Goal: Ask a question: Seek information or help from site administrators or community

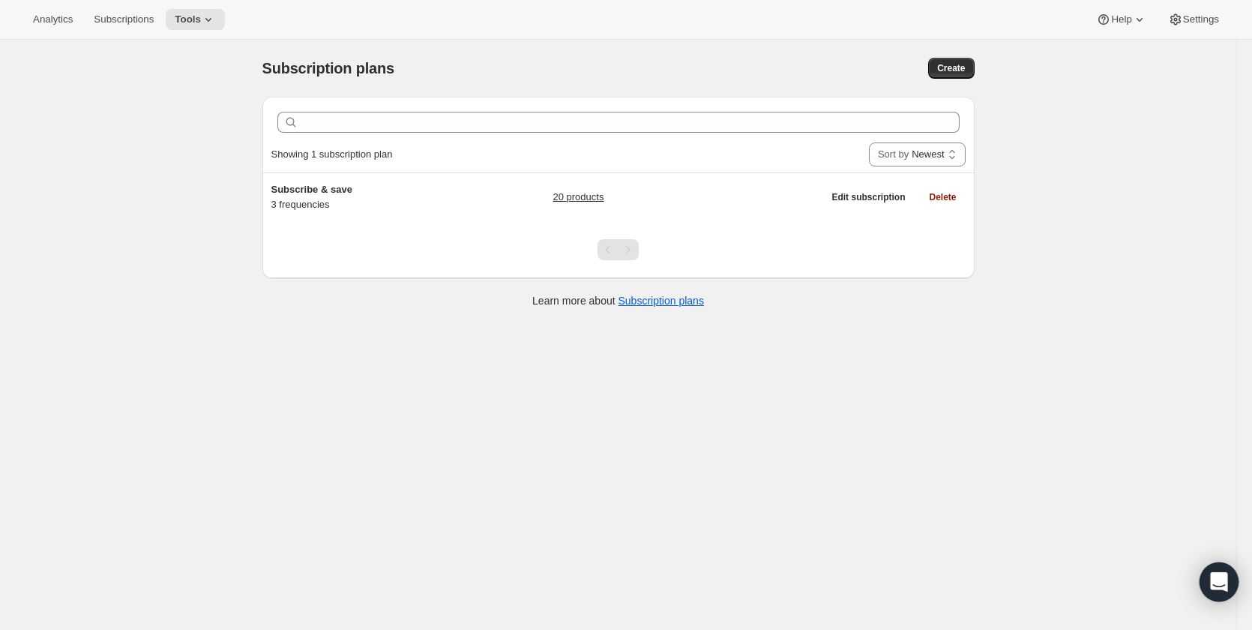
click at [1217, 588] on icon "Open Intercom Messenger" at bounding box center [1218, 581] width 19 height 19
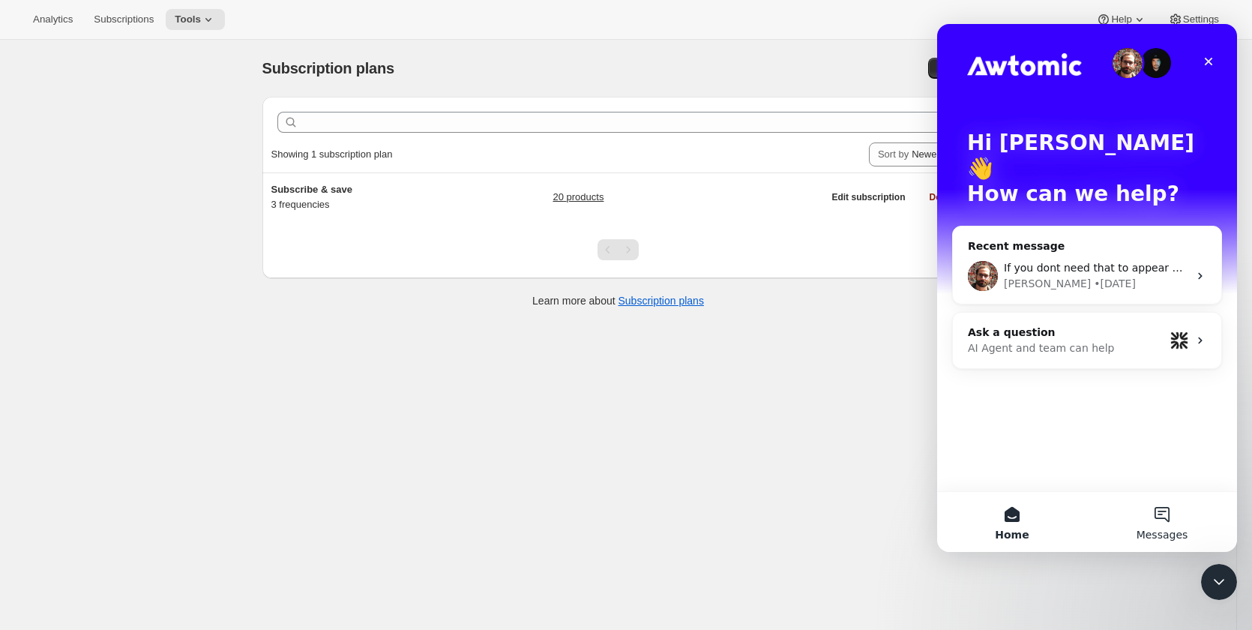
click at [1167, 521] on button "Messages" at bounding box center [1162, 522] width 150 height 60
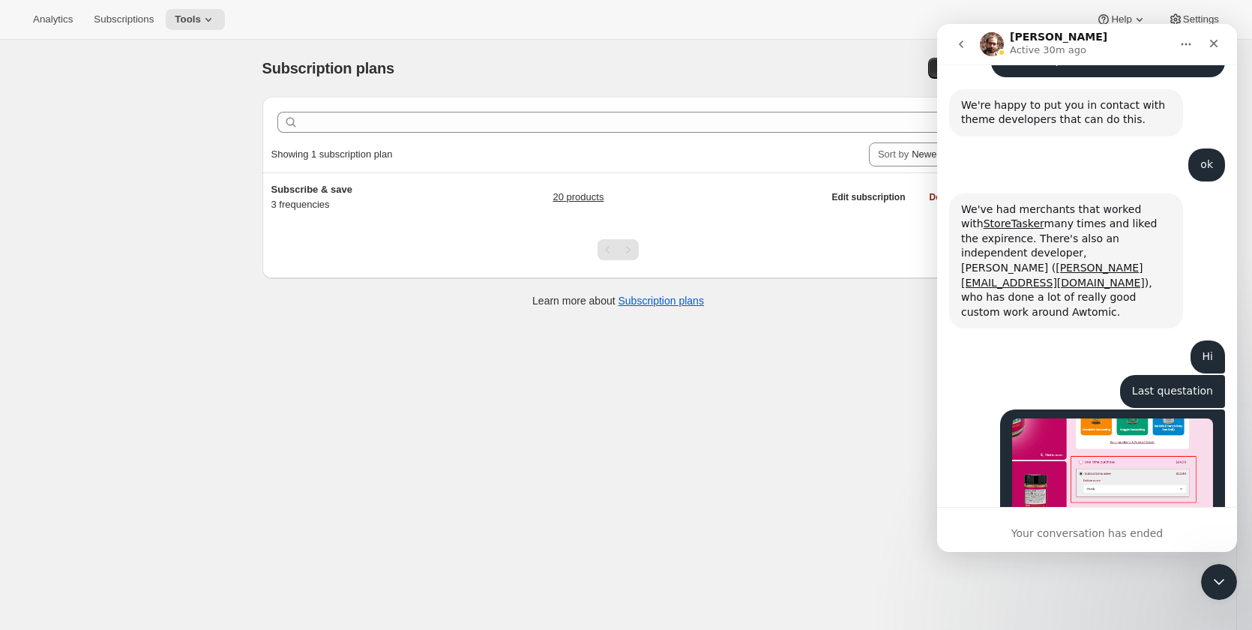
scroll to position [6141, 0]
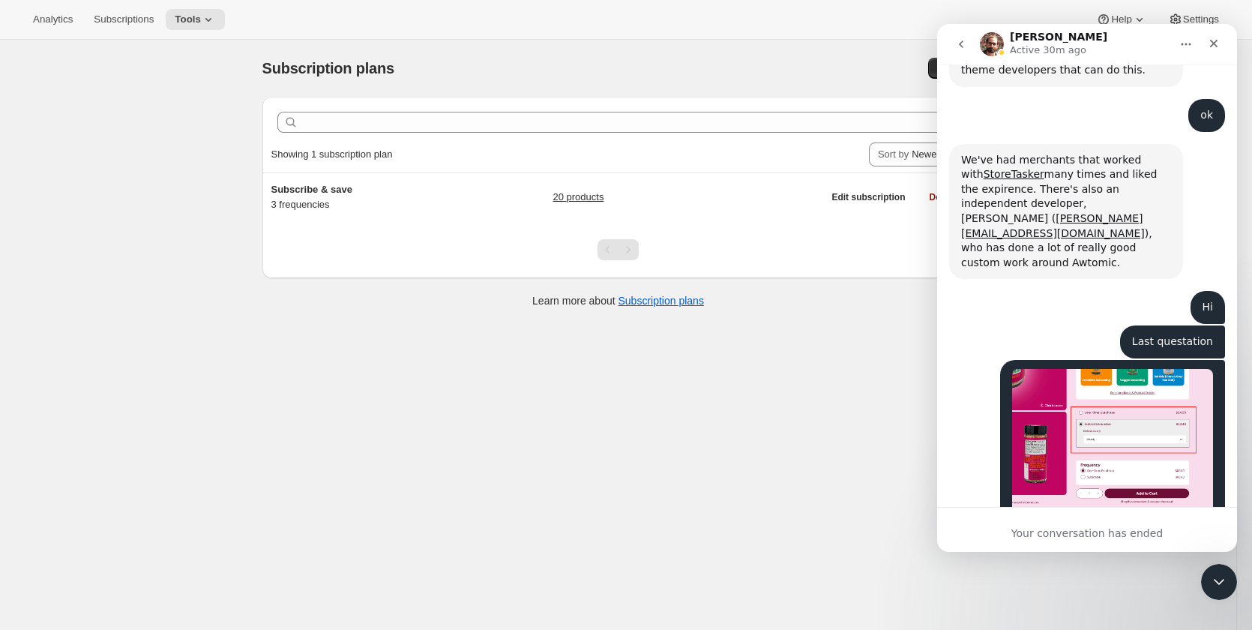
click at [1098, 534] on div "Your conversation has ended" at bounding box center [1087, 533] width 300 height 16
click at [1139, 535] on div "Your conversation has ended" at bounding box center [1087, 533] width 300 height 16
click at [1129, 526] on div "Your conversation has ended" at bounding box center [1087, 533] width 300 height 16
click at [1184, 40] on icon "Home" at bounding box center [1186, 44] width 12 height 12
click at [956, 44] on icon "go back" at bounding box center [961, 44] width 12 height 12
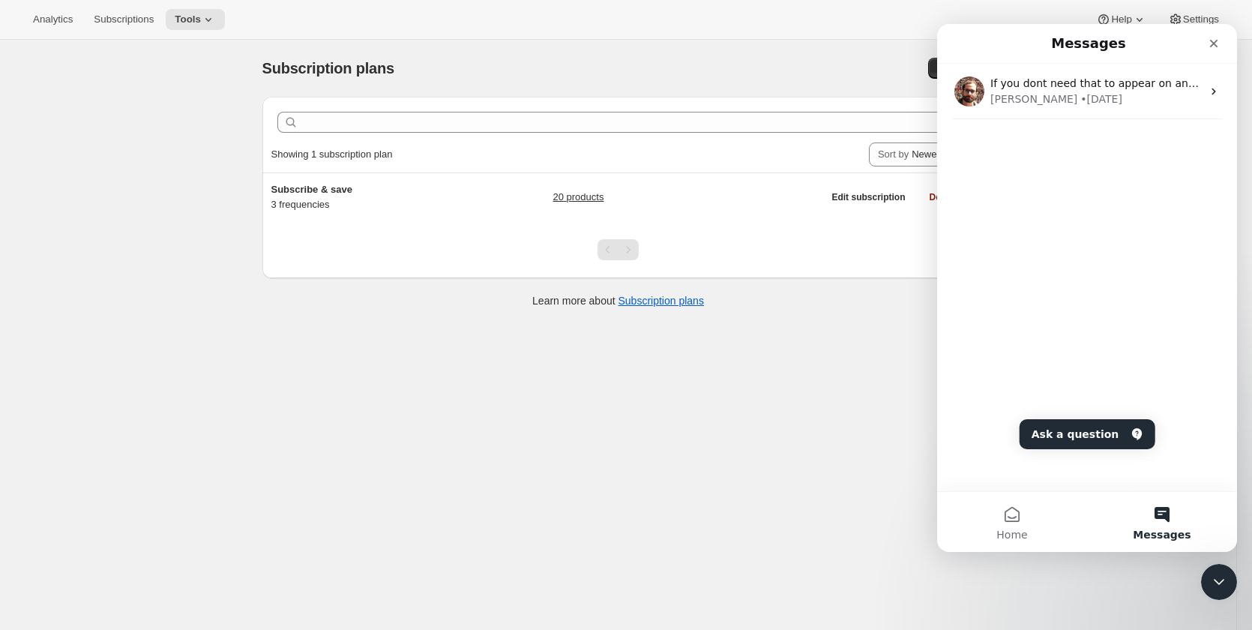
scroll to position [0, 0]
click at [1165, 520] on button "Messages" at bounding box center [1162, 522] width 150 height 60
click at [1159, 518] on button "Messages" at bounding box center [1162, 522] width 150 height 60
click at [1159, 519] on button "Messages" at bounding box center [1162, 522] width 150 height 60
click at [1165, 516] on button "Messages" at bounding box center [1162, 522] width 150 height 60
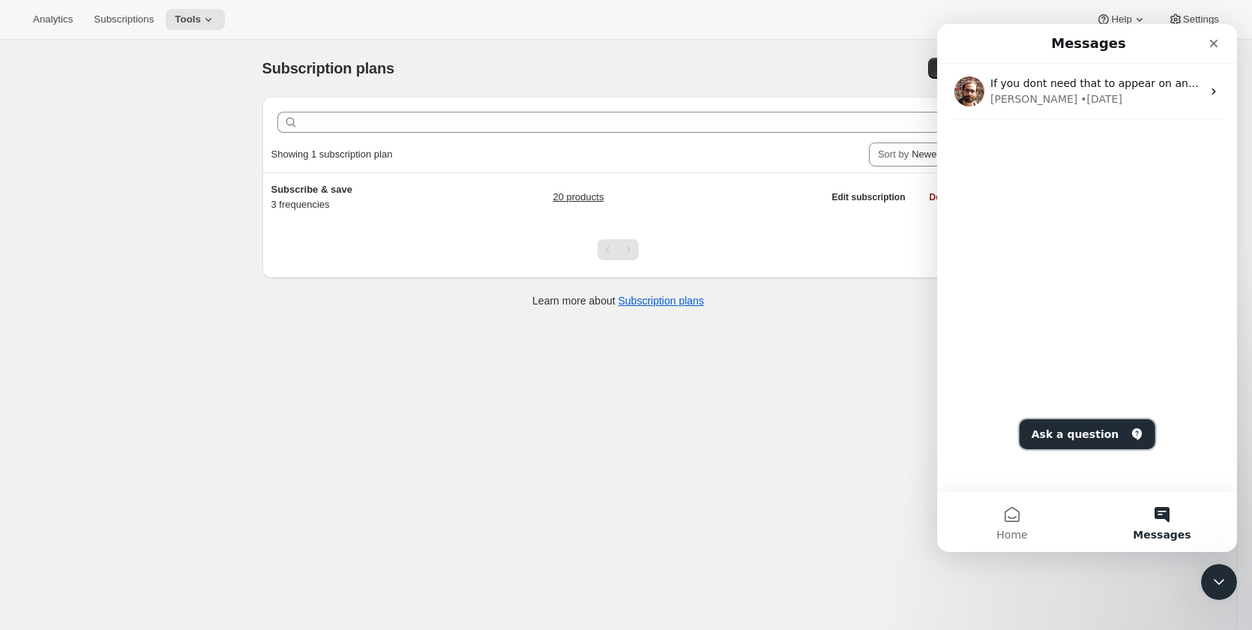
click at [1085, 428] on button "Ask a question" at bounding box center [1087, 434] width 136 height 30
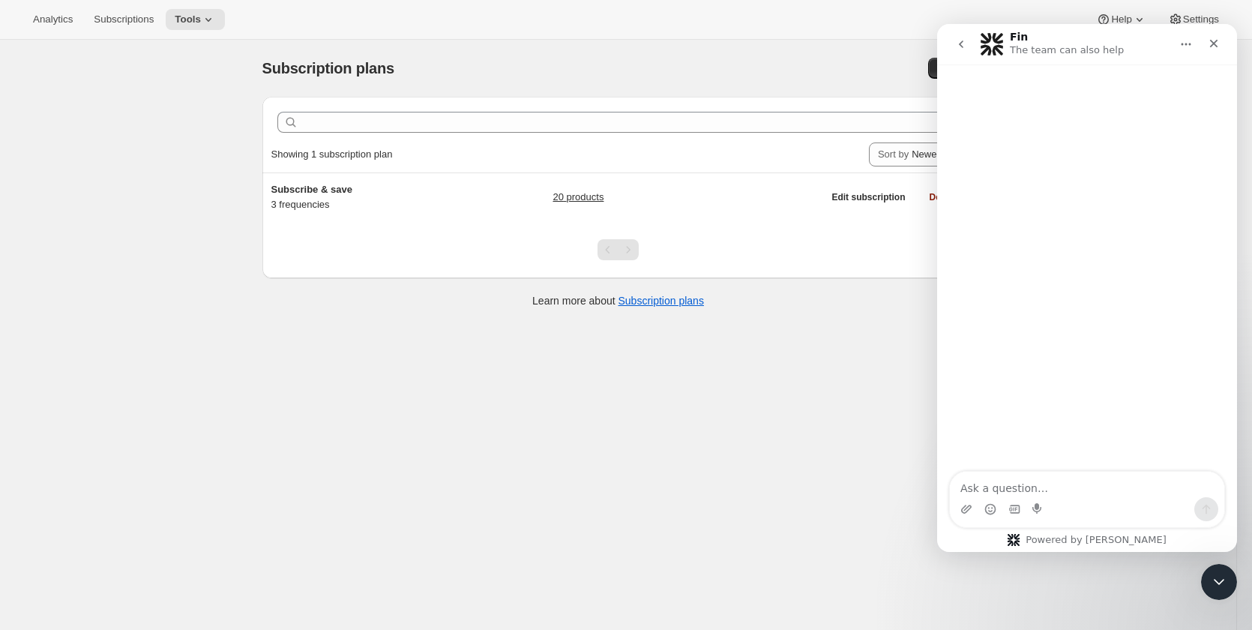
click at [1078, 489] on textarea "Ask a question…" at bounding box center [1087, 483] width 274 height 25
type textarea "Hi"
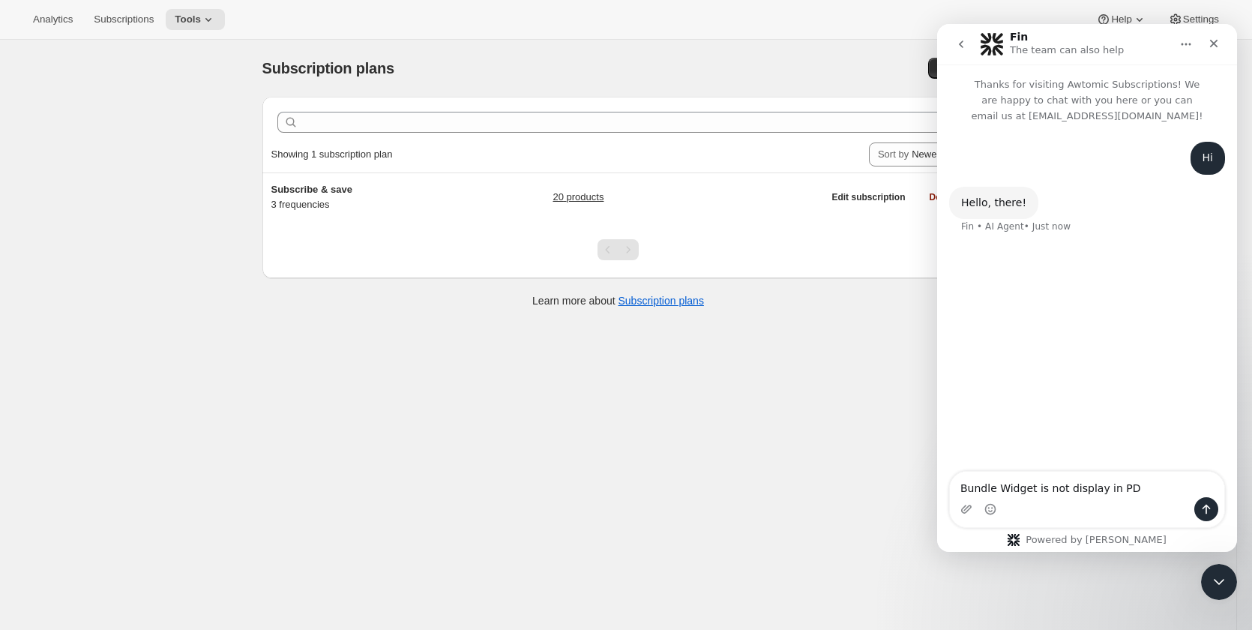
type textarea "Bundle Widget is not display in PDP"
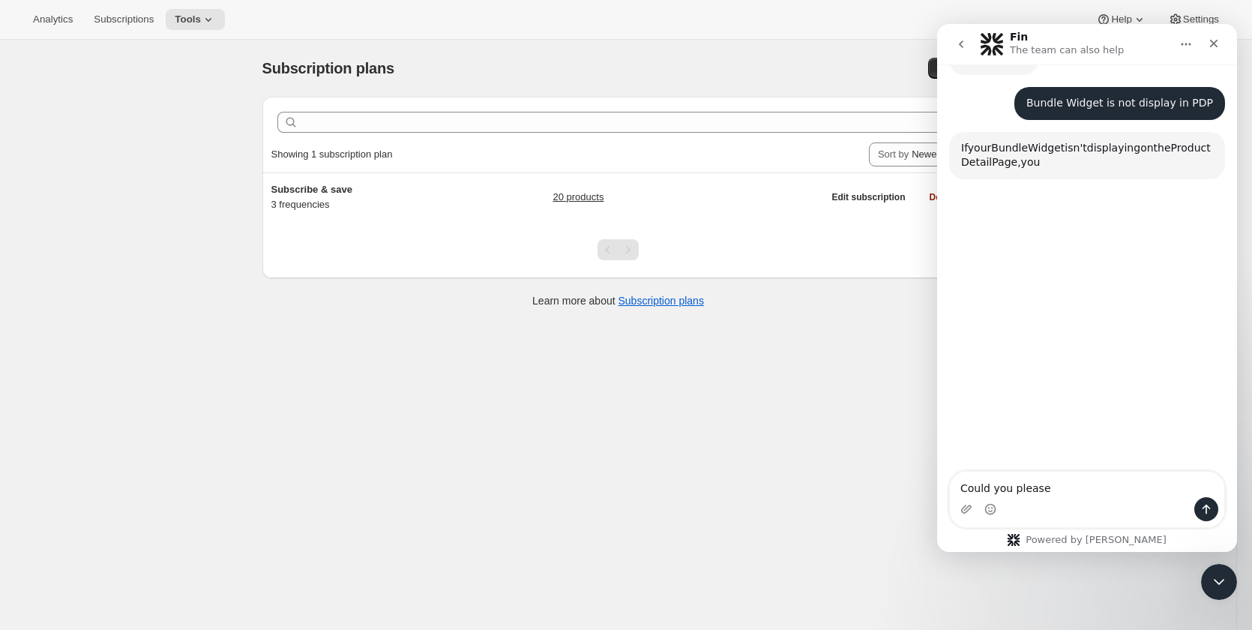
scroll to position [170, 0]
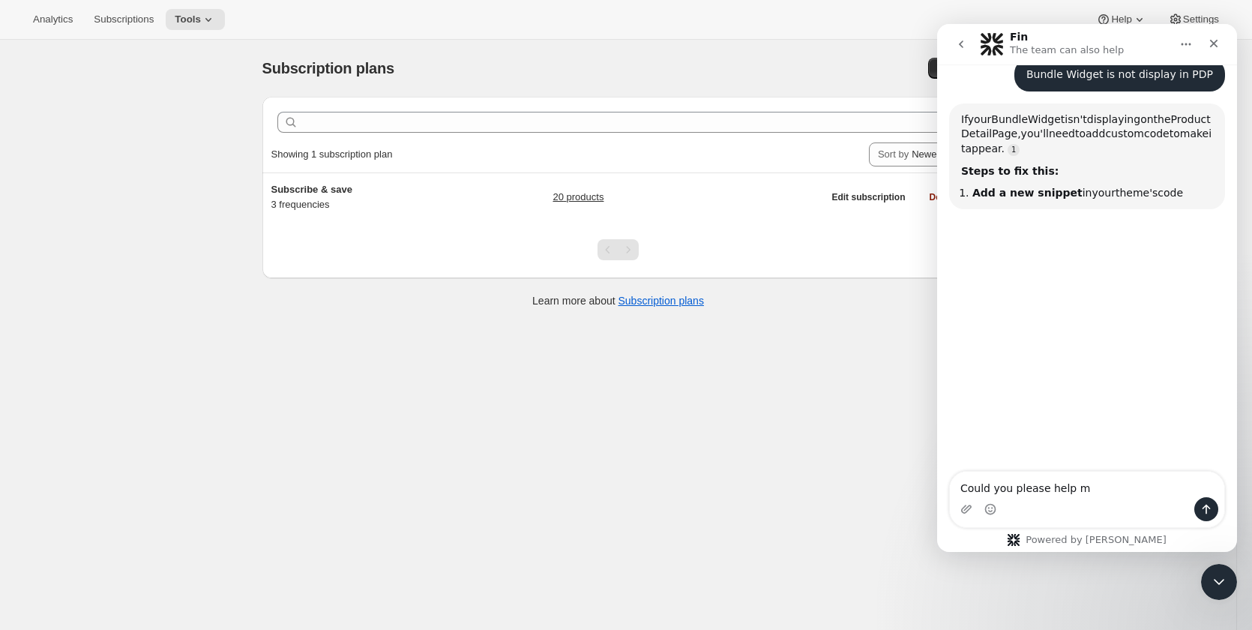
type textarea "Could you please help me"
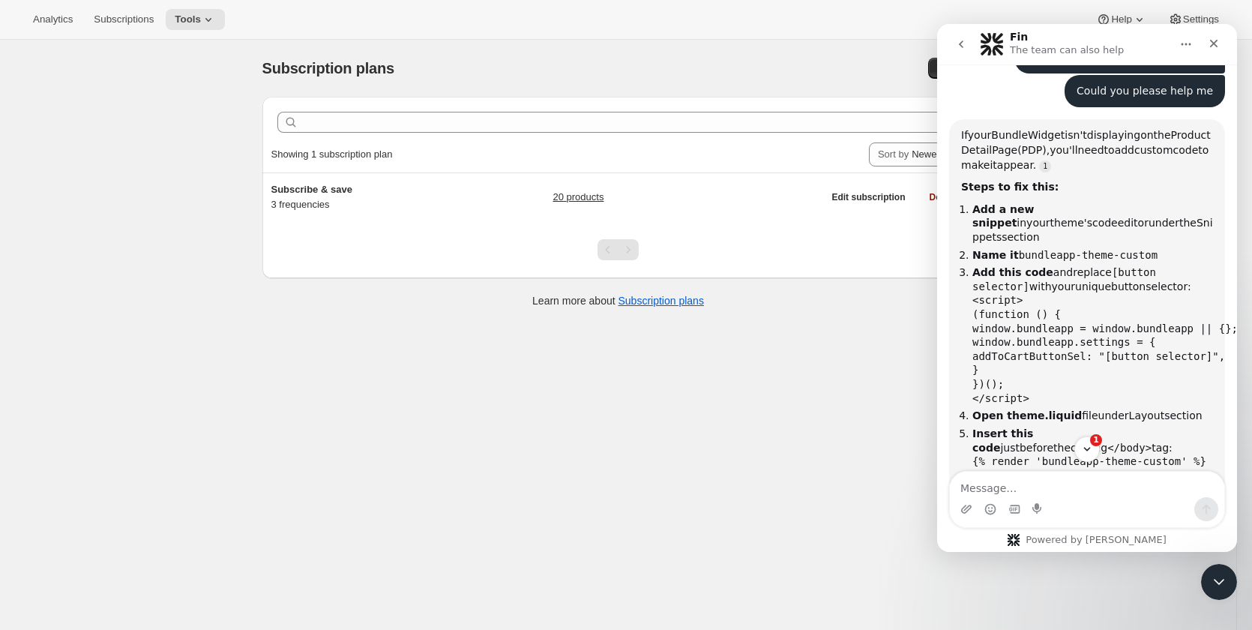
scroll to position [219, 0]
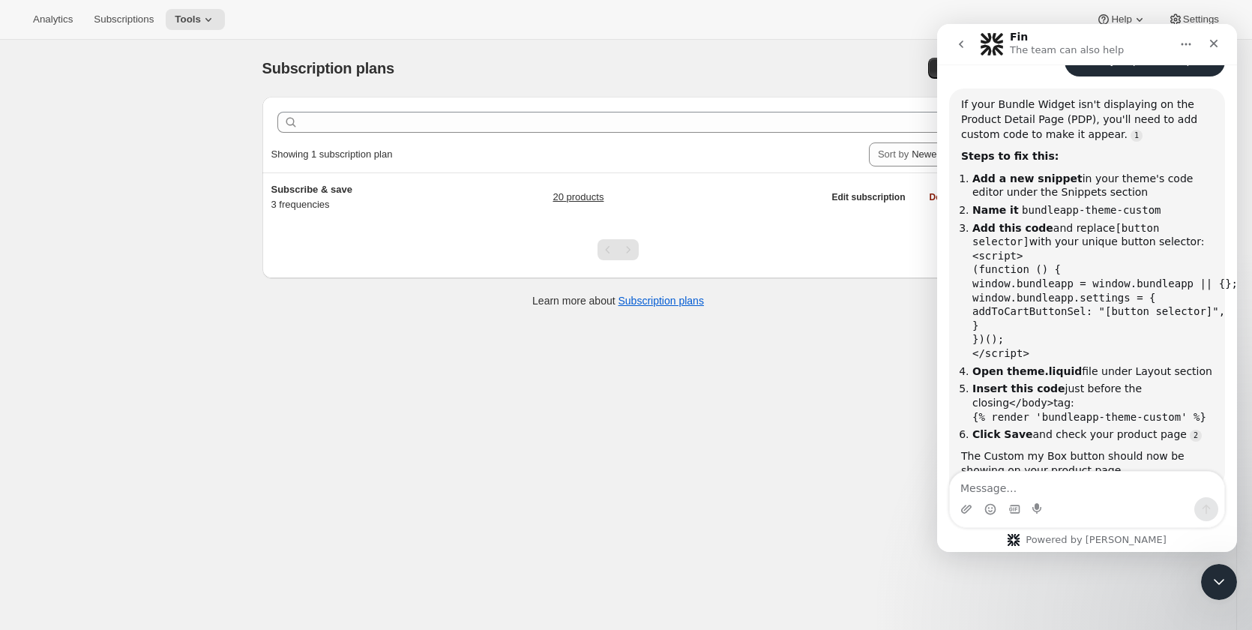
drag, startPoint x: 1042, startPoint y: 351, endPoint x: 986, endPoint y: 262, distance: 105.0
click at [986, 262] on pre "<script> (function () { window.bundleapp = window.bundleapp || {}; window.bundl…" at bounding box center [1092, 305] width 241 height 112
drag, startPoint x: 1053, startPoint y: 418, endPoint x: 1179, endPoint y: 414, distance: 126.0
click at [1179, 414] on code "{% render 'bundleapp-theme-custom' %}" at bounding box center [1089, 417] width 234 height 12
copy code "bundleapp-theme-custom"
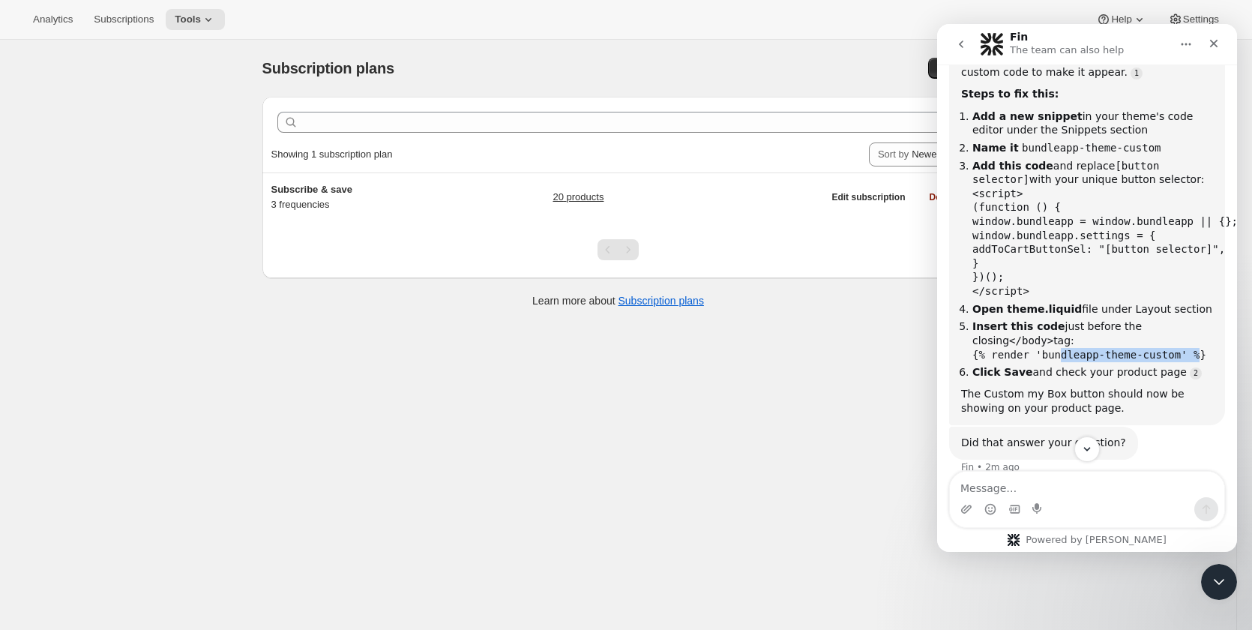
scroll to position [305, 0]
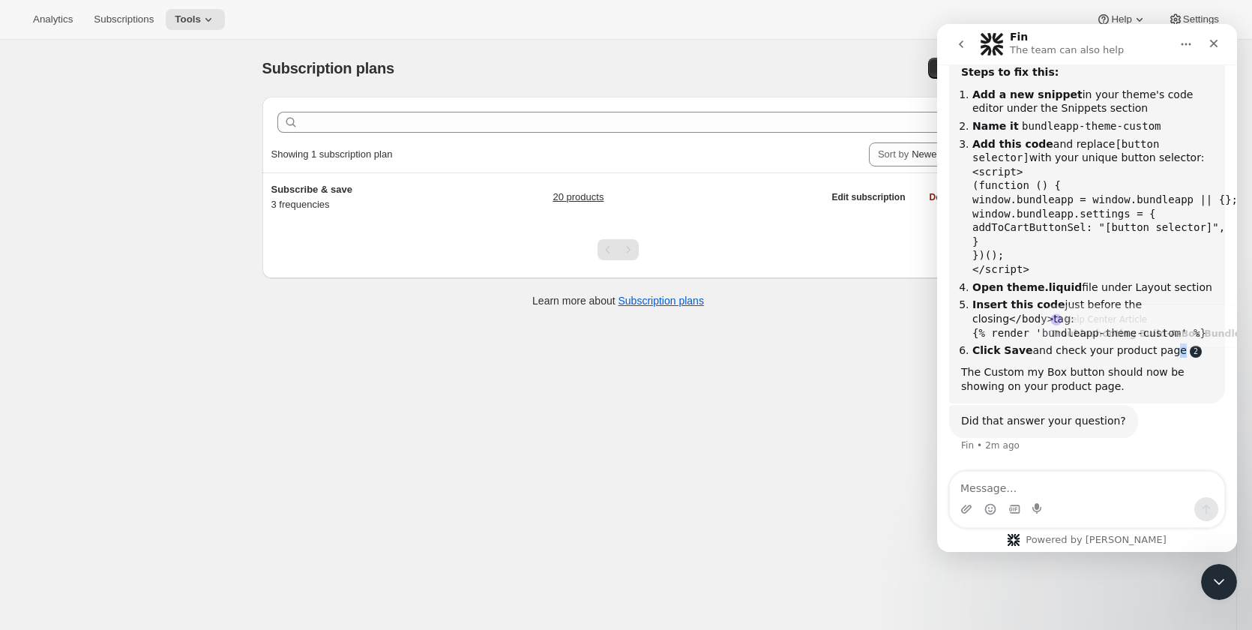
drag, startPoint x: 1147, startPoint y: 352, endPoint x: 1165, endPoint y: 352, distance: 18.8
click at [1165, 352] on li "Click Save and check your product page" at bounding box center [1092, 350] width 241 height 14
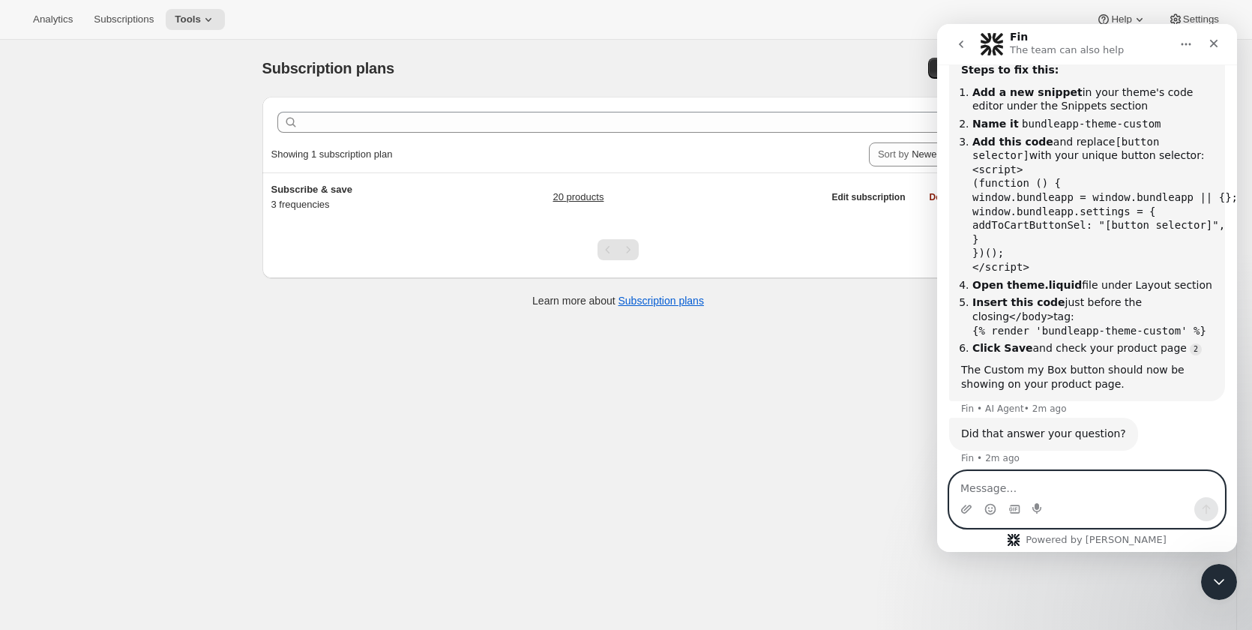
click at [1084, 487] on textarea "Message…" at bounding box center [1087, 483] width 274 height 25
type textarea "I have already have been done But its not work"
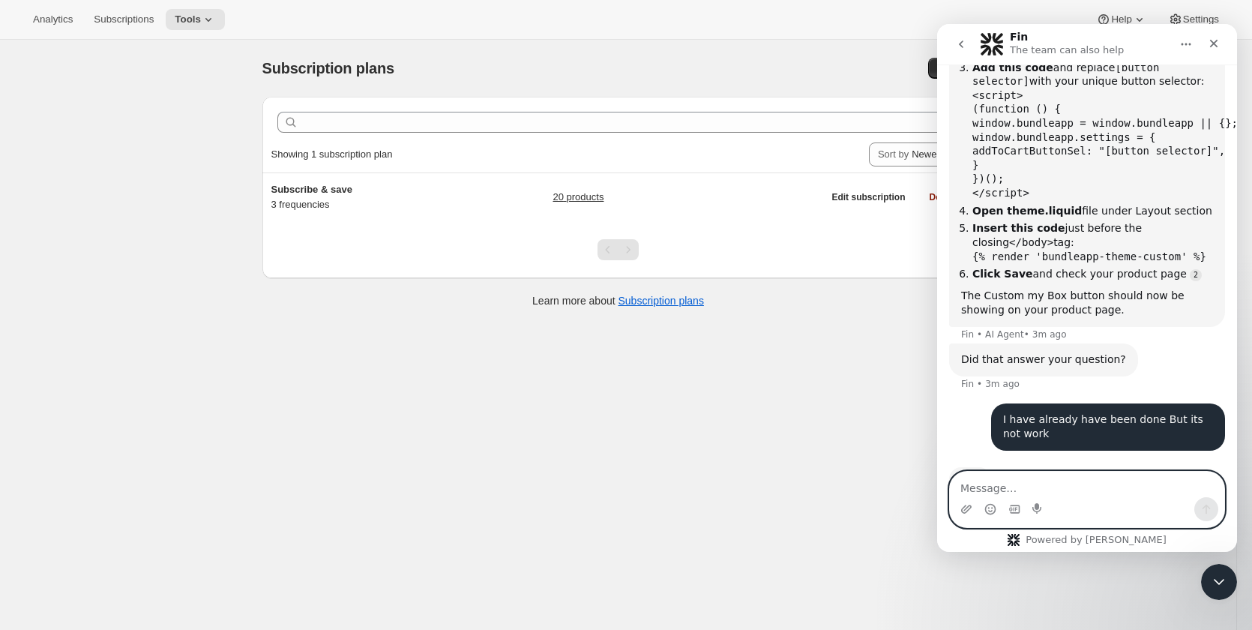
scroll to position [428, 0]
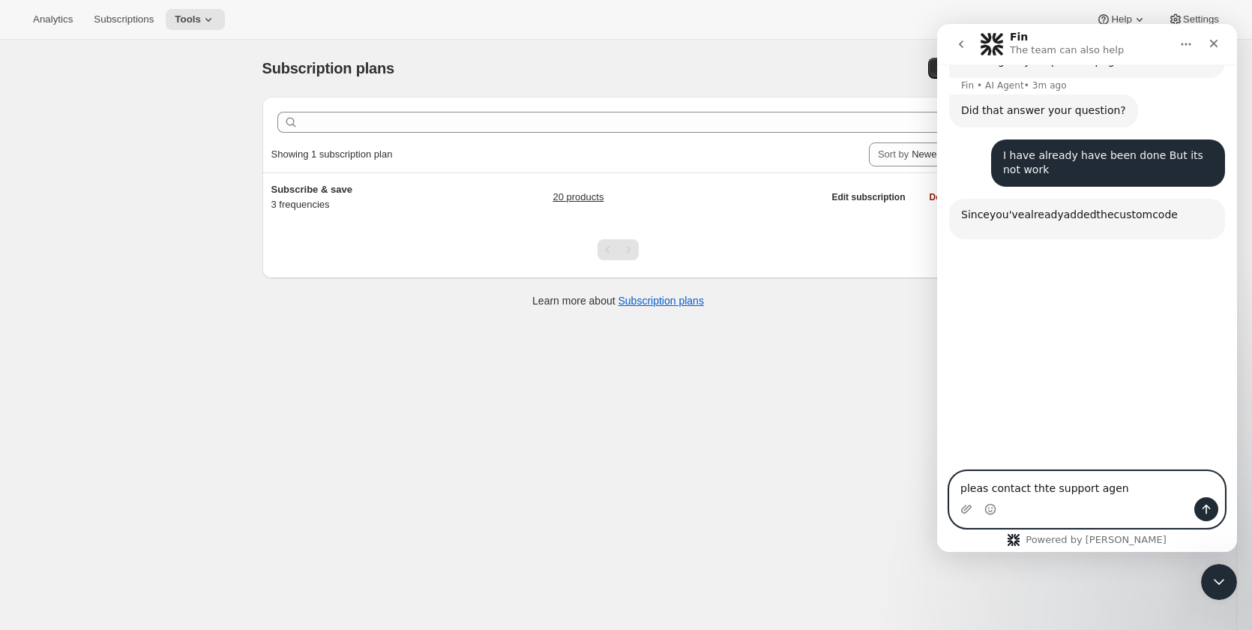
type textarea "pleas contact thte support agent"
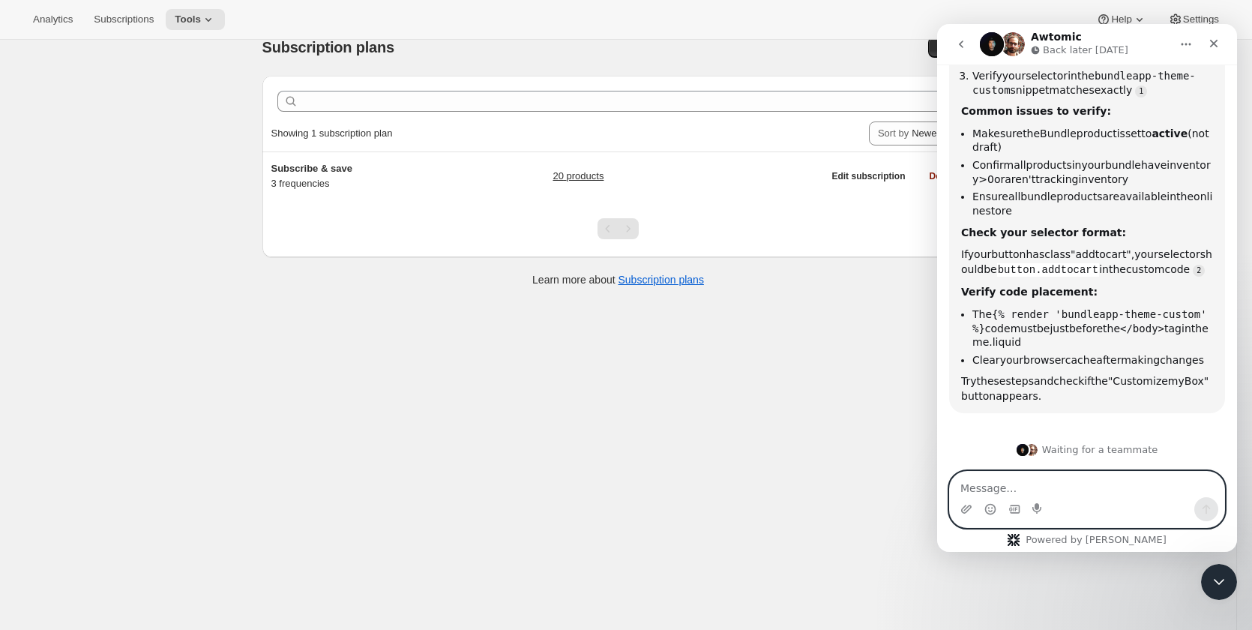
scroll to position [40, 0]
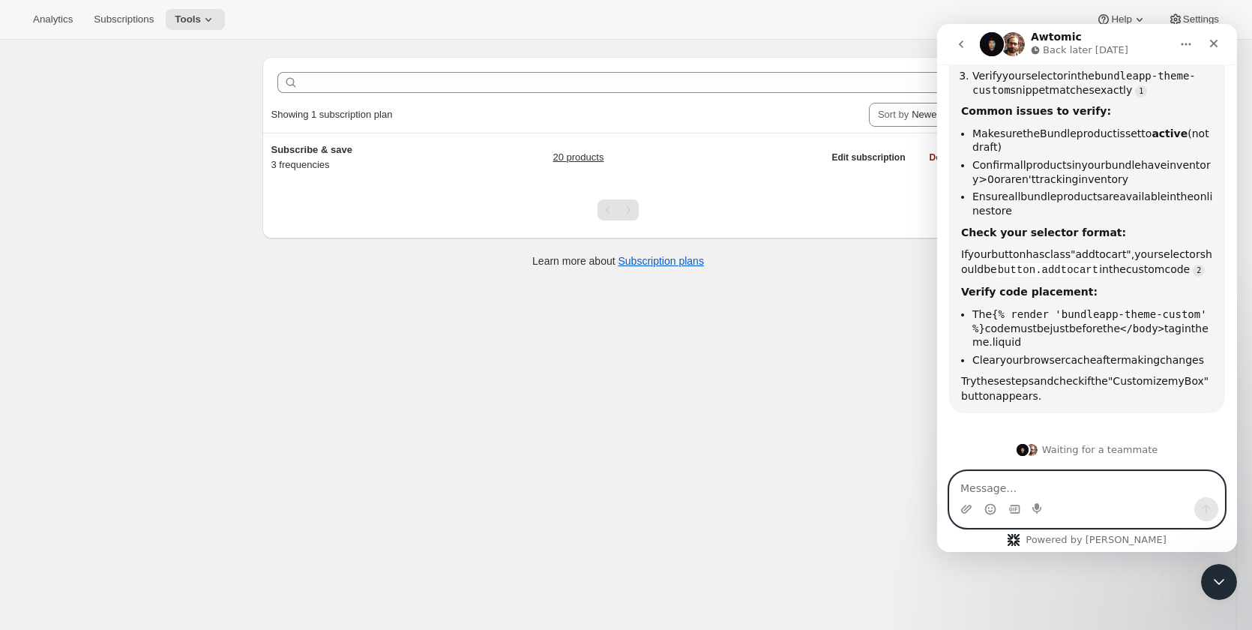
click at [1108, 479] on textarea "Message…" at bounding box center [1087, 483] width 274 height 25
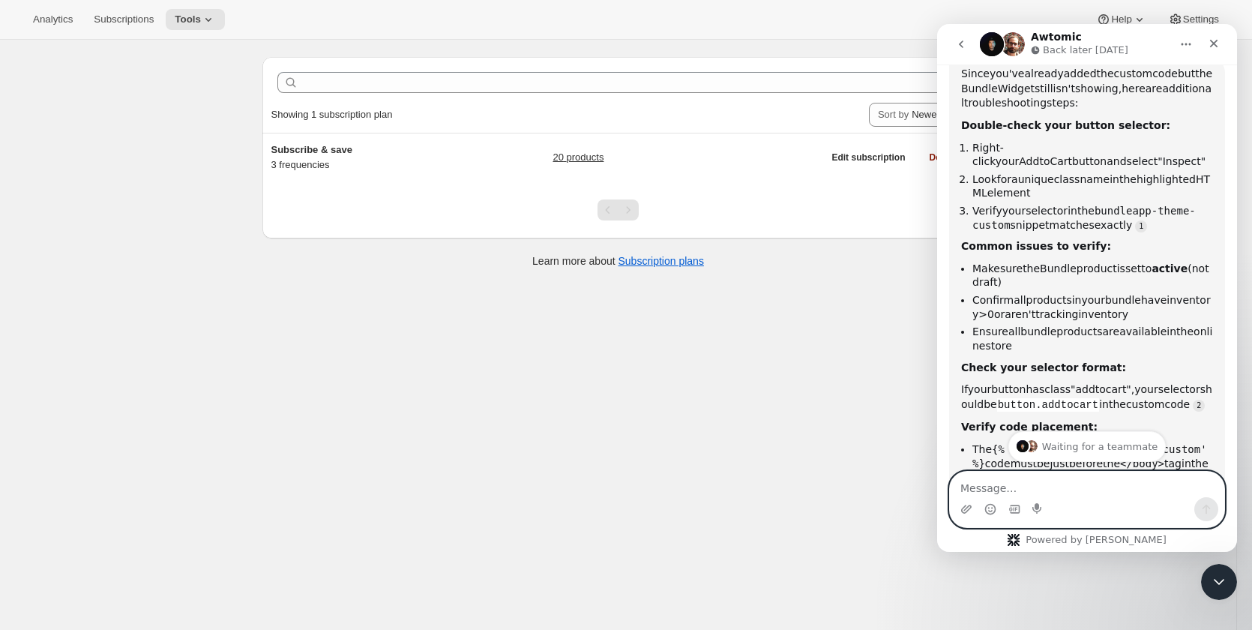
scroll to position [1067, 0]
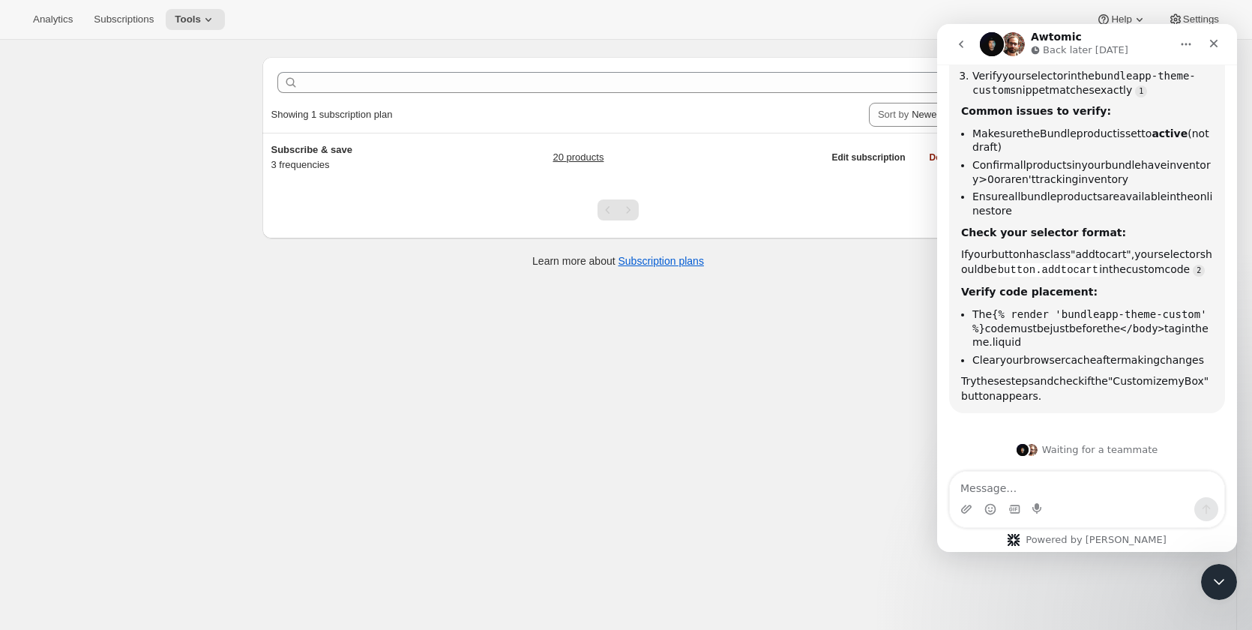
click at [1118, 474] on div "Waiting for a teammate" at bounding box center [1086, 486] width 129 height 25
click at [1114, 451] on div "Waiting for a teammate" at bounding box center [1087, 450] width 270 height 12
click at [1093, 453] on div "Waiting for a teammate" at bounding box center [1087, 450] width 270 height 12
click at [1028, 447] on img "Intercom messenger" at bounding box center [1022, 450] width 12 height 12
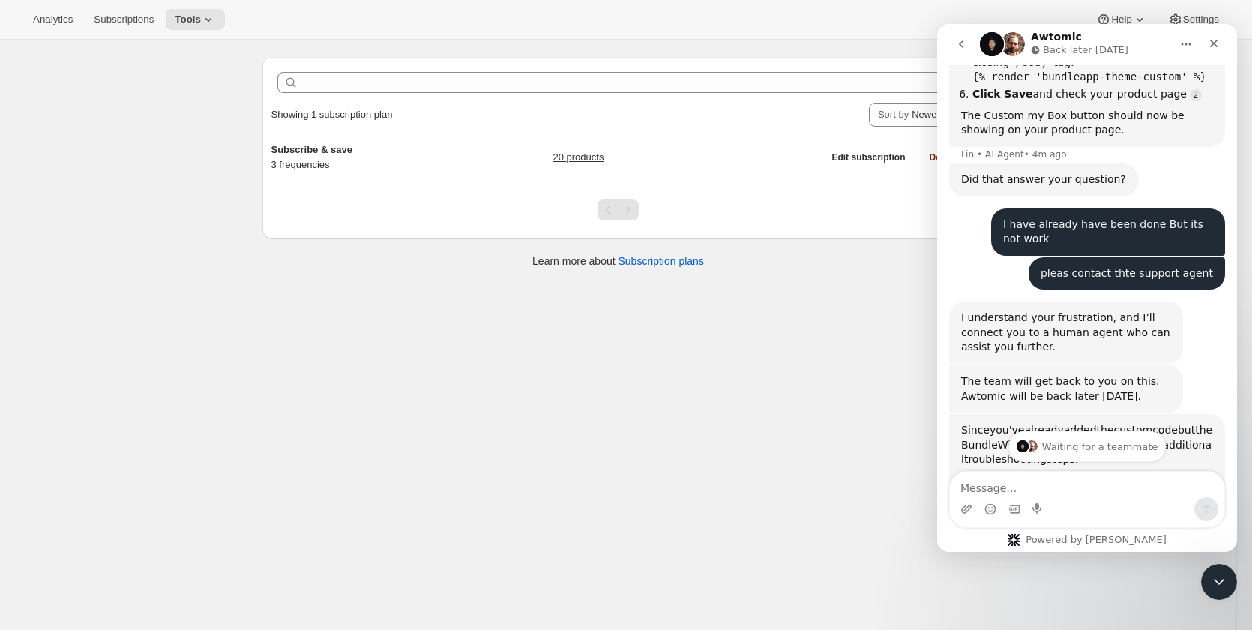
scroll to position [543, 0]
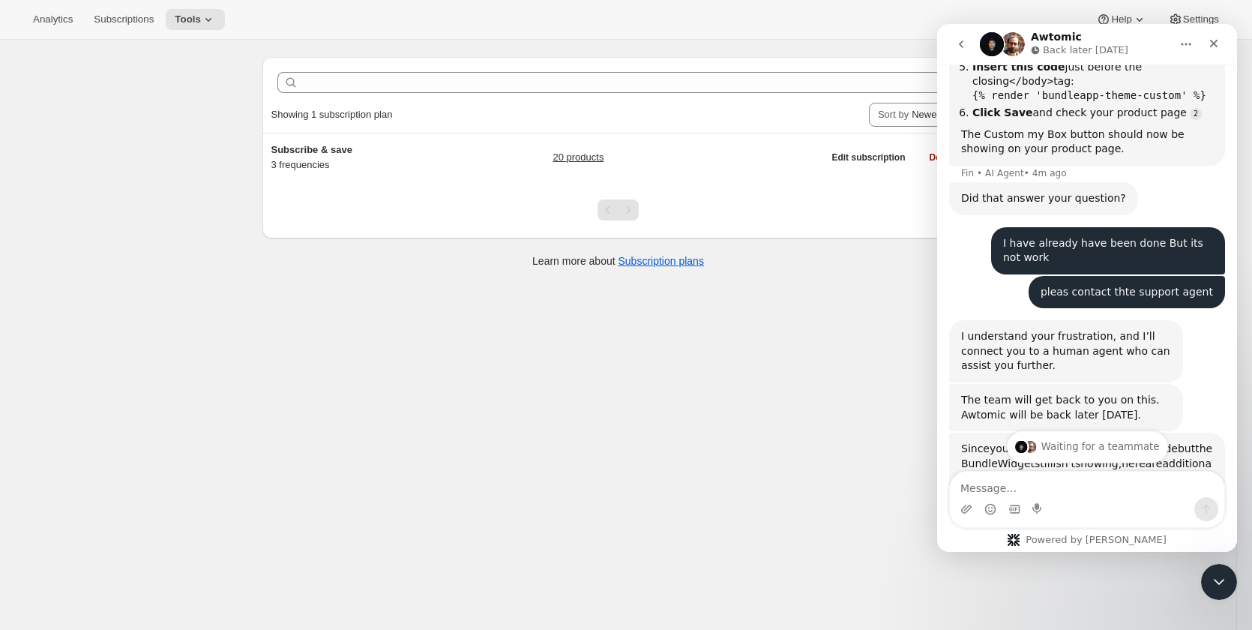
click at [1032, 445] on img "Intercom messenger" at bounding box center [1030, 446] width 12 height 12
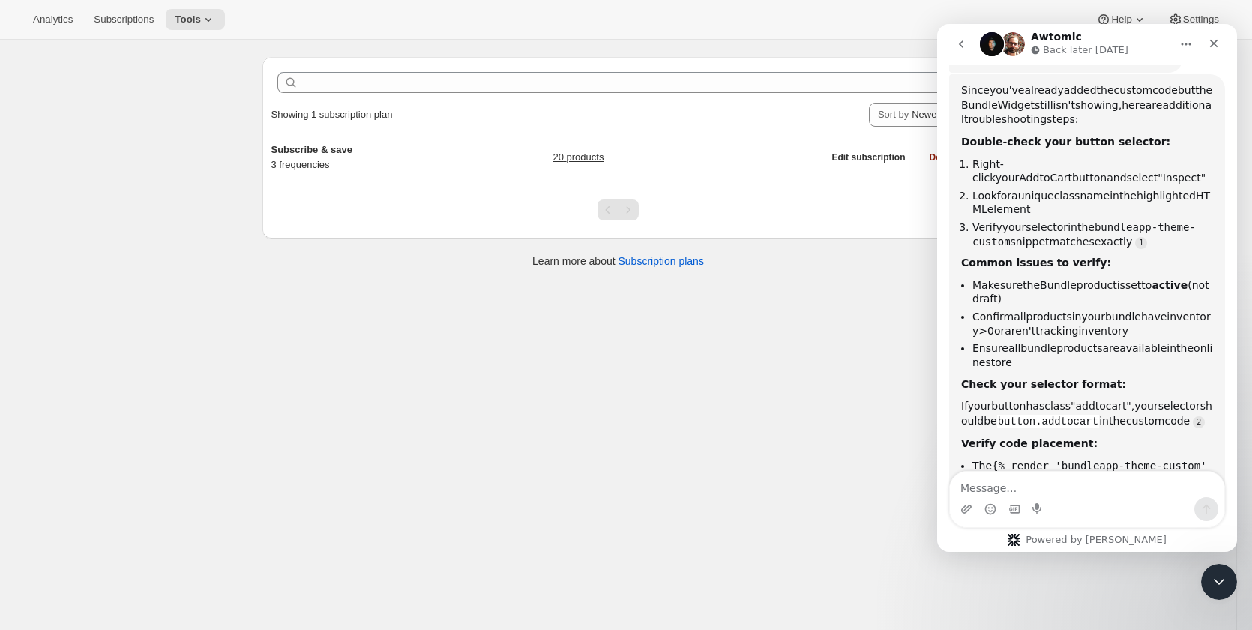
scroll to position [842, 0]
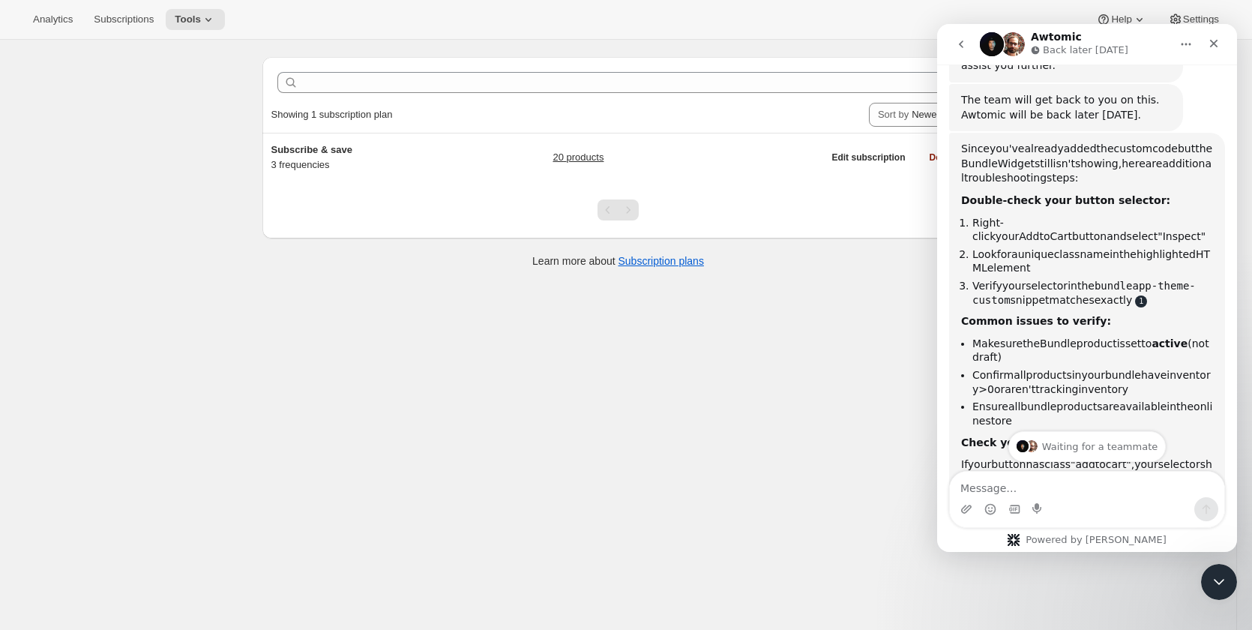
click at [1135, 307] on link "Fin says…" at bounding box center [1141, 301] width 12 height 12
click at [684, 465] on div "Subscription plans. This page is ready Subscription plans Create Clear Showing …" at bounding box center [618, 315] width 1236 height 630
click at [201, 23] on icon at bounding box center [208, 19] width 15 height 15
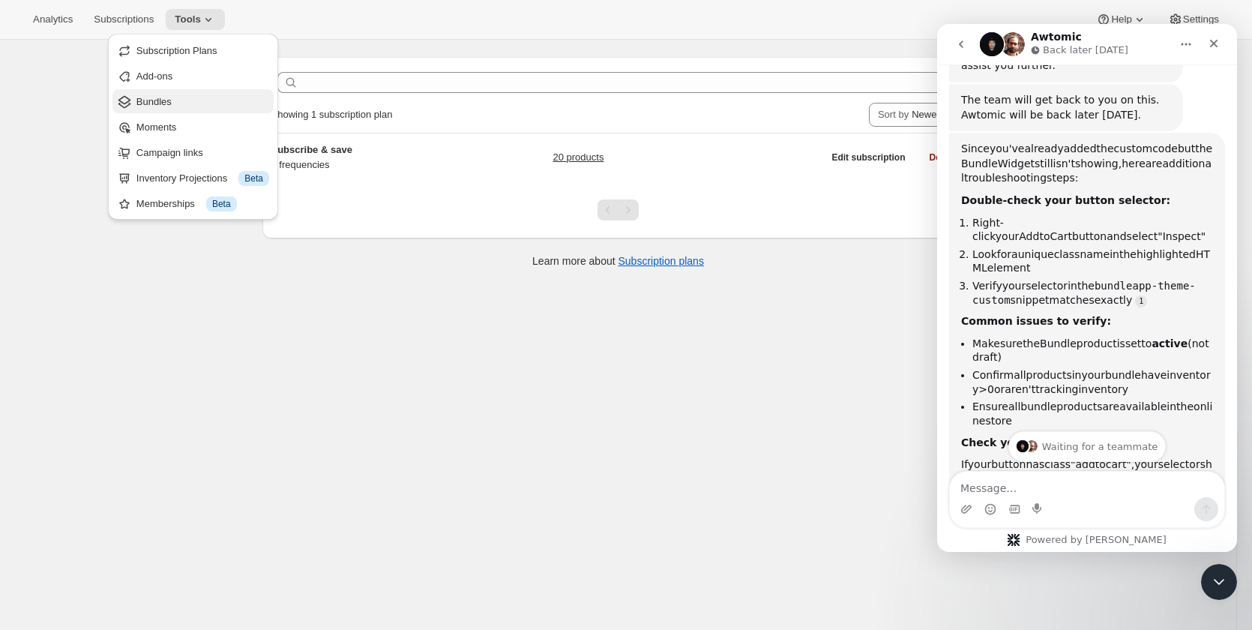
click at [157, 103] on span "Bundles" at bounding box center [153, 101] width 35 height 11
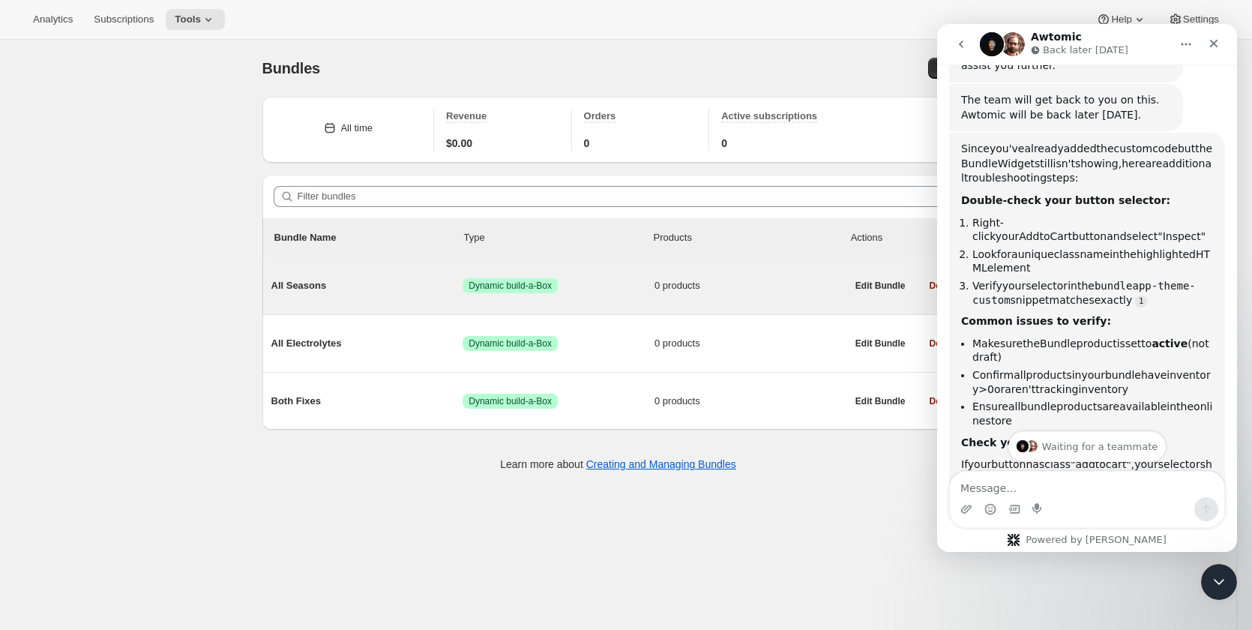
click at [544, 283] on span "Dynamic build-a-Box" at bounding box center [509, 286] width 83 height 12
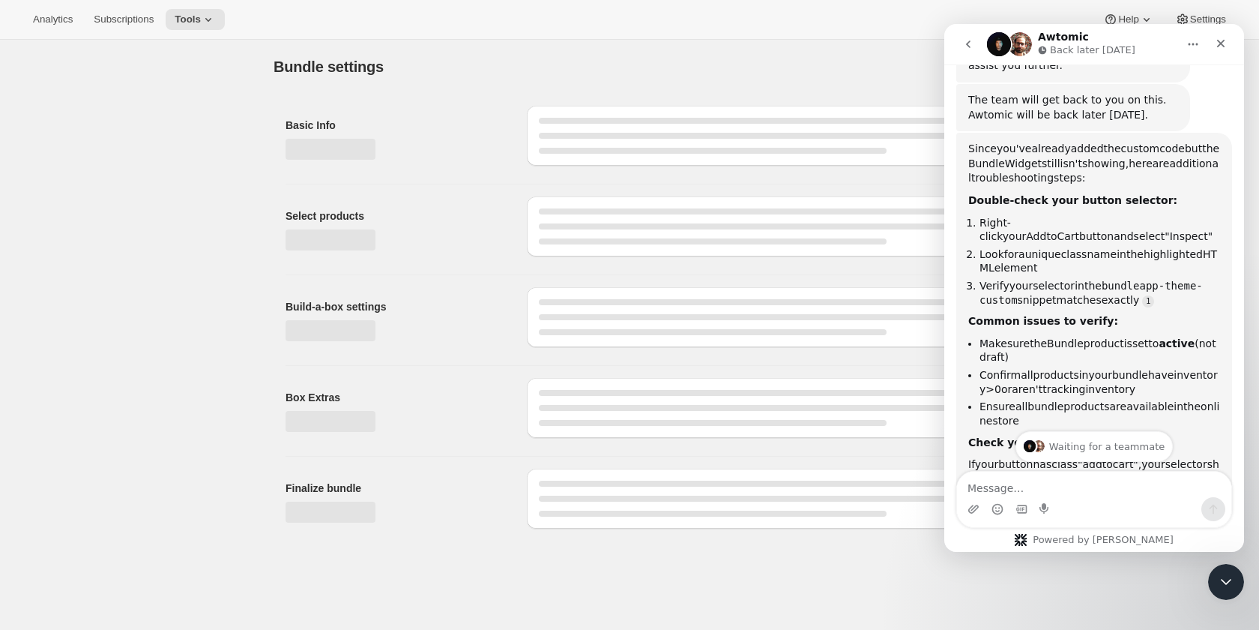
type input "All Seasons"
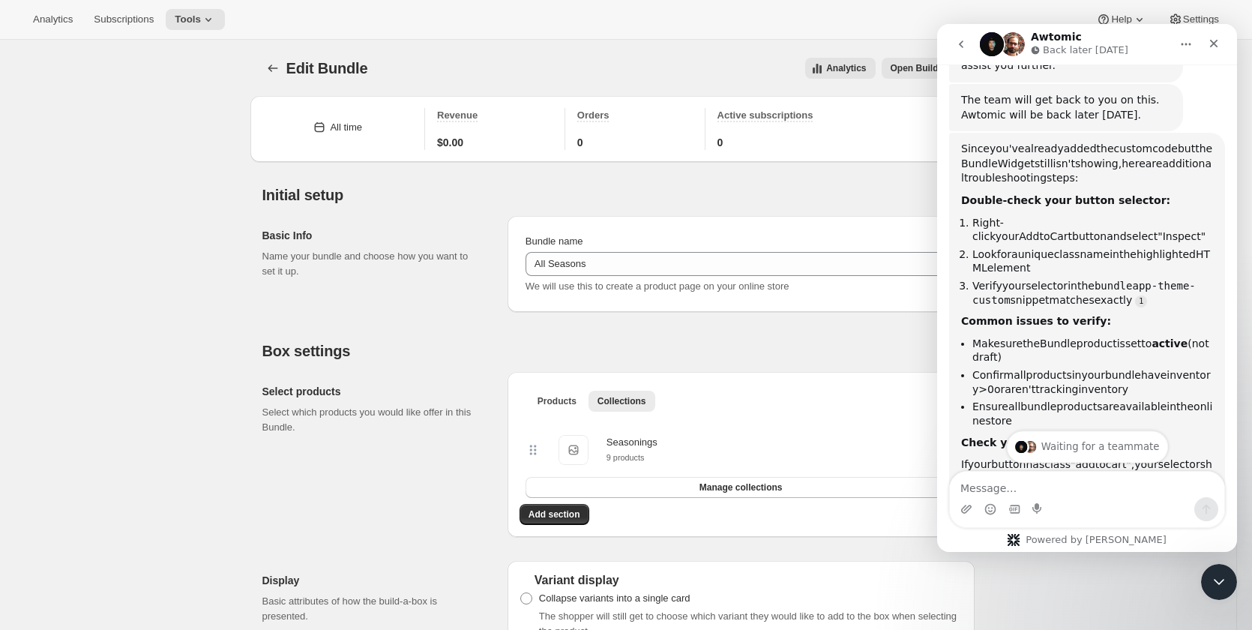
click at [1067, 449] on div "Waiting for a teammate" at bounding box center [1087, 445] width 161 height 31
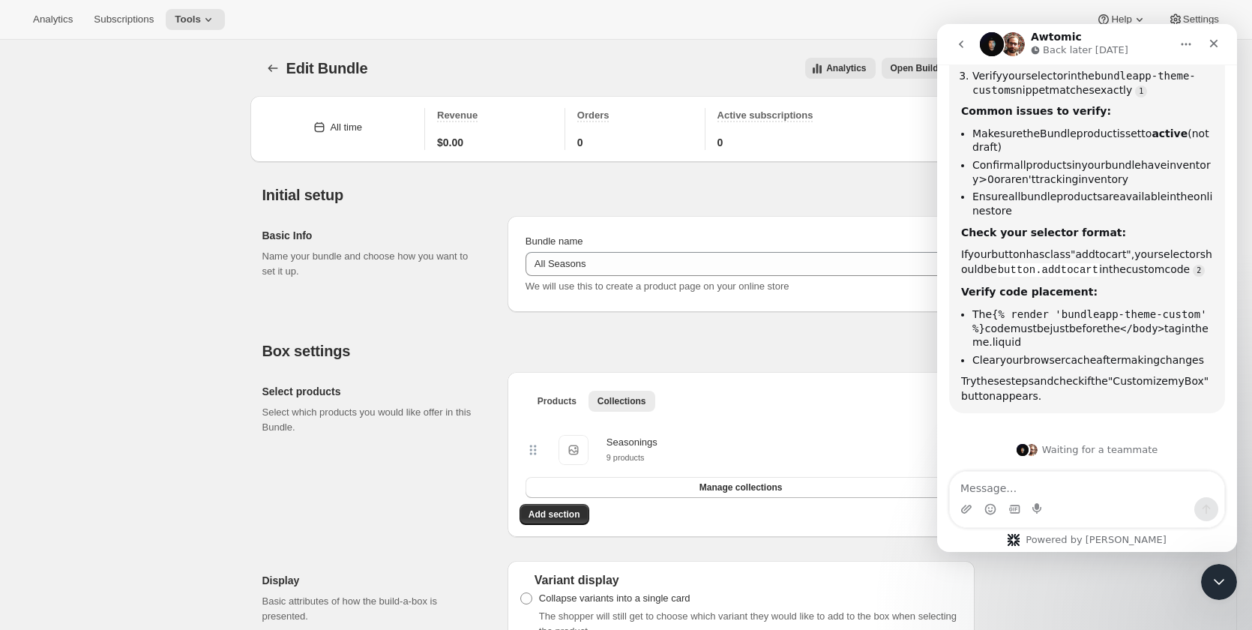
scroll to position [1067, 0]
click at [1210, 576] on icon "Close Intercom Messenger" at bounding box center [1216, 579] width 18 height 18
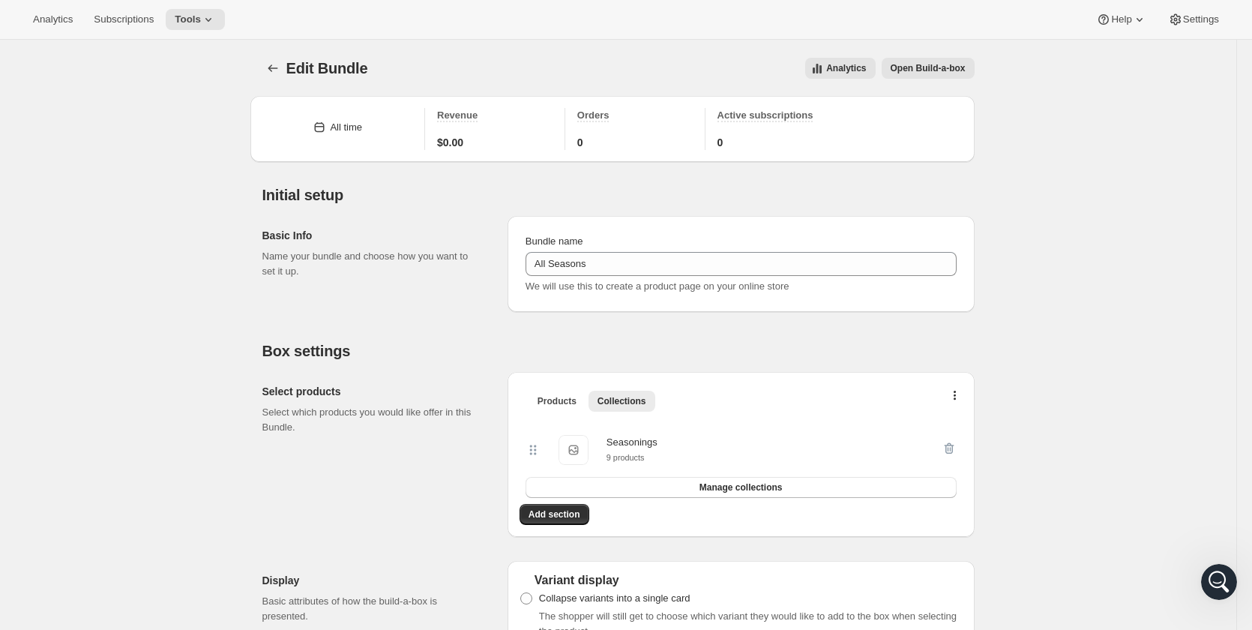
click at [932, 70] on span "Open Build-a-box" at bounding box center [927, 68] width 75 height 12
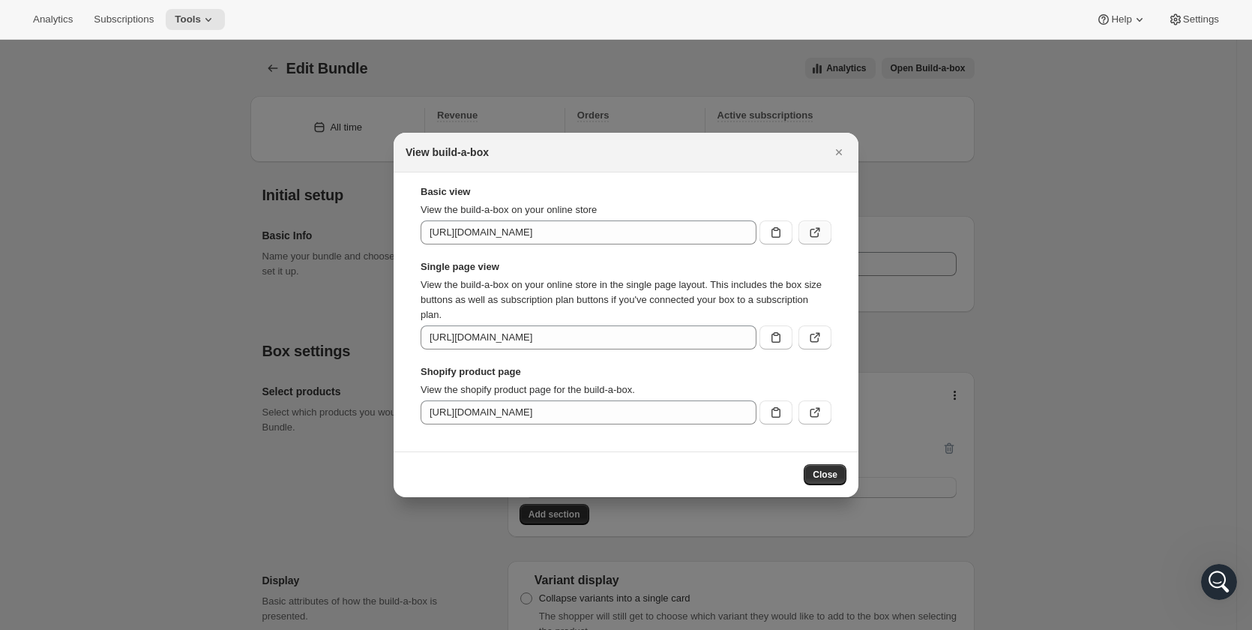
click at [808, 234] on icon ":r32:" at bounding box center [814, 232] width 15 height 15
click at [817, 414] on icon ":r32:" at bounding box center [814, 412] width 15 height 15
click at [840, 154] on icon "Close" at bounding box center [839, 152] width 6 height 6
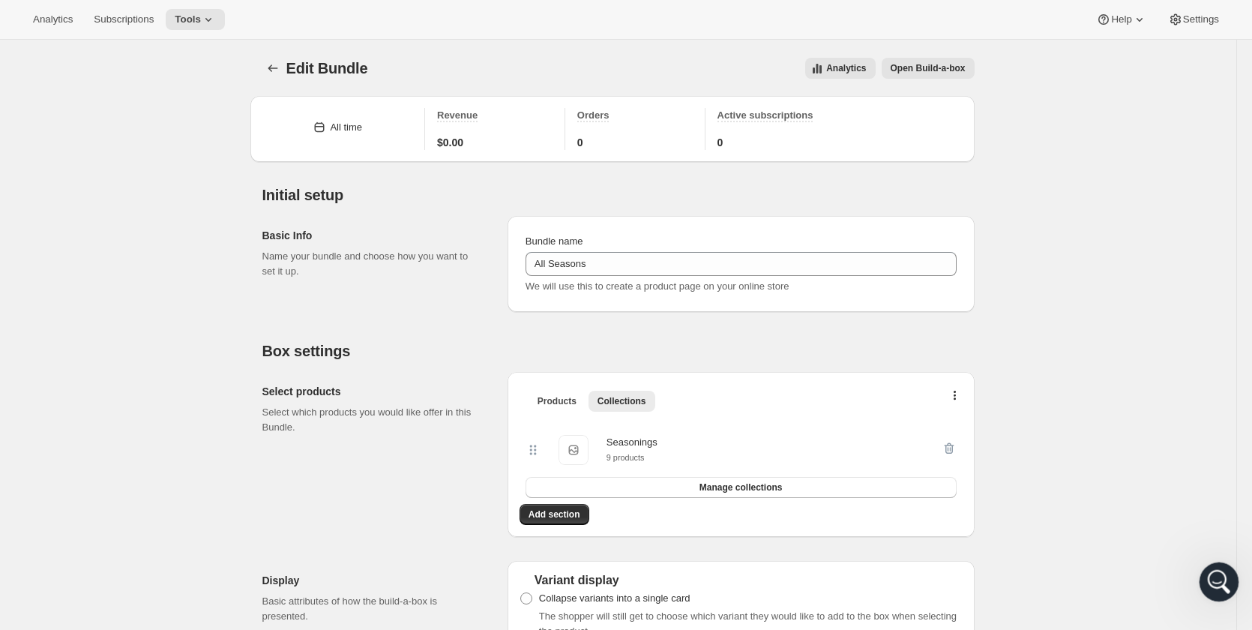
click at [1206, 584] on div "Open Intercom Messenger" at bounding box center [1216, 579] width 49 height 49
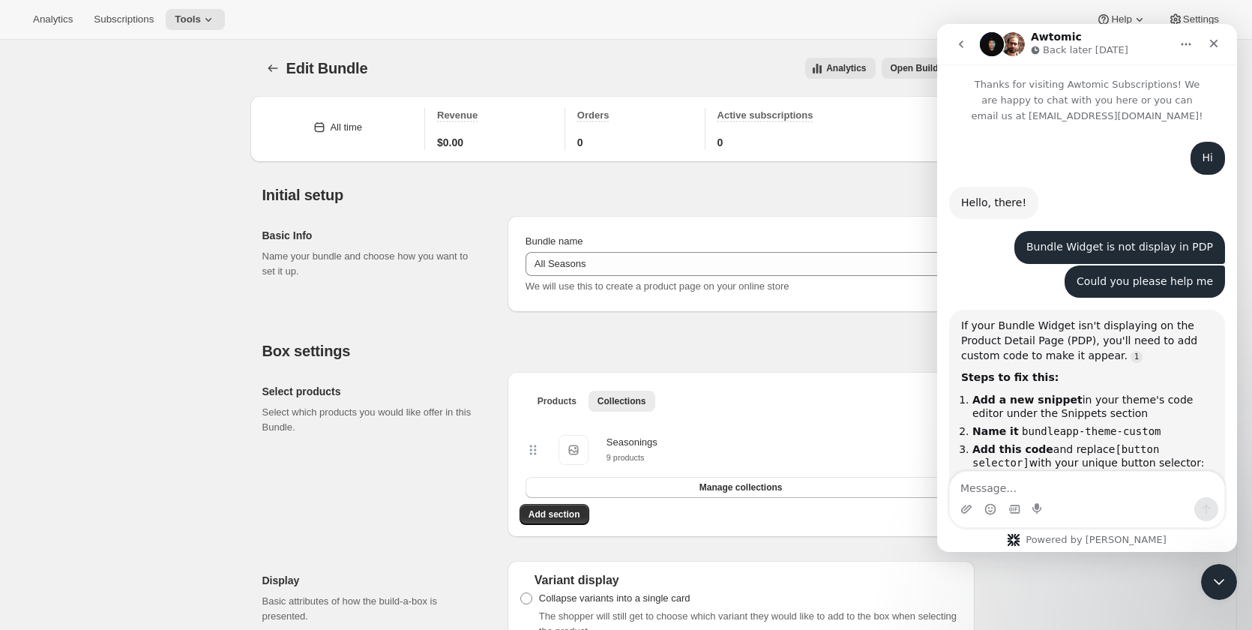
scroll to position [1052, 0]
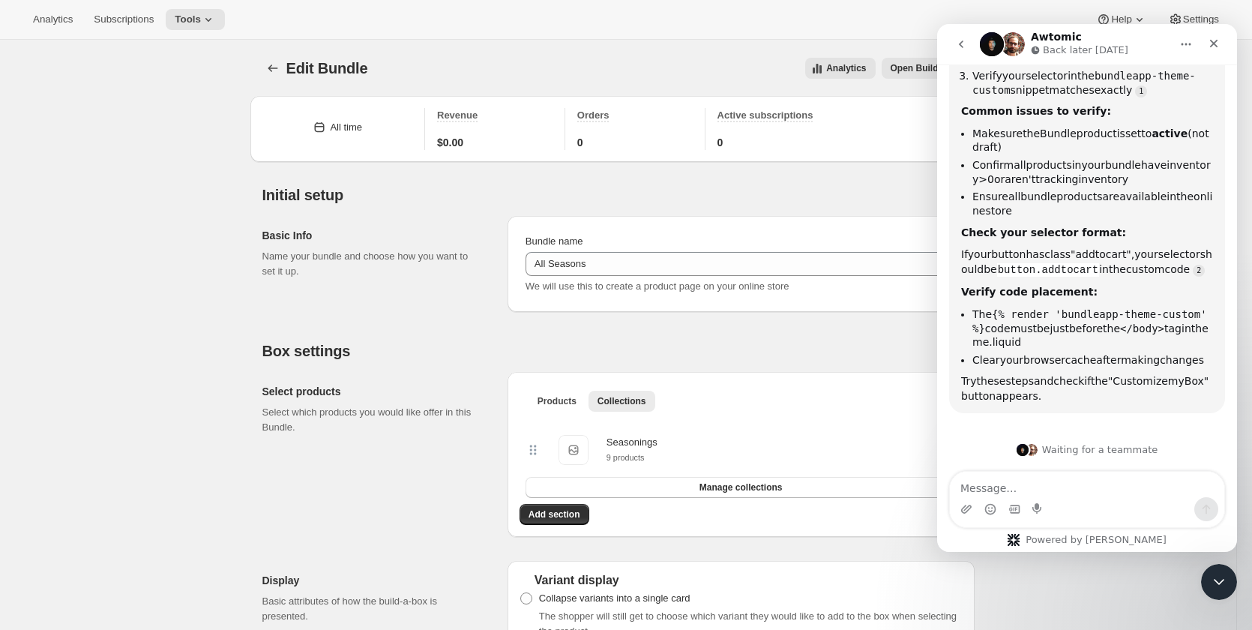
click at [1086, 456] on div "Waiting for a teammate" at bounding box center [1087, 450] width 300 height 42
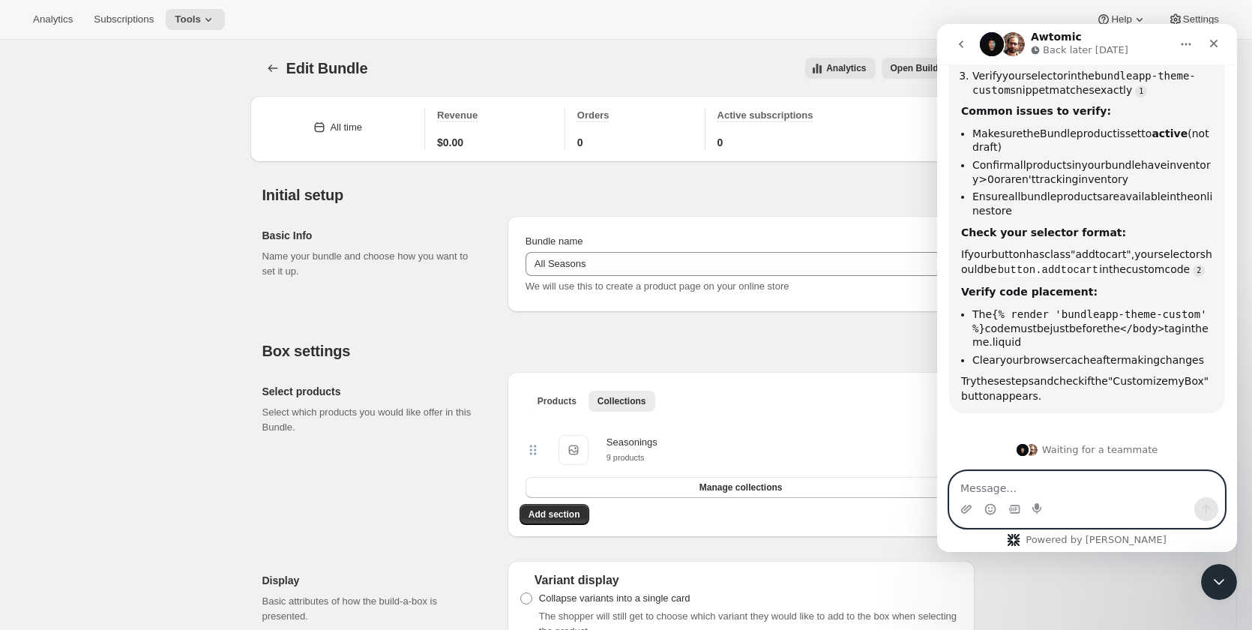
click at [1067, 480] on textarea "Message…" at bounding box center [1087, 483] width 274 height 25
type textarea "Hello"
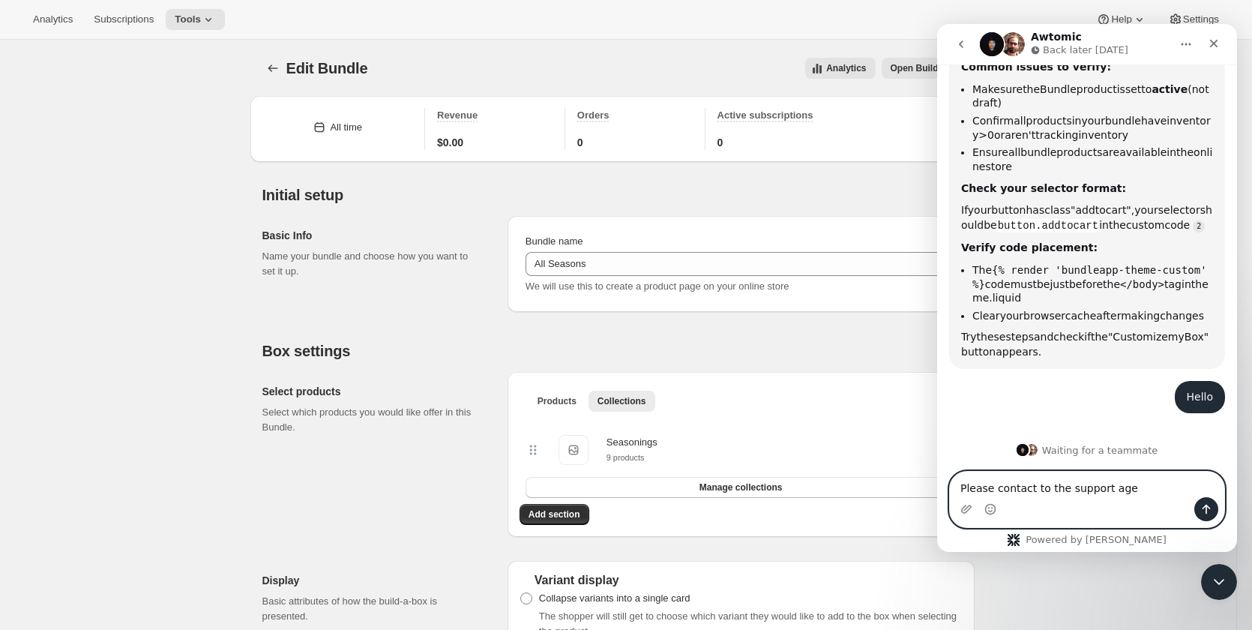
type textarea "Please contact to the support aget"
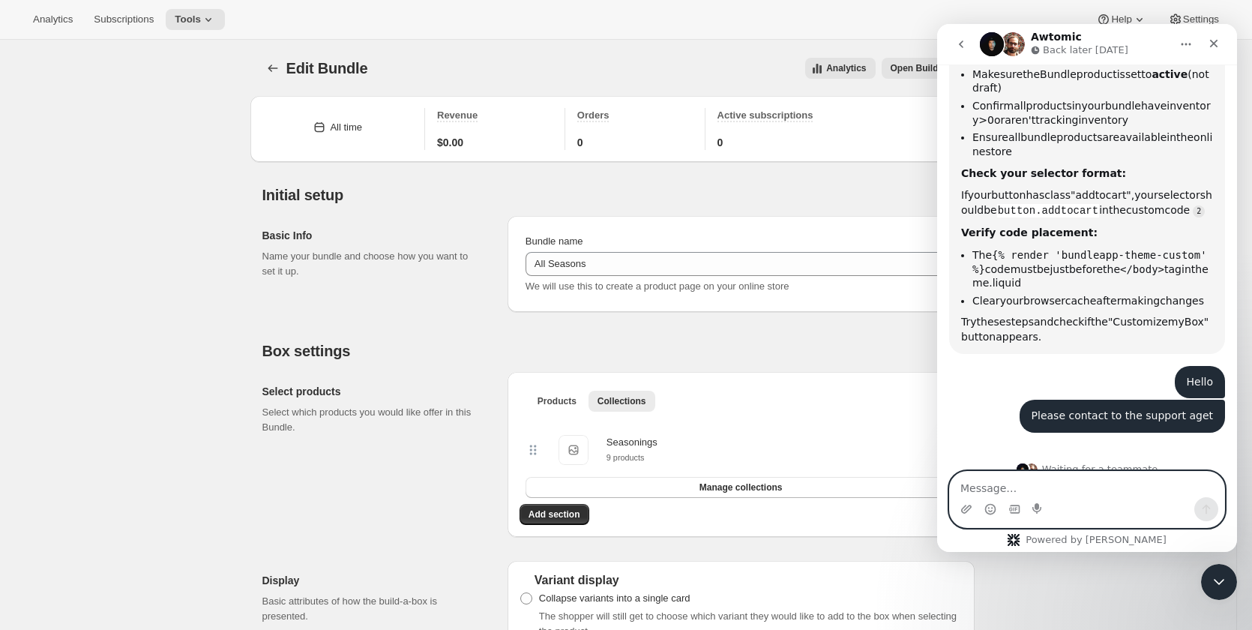
scroll to position [1131, 0]
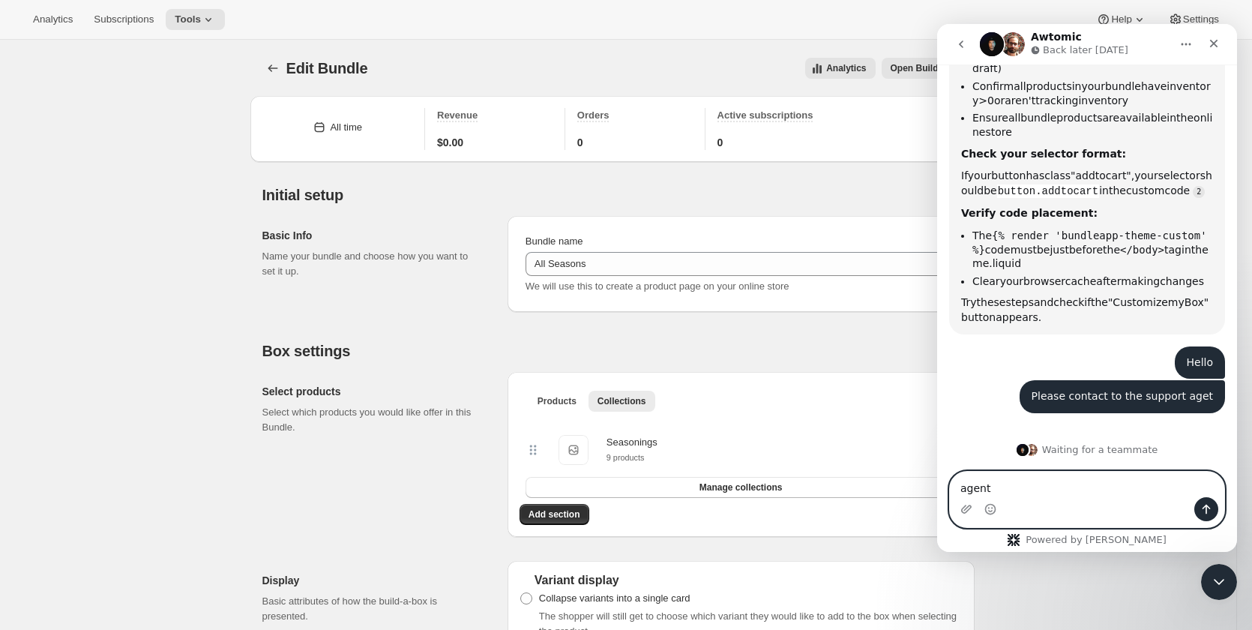
type textarea "agent*"
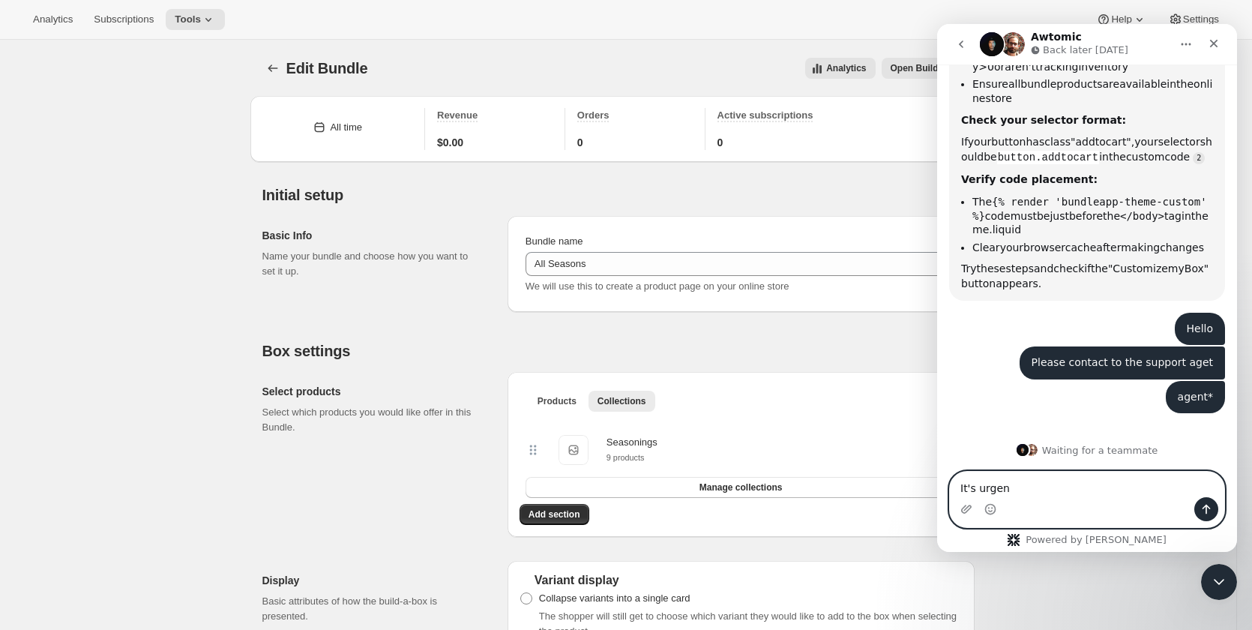
type textarea "It's urgent"
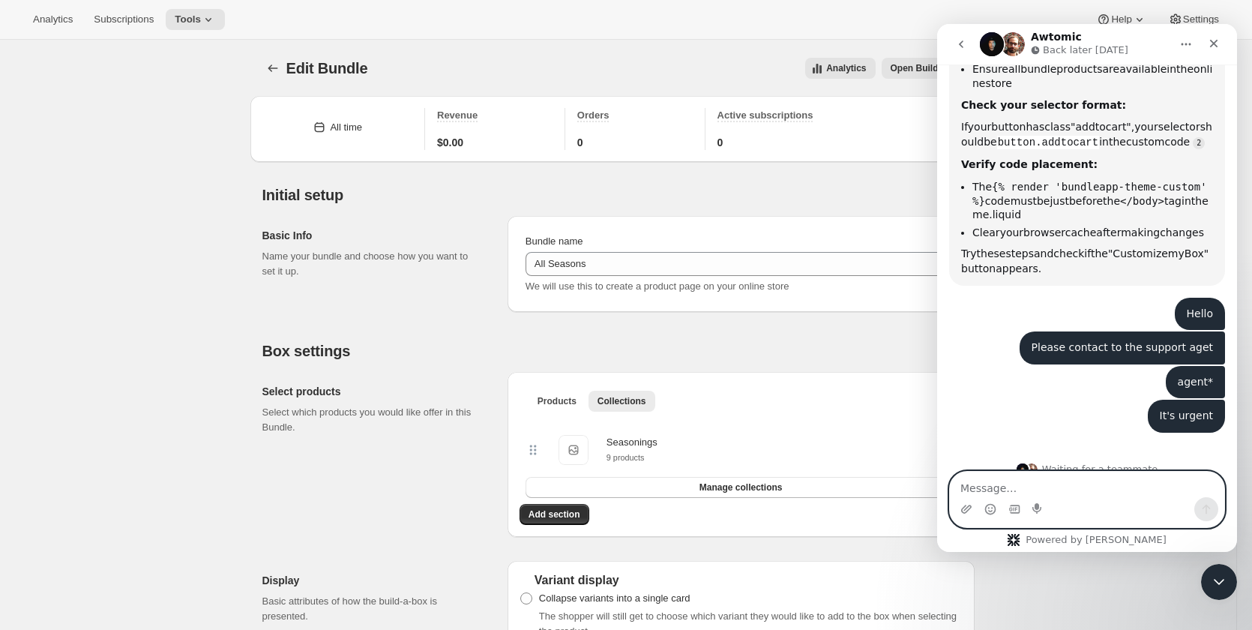
scroll to position [1199, 0]
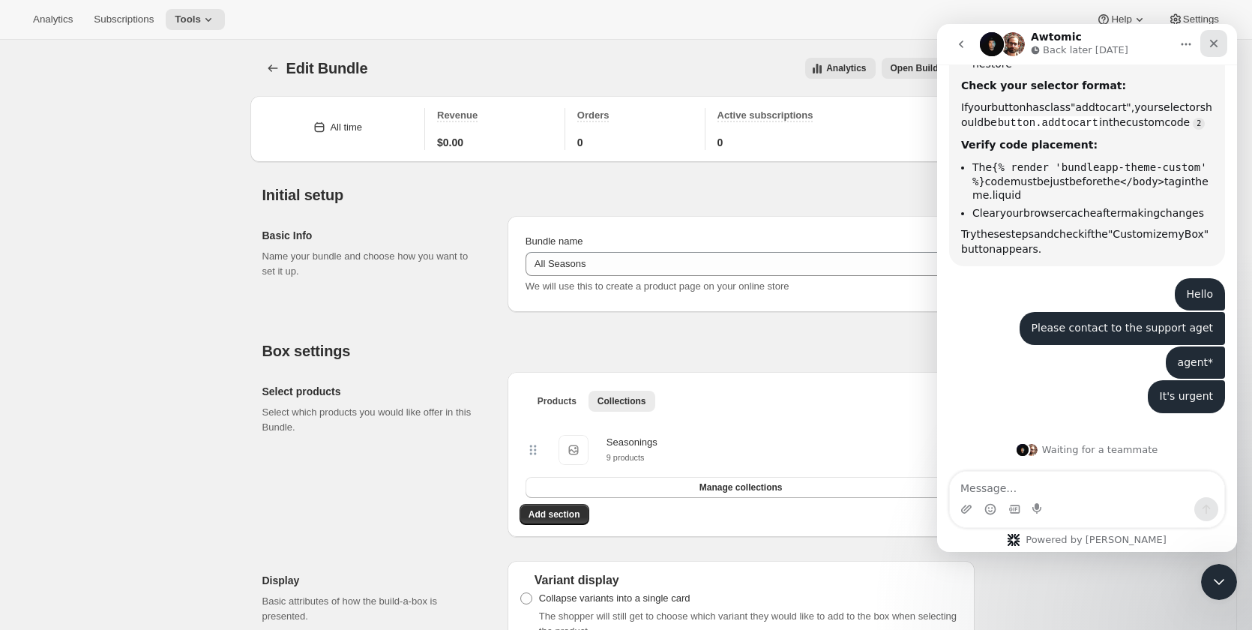
click at [1212, 42] on icon "Close" at bounding box center [1214, 44] width 8 height 8
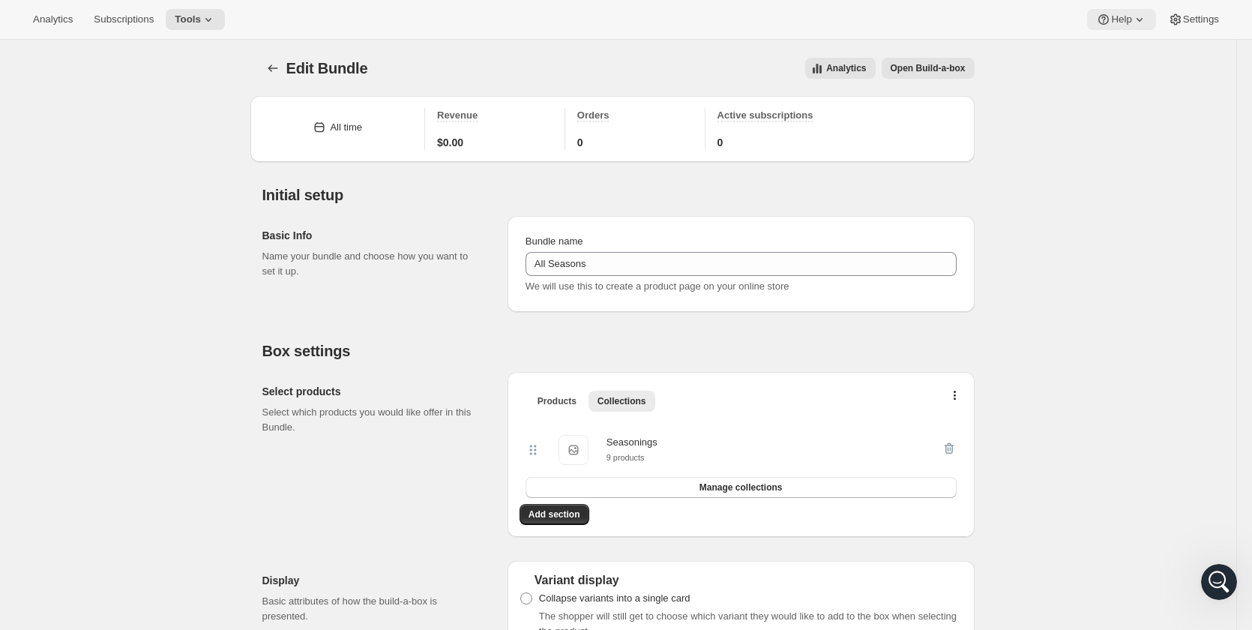
click at [1124, 19] on span "Help" at bounding box center [1121, 19] width 20 height 12
click at [1129, 41] on button "Setup guide" at bounding box center [1121, 50] width 61 height 24
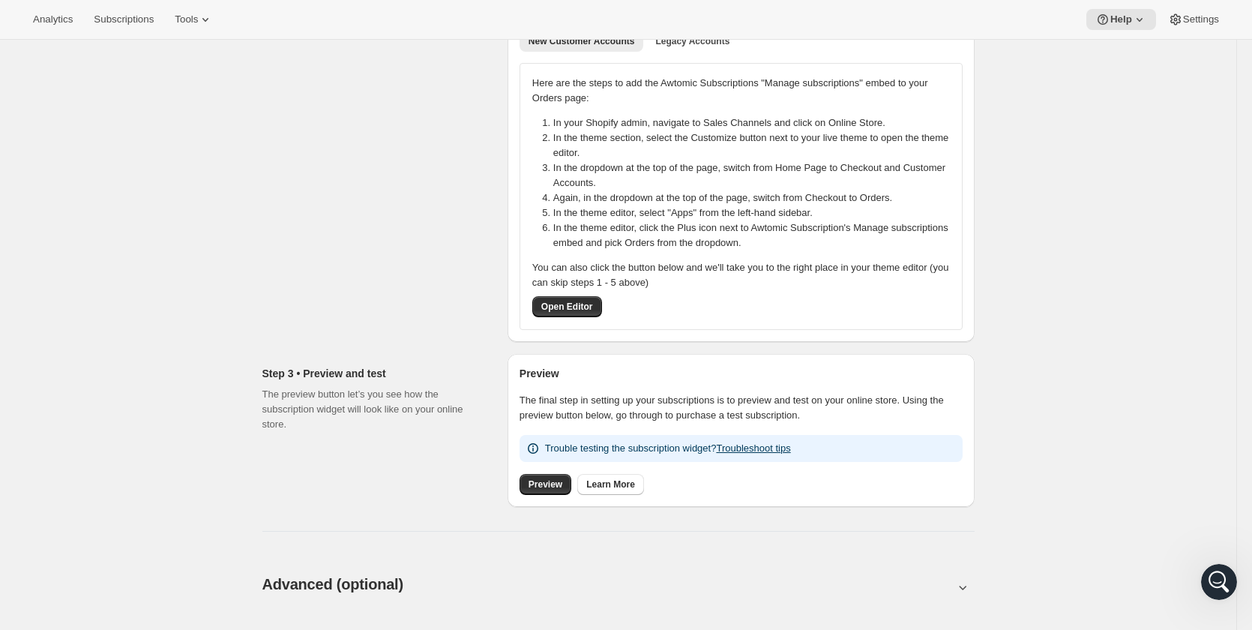
scroll to position [300, 0]
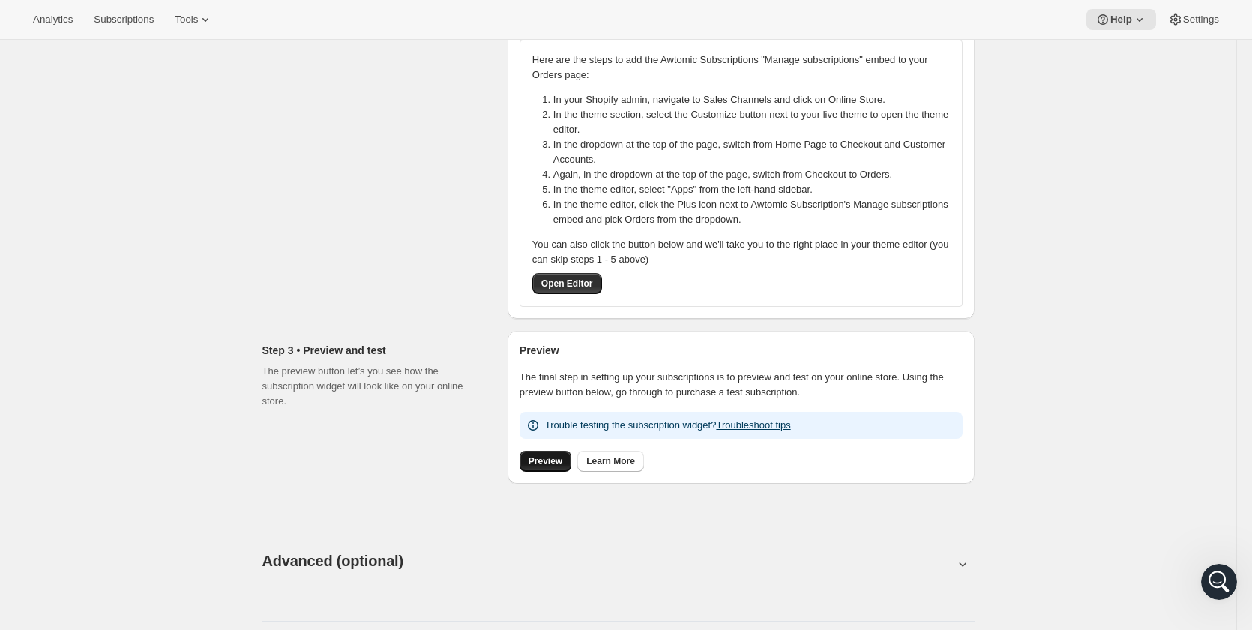
click at [558, 460] on span "Preview" at bounding box center [545, 461] width 34 height 12
click at [1223, 585] on icon "Open Intercom Messenger" at bounding box center [1216, 579] width 25 height 25
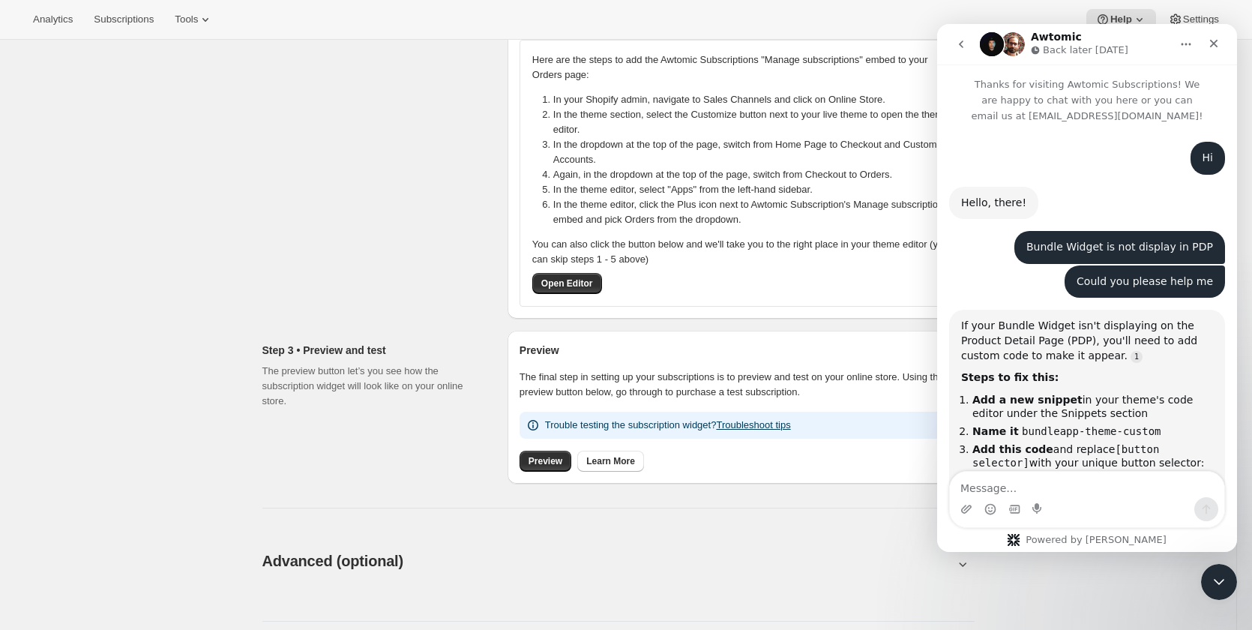
scroll to position [1199, 0]
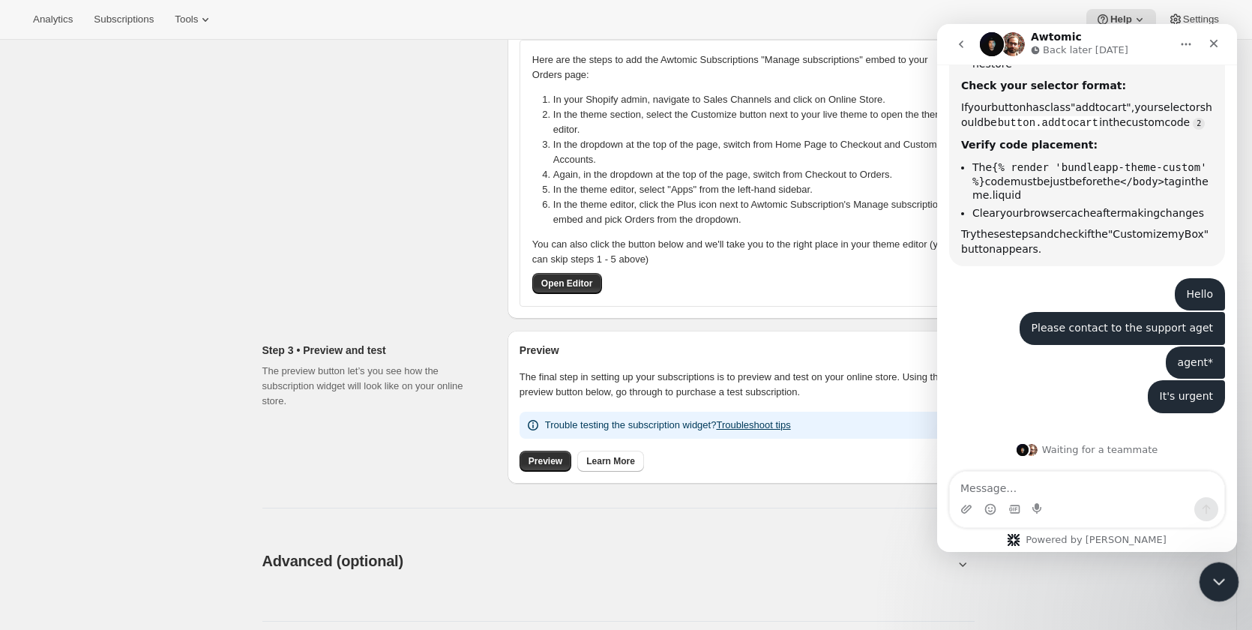
click at [1207, 575] on icon "Close Intercom Messenger" at bounding box center [1216, 579] width 18 height 18
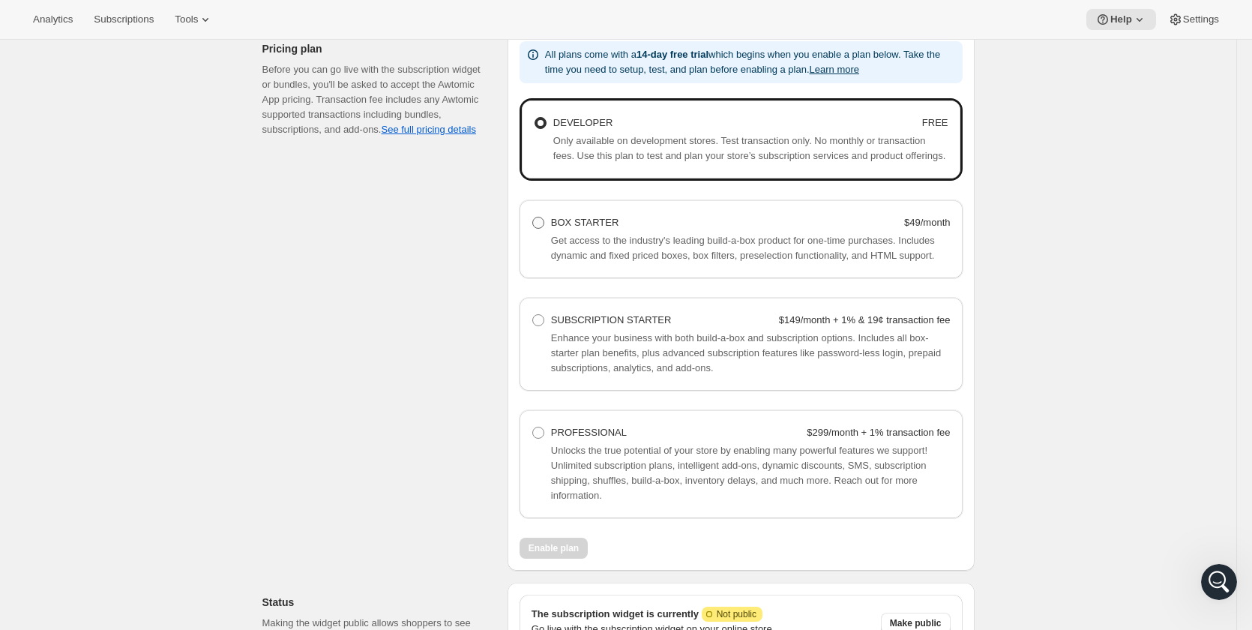
scroll to position [1097, 0]
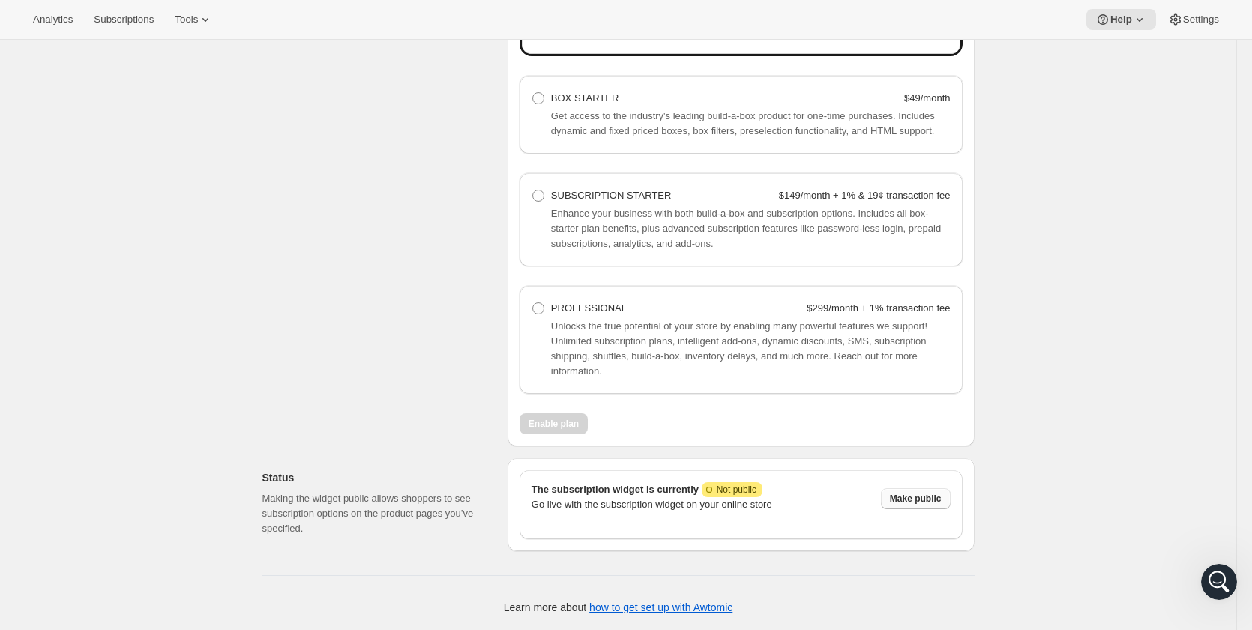
click at [927, 501] on span "Make public" at bounding box center [916, 498] width 52 height 12
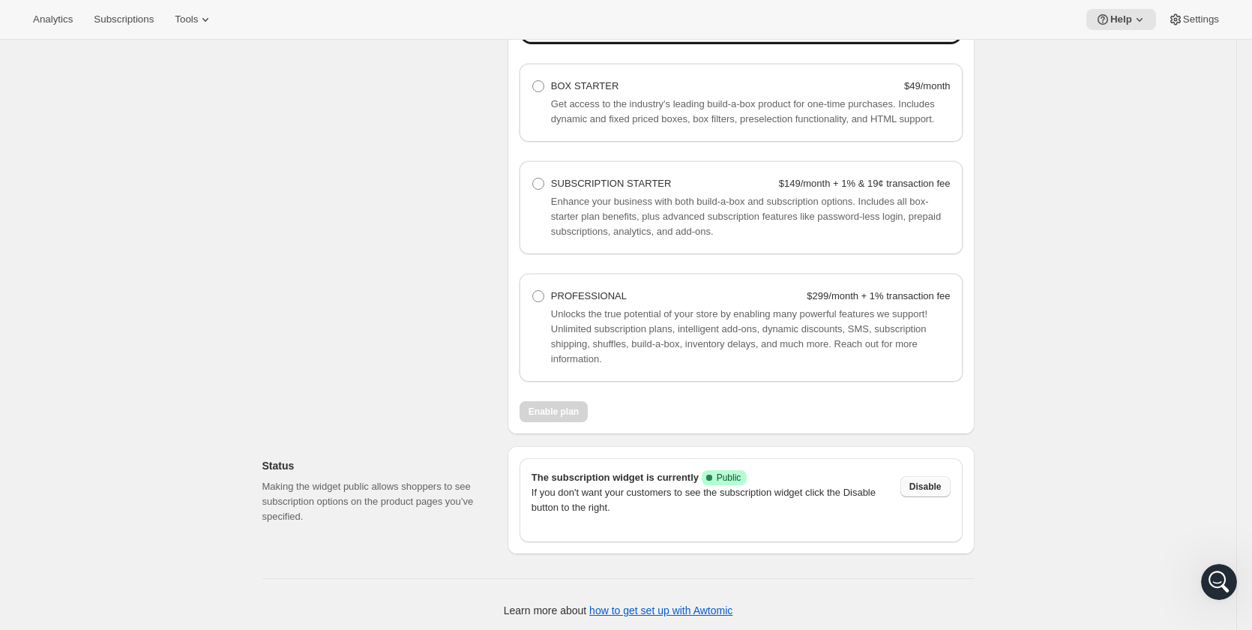
scroll to position [1112, 0]
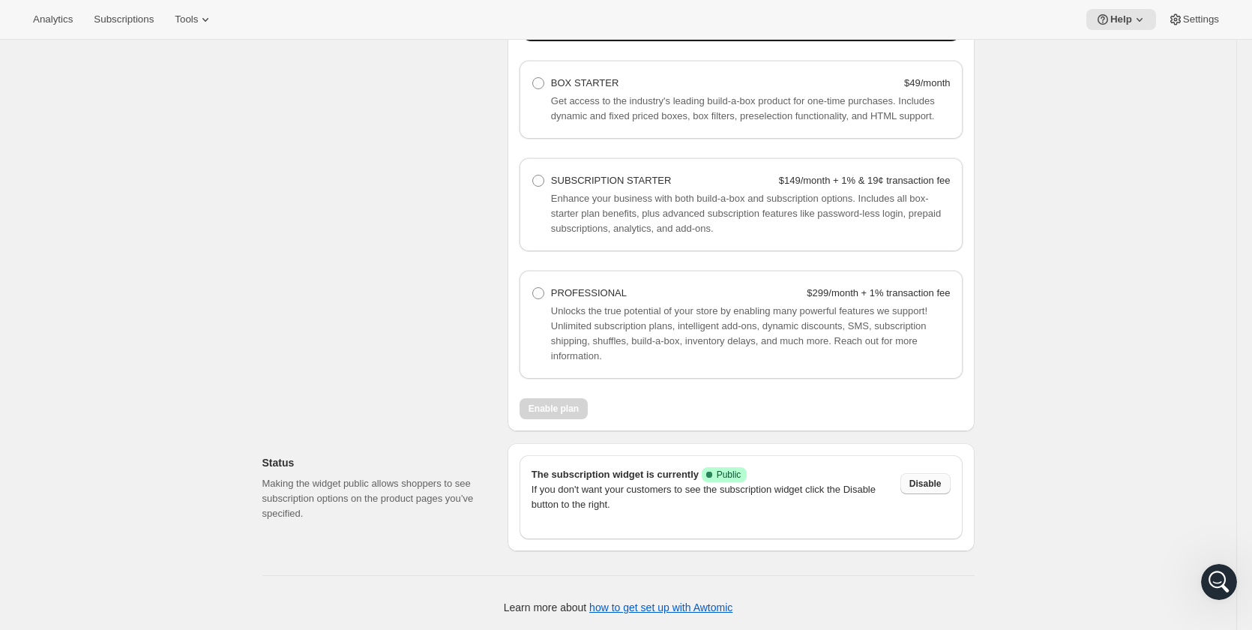
click at [934, 487] on span "Disable" at bounding box center [925, 483] width 32 height 12
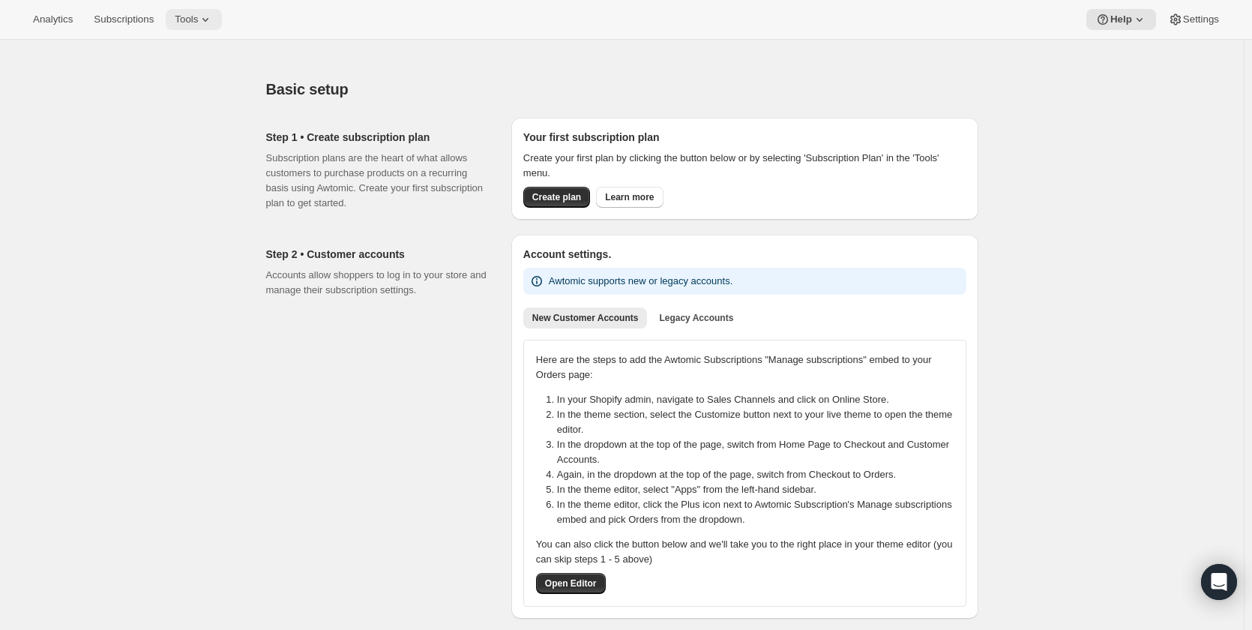
click at [202, 21] on icon at bounding box center [205, 19] width 15 height 15
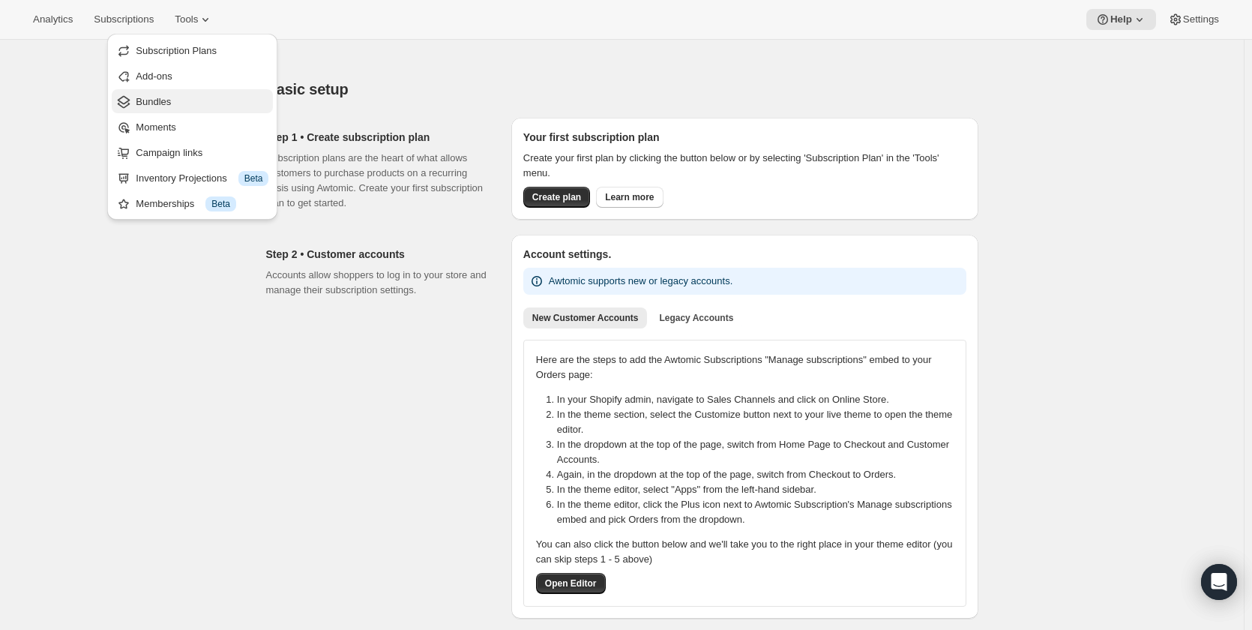
click at [188, 94] on span "Bundles" at bounding box center [202, 101] width 133 height 15
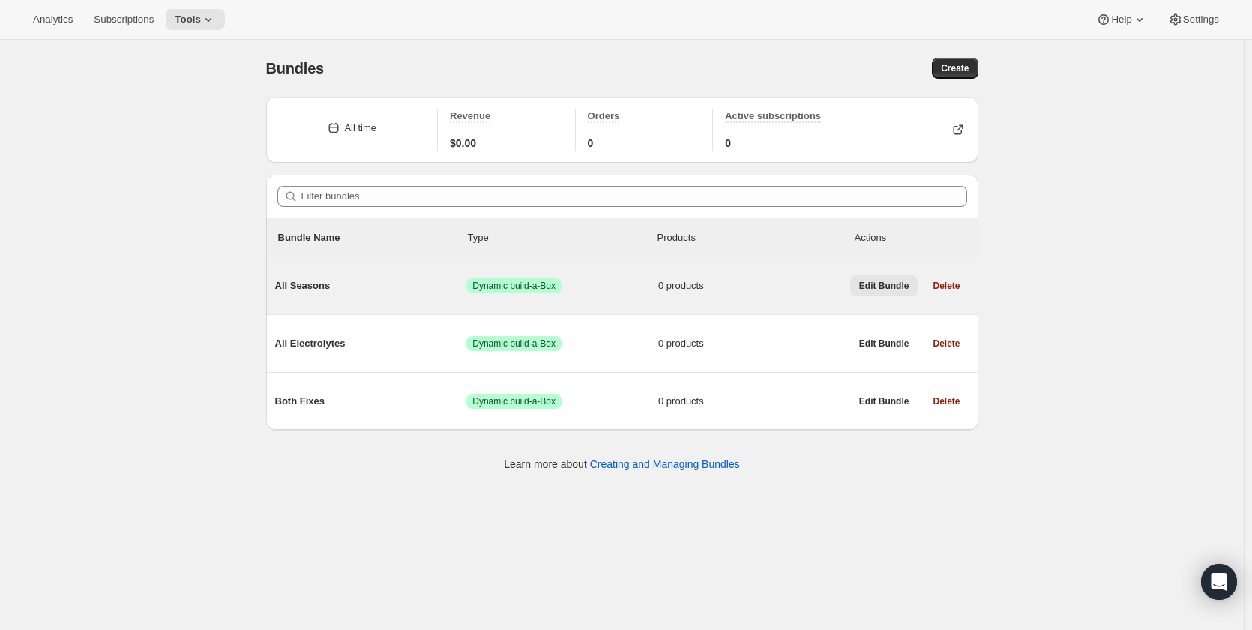
click at [904, 289] on span "Edit Bundle" at bounding box center [884, 286] width 50 height 12
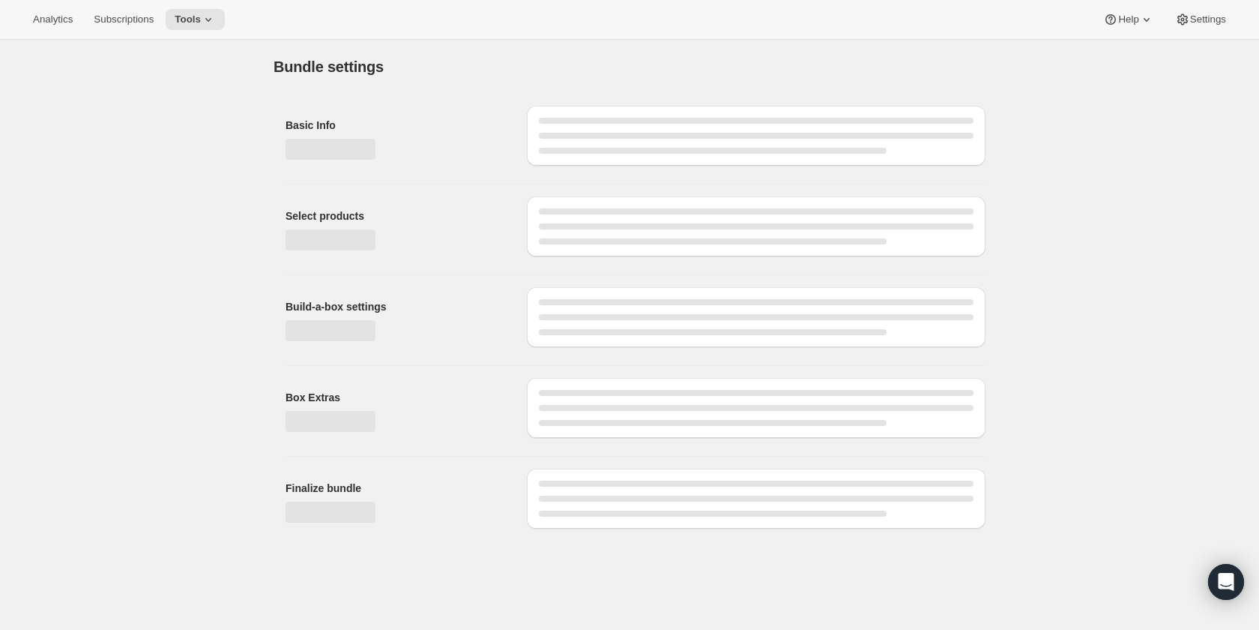
type input "All Seasons"
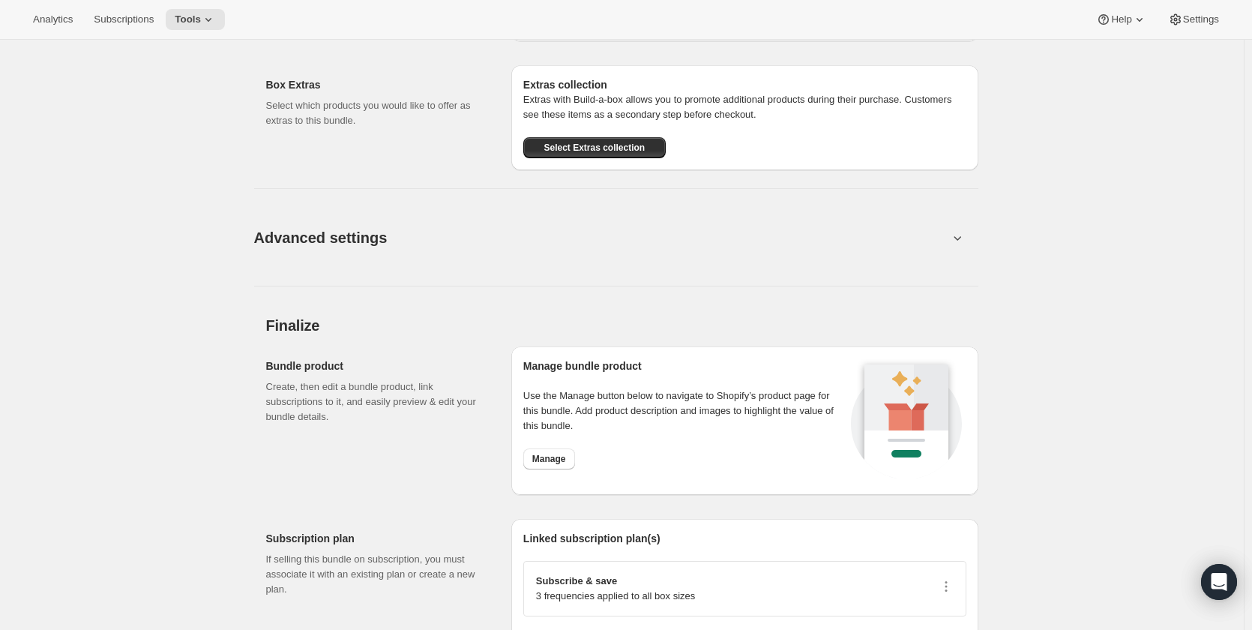
scroll to position [983, 0]
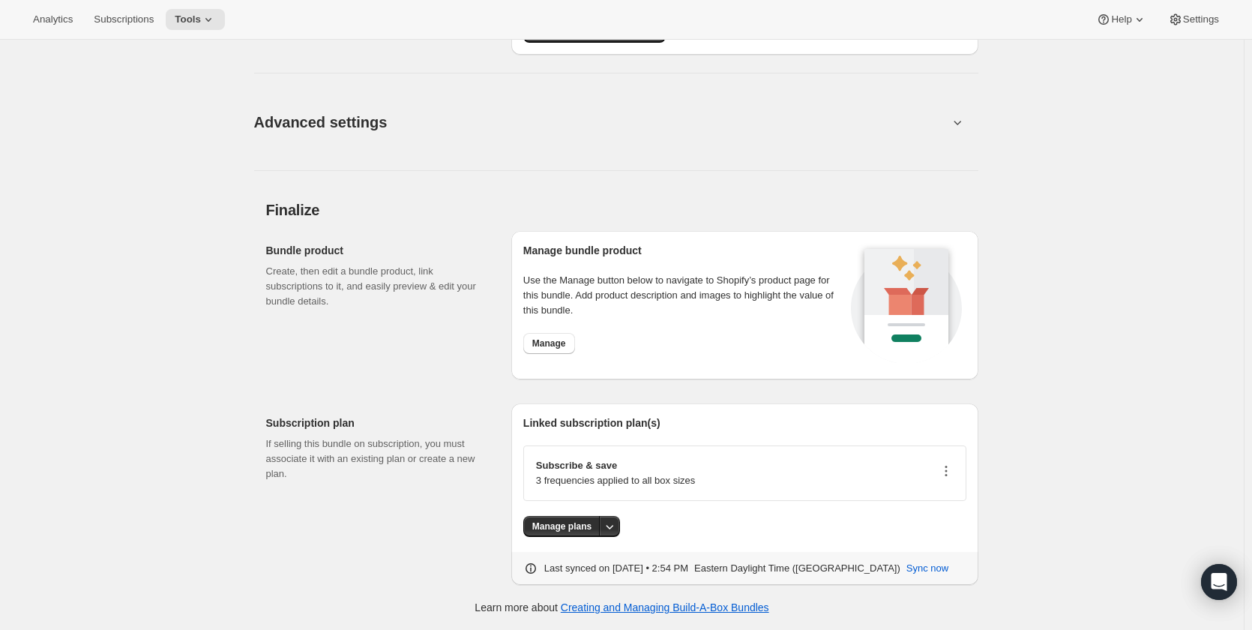
click at [946, 469] on icon "button" at bounding box center [945, 470] width 15 height 15
click at [968, 525] on span "Edit plan details" at bounding box center [950, 524] width 109 height 15
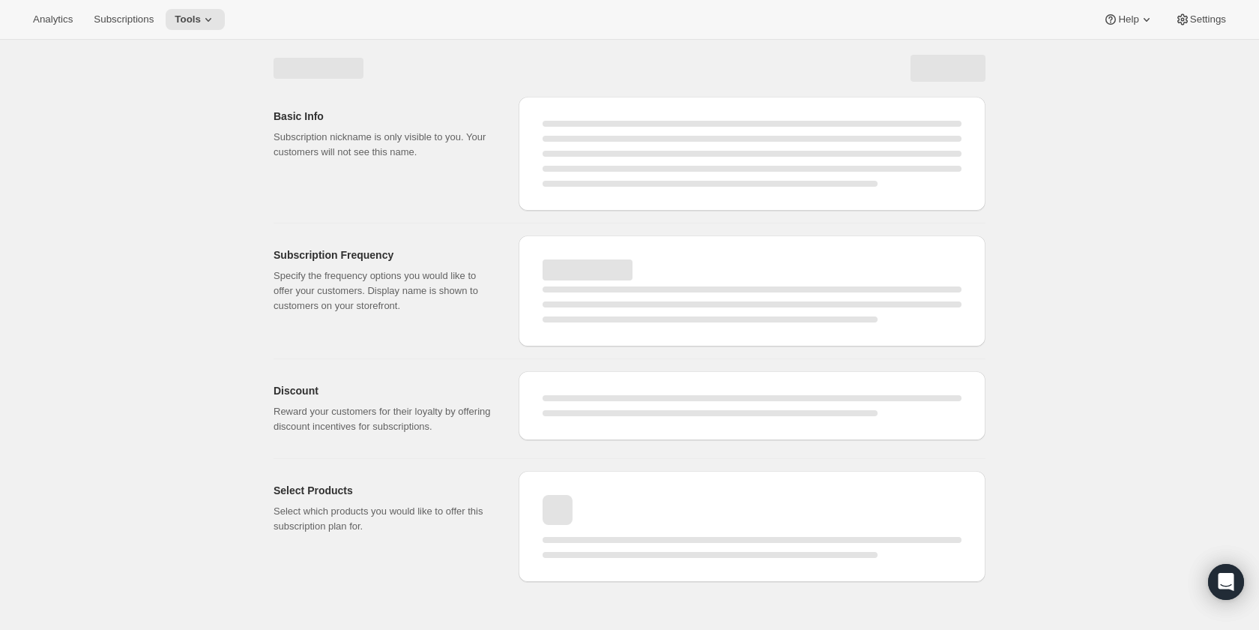
select select "WEEK"
select select "MONTH"
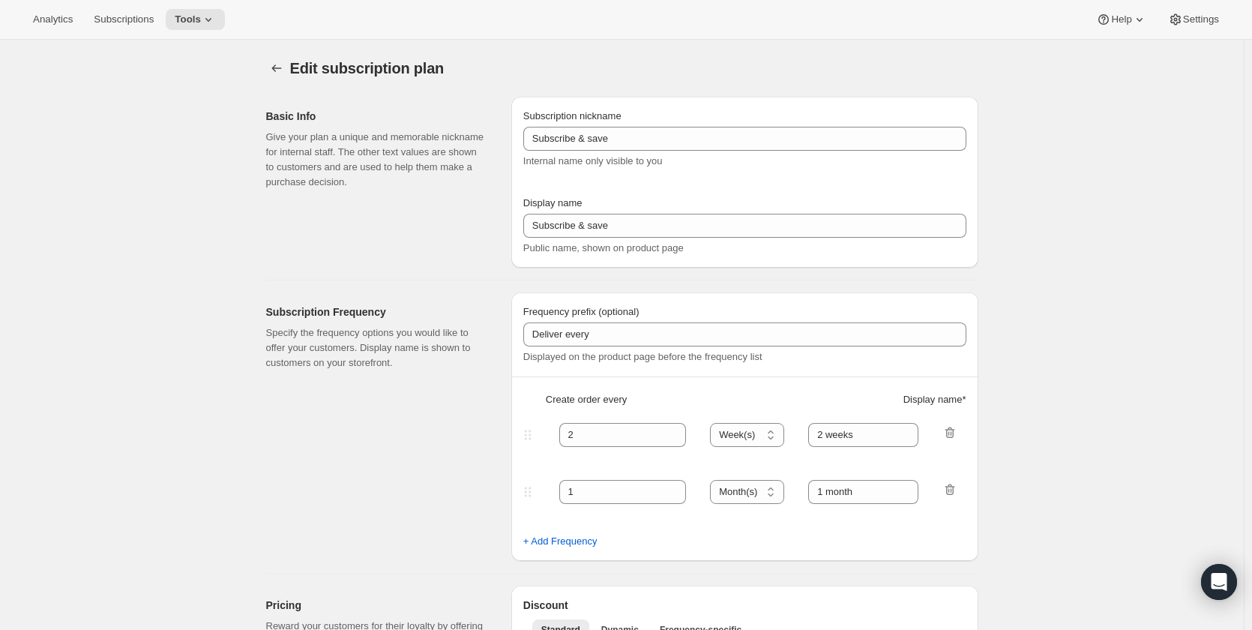
select select "MONTH"
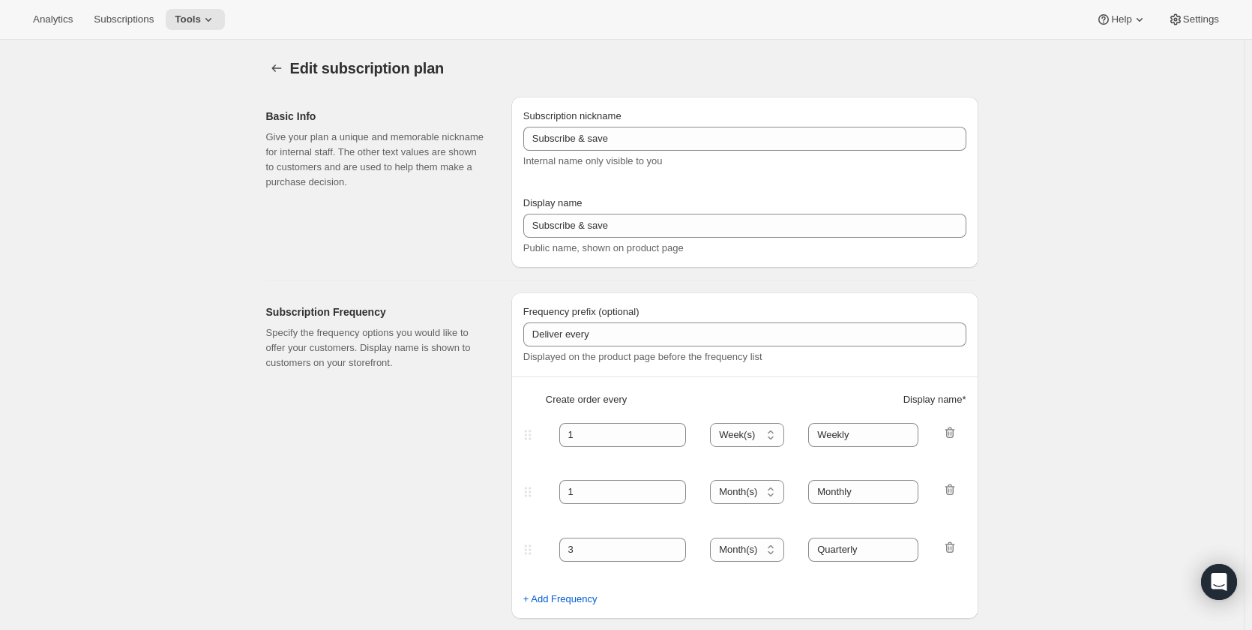
type input "1"
type input "Weekly"
type input "Monthly"
type input "10"
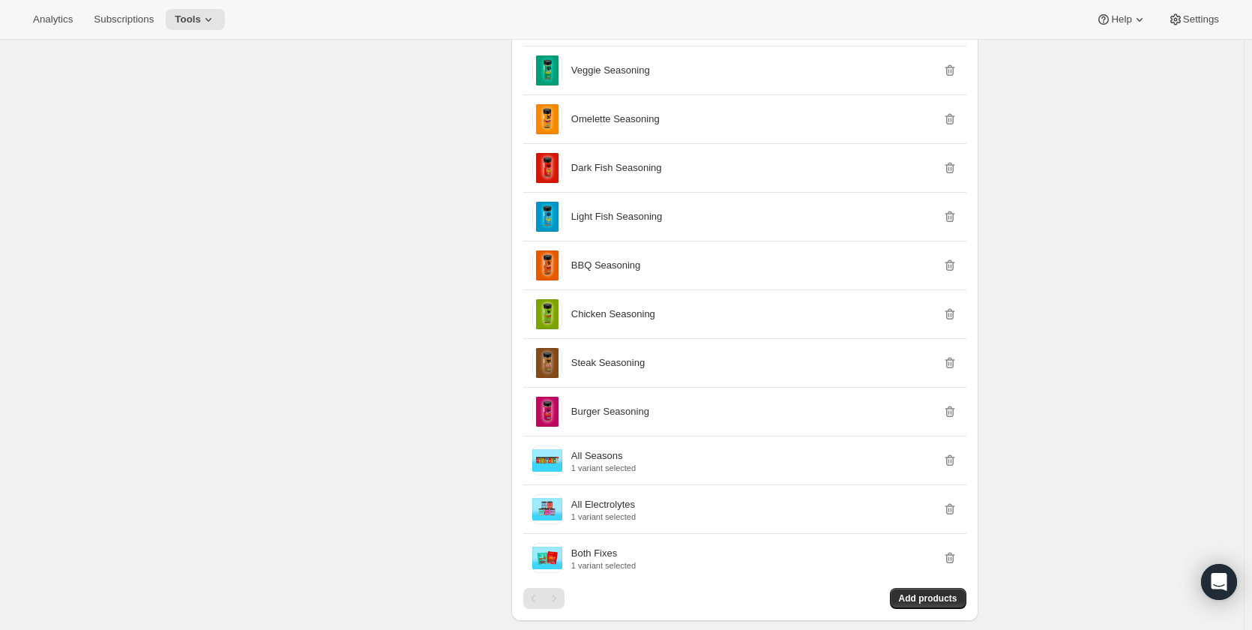
scroll to position [1410, 0]
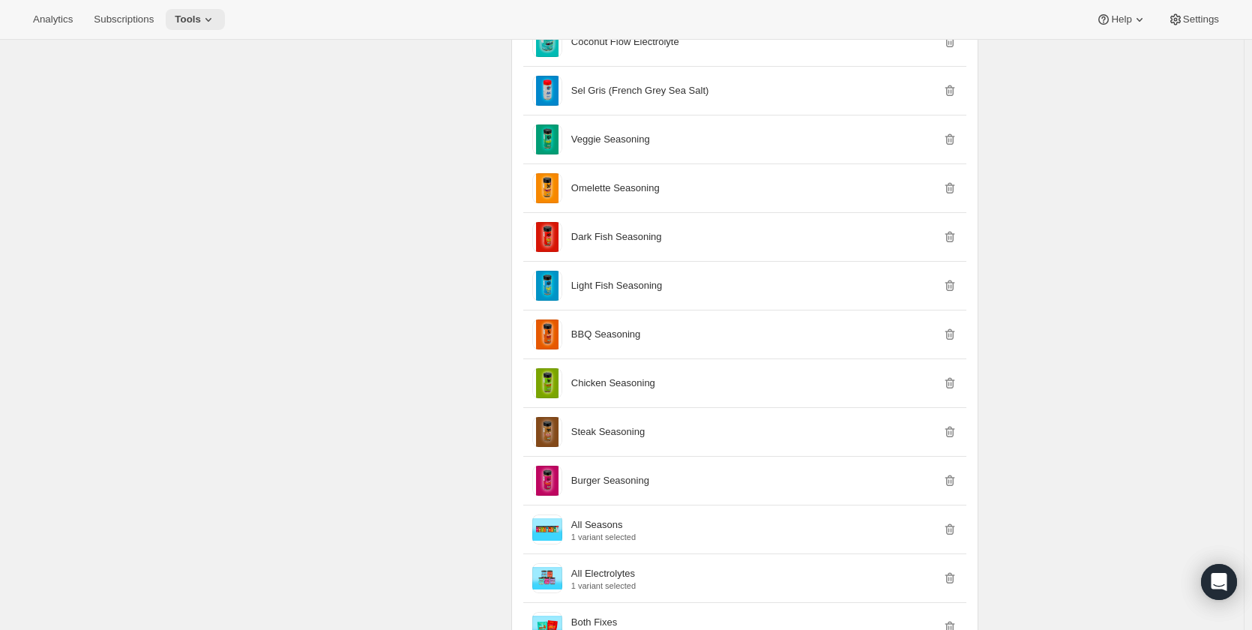
click at [205, 19] on icon at bounding box center [208, 20] width 6 height 4
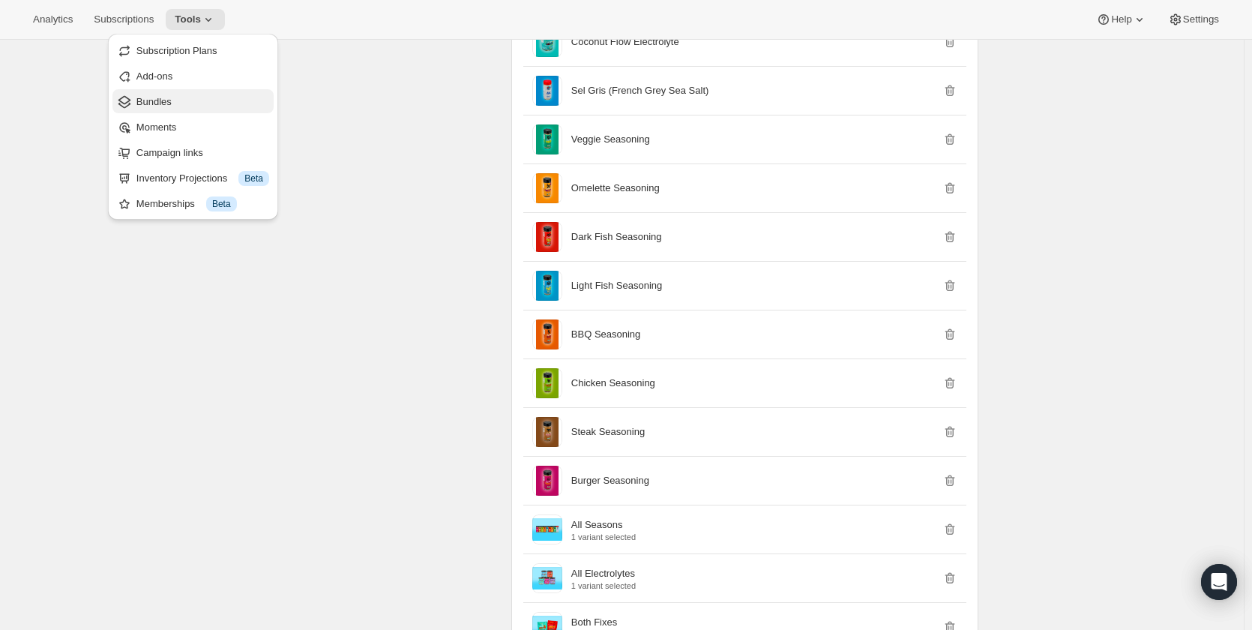
click at [186, 106] on span "Bundles" at bounding box center [202, 101] width 133 height 15
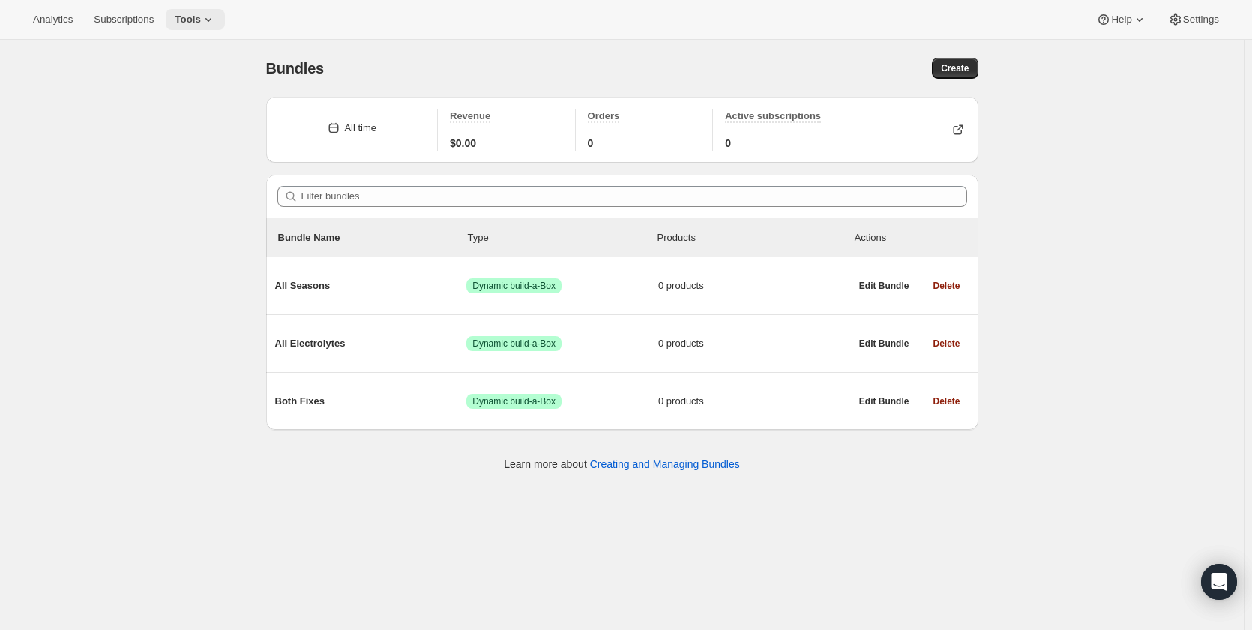
click at [193, 11] on button "Tools" at bounding box center [195, 19] width 59 height 21
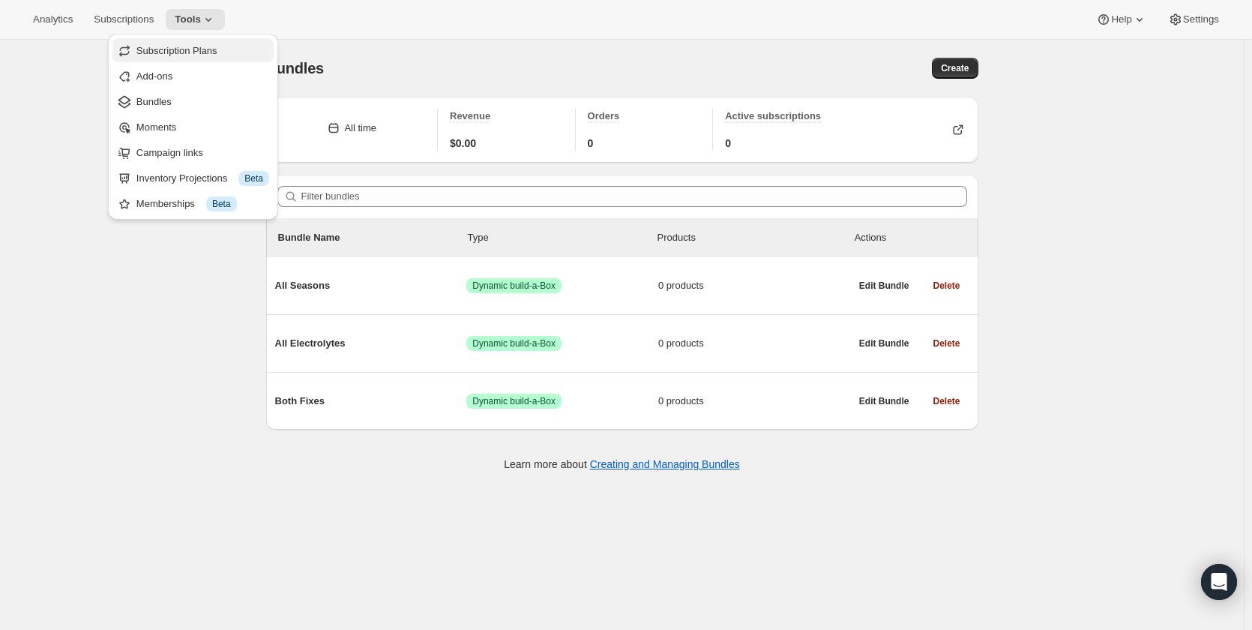
click at [196, 46] on span "Subscription Plans" at bounding box center [176, 50] width 81 height 11
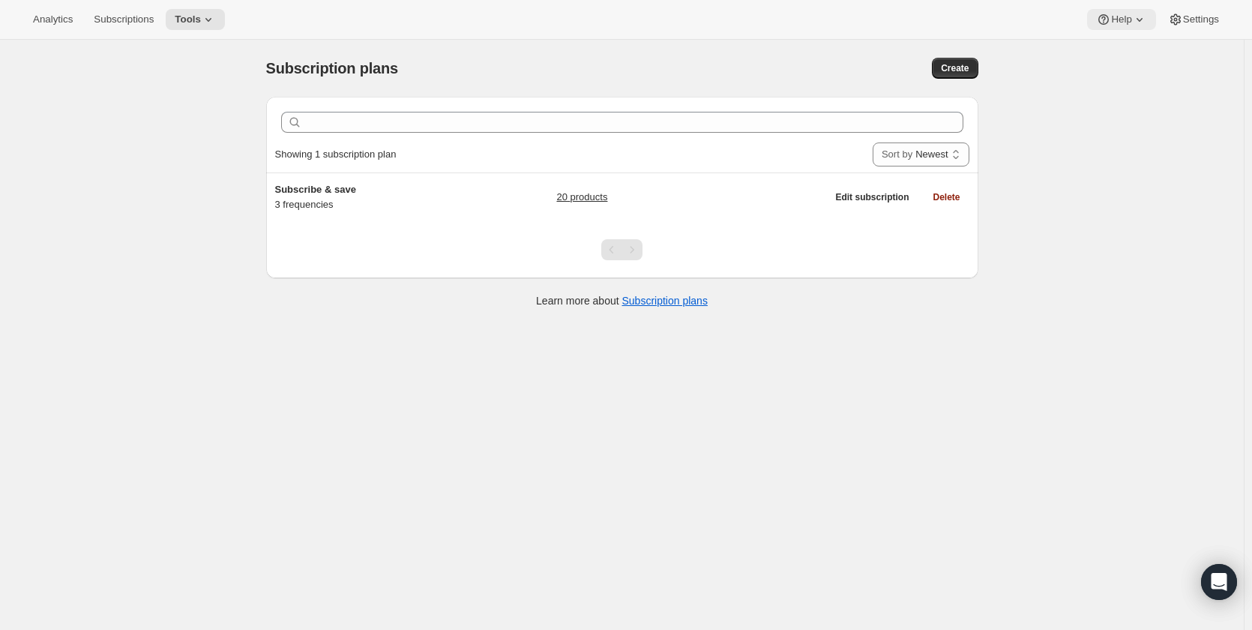
click at [1111, 20] on icon at bounding box center [1103, 19] width 15 height 15
click at [1120, 58] on span "Setup guide" at bounding box center [1122, 50] width 52 height 15
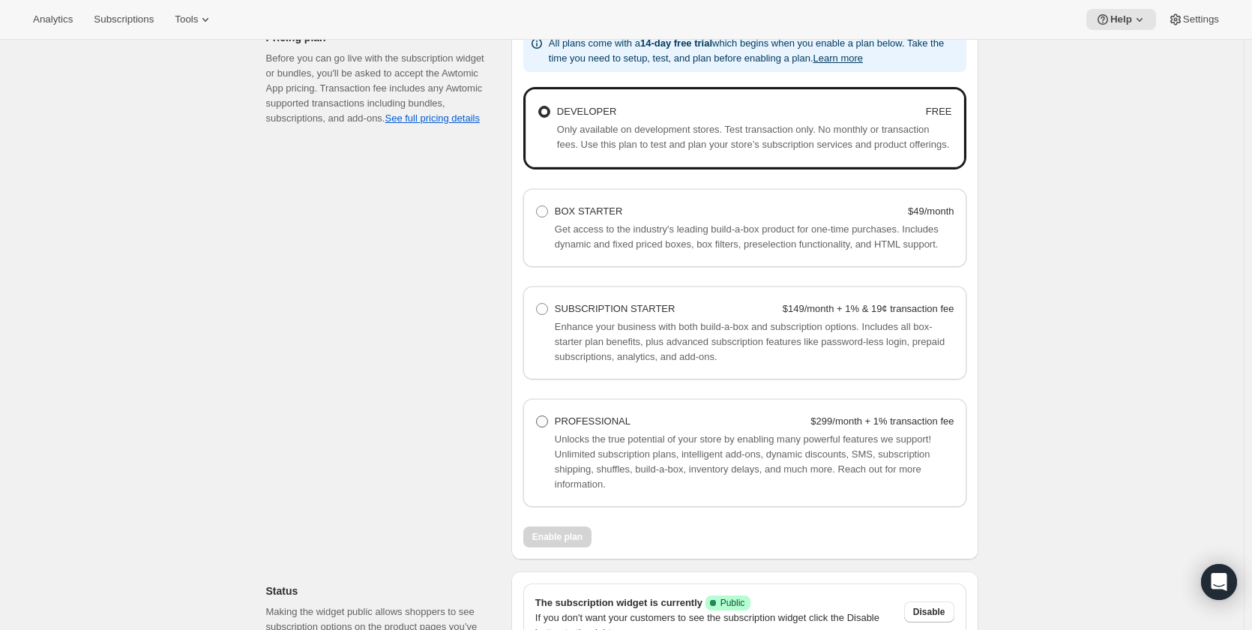
scroll to position [1112, 0]
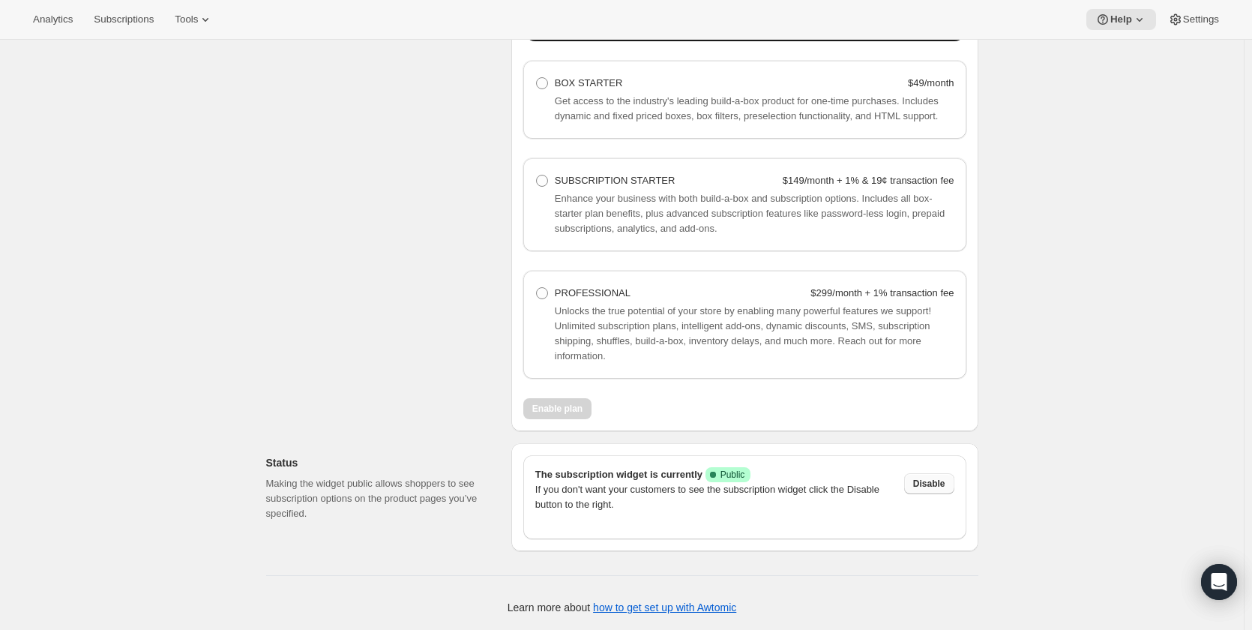
click at [941, 484] on span "Disable" at bounding box center [929, 483] width 32 height 12
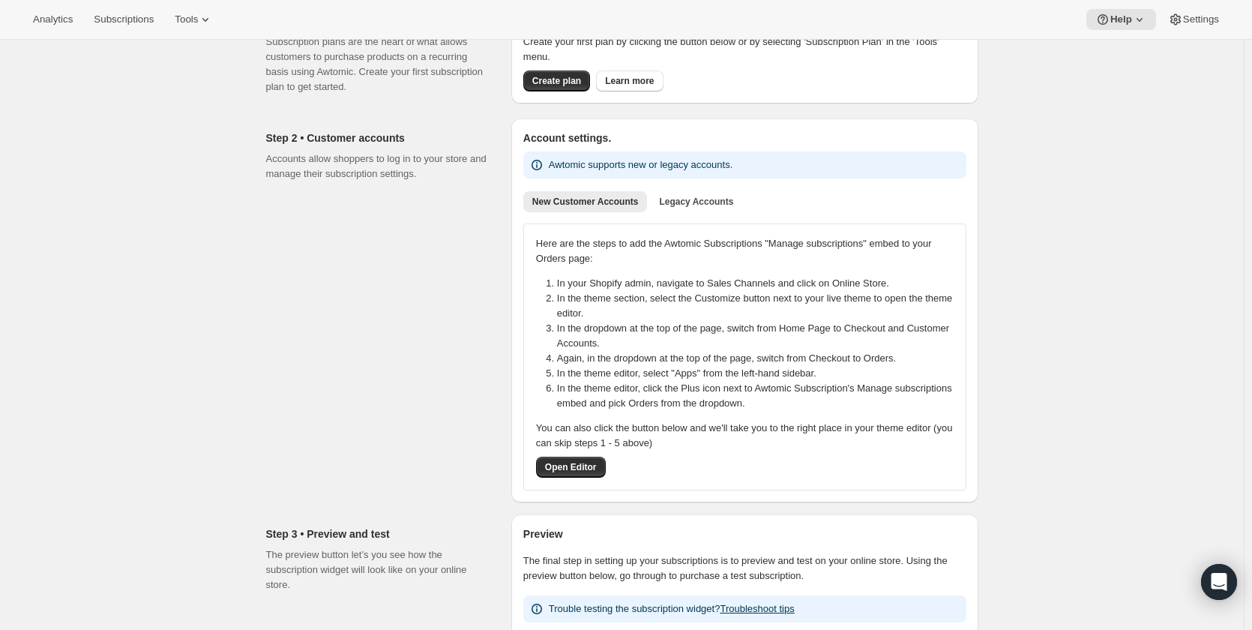
scroll to position [0, 0]
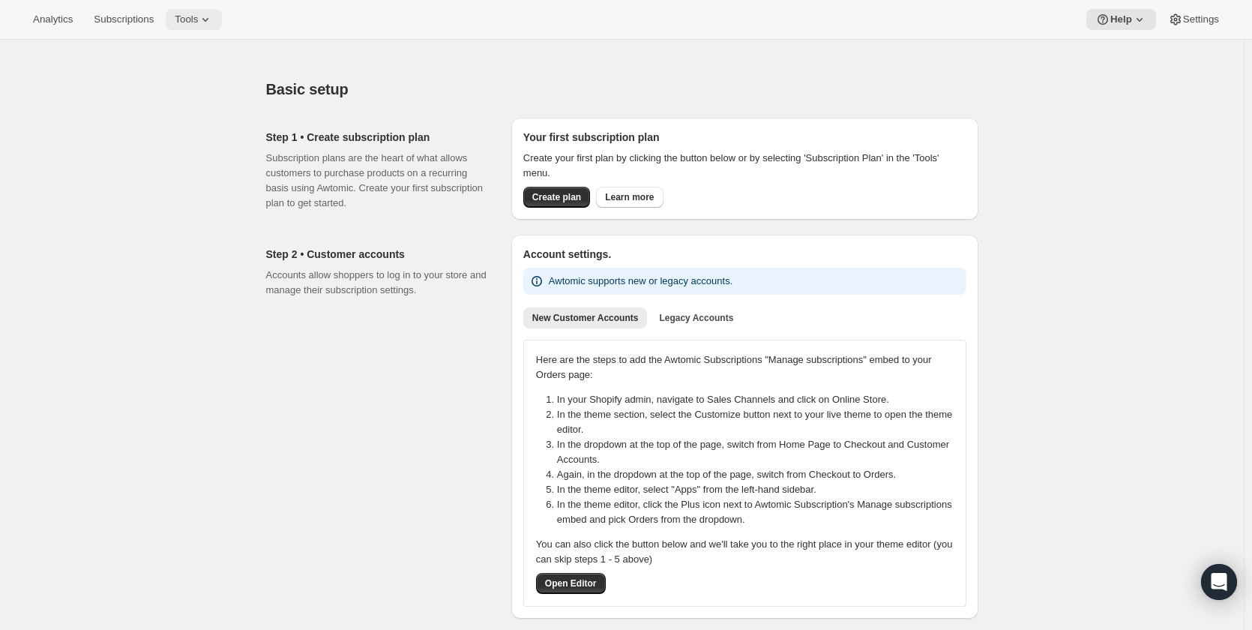
click at [197, 11] on button "Tools" at bounding box center [194, 19] width 56 height 21
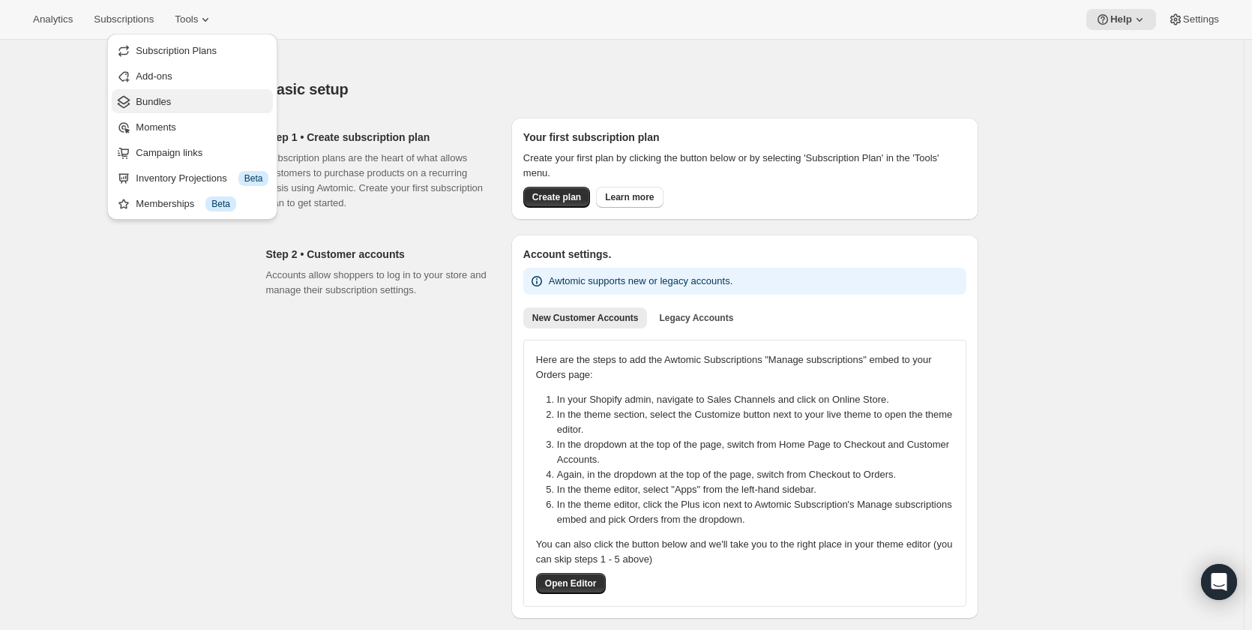
click at [171, 97] on span "Bundles" at bounding box center [202, 101] width 133 height 15
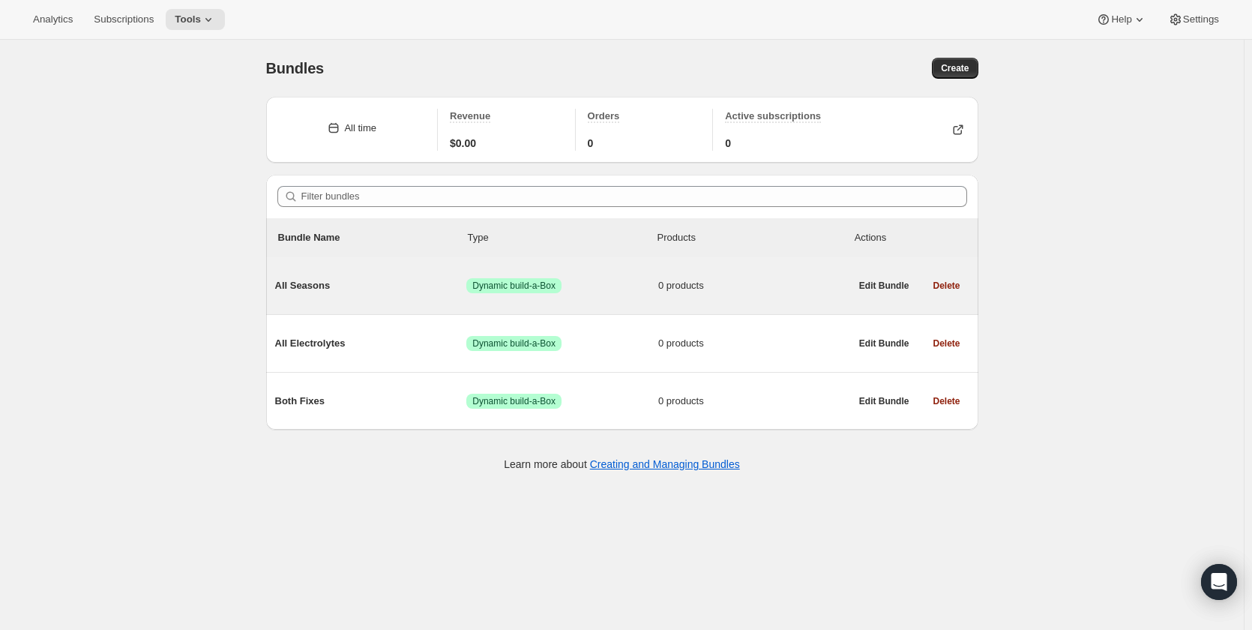
click at [769, 281] on span "0 products" at bounding box center [754, 285] width 192 height 15
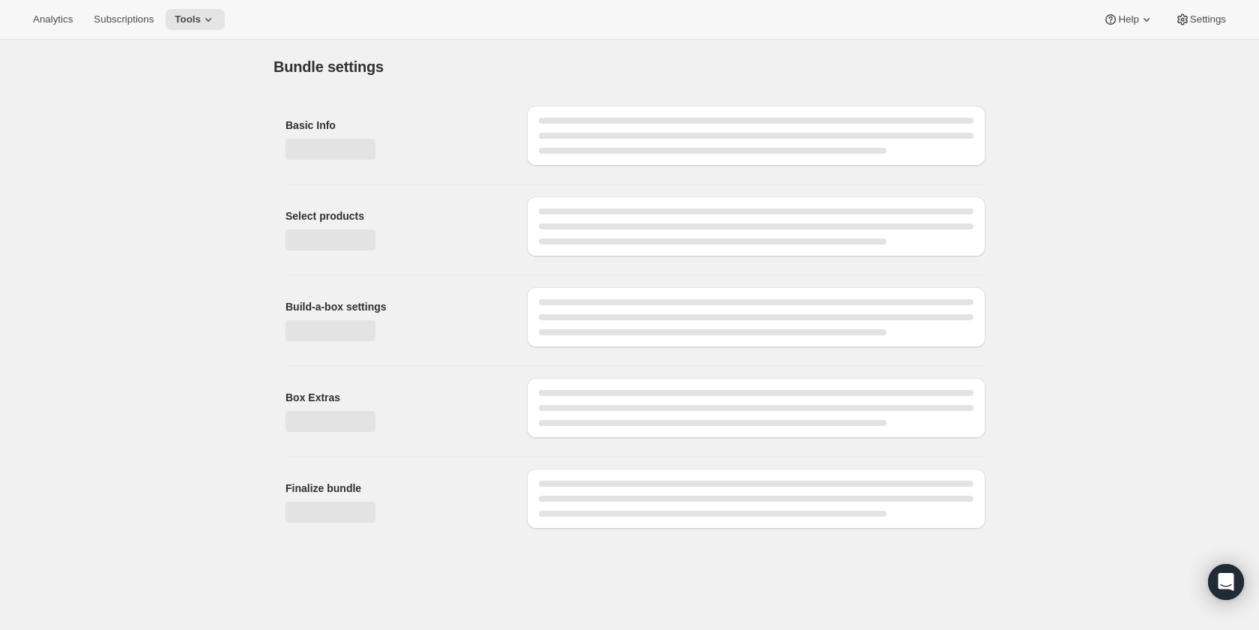
type input "All Seasons"
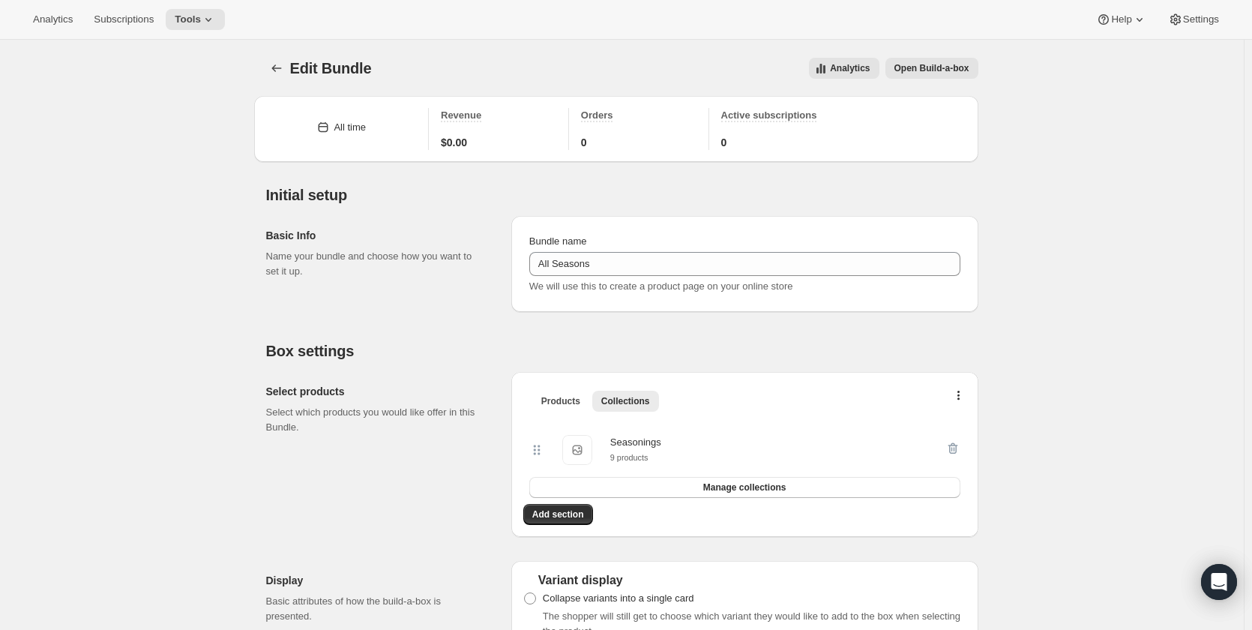
click at [935, 69] on span "Open Build-a-box" at bounding box center [931, 68] width 75 height 12
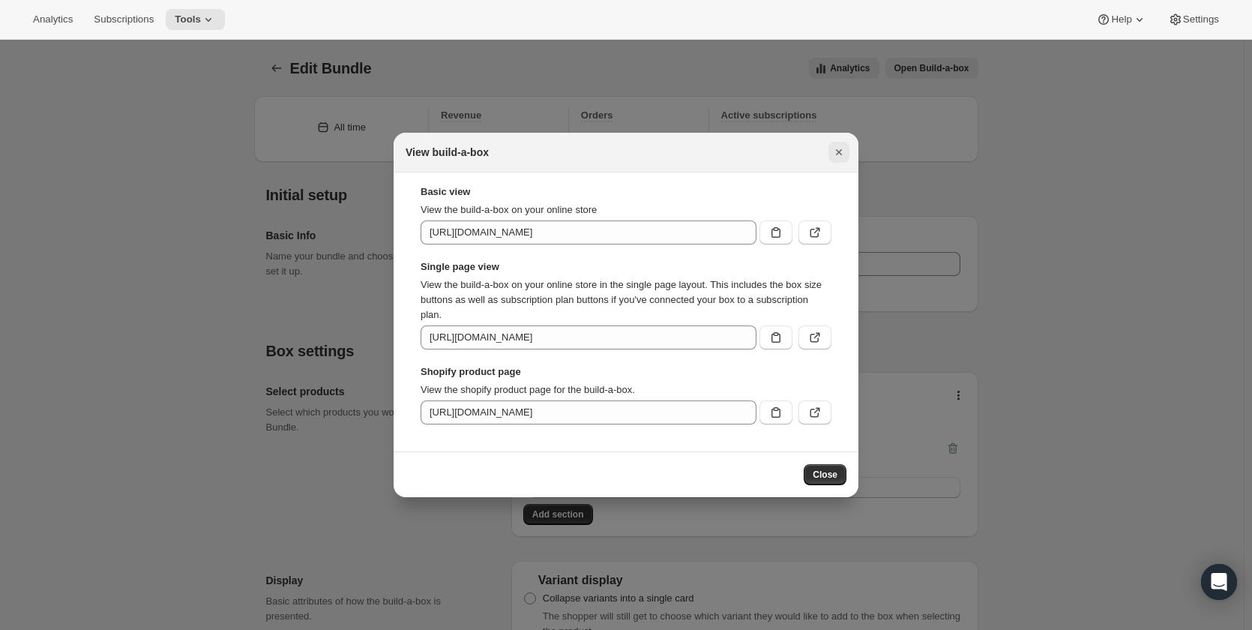
click at [840, 149] on icon "Close" at bounding box center [838, 152] width 15 height 15
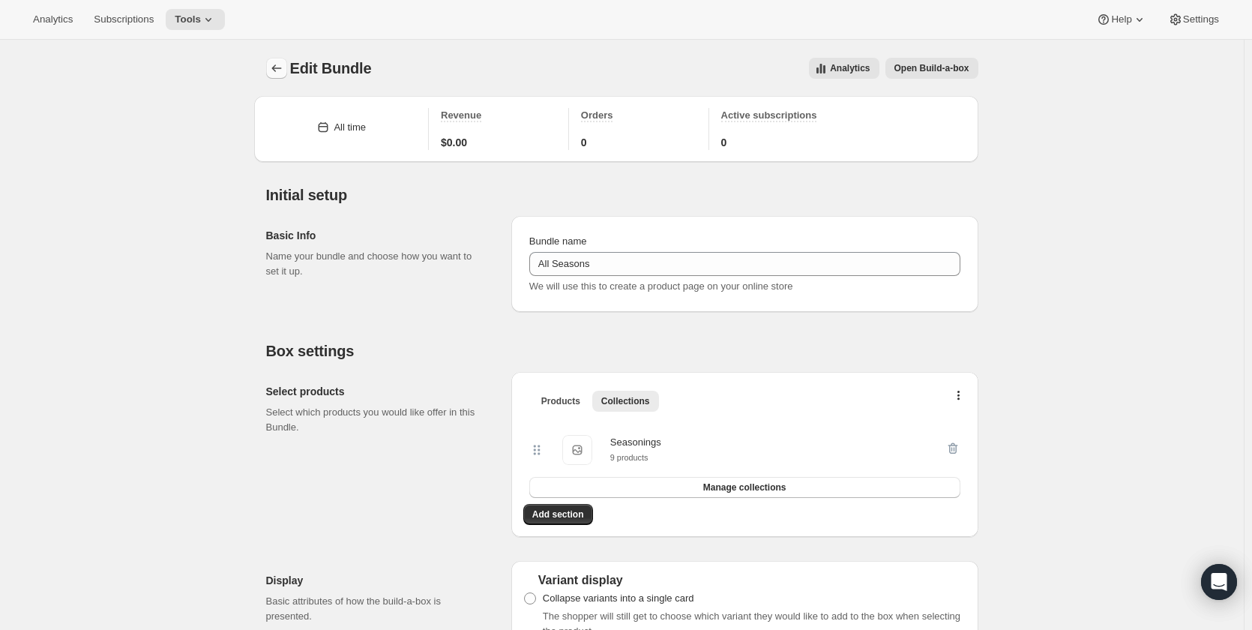
click at [277, 73] on icon "Bundles" at bounding box center [276, 68] width 15 height 15
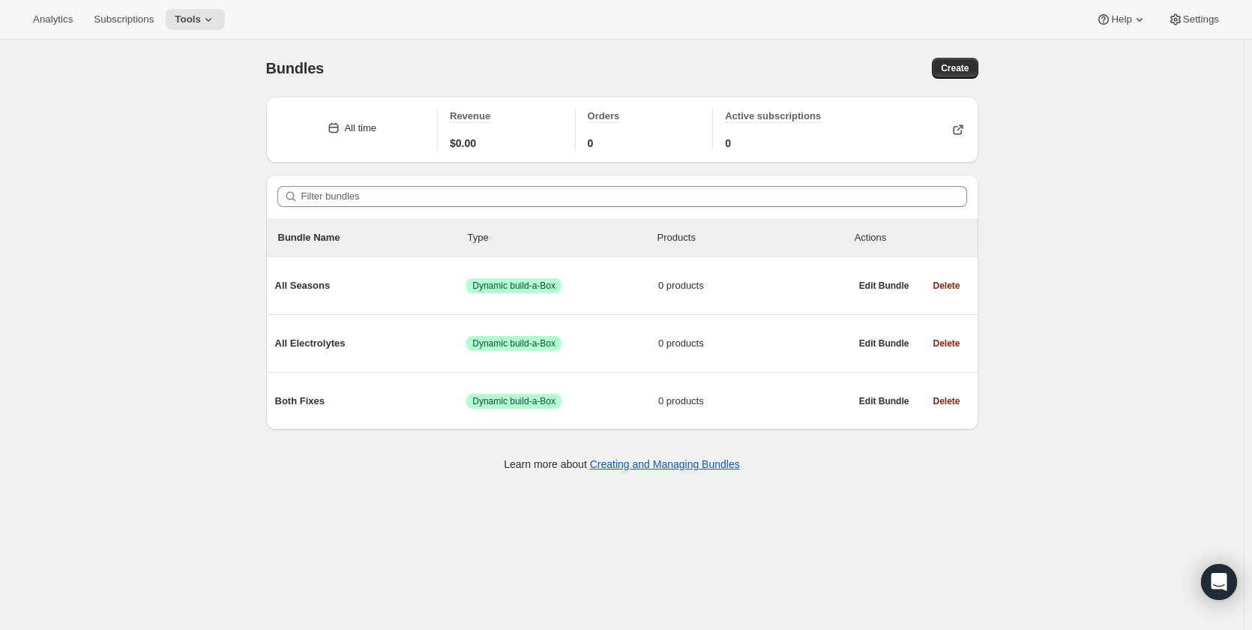
click at [328, 492] on div "Bundles. This page is ready Bundles Create All time Revenue $0.00 Orders 0 Acti…" at bounding box center [621, 355] width 1243 height 630
click at [262, 502] on div "Bundles. This page is ready Bundles Create All time Revenue $0.00 Orders 0 Acti…" at bounding box center [621, 355] width 1243 height 630
click at [203, 19] on icon at bounding box center [208, 19] width 15 height 15
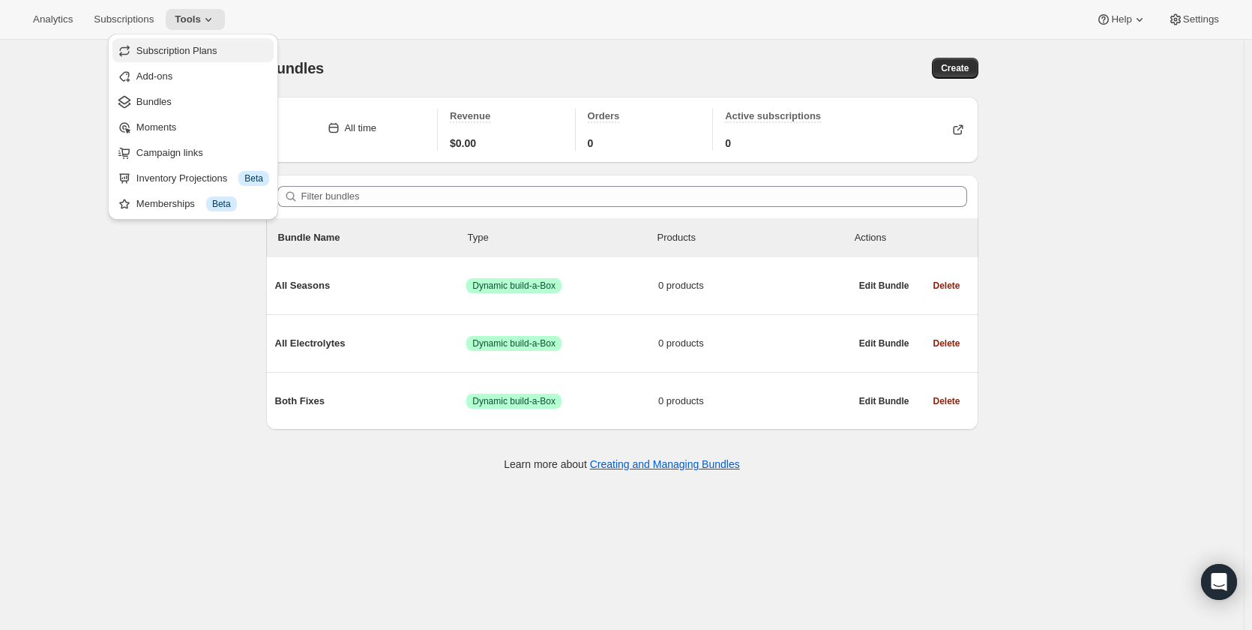
click at [203, 52] on span "Subscription Plans" at bounding box center [176, 50] width 81 height 11
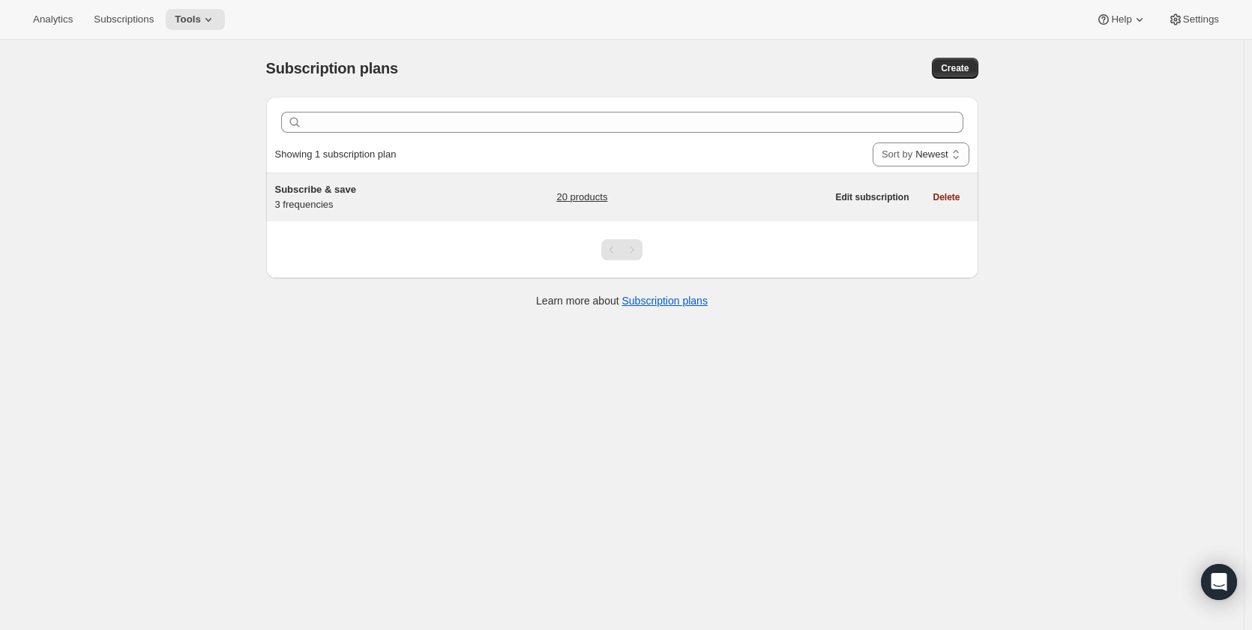
click at [334, 194] on span "Subscribe & save" at bounding box center [315, 189] width 81 height 11
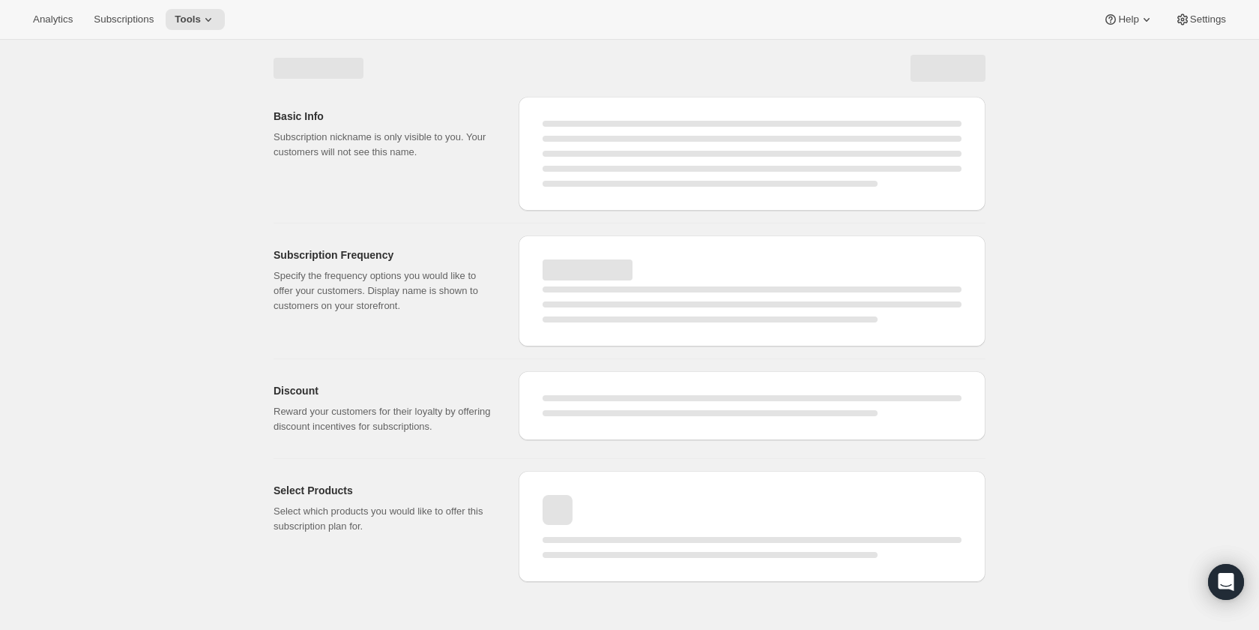
select select "WEEK"
select select "MONTH"
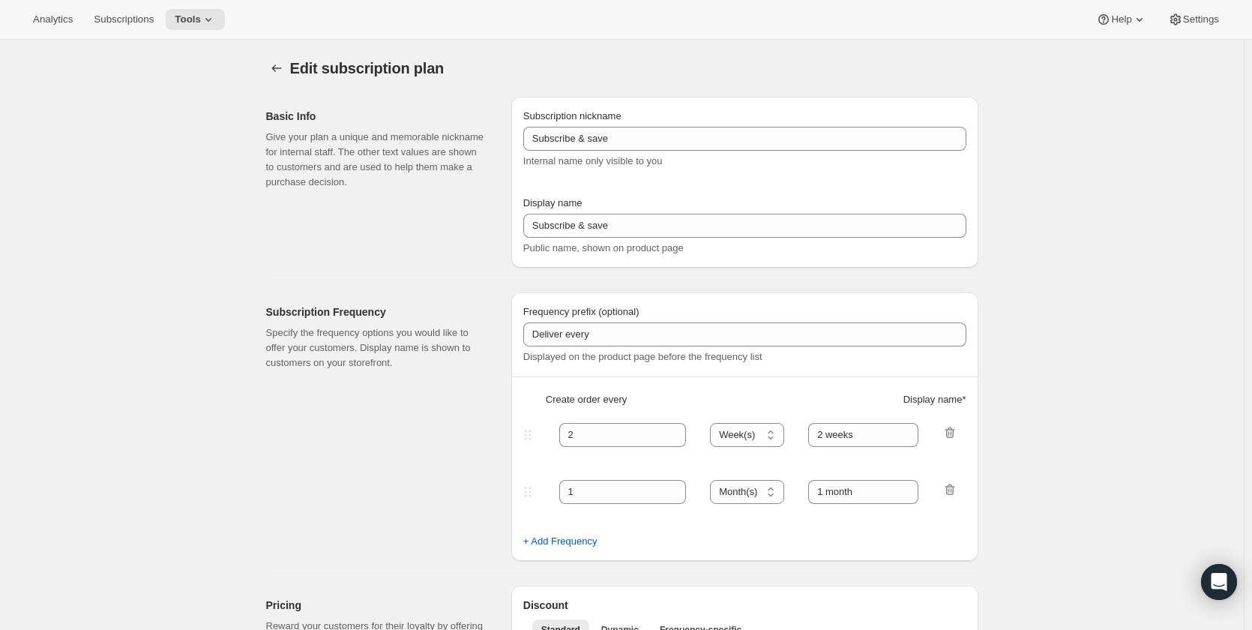
type input "1"
type input "Weekly"
type input "Monthly"
type input "10"
select select "MONTH"
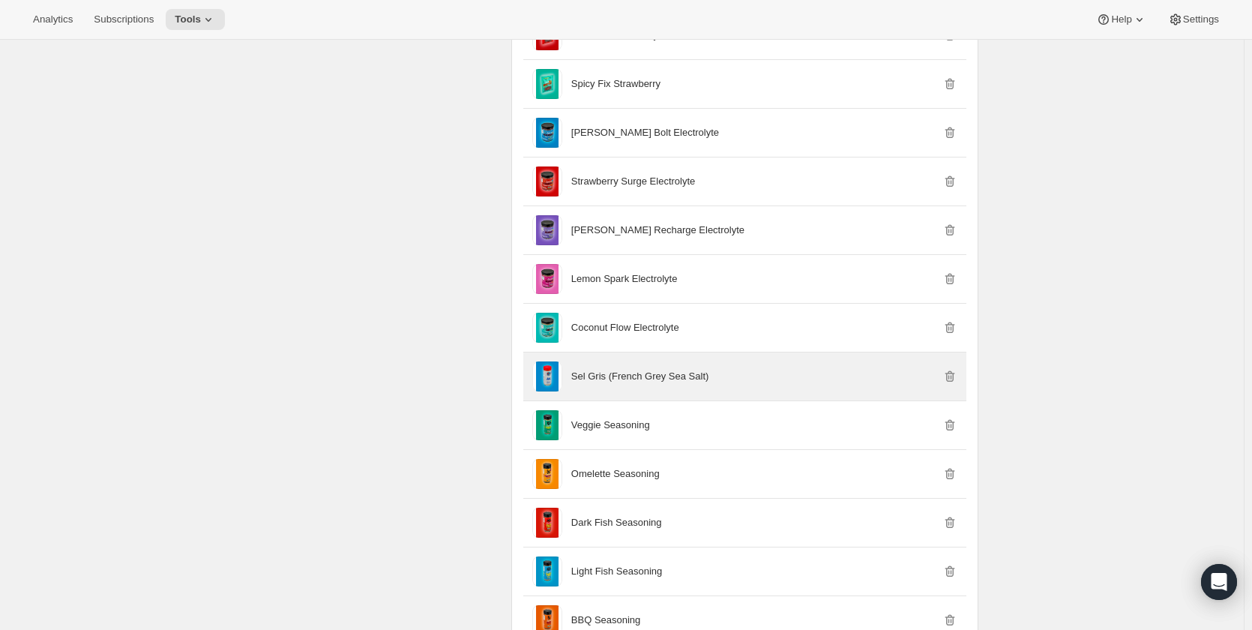
scroll to position [1574, 0]
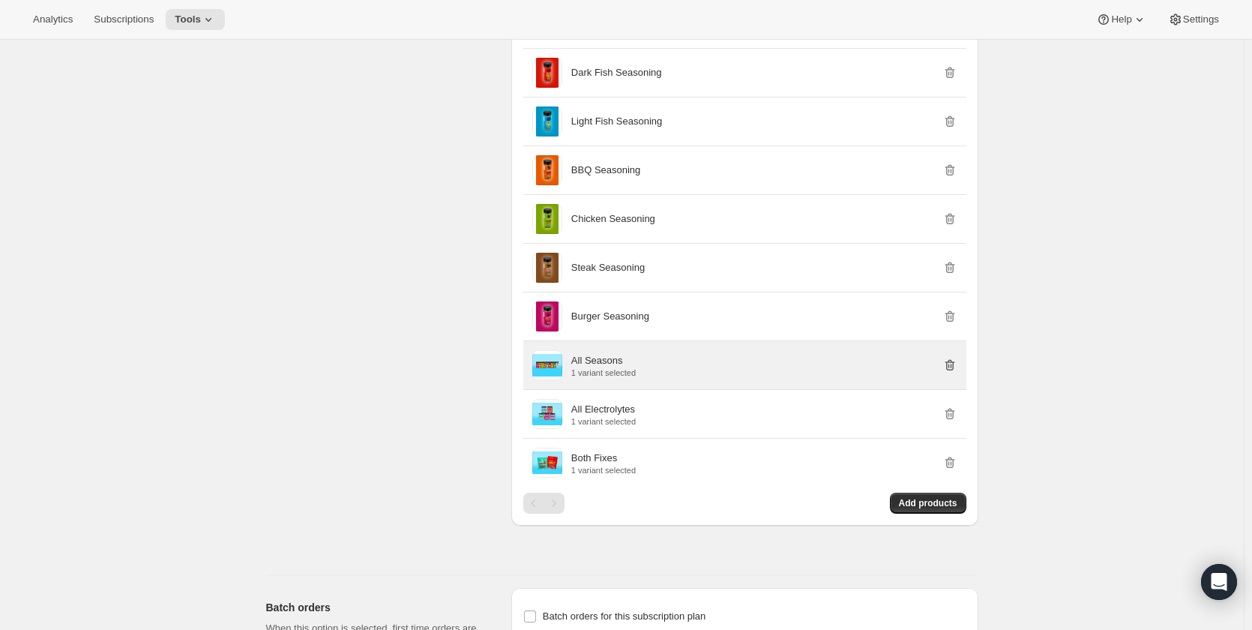
click at [954, 367] on icon "button" at bounding box center [949, 365] width 10 height 11
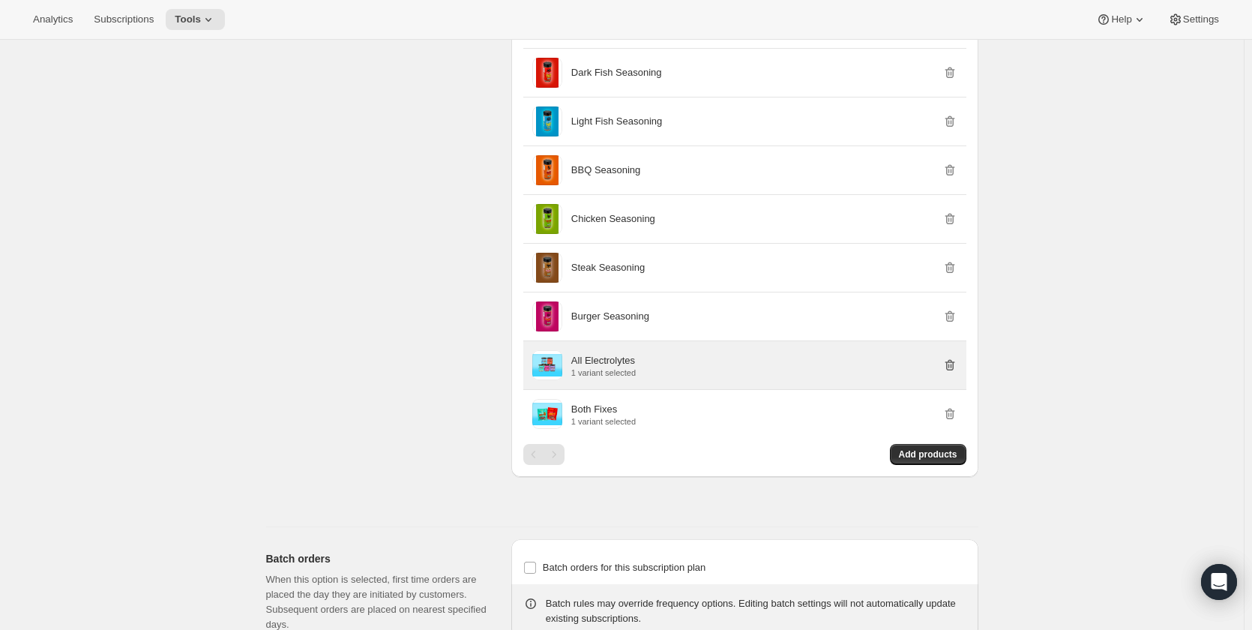
click at [954, 370] on icon "button" at bounding box center [949, 365] width 10 height 11
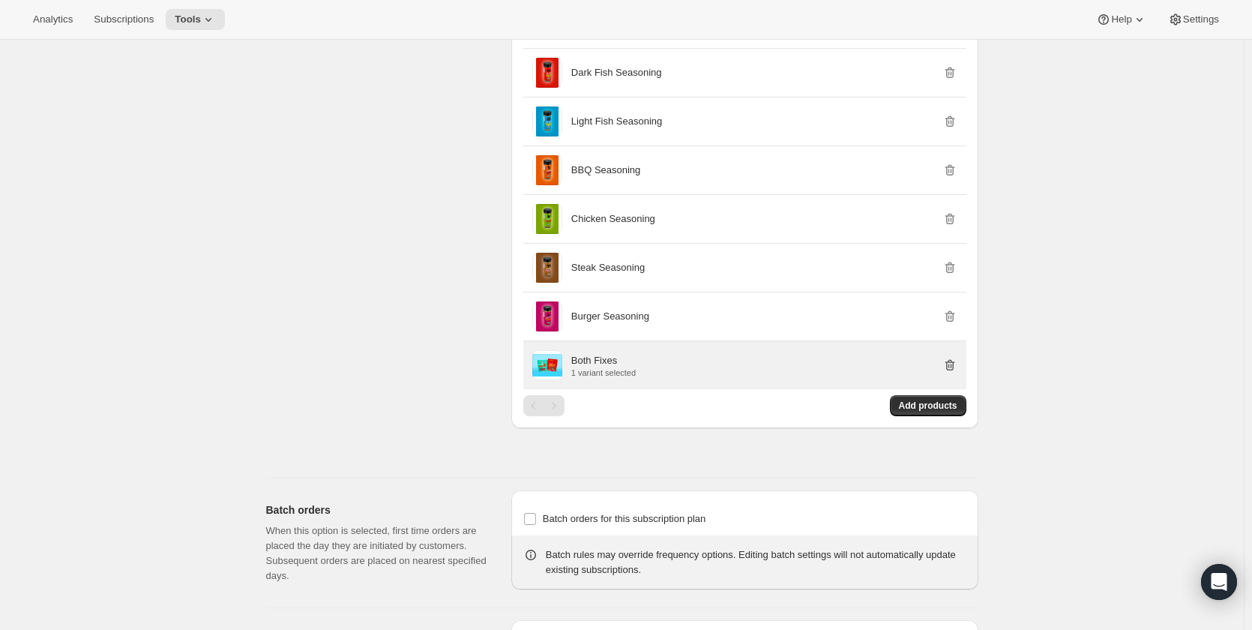
click at [953, 369] on icon "button" at bounding box center [949, 365] width 15 height 15
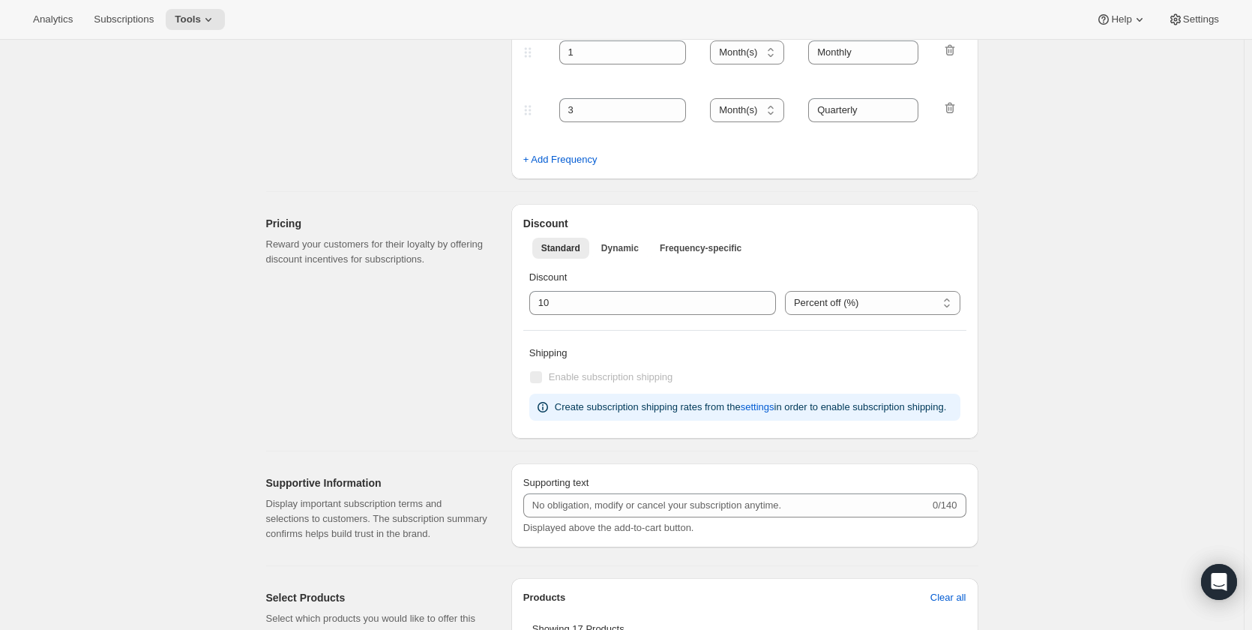
scroll to position [0, 0]
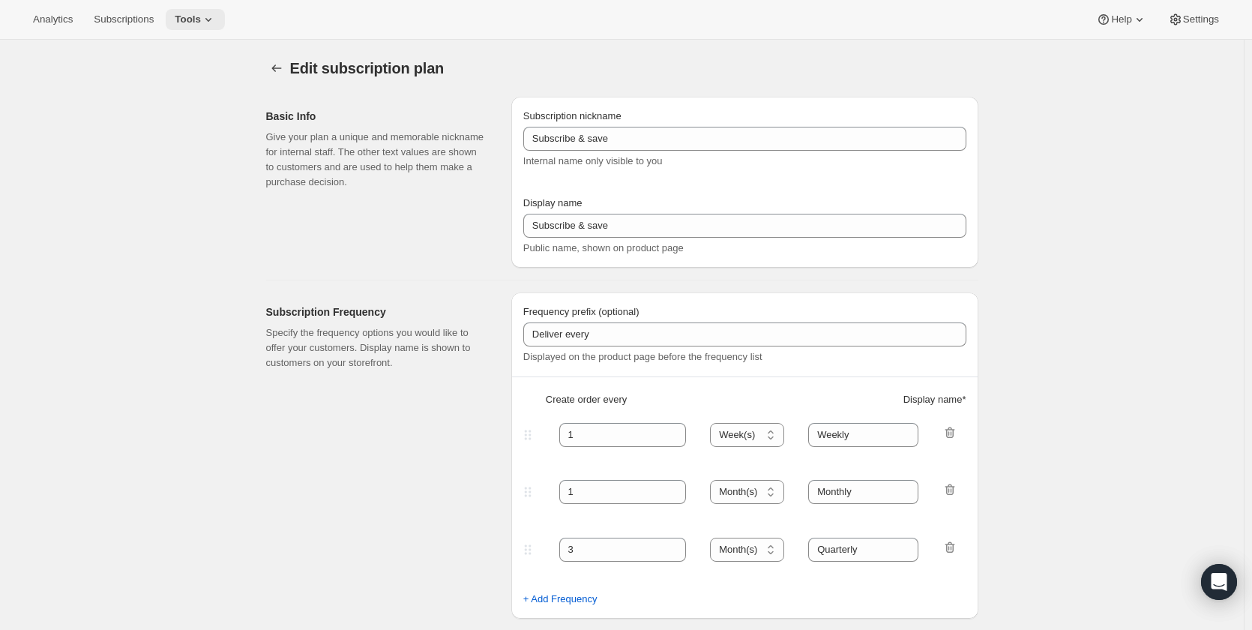
click at [192, 16] on span "Tools" at bounding box center [188, 19] width 26 height 12
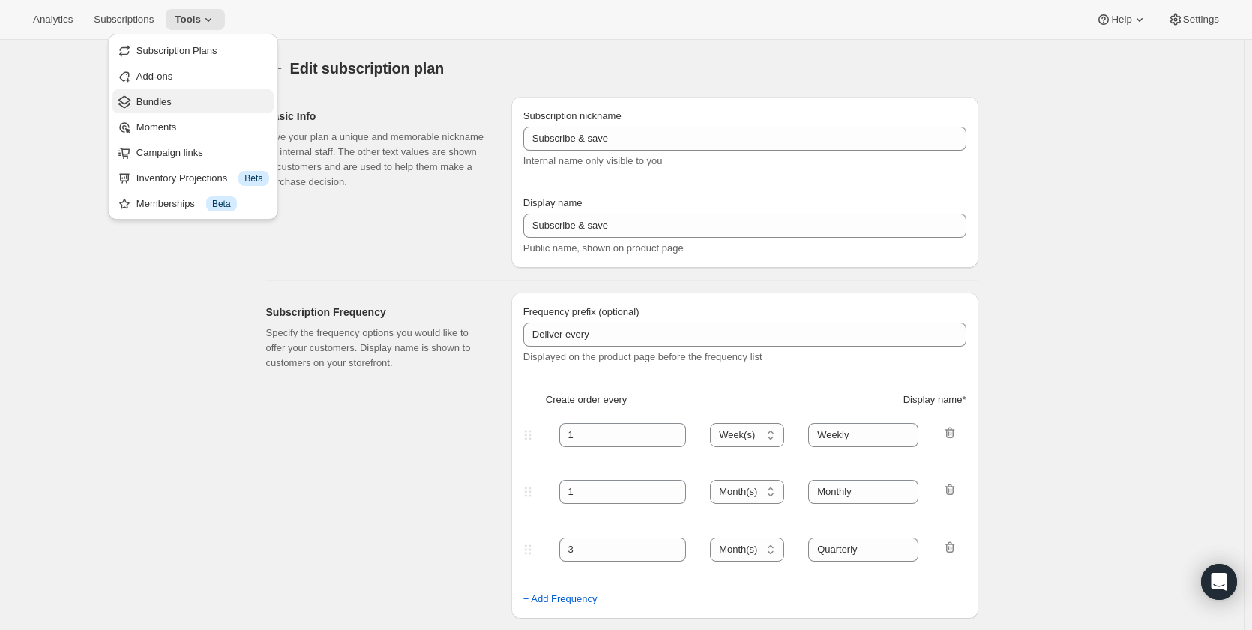
click at [170, 105] on span "Bundles" at bounding box center [153, 101] width 35 height 11
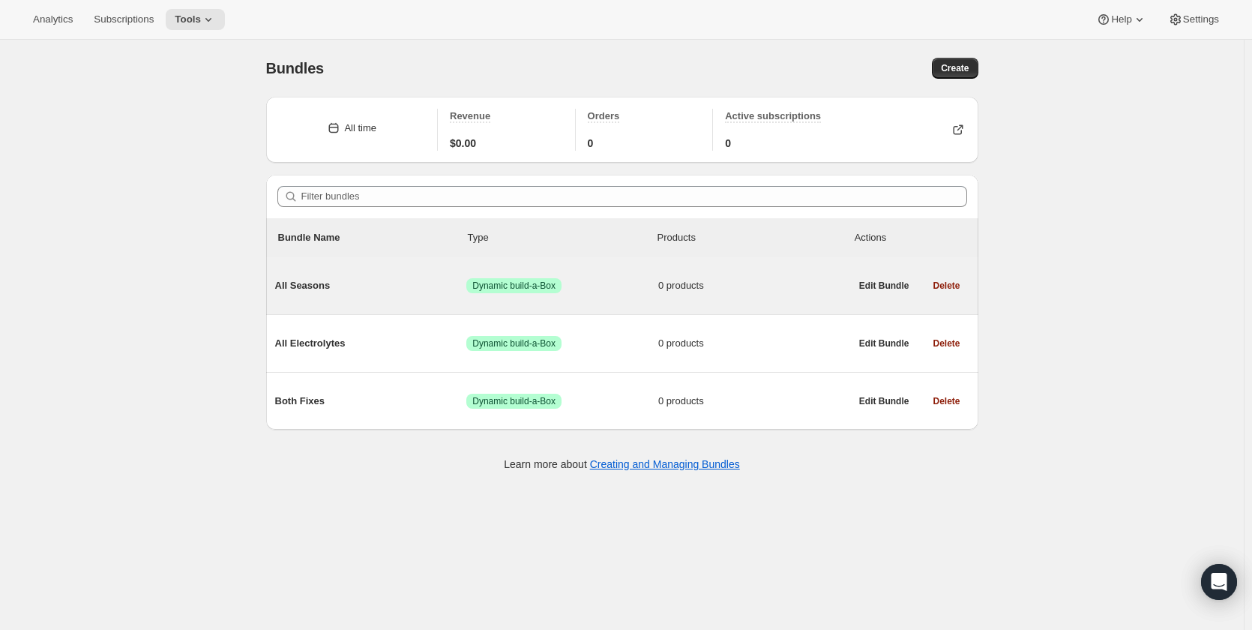
click at [355, 294] on div "All Seasons Success Dynamic build-a-Box 0 products" at bounding box center [562, 285] width 575 height 39
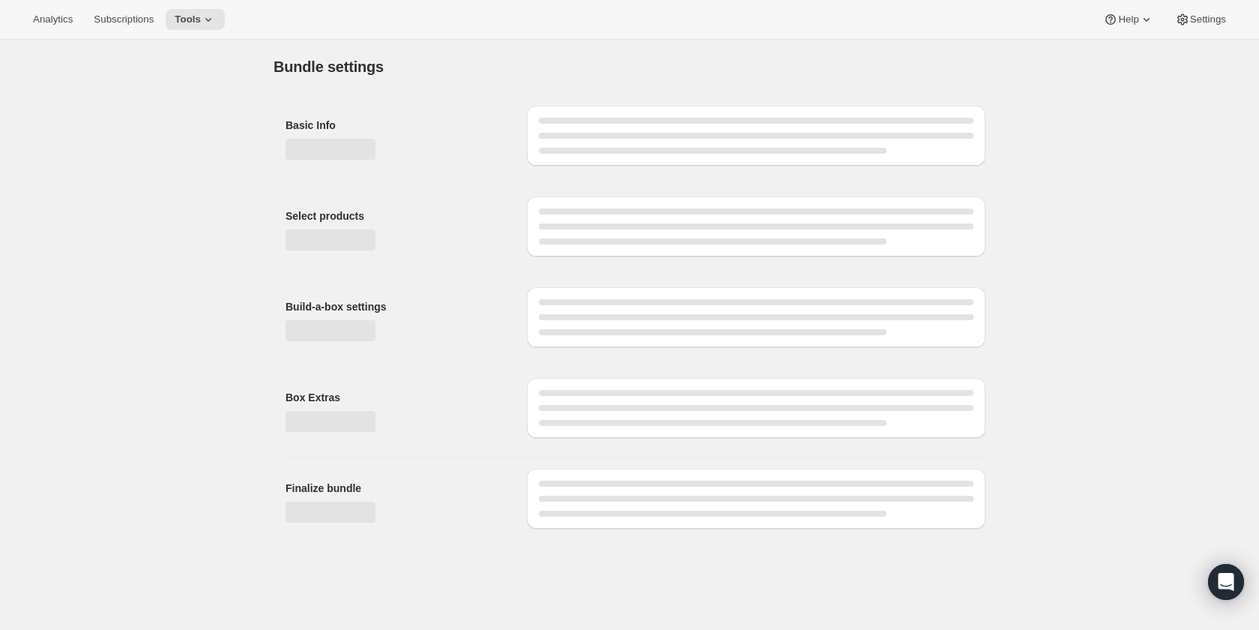
type input "All Seasons"
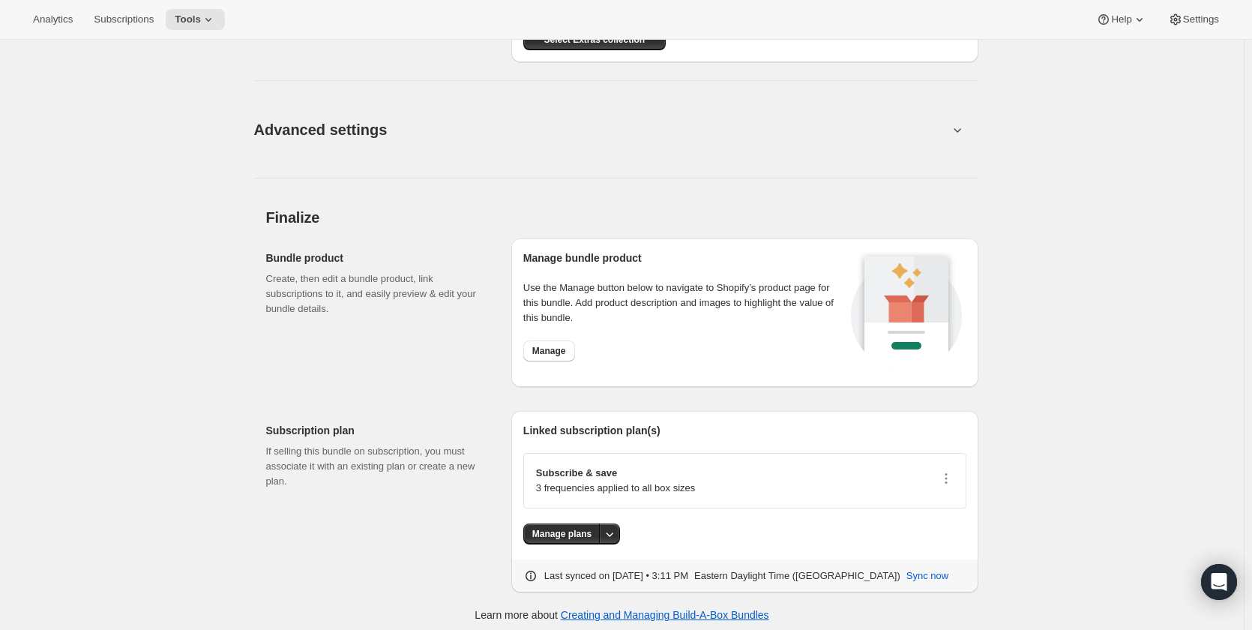
scroll to position [983, 0]
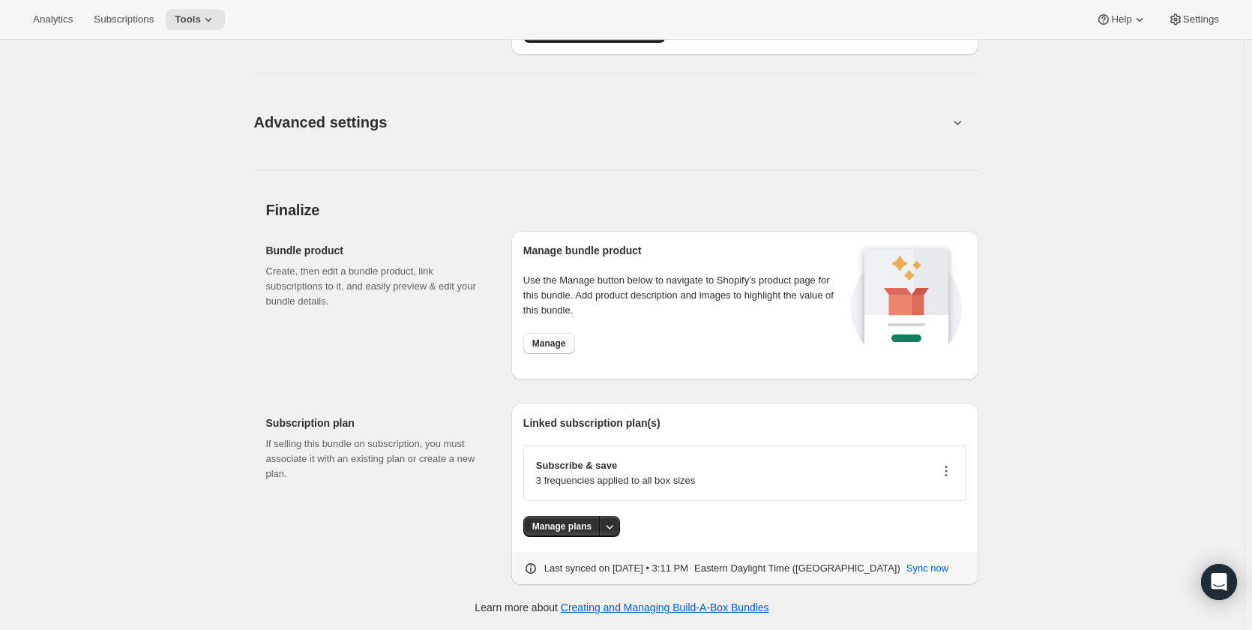
click at [947, 471] on icon "button" at bounding box center [945, 470] width 15 height 15
click at [945, 474] on icon "button" at bounding box center [945, 470] width 15 height 15
click at [914, 569] on span "Sync now" at bounding box center [927, 568] width 42 height 15
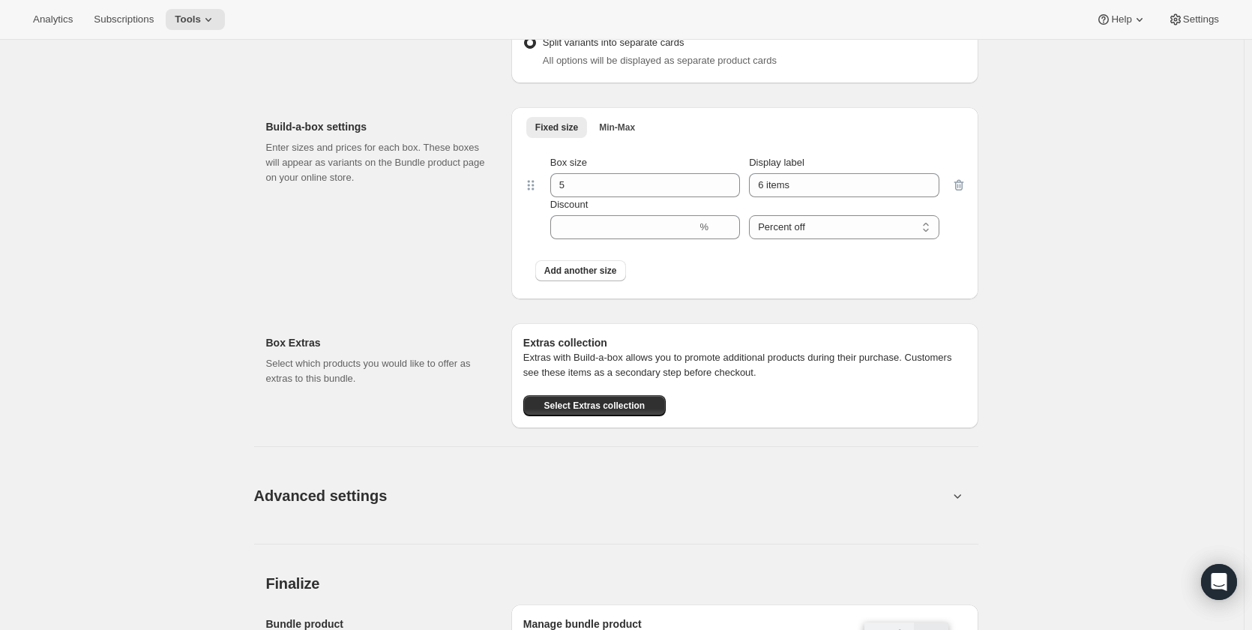
scroll to position [608, 0]
click at [201, 17] on icon at bounding box center [208, 19] width 15 height 15
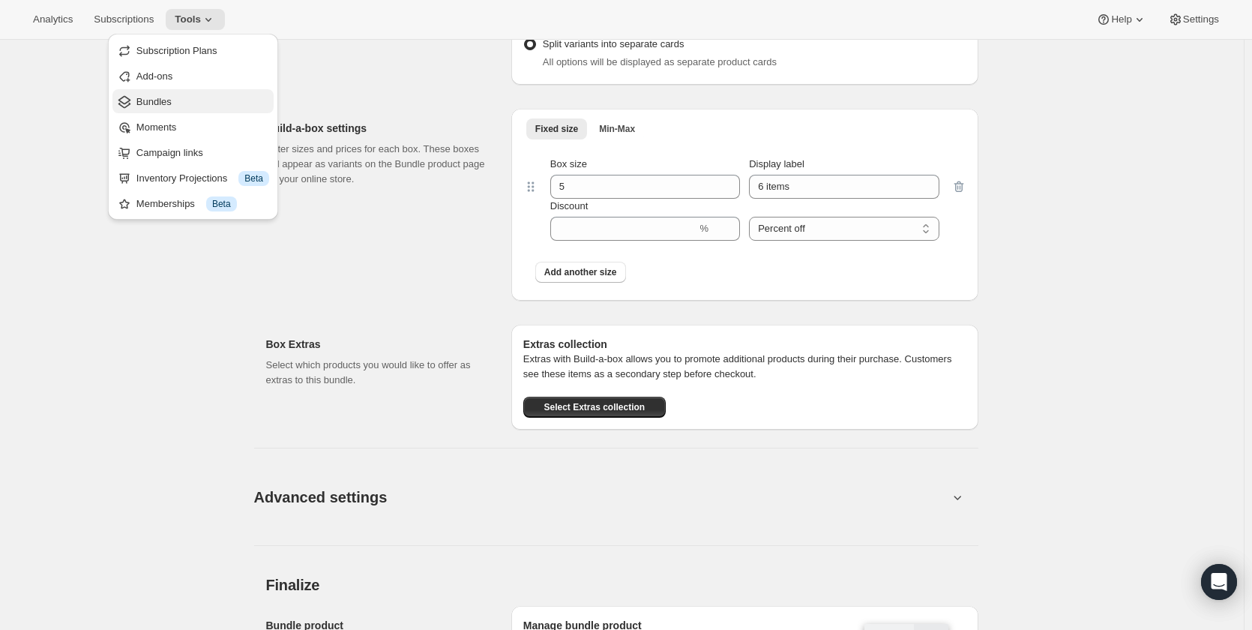
click at [179, 103] on span "Bundles" at bounding box center [202, 101] width 133 height 15
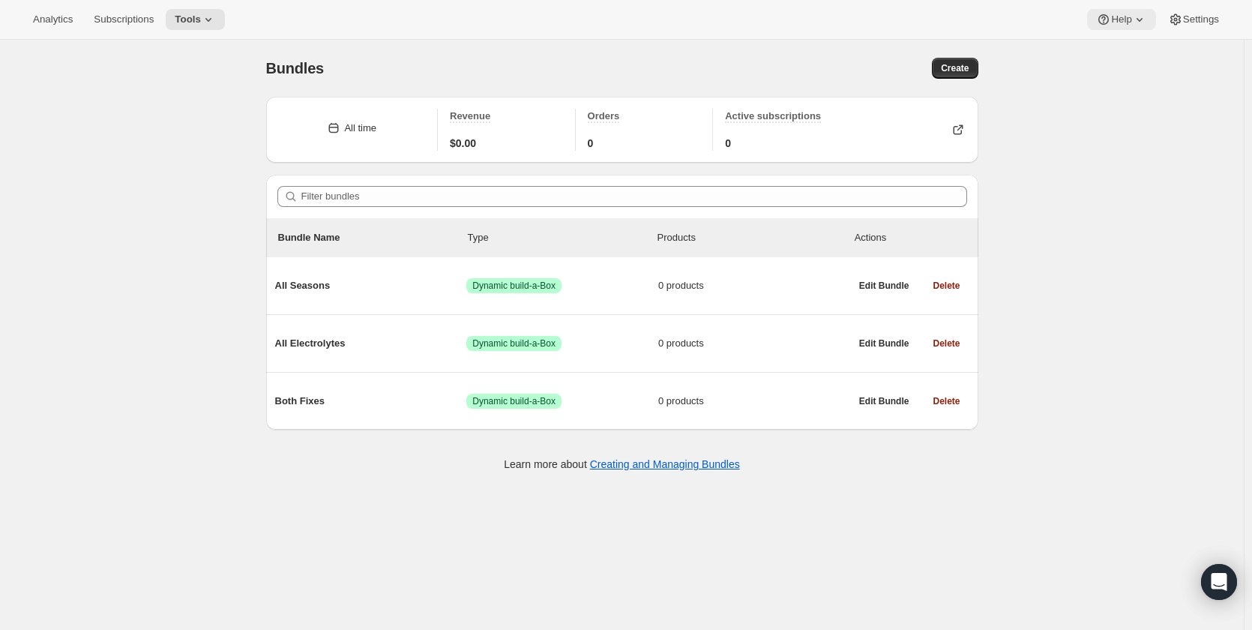
click at [1127, 28] on button "Help" at bounding box center [1121, 19] width 68 height 21
click at [1128, 84] on link "Help Center" at bounding box center [1121, 76] width 61 height 24
click at [1111, 81] on span "Help Center" at bounding box center [1122, 75] width 52 height 11
click at [1215, 576] on icon "Open Intercom Messenger" at bounding box center [1218, 581] width 17 height 19
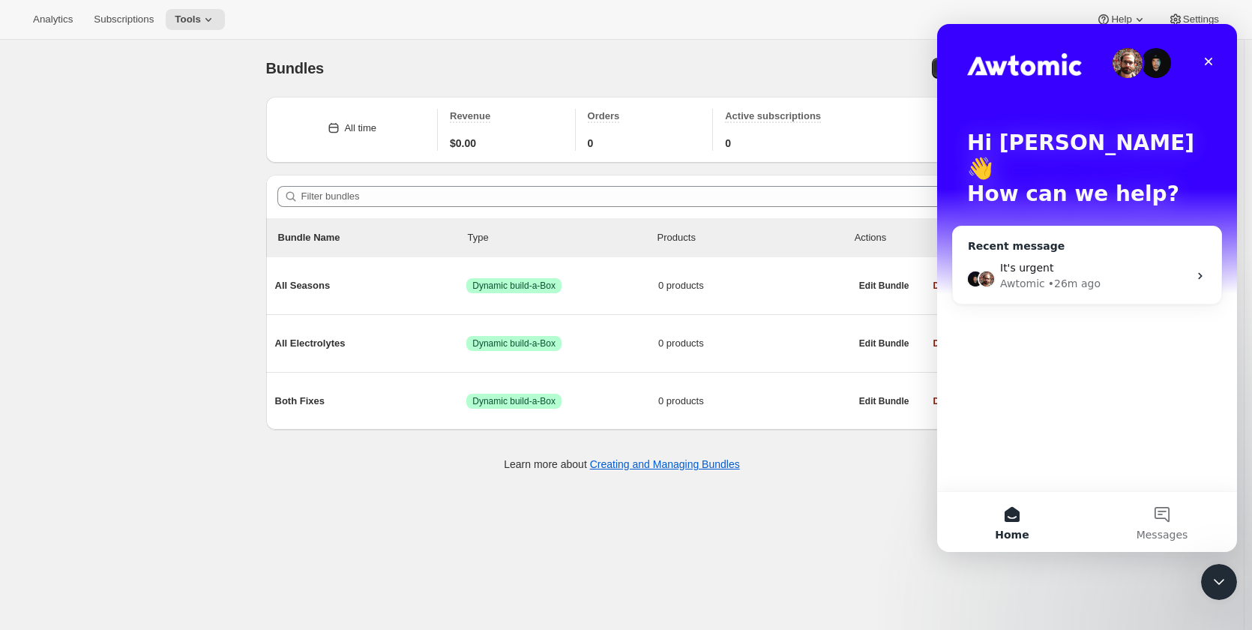
click at [1109, 276] on div "Awtomic • 26m ago" at bounding box center [1094, 284] width 188 height 16
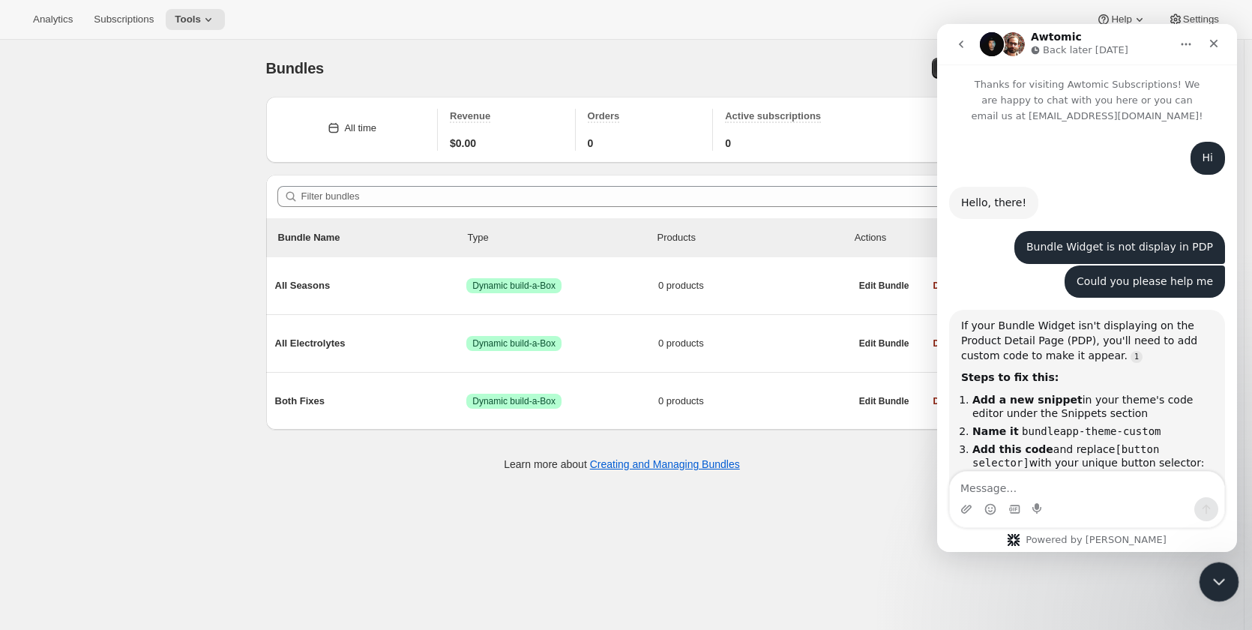
click at [1219, 582] on icon "Close Intercom Messenger" at bounding box center [1216, 579] width 18 height 18
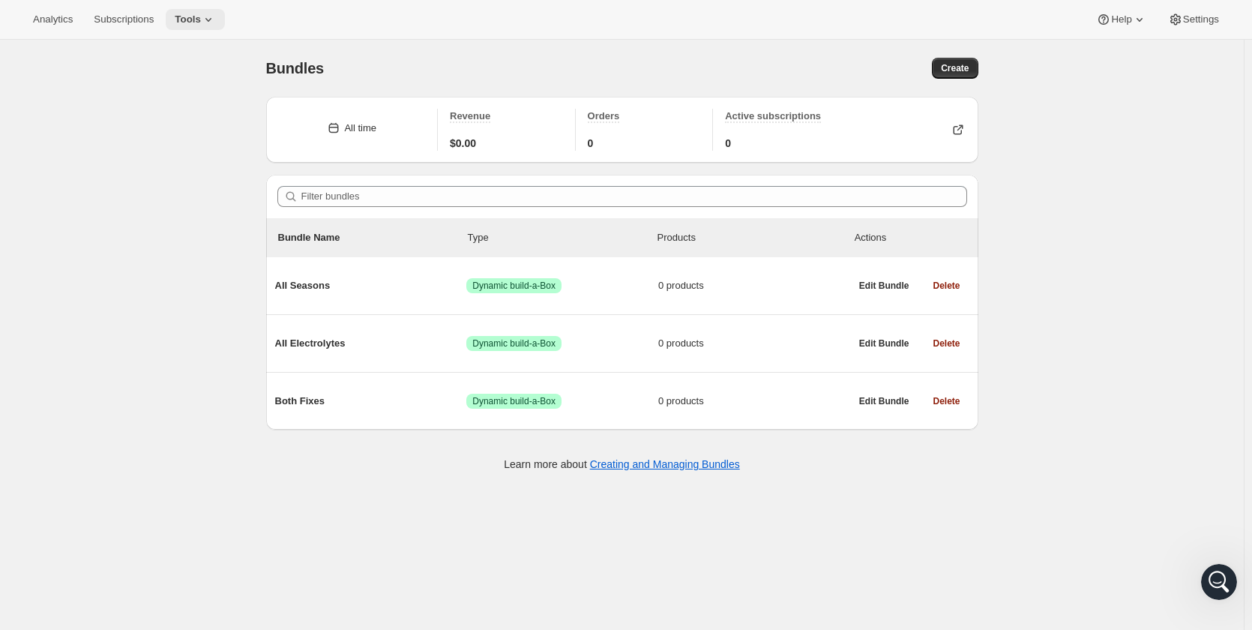
click at [201, 22] on icon at bounding box center [208, 19] width 15 height 15
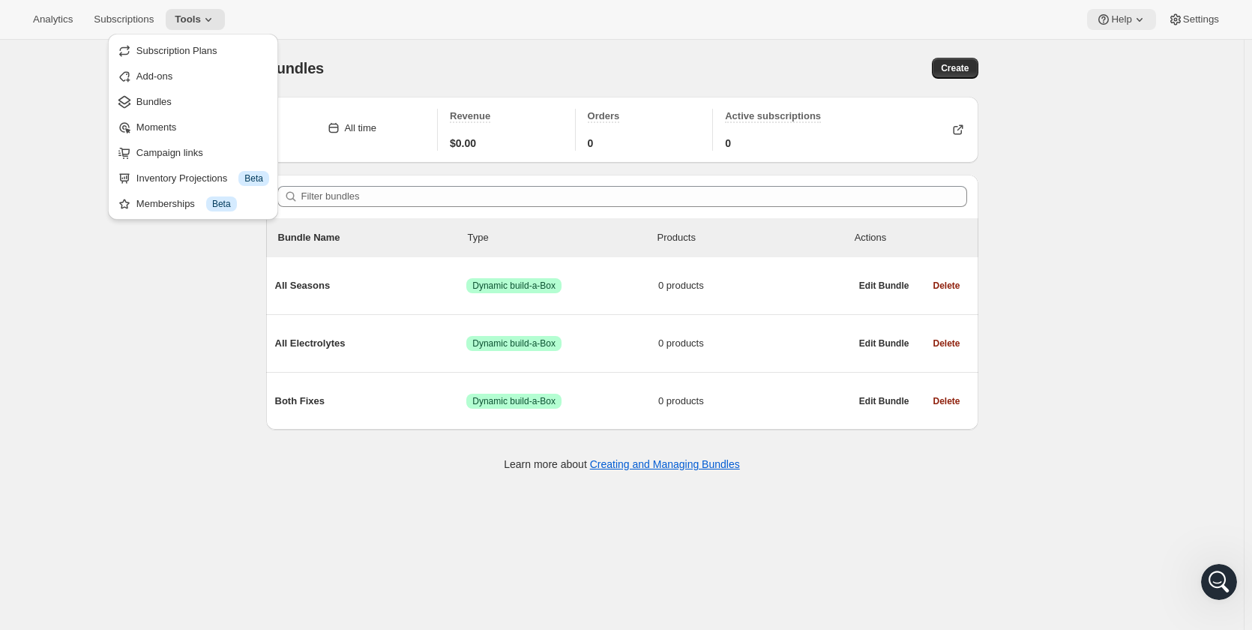
click at [1114, 16] on span "Help" at bounding box center [1121, 19] width 20 height 12
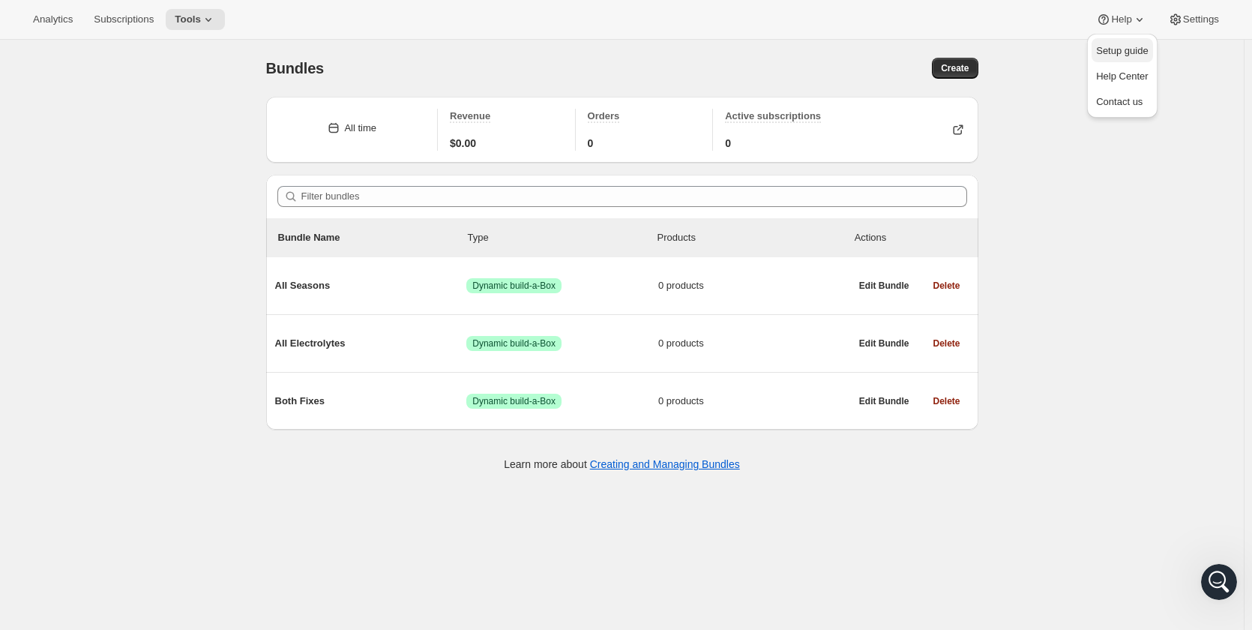
click at [1118, 52] on span "Setup guide" at bounding box center [1122, 50] width 52 height 11
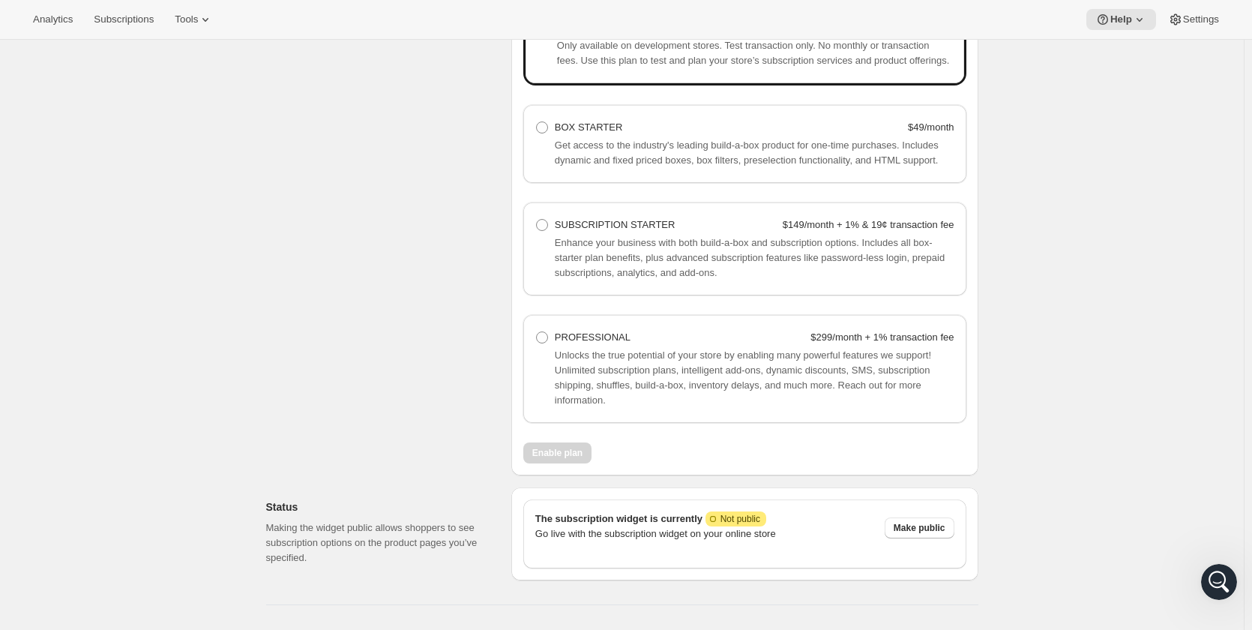
scroll to position [1097, 0]
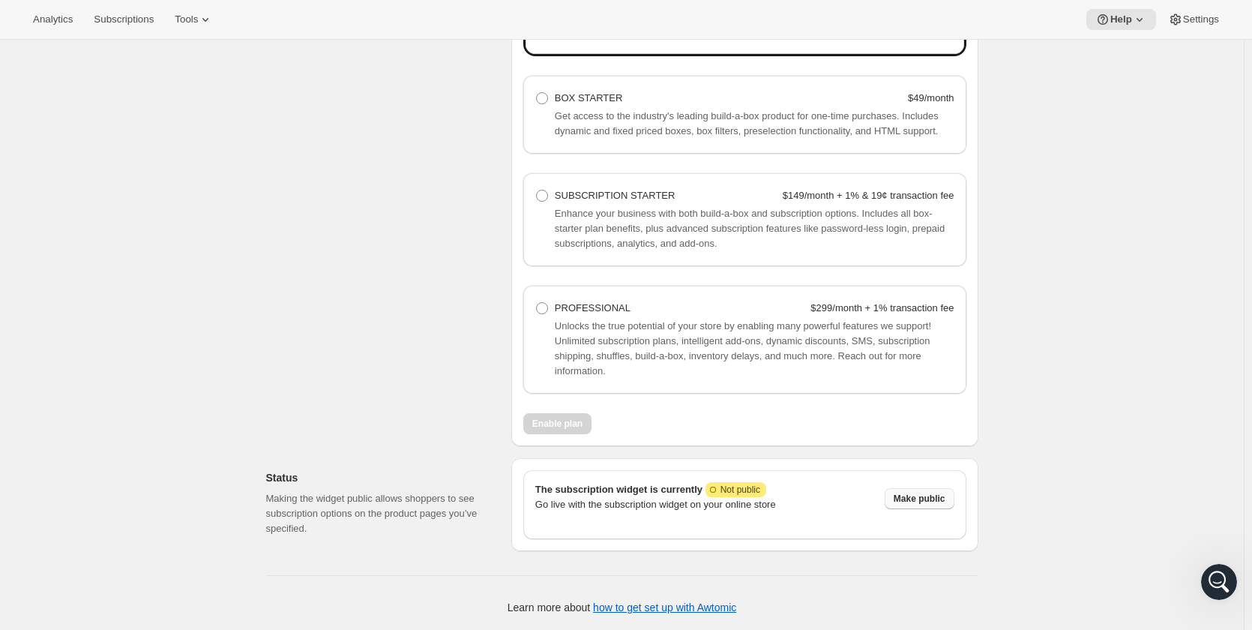
click at [920, 501] on span "Make public" at bounding box center [919, 498] width 52 height 12
click at [929, 499] on span "Disable" at bounding box center [929, 498] width 32 height 12
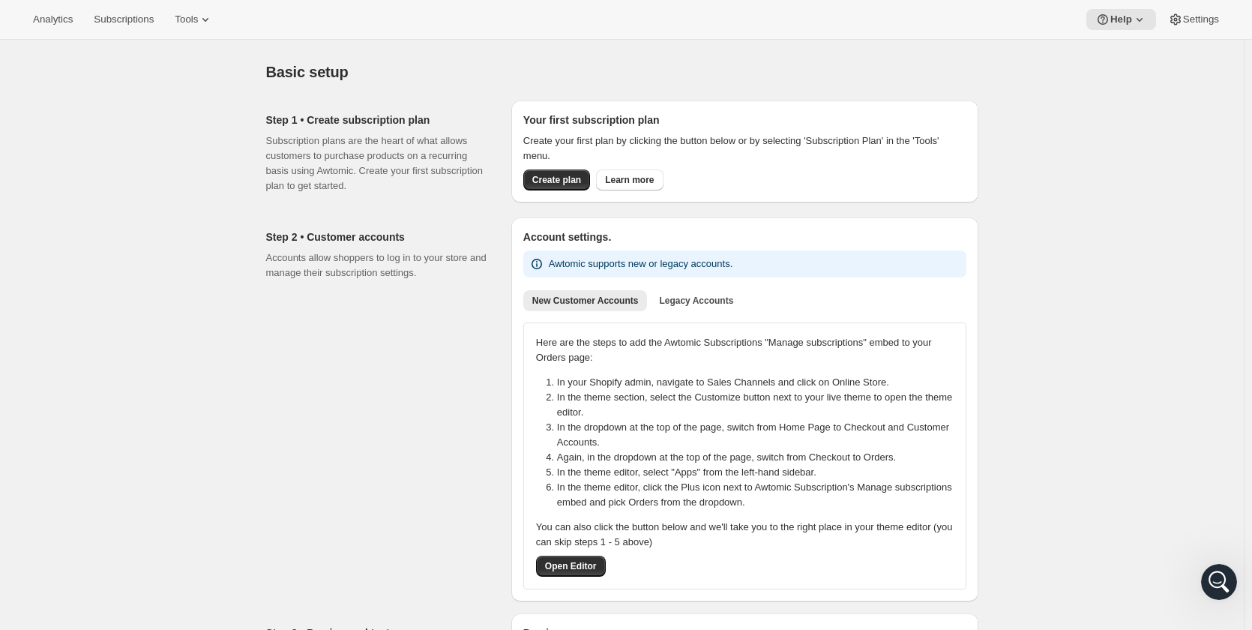
scroll to position [0, 0]
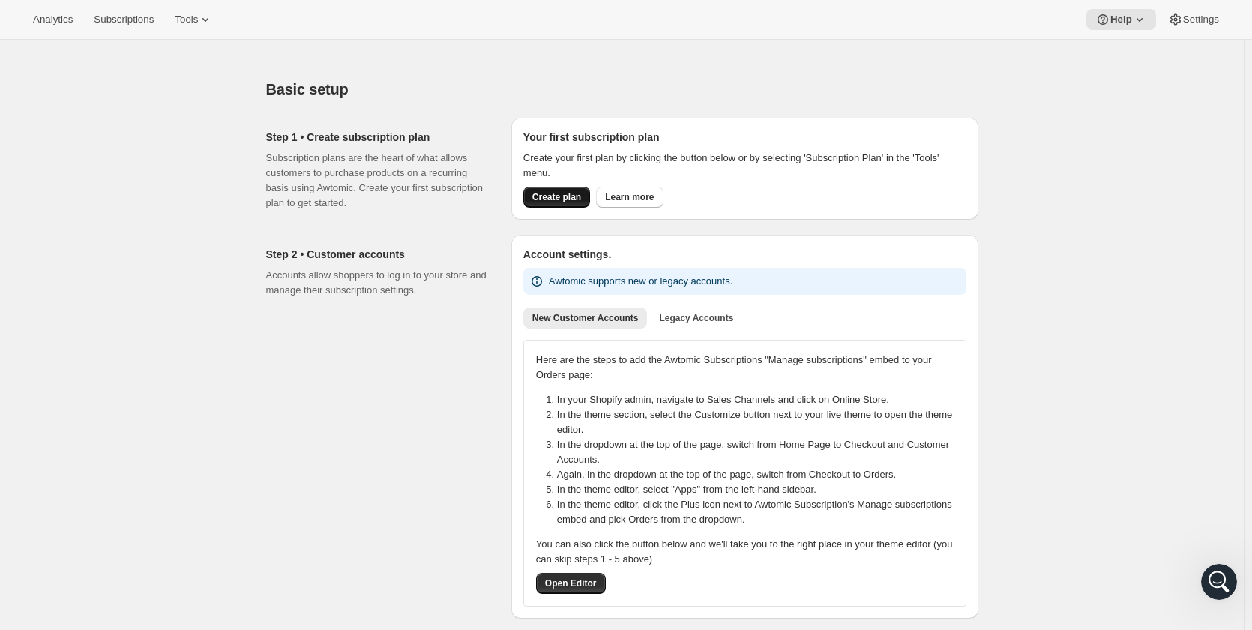
click at [574, 194] on span "Create plan" at bounding box center [556, 197] width 49 height 12
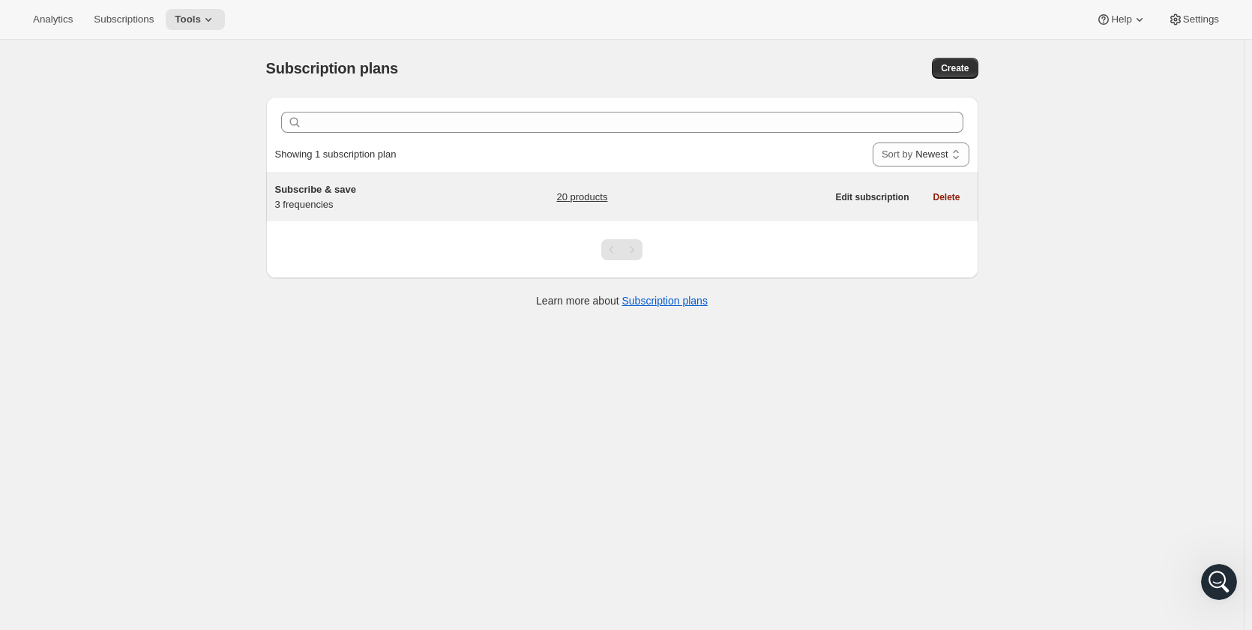
click at [362, 199] on div "Subscribe & save 3 frequencies" at bounding box center [368, 197] width 187 height 30
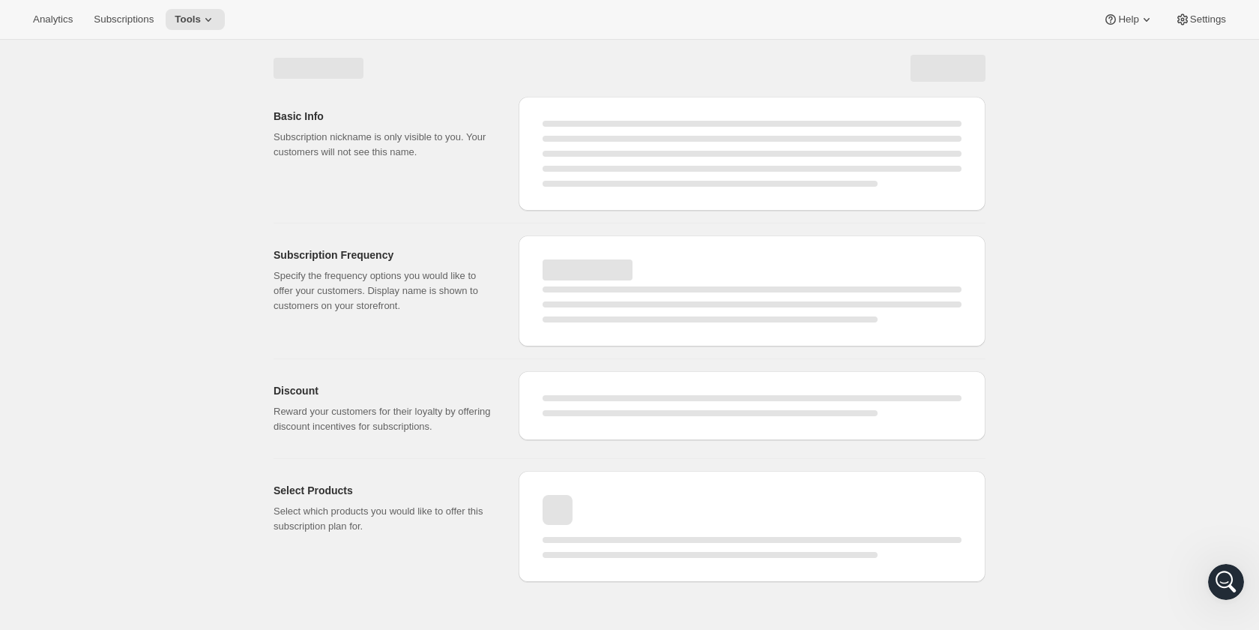
select select "WEEK"
select select "MONTH"
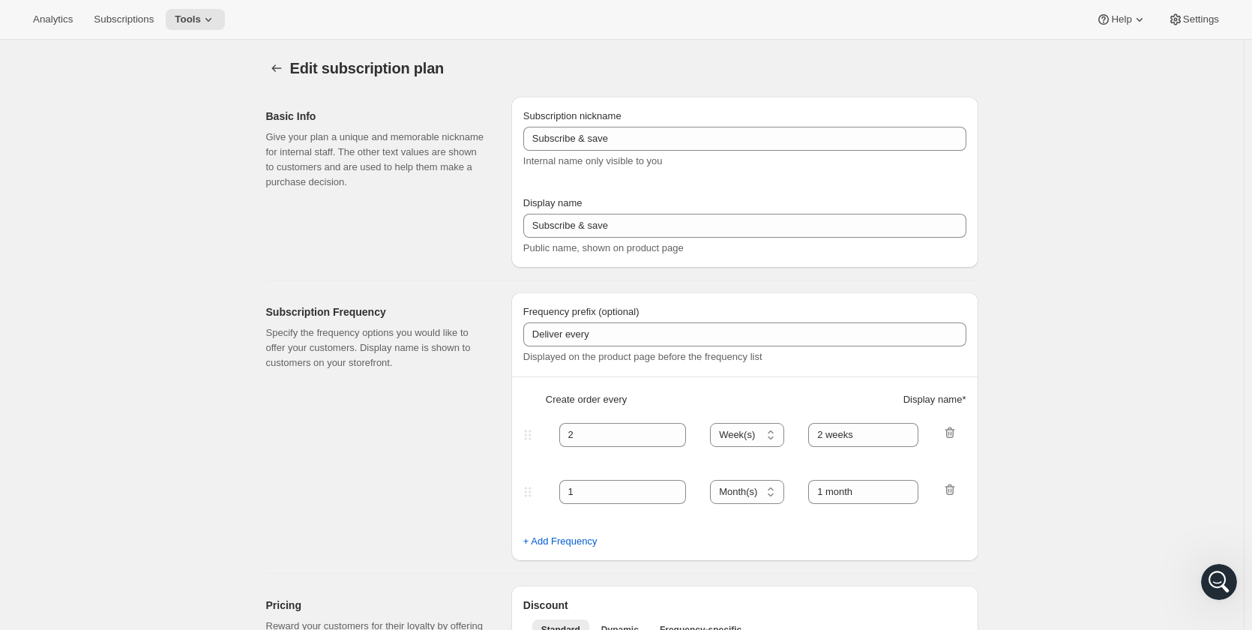
type input "1"
type input "Weekly"
type input "Monthly"
type input "10"
select select "MONTH"
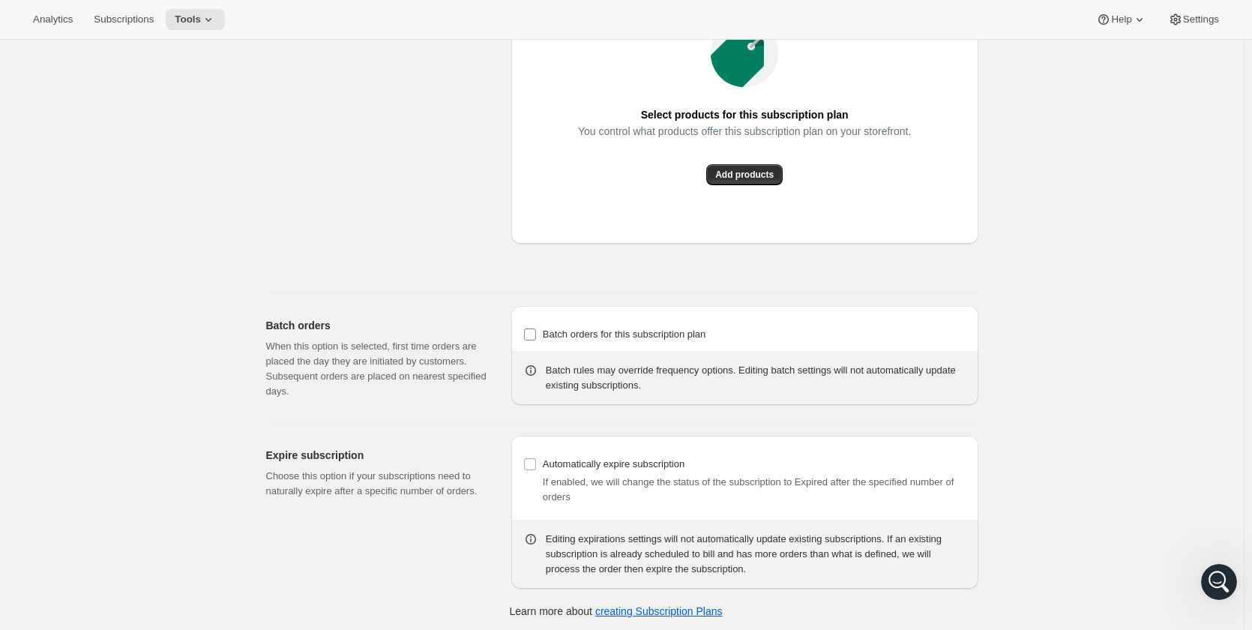
scroll to position [1064, 0]
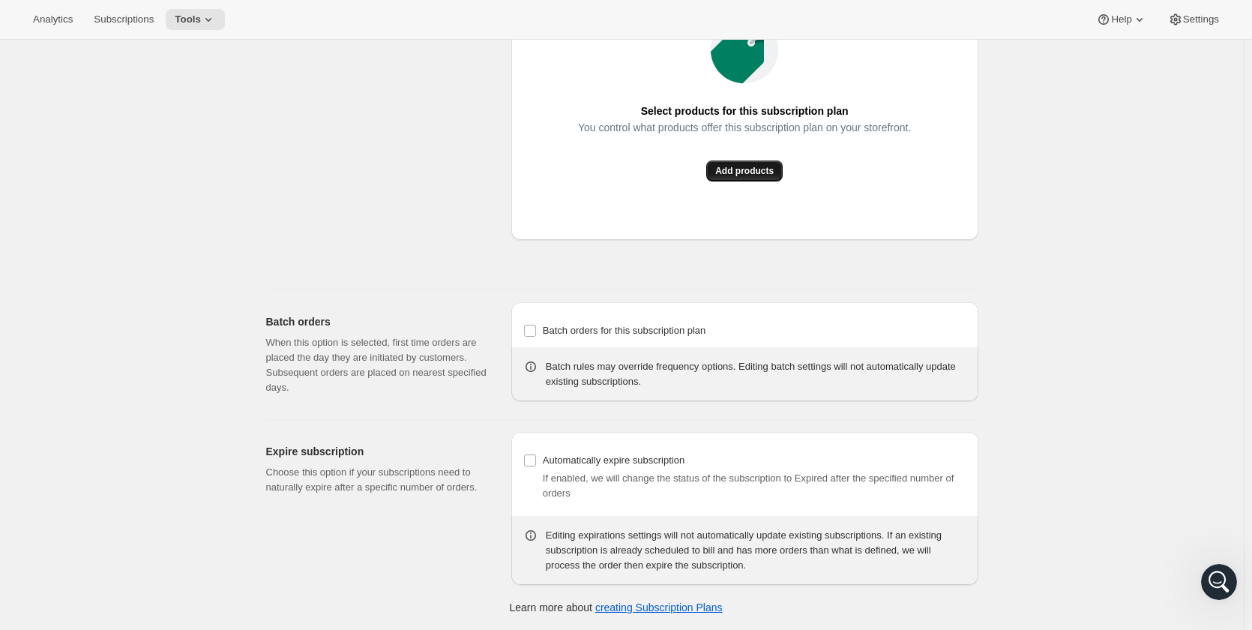
click at [755, 172] on span "Add products" at bounding box center [744, 171] width 58 height 12
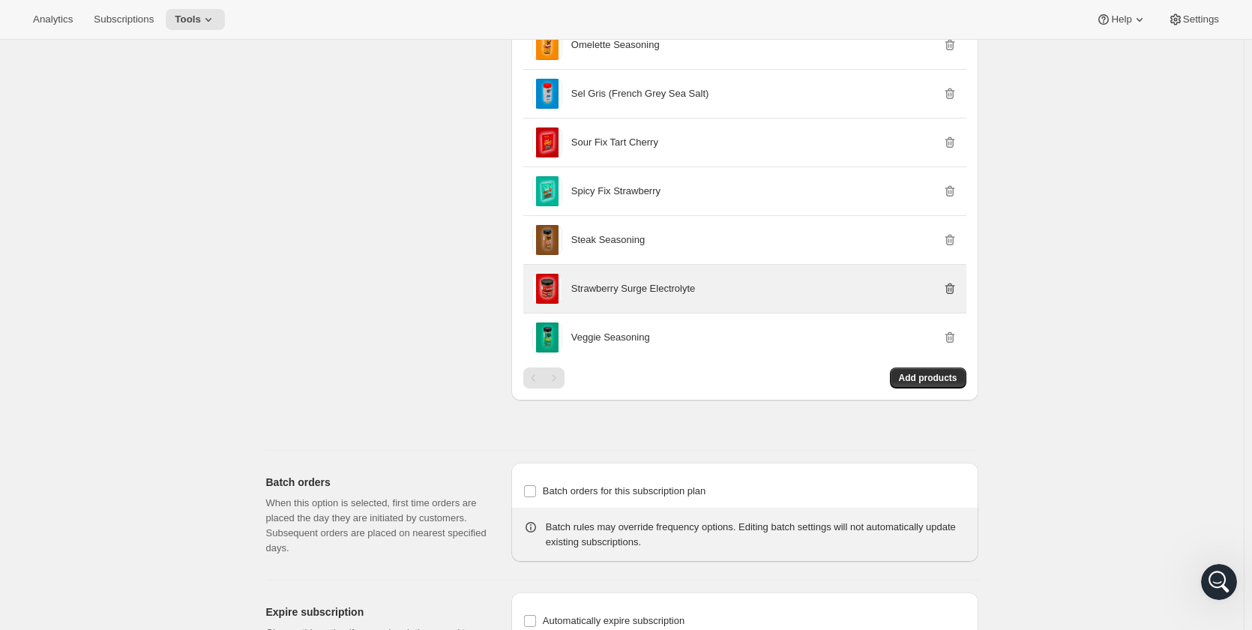
scroll to position [1489, 0]
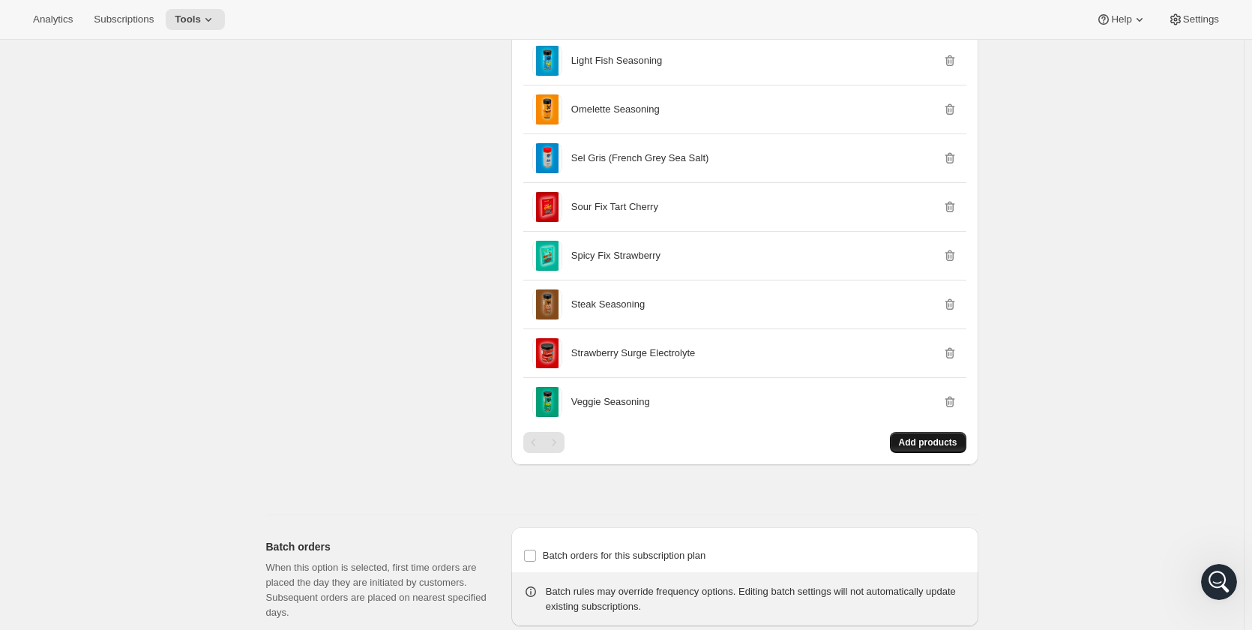
click at [936, 449] on button "Add products" at bounding box center [928, 442] width 76 height 21
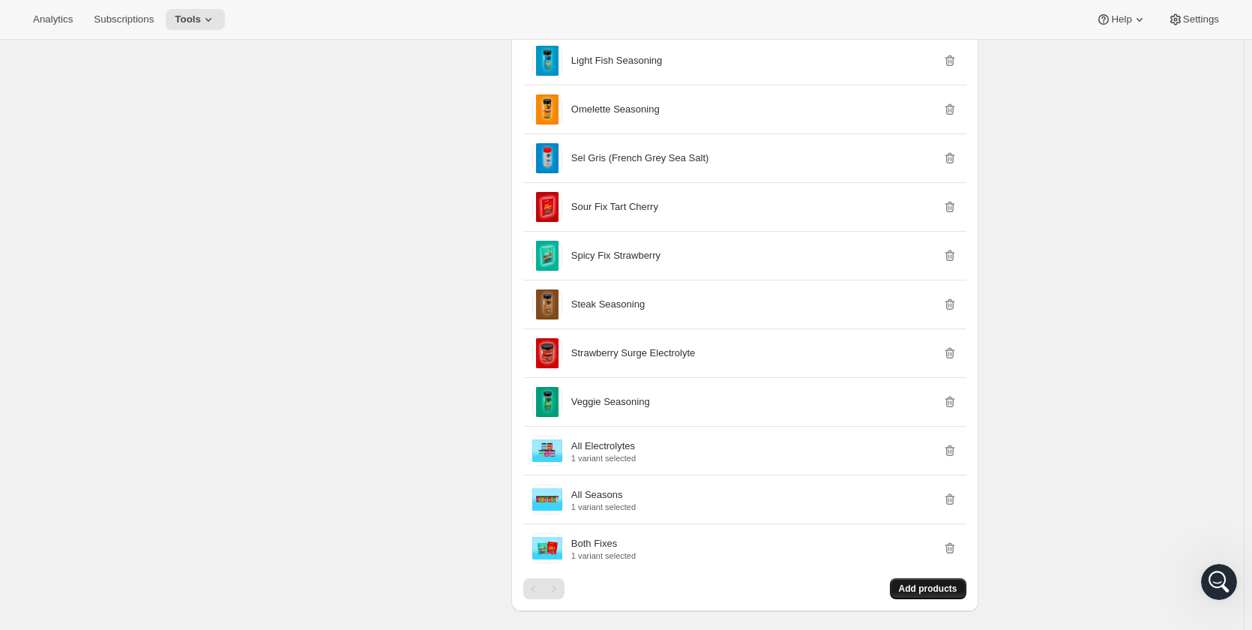
drag, startPoint x: 957, startPoint y: 549, endPoint x: 965, endPoint y: 529, distance: 21.2
click at [957, 548] on icon "button" at bounding box center [949, 547] width 15 height 15
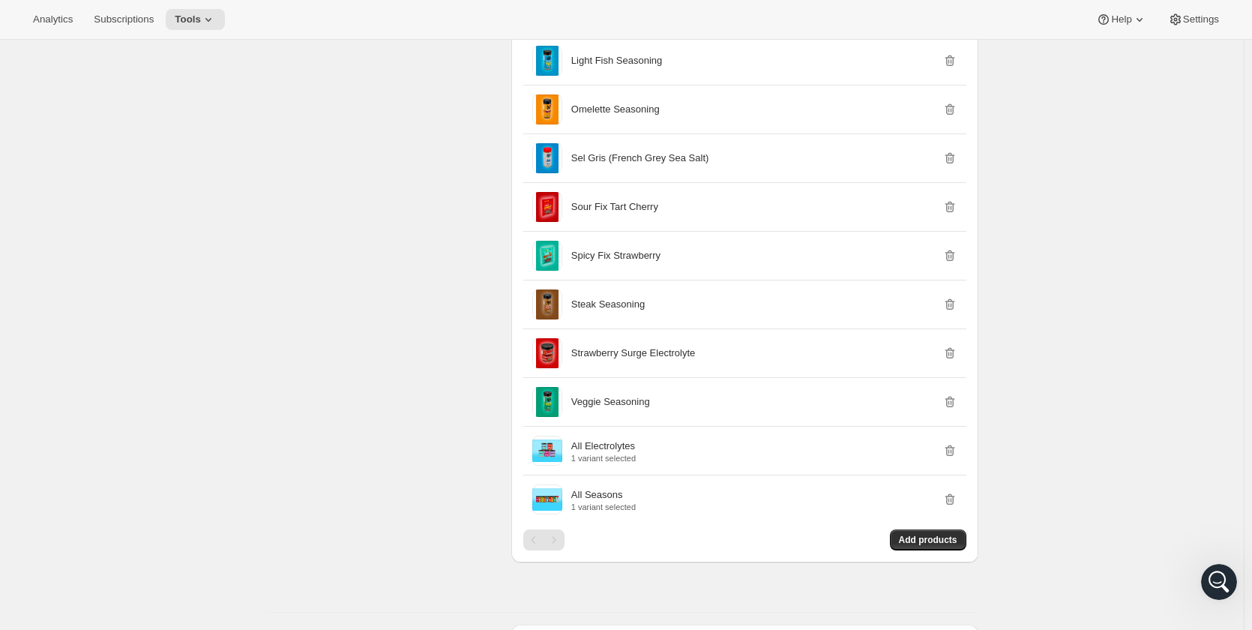
click at [949, 501] on icon "button" at bounding box center [947, 500] width 1 height 4
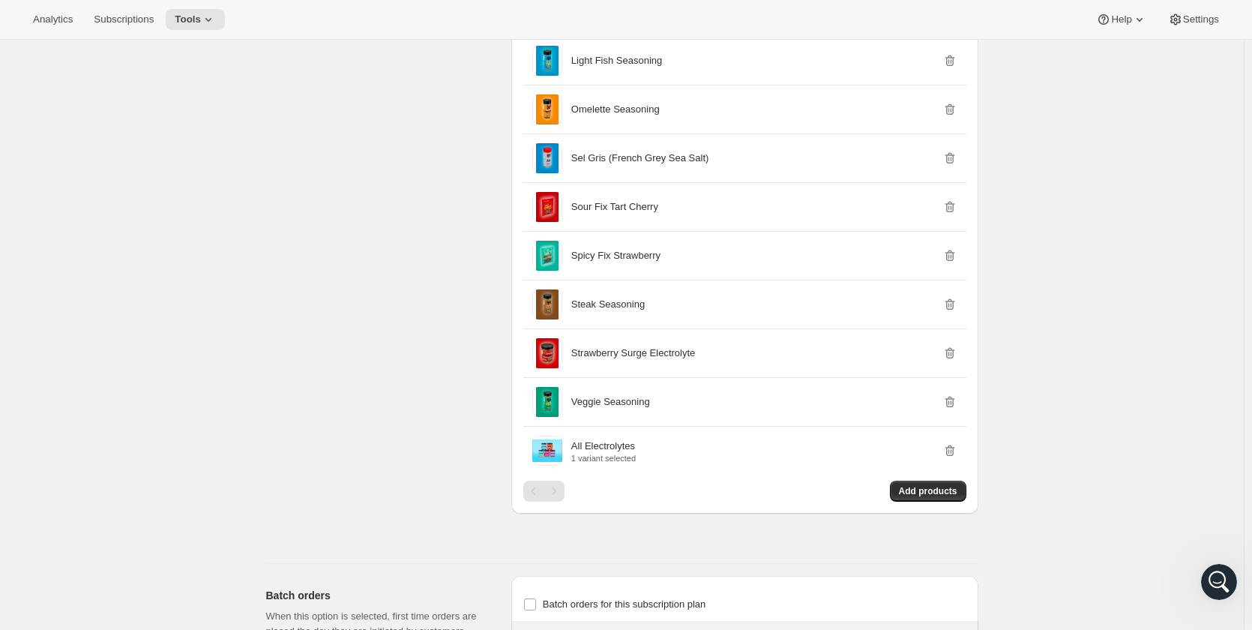
click at [949, 451] on icon "button" at bounding box center [947, 451] width 1 height 4
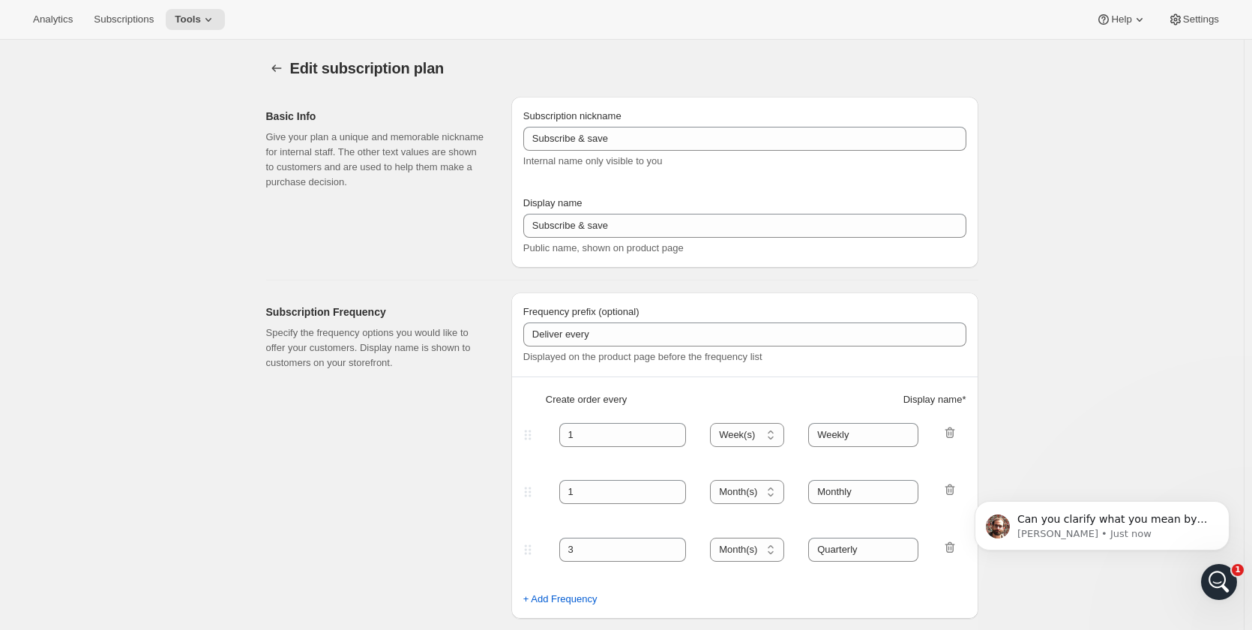
scroll to position [0, 0]
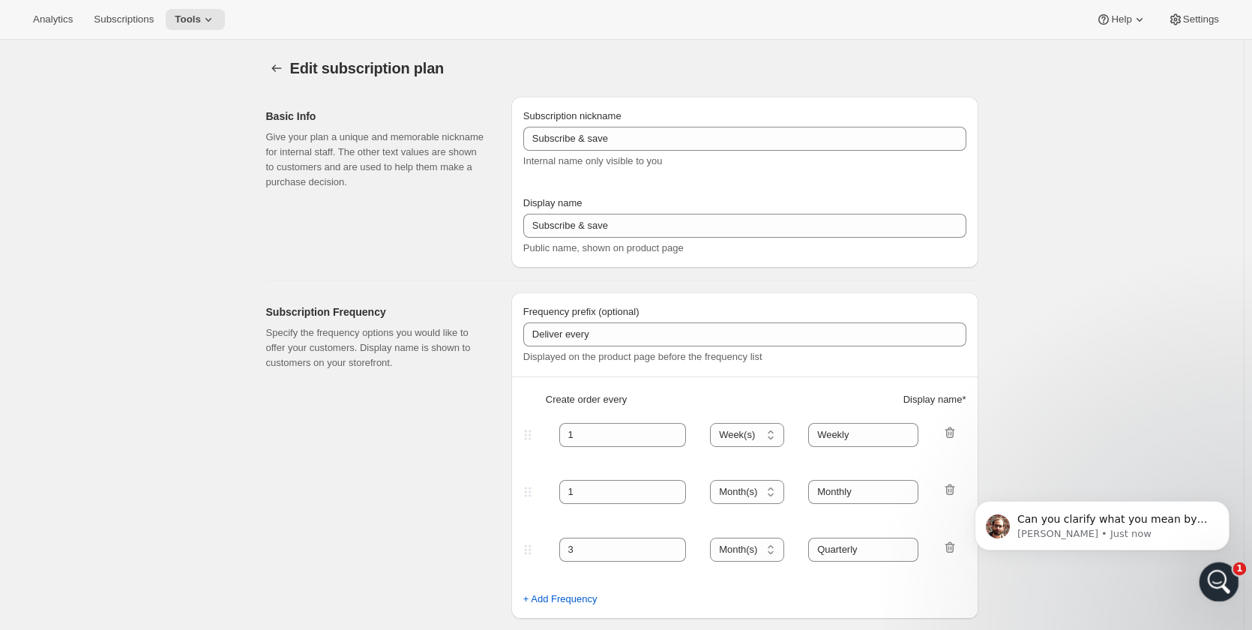
click at [1219, 578] on icon "Open Intercom Messenger" at bounding box center [1216, 579] width 25 height 25
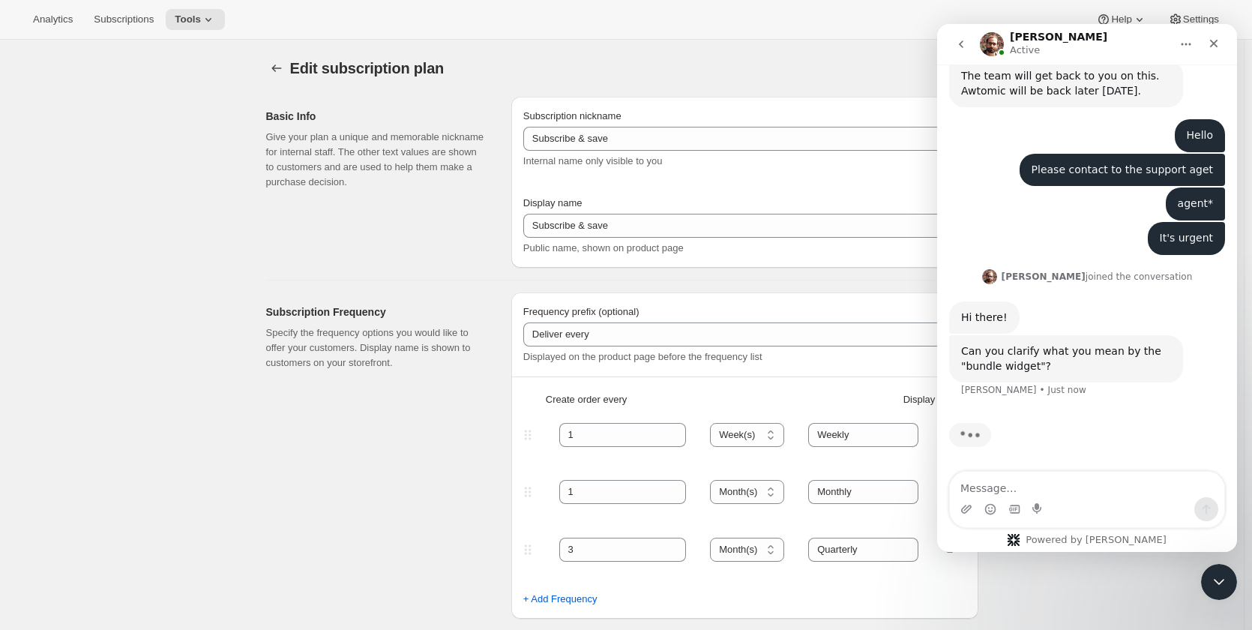
scroll to position [796, 0]
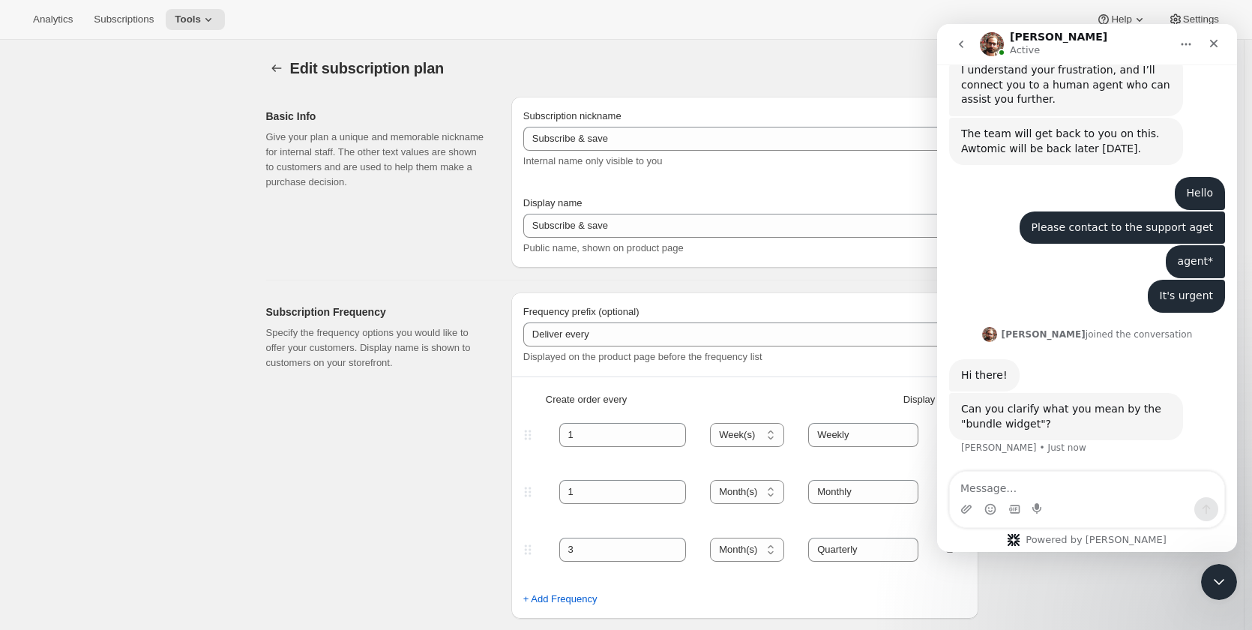
click at [1072, 491] on textarea "Message…" at bounding box center [1087, 483] width 274 height 25
type textarea "yes"
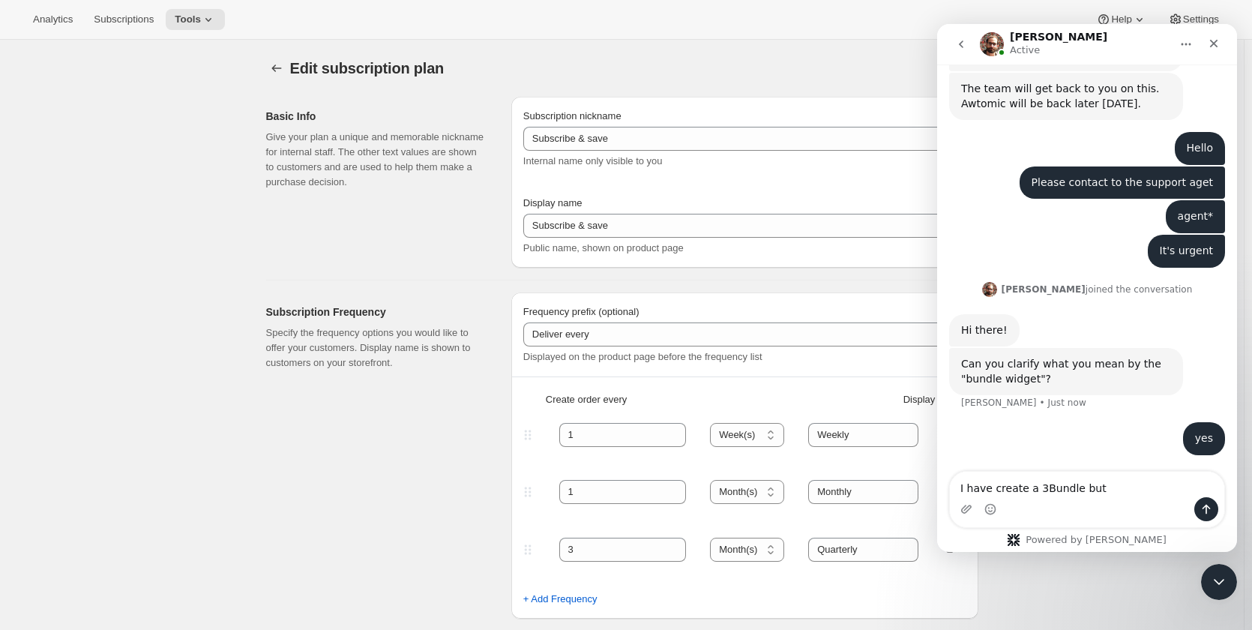
click at [1037, 488] on textarea "I have create a 3Bundle but" at bounding box center [1087, 483] width 274 height 25
click at [1107, 486] on textarea "I have create a 3 Bundle but" at bounding box center [1087, 483] width 274 height 25
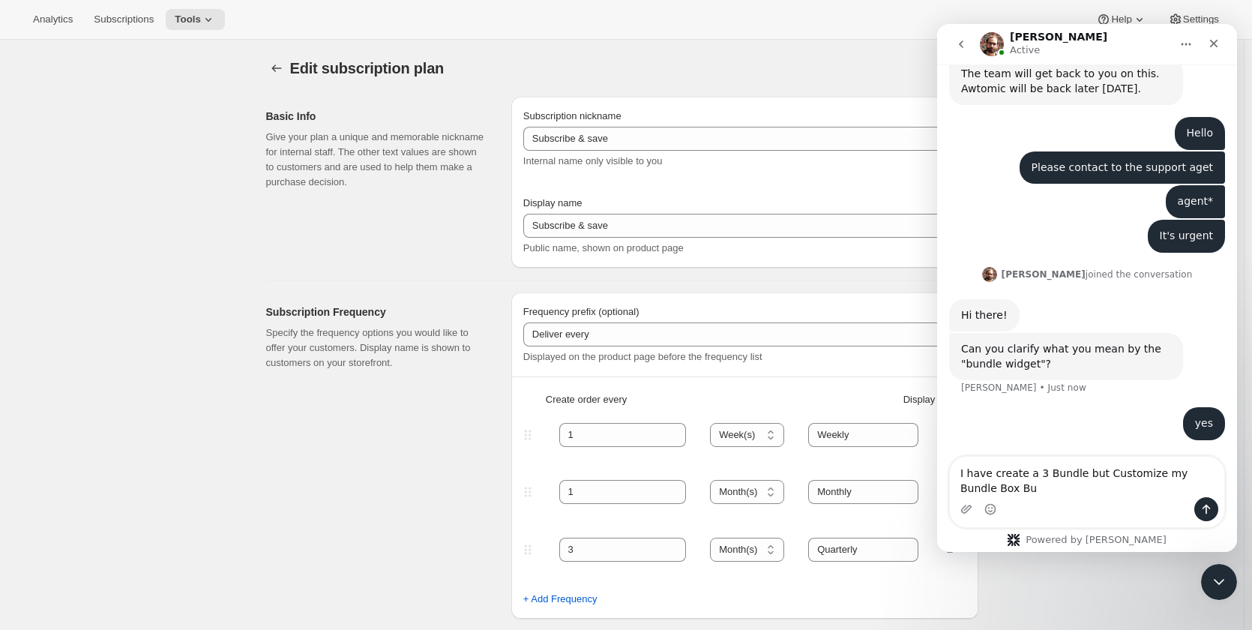
scroll to position [856, 0]
type textarea "I have create a 3 Bundle but Customize my Bundle Box Button is not visible"
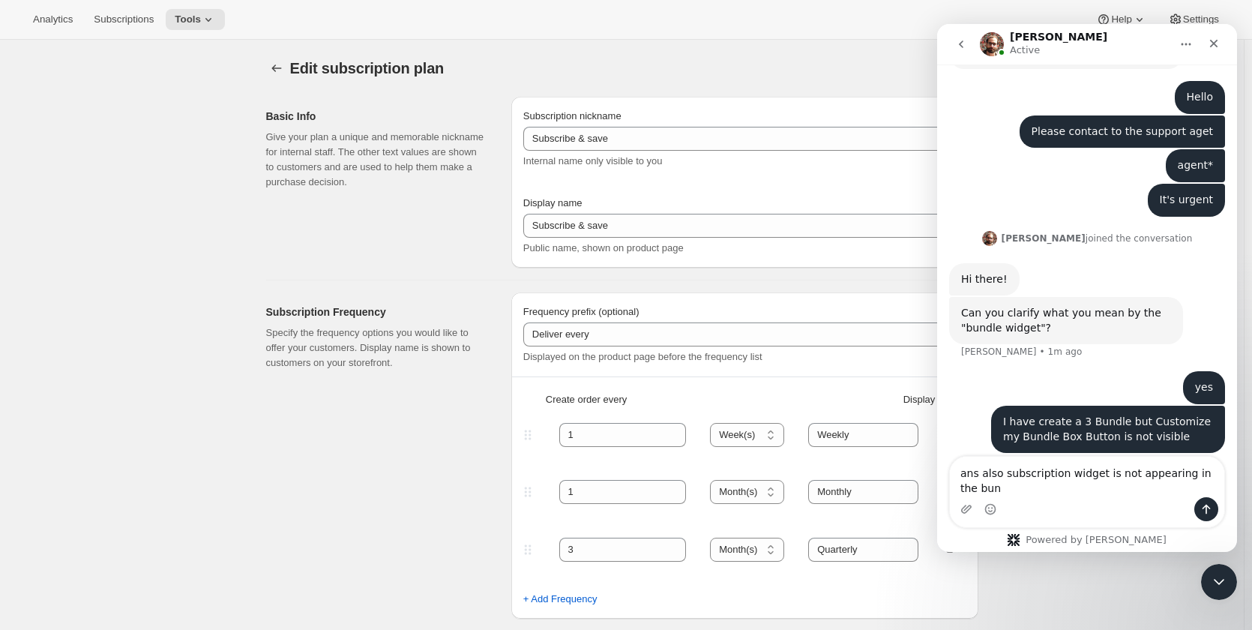
scroll to position [905, 0]
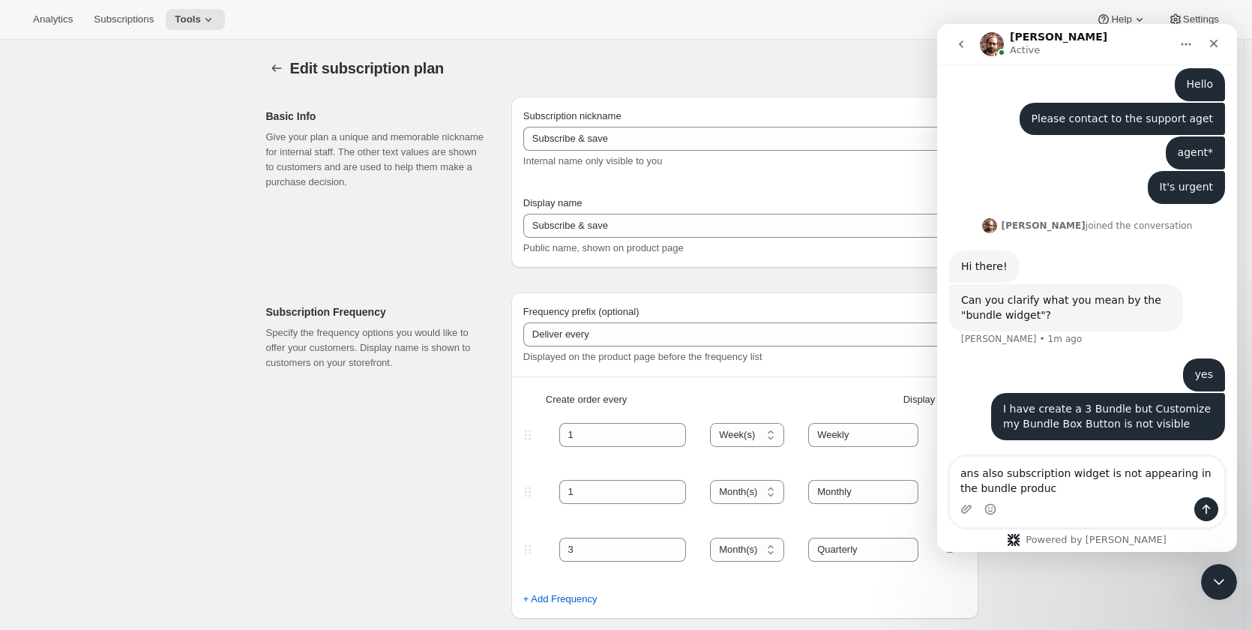
type textarea "ans also subscription widget is not appearing in the bundle product"
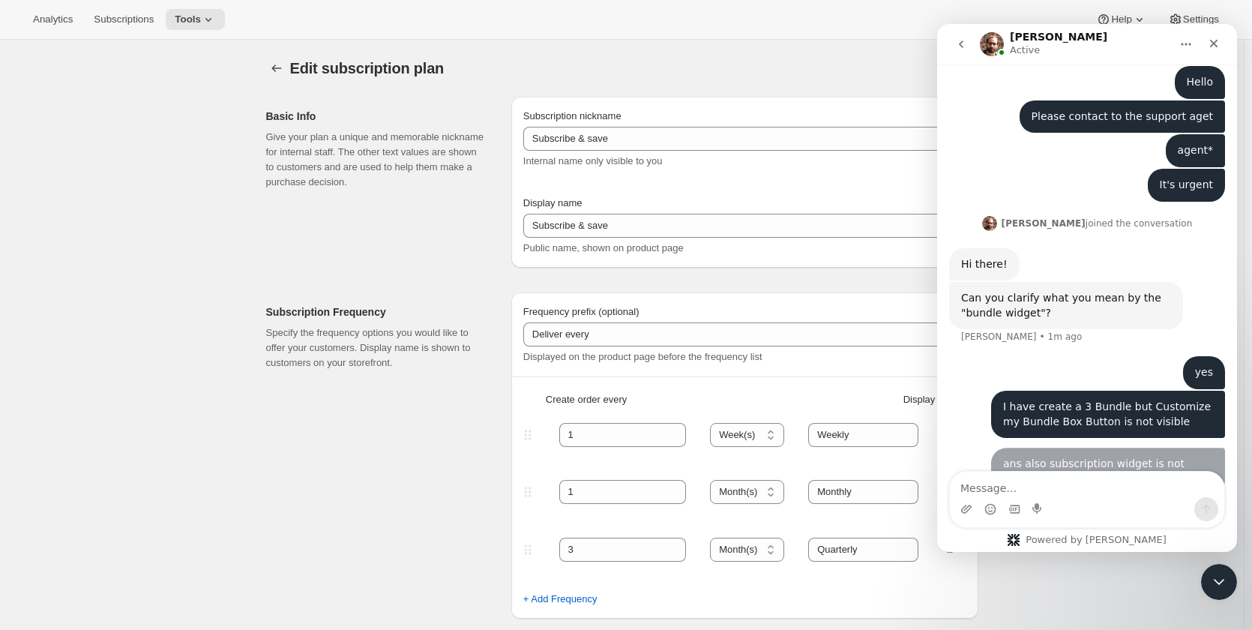
scroll to position [938, 0]
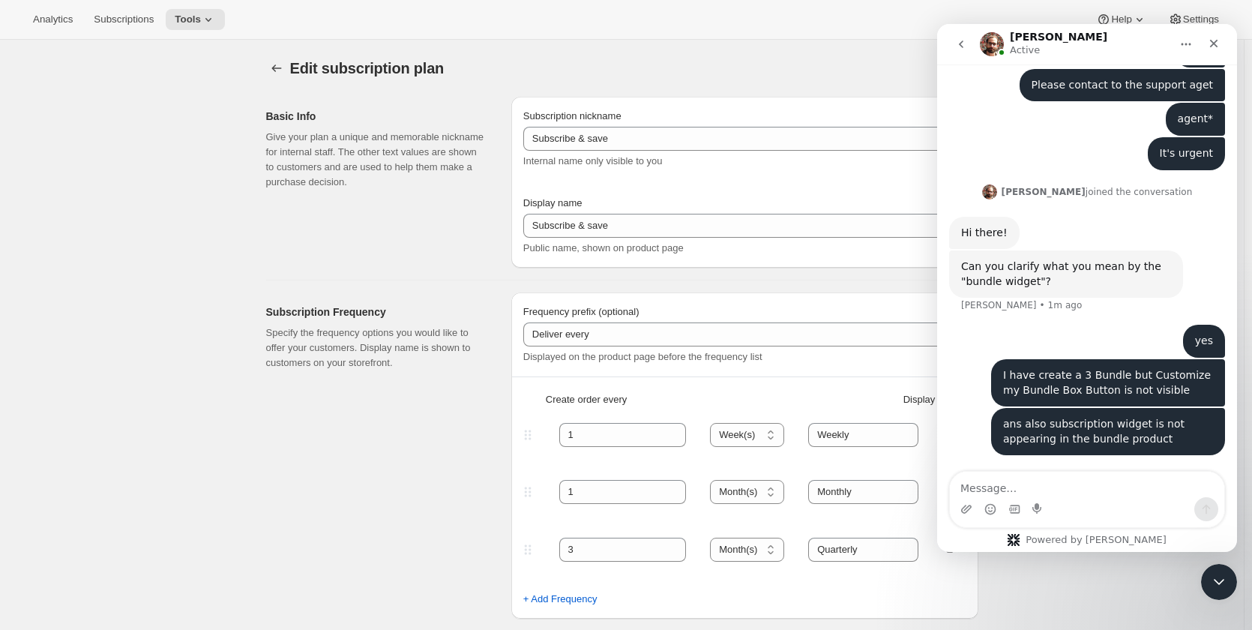
click at [1107, 486] on textarea "Message…" at bounding box center [1087, 483] width 274 height 25
type textarea "PLease"
type textarea "Could you please help"
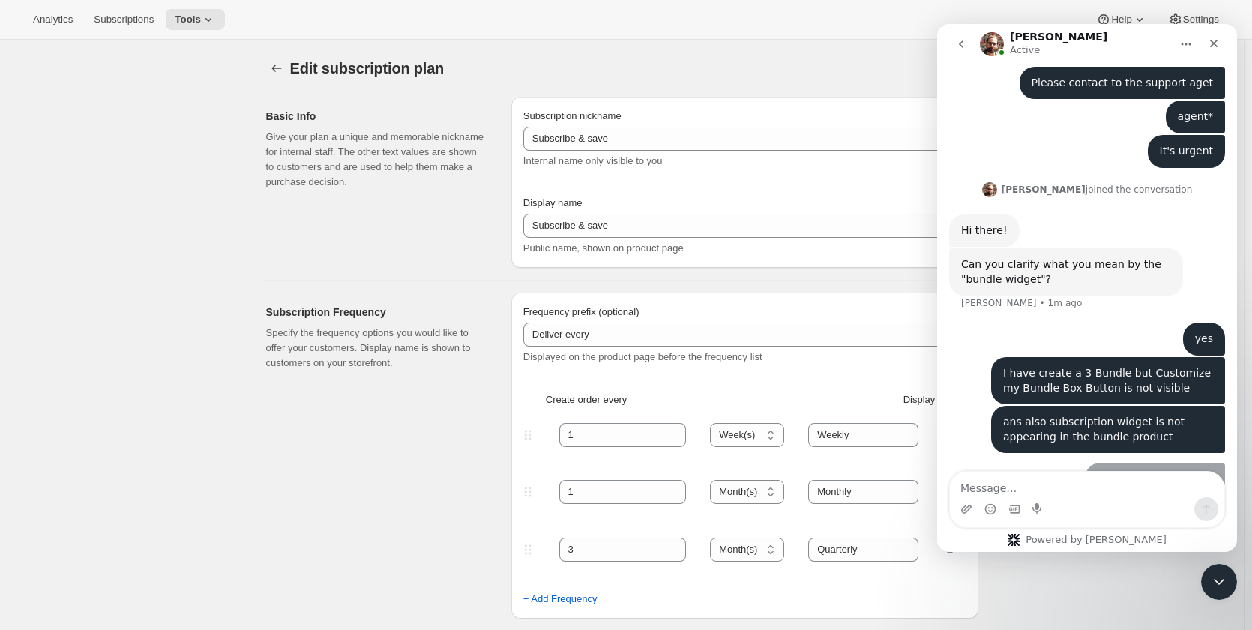
scroll to position [973, 0]
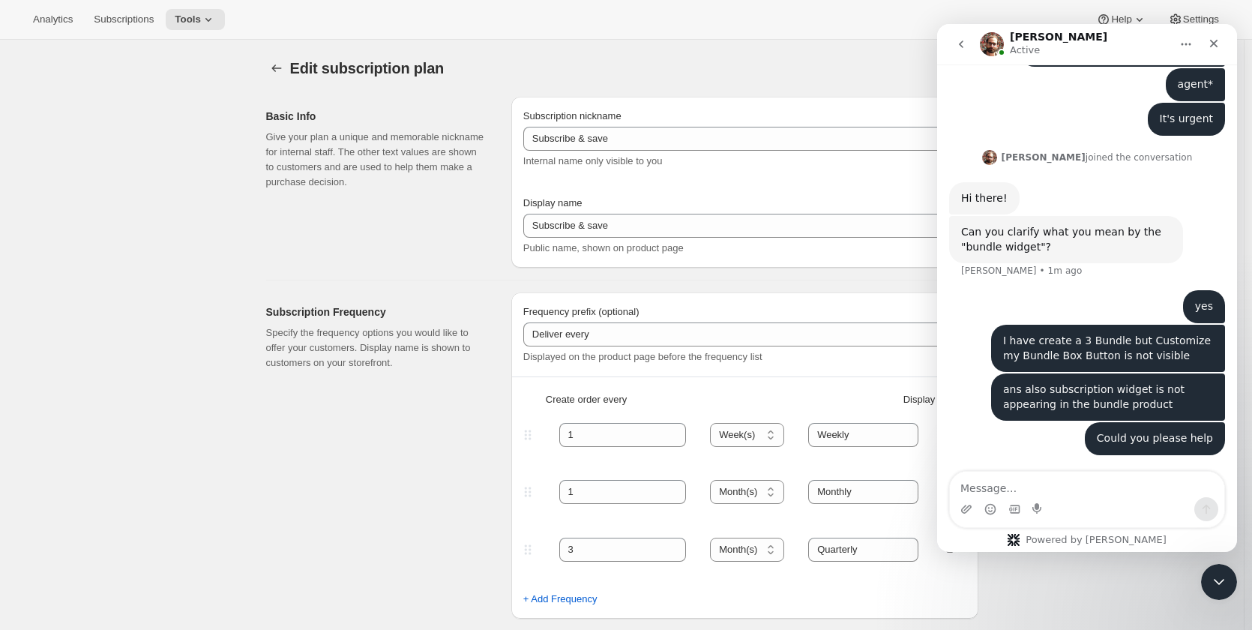
click at [1107, 486] on textarea "Message…" at bounding box center [1087, 483] width 274 height 25
type textarea "to fix the issue"
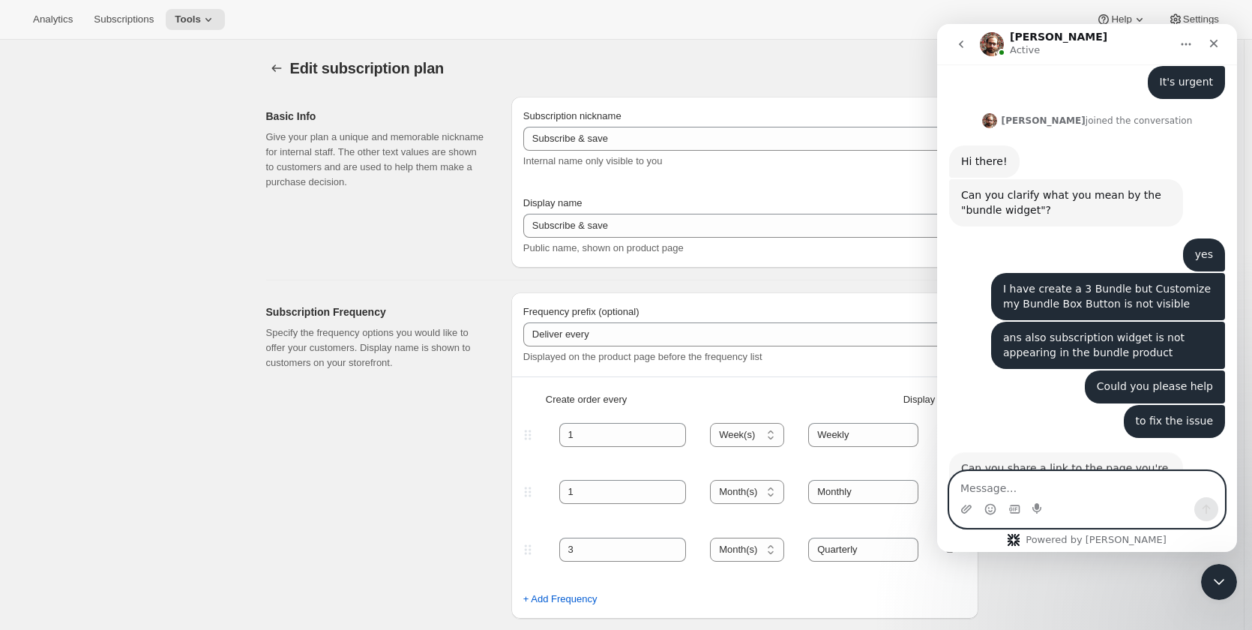
scroll to position [1067, 0]
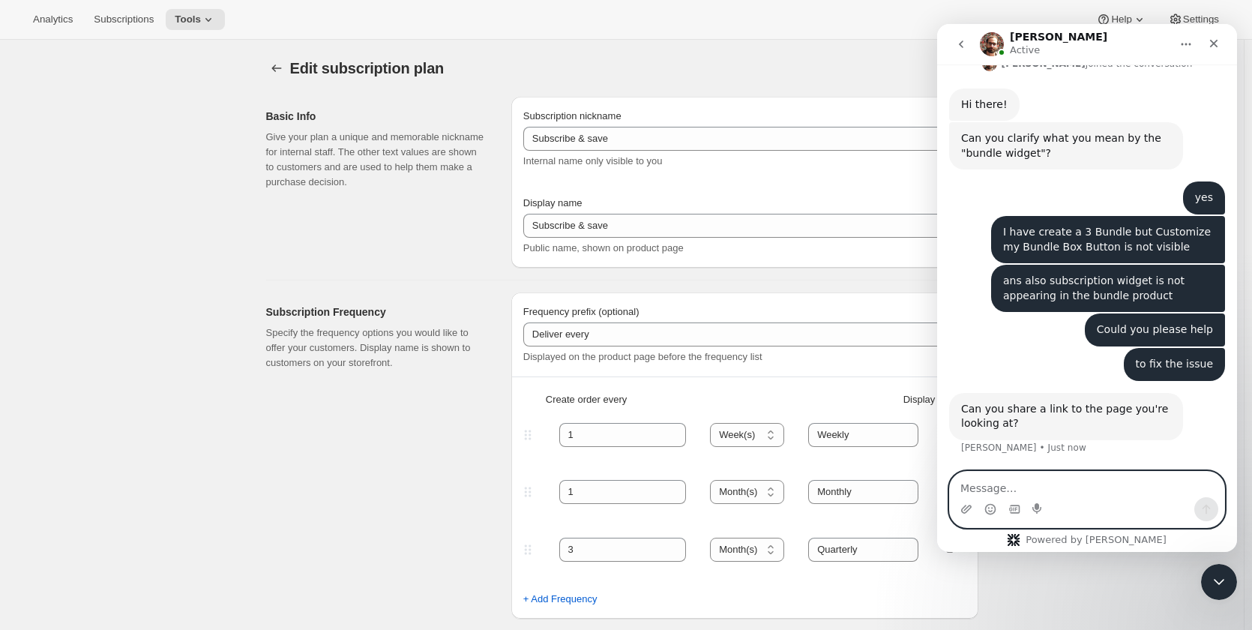
click at [1001, 487] on textarea "Message…" at bounding box center [1087, 483] width 274 height 25
paste textarea "[URL][DOMAIN_NAME]"
type textarea "[URL][DOMAIN_NAME]"
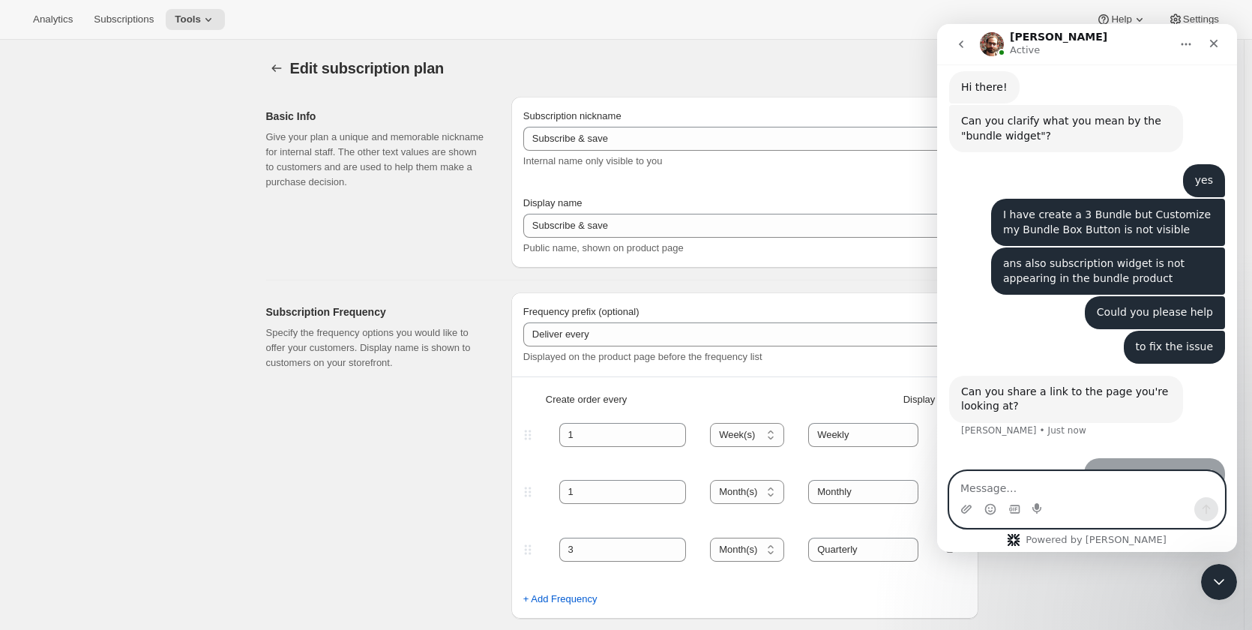
scroll to position [1126, 0]
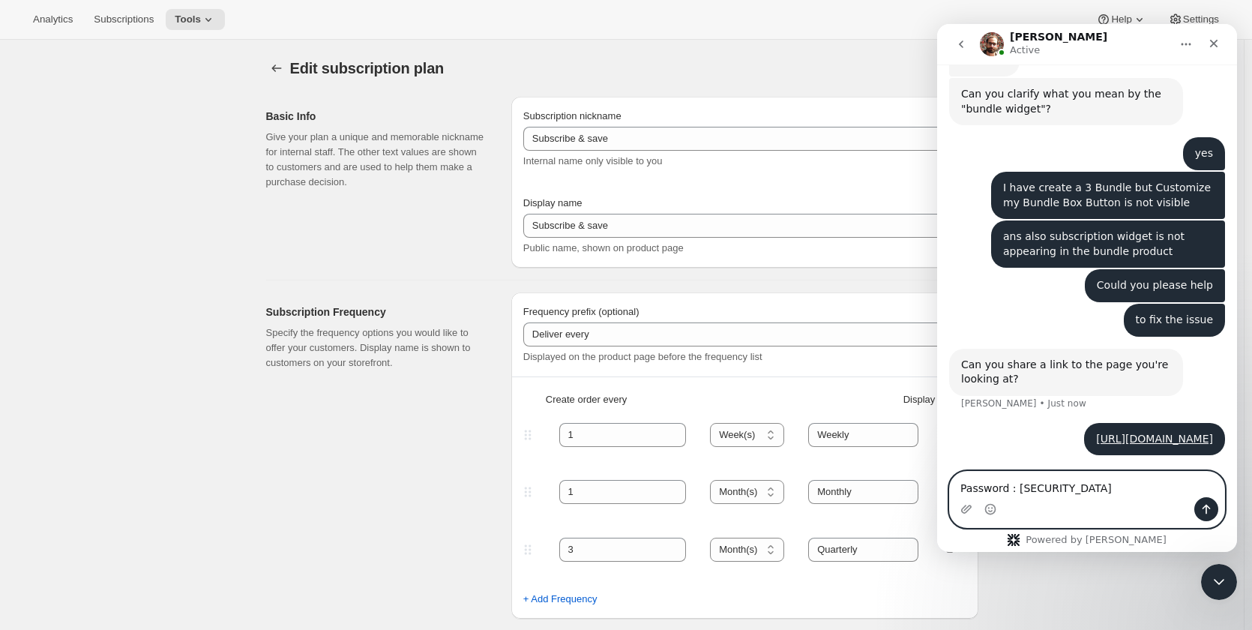
type textarea "Password : [SECURITY_DATA]"
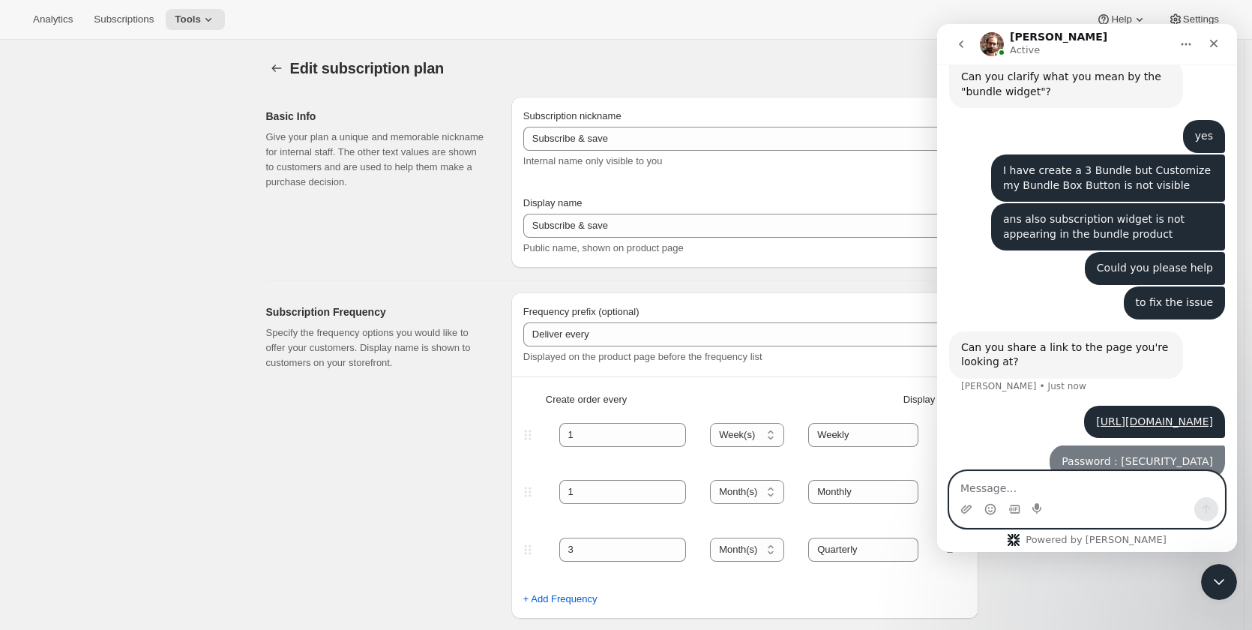
scroll to position [1160, 0]
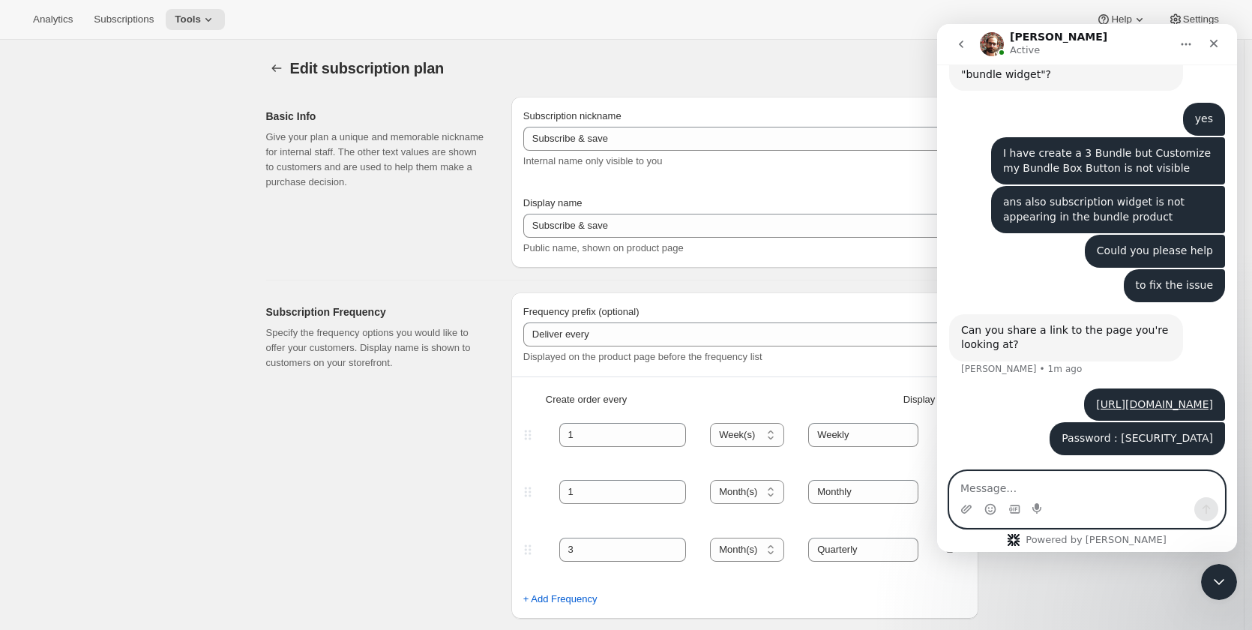
click at [998, 491] on textarea "Message…" at bounding box center [1087, 483] width 274 height 25
click at [999, 491] on textarea "Message…" at bounding box center [1087, 483] width 274 height 25
click at [1011, 485] on textarea "Message…" at bounding box center [1087, 483] width 274 height 25
click at [1117, 489] on textarea "Message…" at bounding box center [1087, 483] width 274 height 25
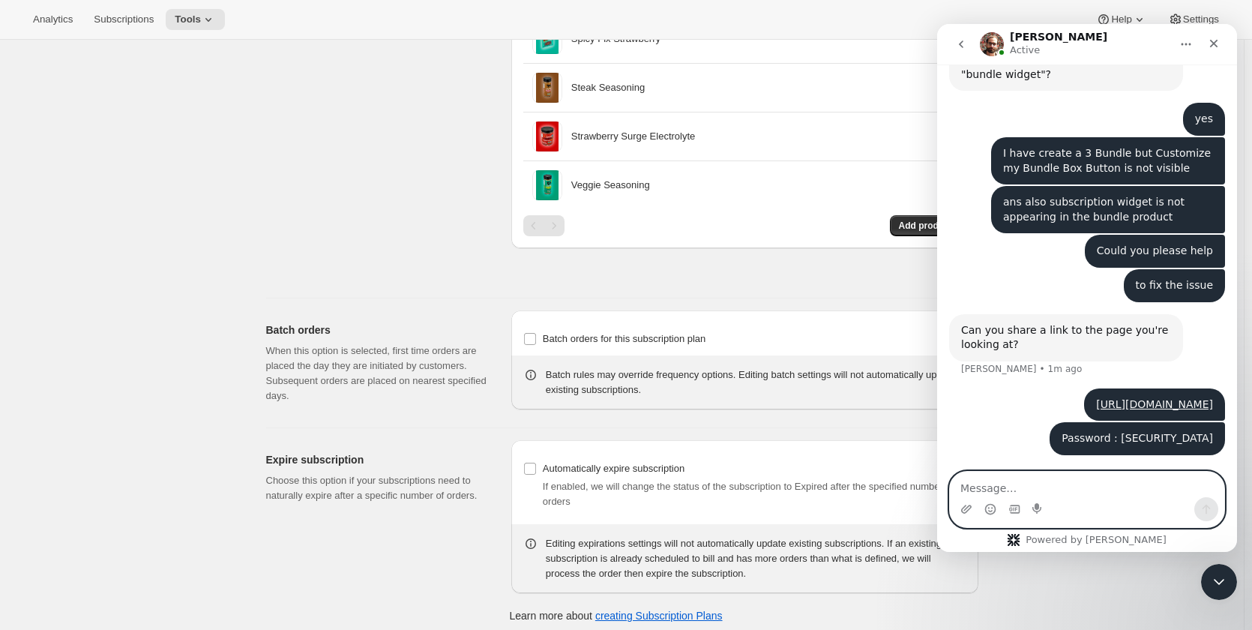
scroll to position [1713, 0]
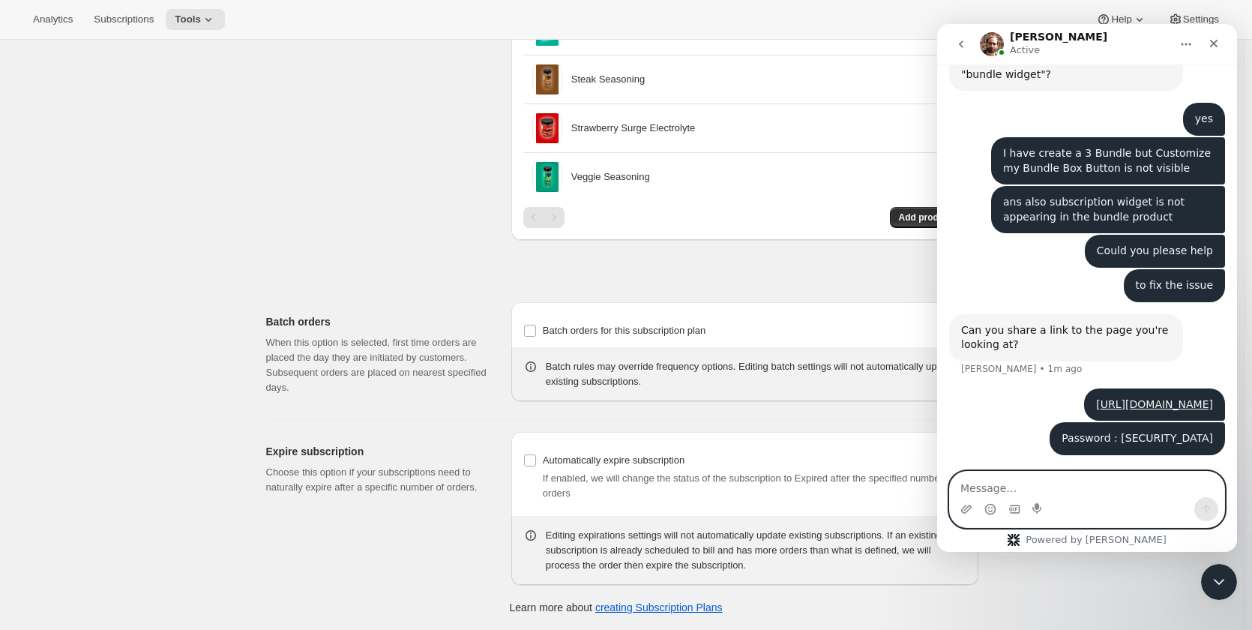
click at [1046, 486] on textarea "Message…" at bounding box center [1087, 483] width 274 height 25
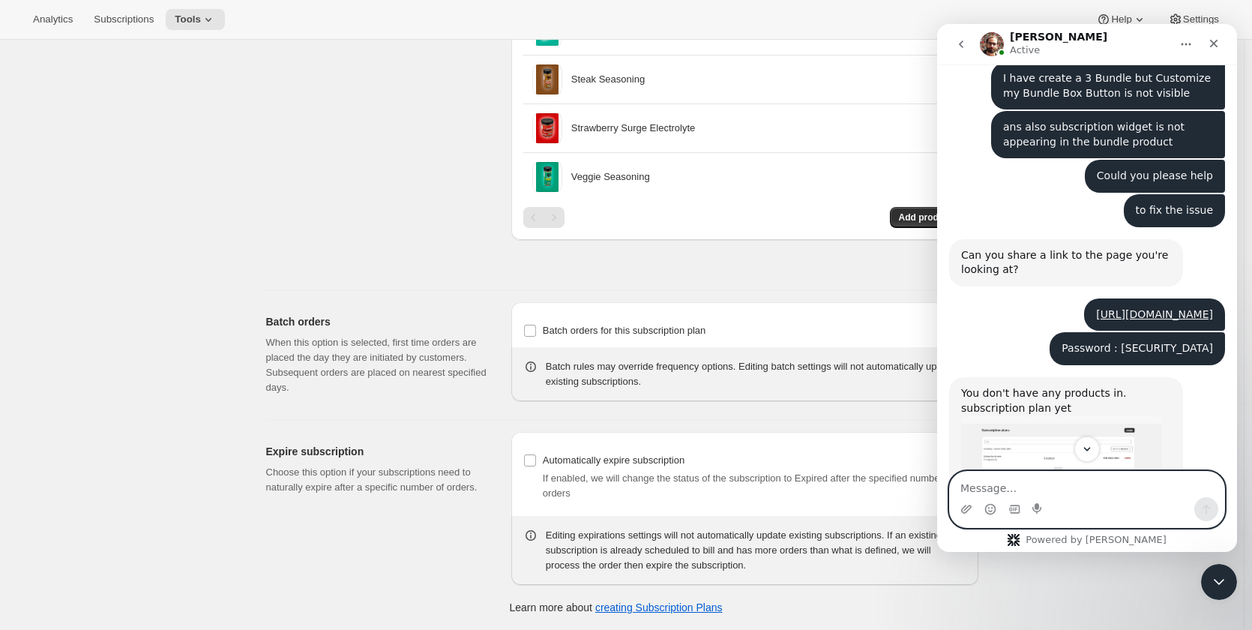
scroll to position [1345, 0]
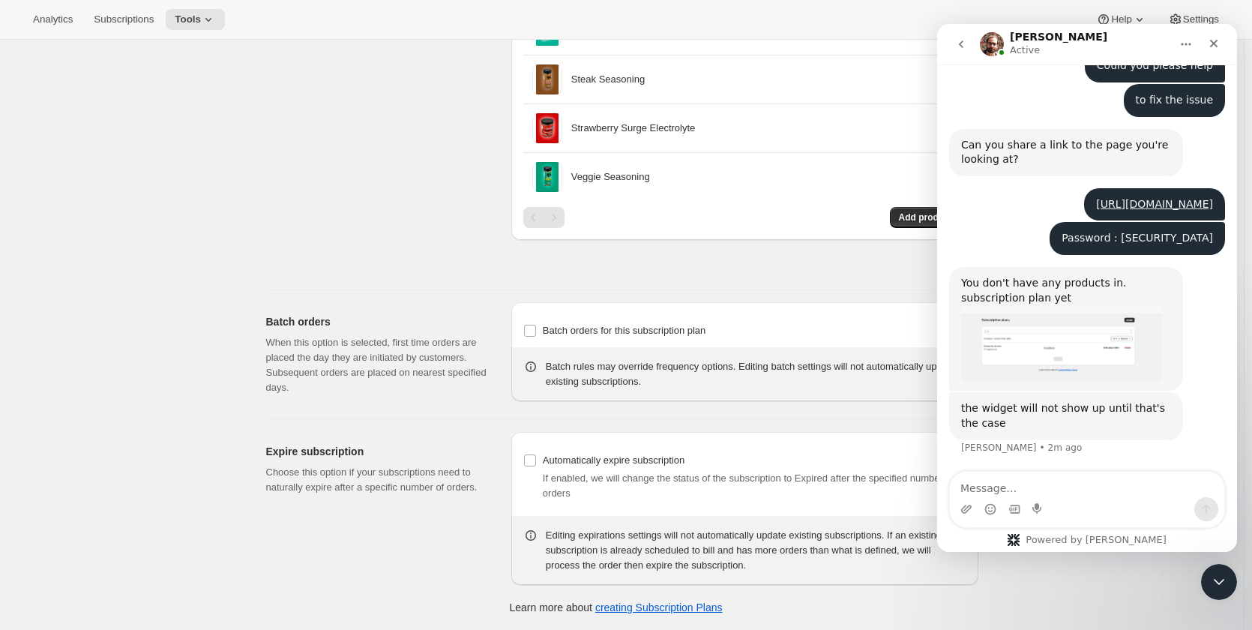
click at [1109, 356] on img "Brian says…" at bounding box center [1061, 343] width 201 height 76
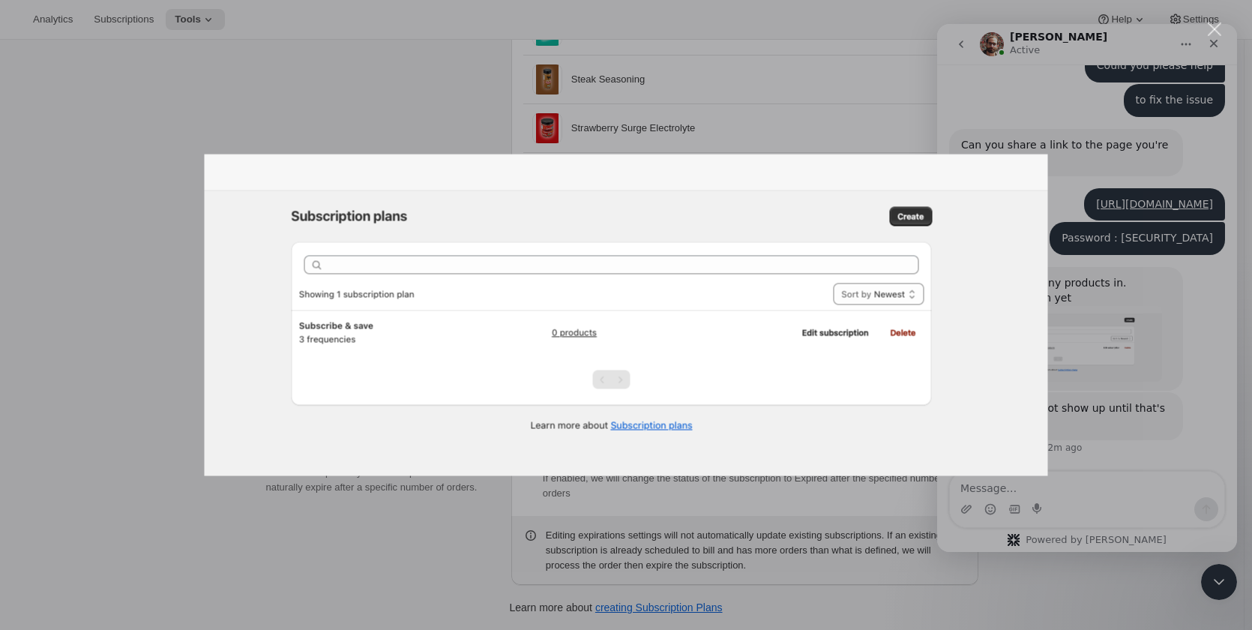
click at [780, 444] on img "Close" at bounding box center [626, 315] width 843 height 322
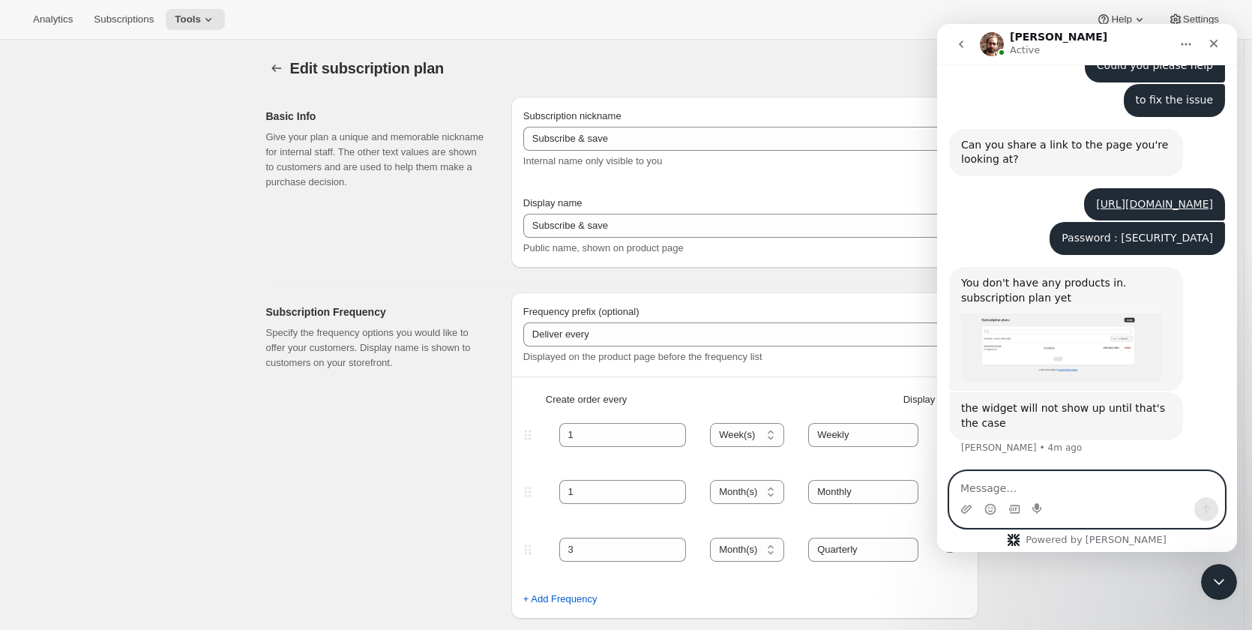
click at [1060, 489] on textarea "Message…" at bounding box center [1087, 483] width 274 height 25
type textarea "PLease check i have selected the product"
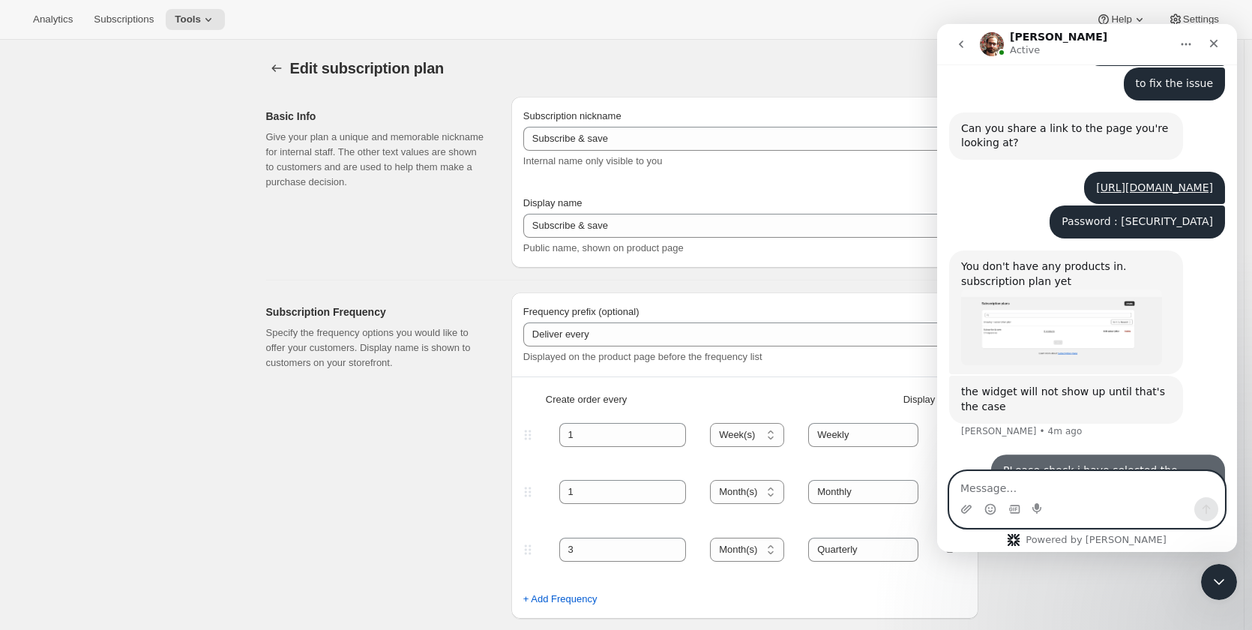
scroll to position [1390, 0]
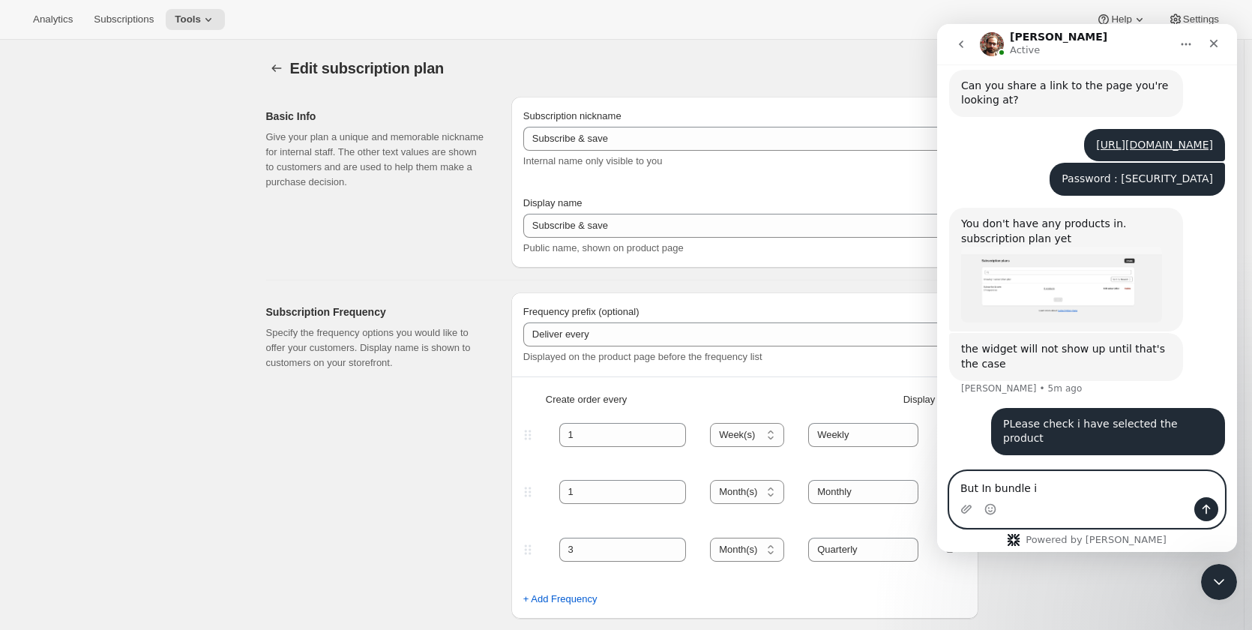
type textarea "But In bundle i"
type textarea "But"
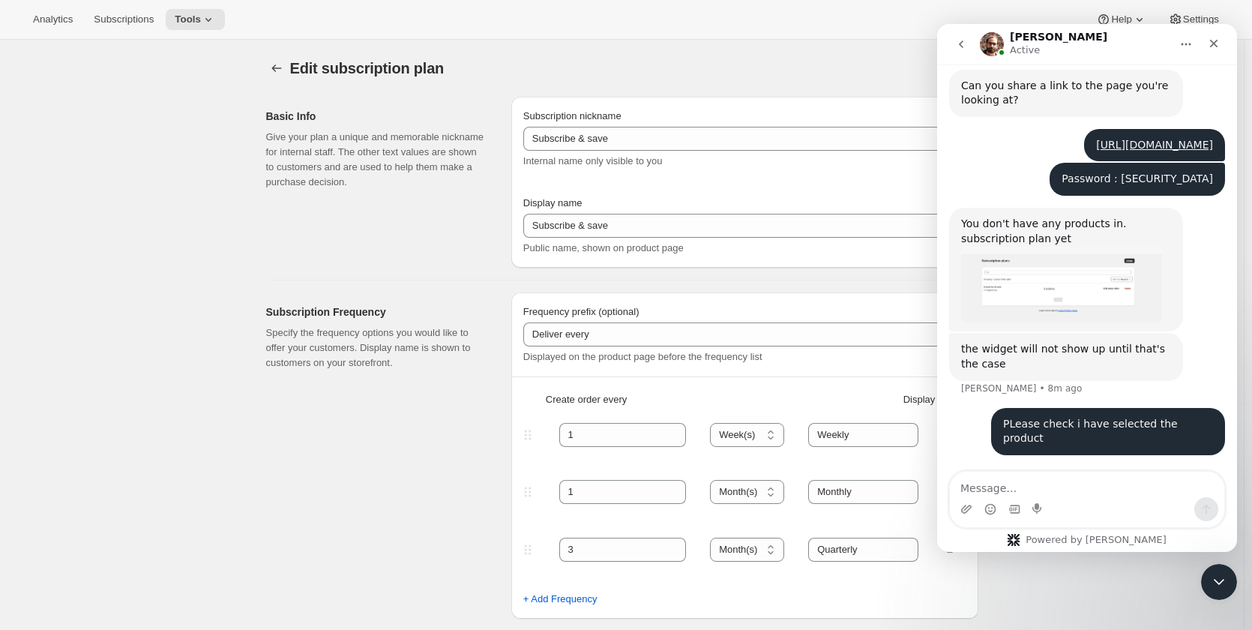
click at [1073, 498] on div "Intercom messenger" at bounding box center [1087, 509] width 274 height 24
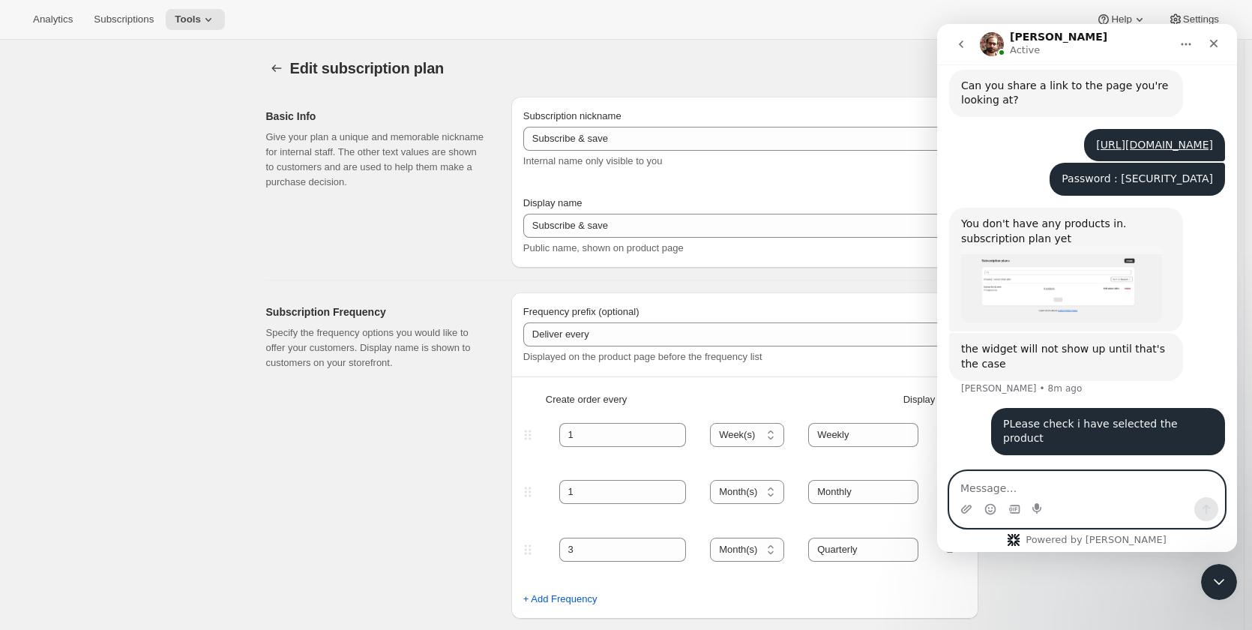
click at [1073, 486] on textarea "Message…" at bounding box center [1087, 483] width 274 height 25
paste textarea "My question is, why is the 'Build Bundle Box' button not showing?"
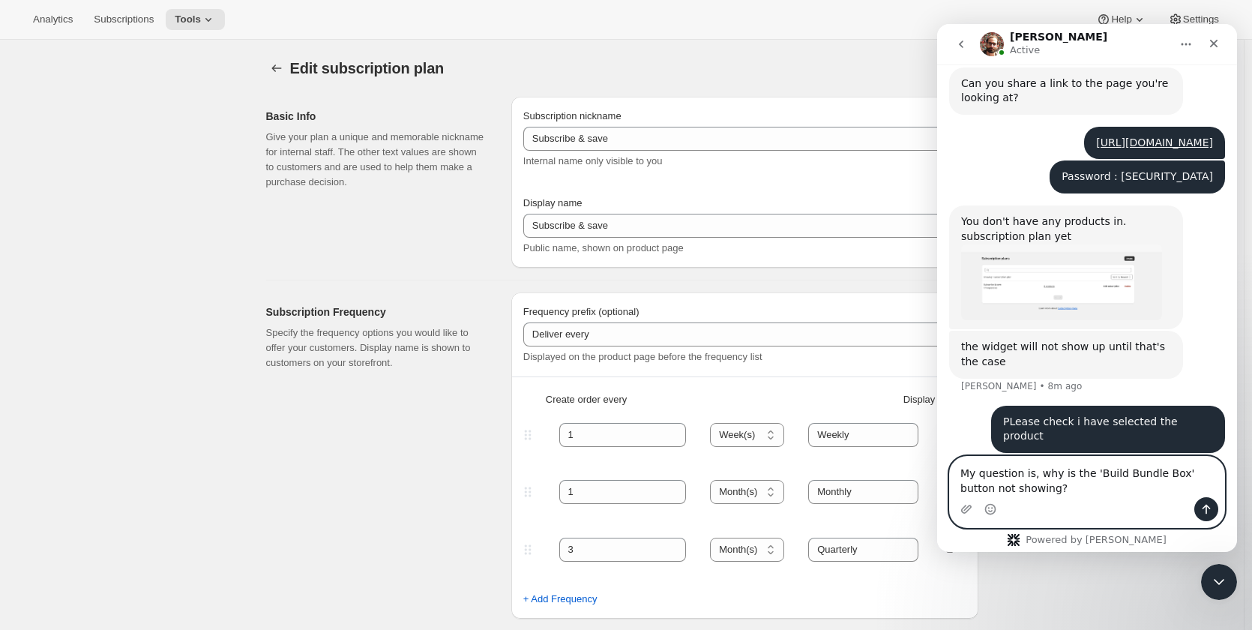
scroll to position [1405, 0]
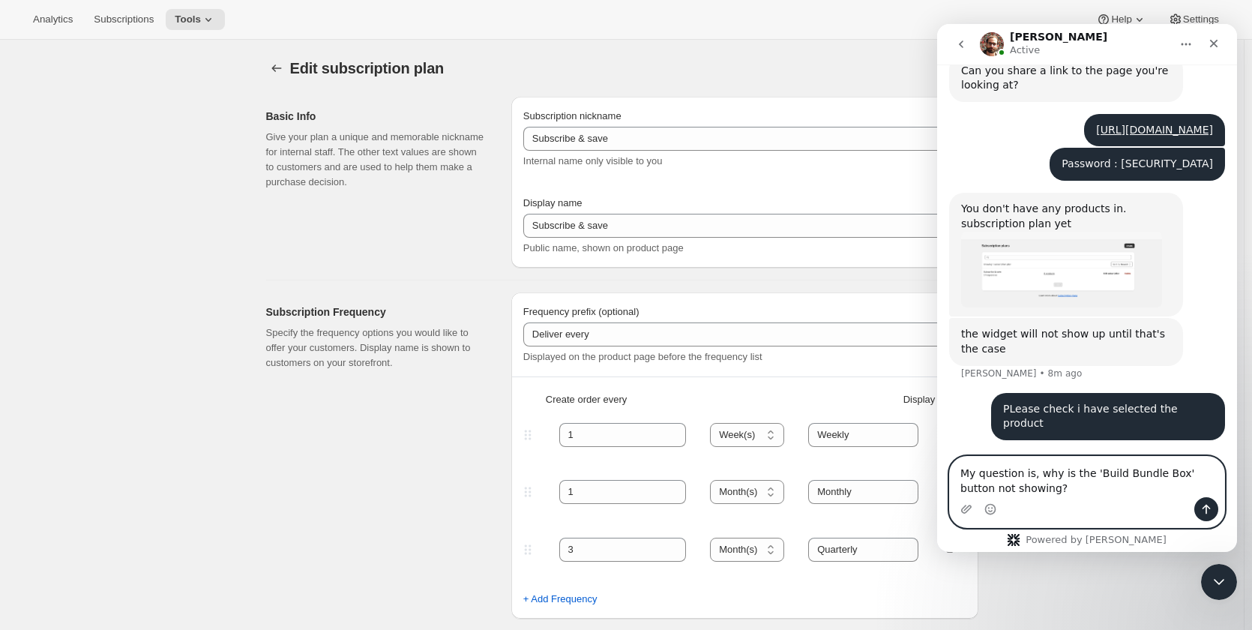
type textarea "My question is, why is the 'Build Bundle Box' button not showing?"
click at [1206, 504] on icon "Send a message…" at bounding box center [1206, 509] width 8 height 10
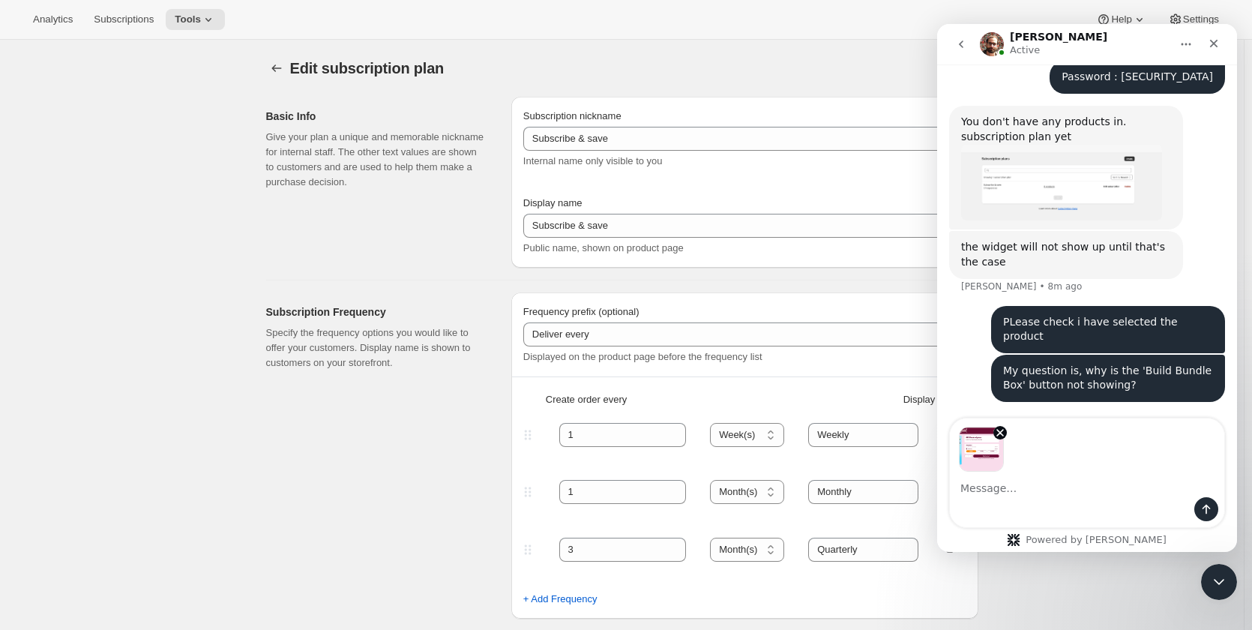
scroll to position [1492, 0]
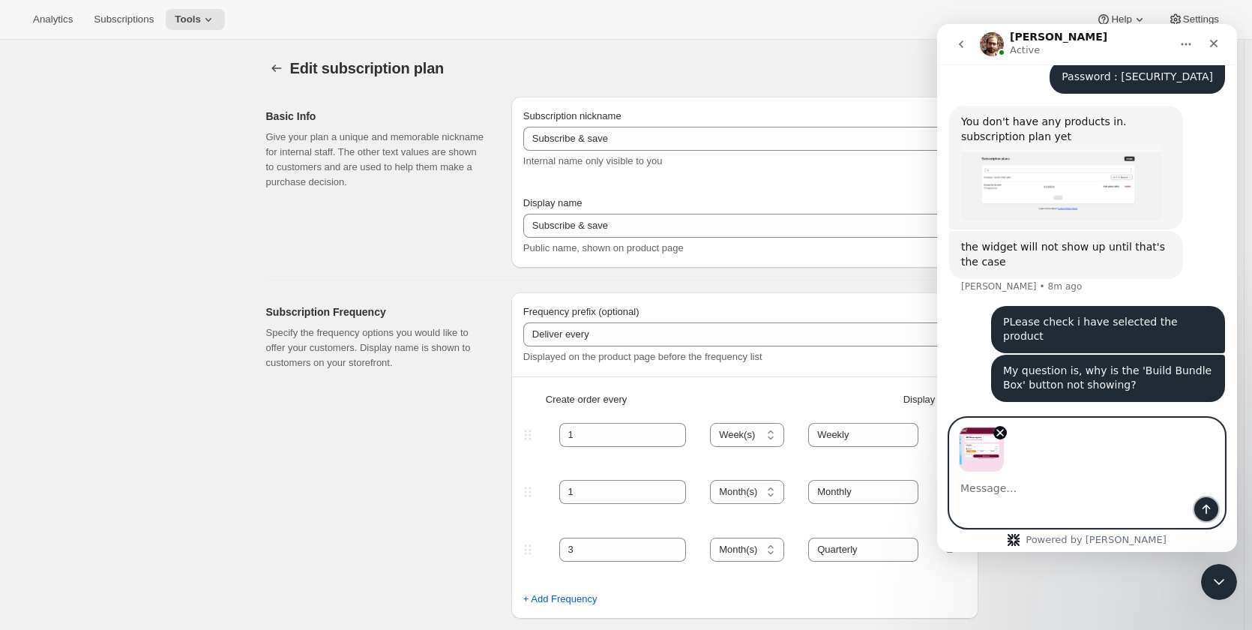
click at [1201, 503] on button "Send a message…" at bounding box center [1206, 509] width 24 height 24
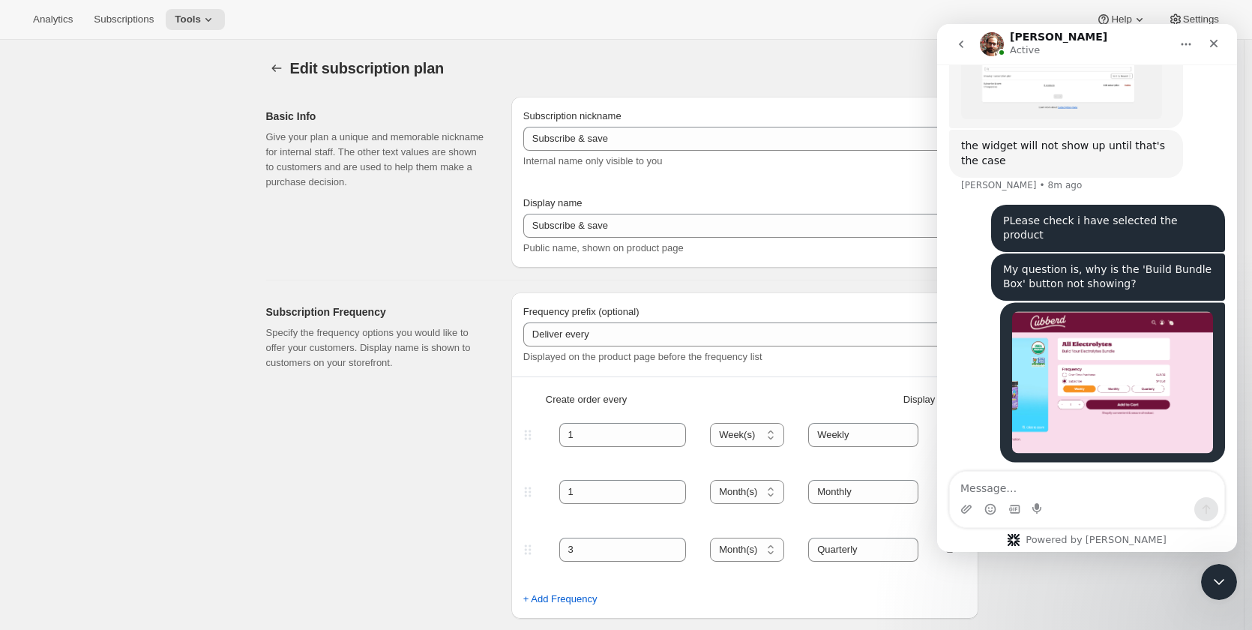
scroll to position [1599, 0]
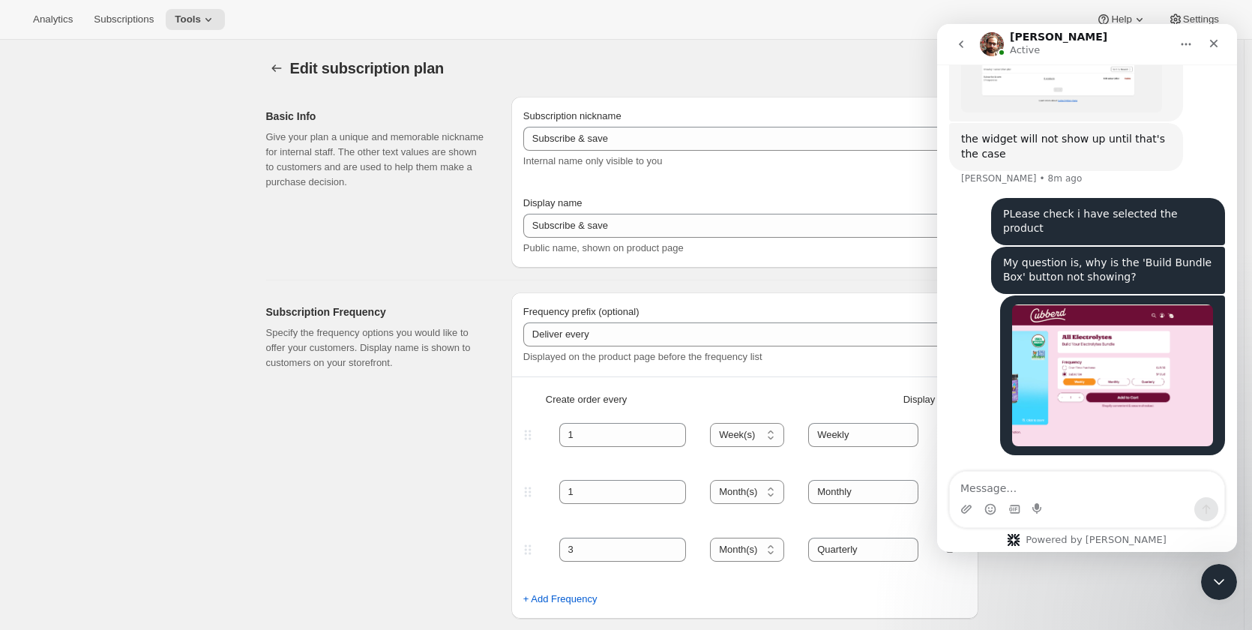
click at [1074, 480] on textarea "Message…" at bounding box center [1087, 483] width 274 height 25
click at [1078, 486] on textarea "Message…" at bounding box center [1087, 483] width 274 height 25
click at [1075, 485] on textarea "Message…" at bounding box center [1087, 483] width 274 height 25
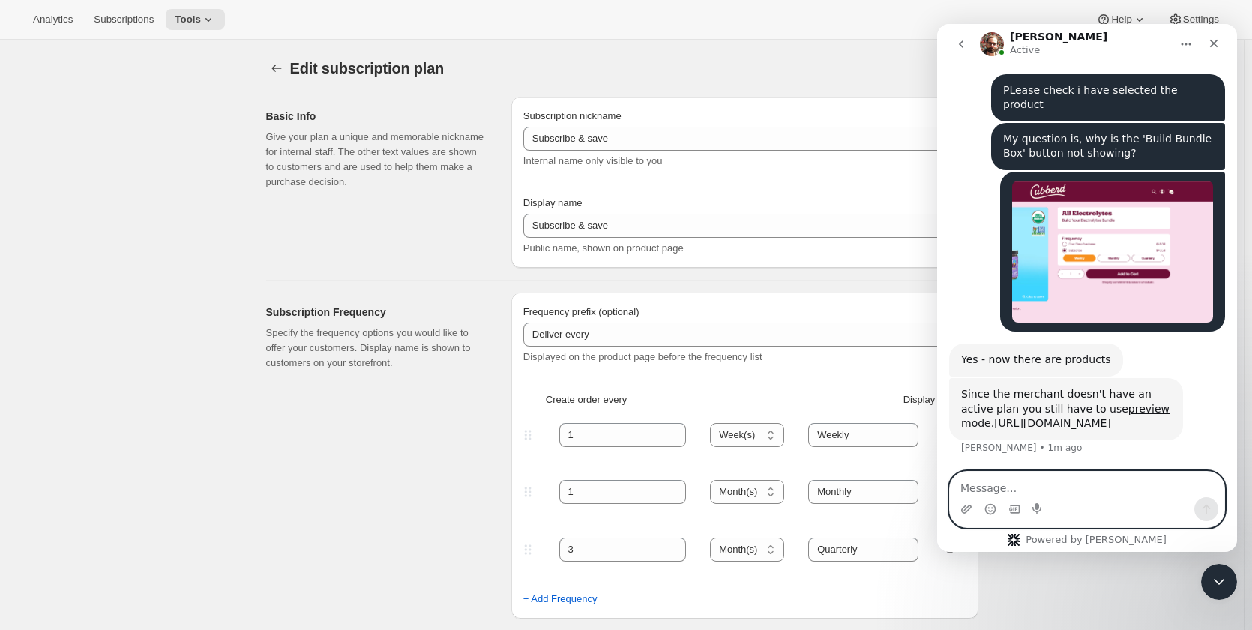
scroll to position [1737, 0]
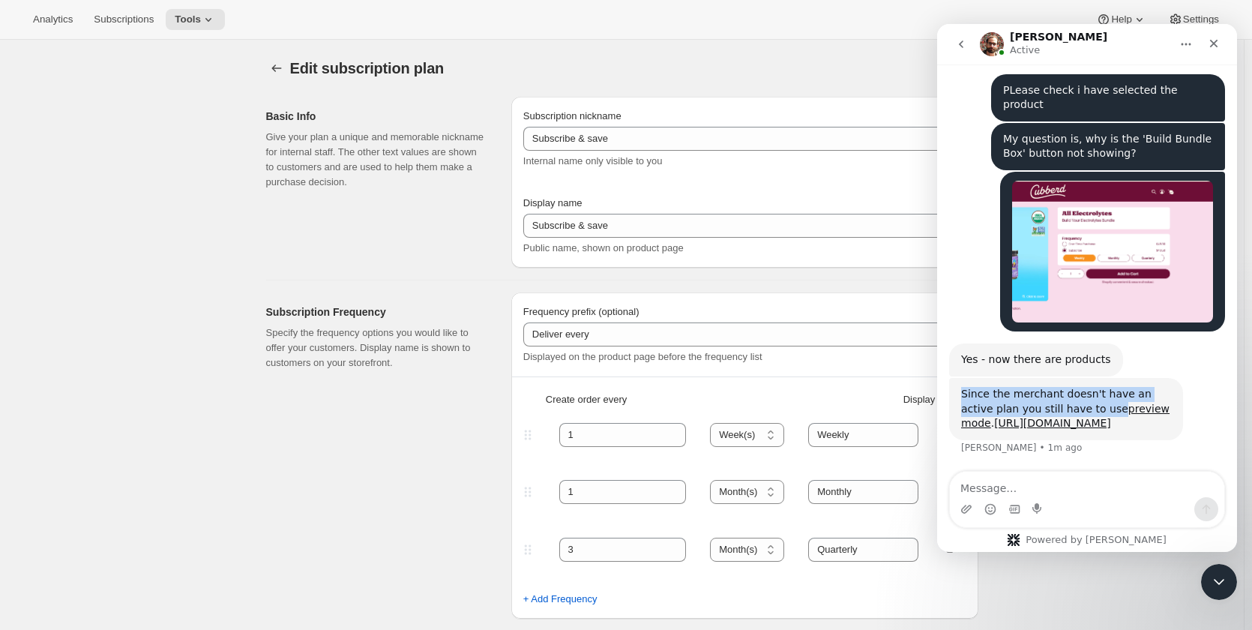
drag, startPoint x: 960, startPoint y: 362, endPoint x: 1074, endPoint y: 373, distance: 114.5
click at [1074, 378] on div "Since the merchant doesn't have an active plan you still have to use preview mo…" at bounding box center [1066, 409] width 234 height 62
copy div "Since the merchant doesn't have an active plan you still have to use"
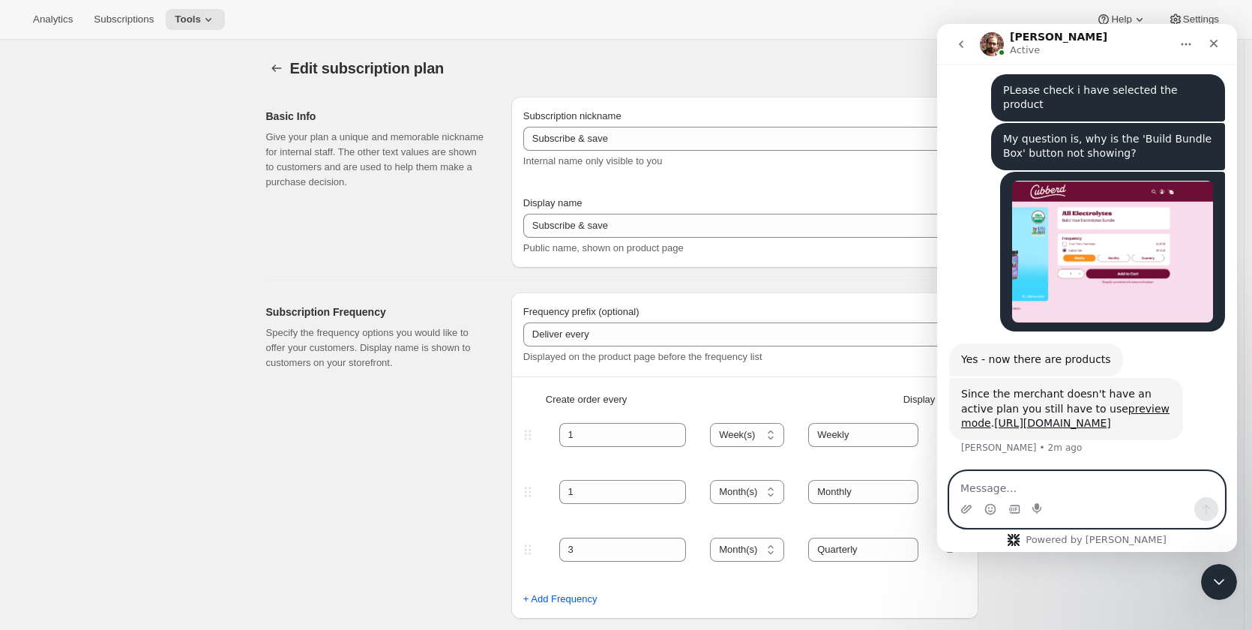
click at [1042, 478] on textarea "Message…" at bounding box center [1087, 483] width 274 height 25
type textarea "ok"
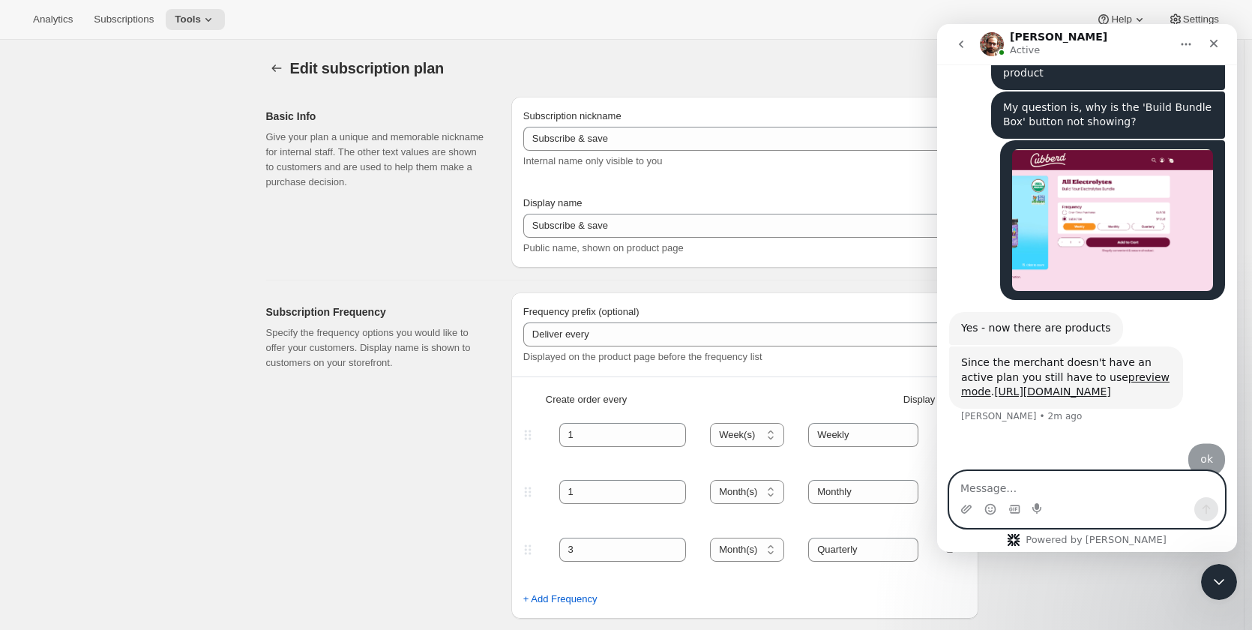
scroll to position [1782, 0]
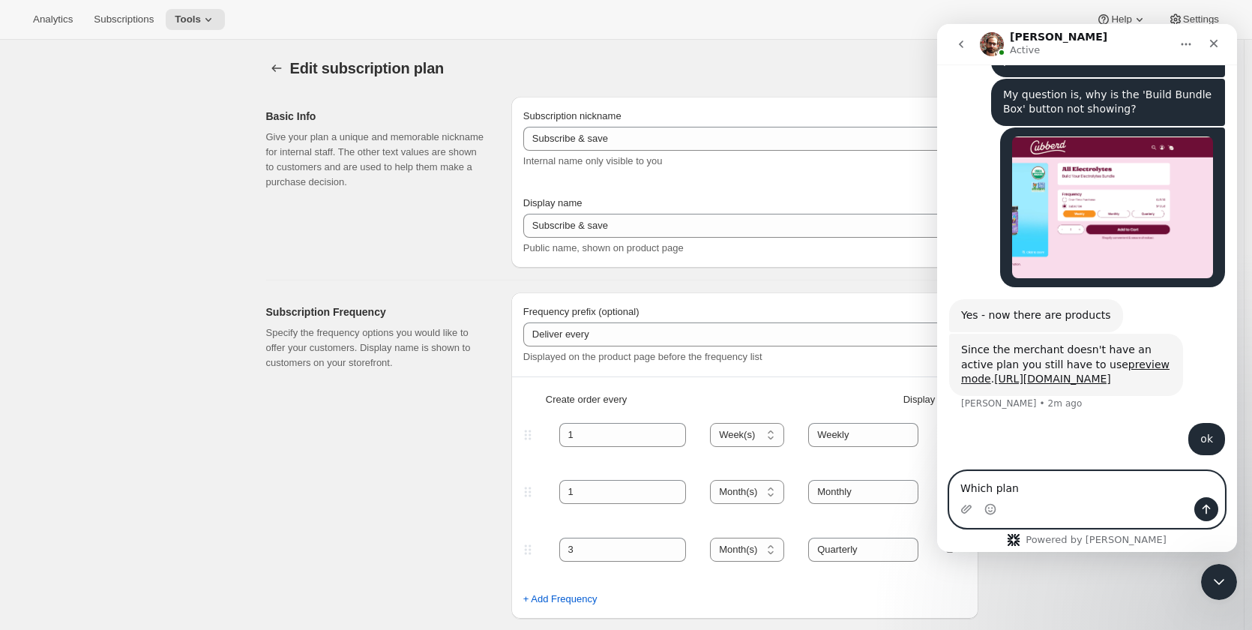
type textarea "Which plan"
click at [1018, 493] on textarea "Message…" at bounding box center [1087, 483] width 274 height 25
paste textarea "Which plan would be best for us so that I can advise the merchant to purchase it"
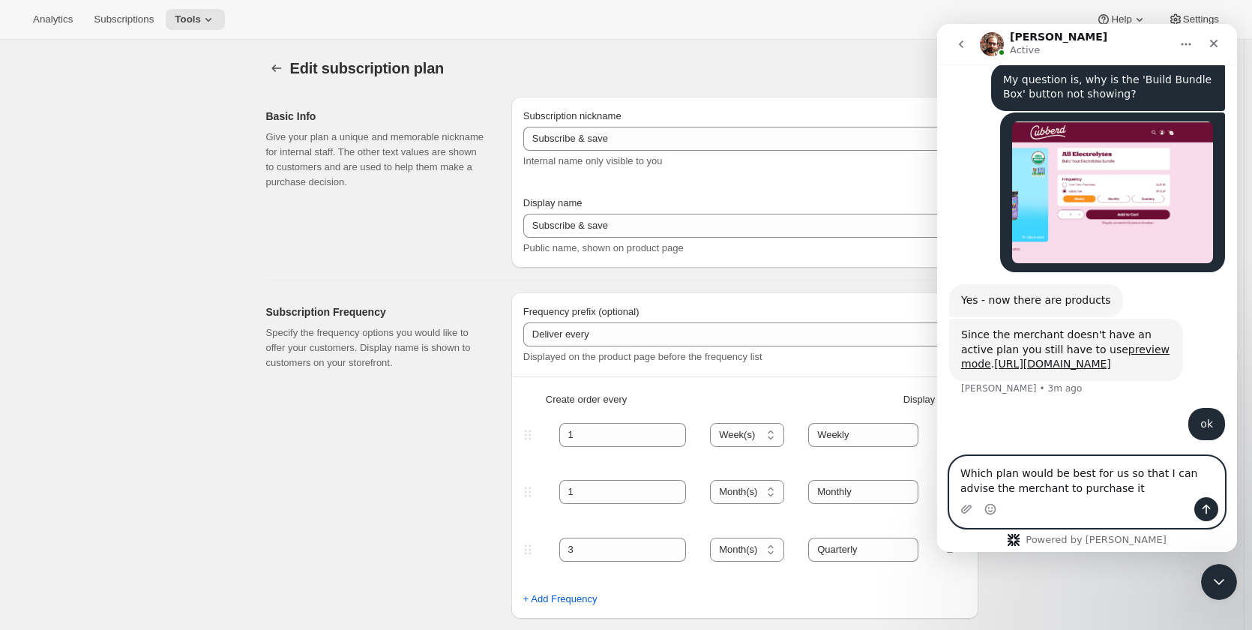
scroll to position [1797, 0]
type textarea "Which plan would be best for us so that I can advise the merchant to purchase i…"
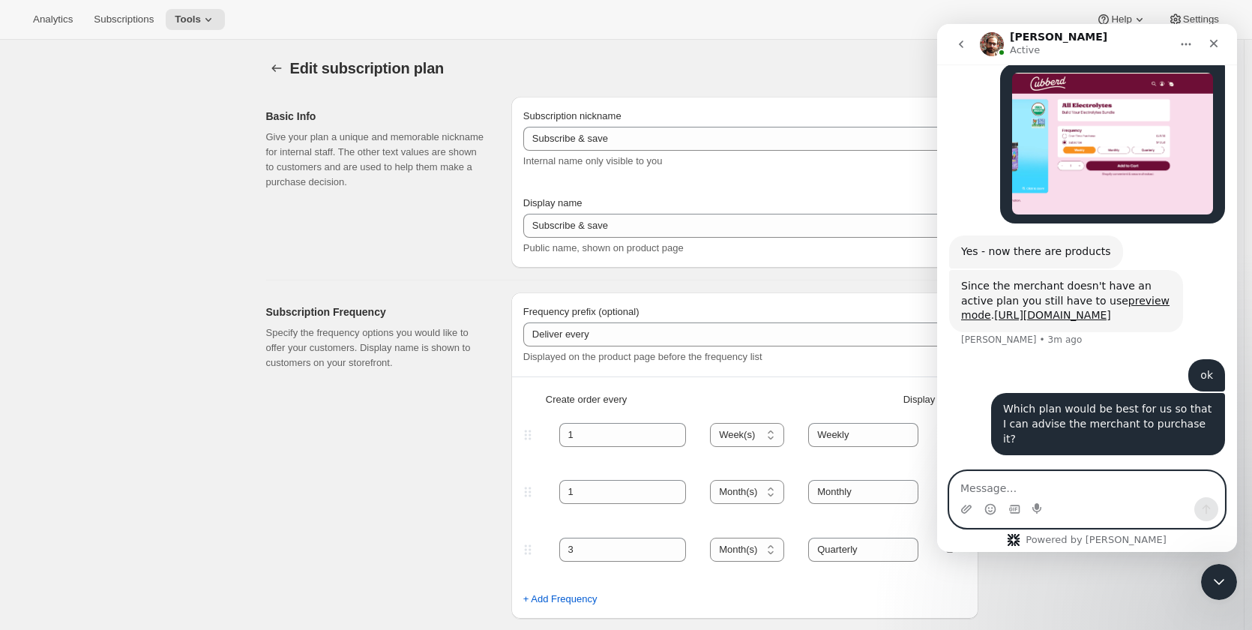
click at [1060, 480] on textarea "Message…" at bounding box center [1087, 483] width 274 height 25
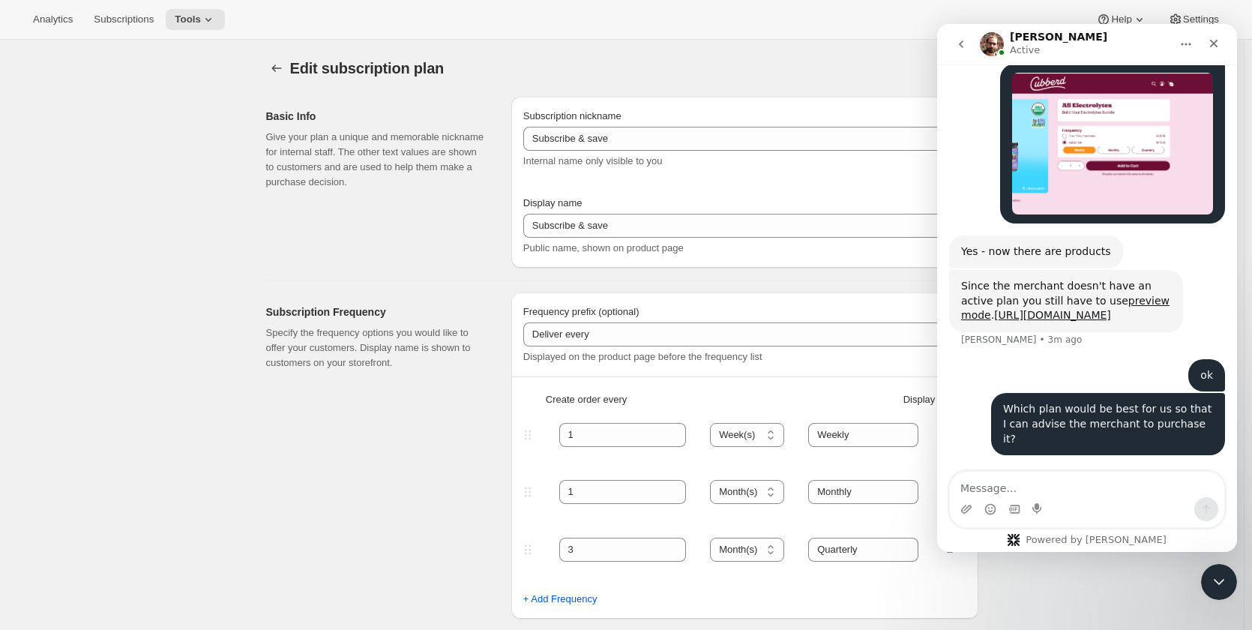
click at [1112, 279] on div "Since the merchant doesn't have an active plan you still have to use preview mo…" at bounding box center [1066, 301] width 210 height 44
click at [1141, 279] on div "Since the merchant doesn't have an active plan you still have to use preview mo…" at bounding box center [1066, 301] width 210 height 44
click at [1033, 279] on div "Since the merchant doesn't have an active plan you still have to use preview mo…" at bounding box center [1066, 301] width 210 height 44
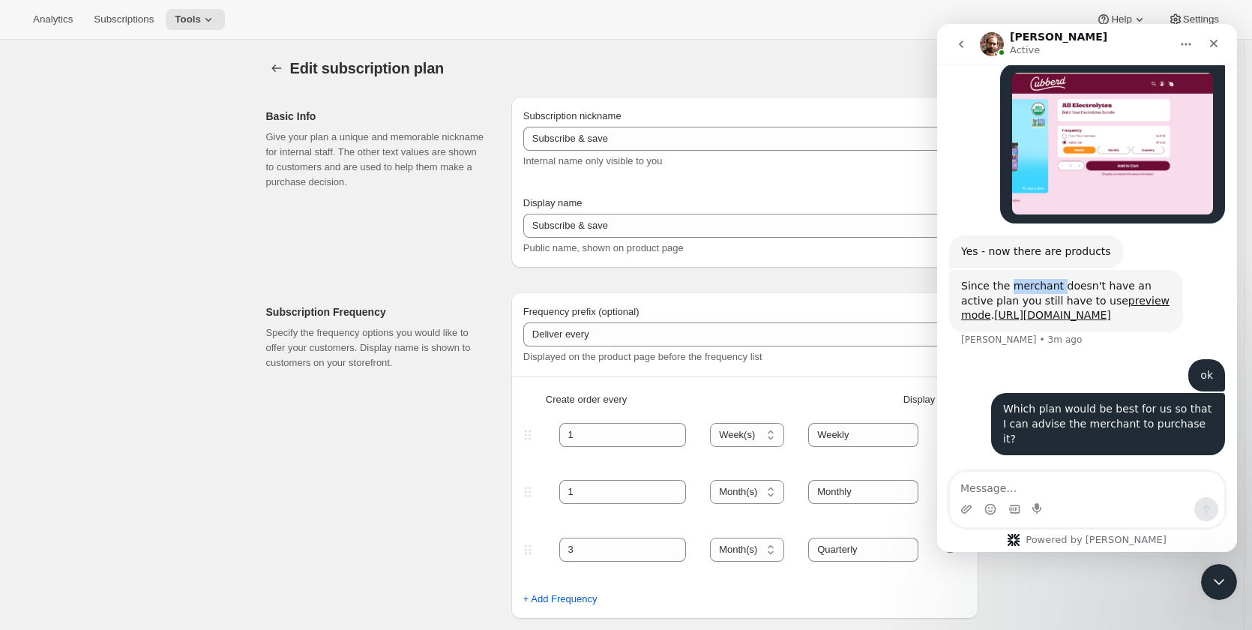
click at [1033, 279] on div "Since the merchant doesn't have an active plan you still have to use preview mo…" at bounding box center [1066, 301] width 210 height 44
click at [1076, 279] on div "Since the merchant doesn't have an active plan you still have to use preview mo…" at bounding box center [1066, 301] width 210 height 44
click at [1093, 279] on div "Since the merchant doesn't have an active plan you still have to use preview mo…" at bounding box center [1066, 301] width 210 height 44
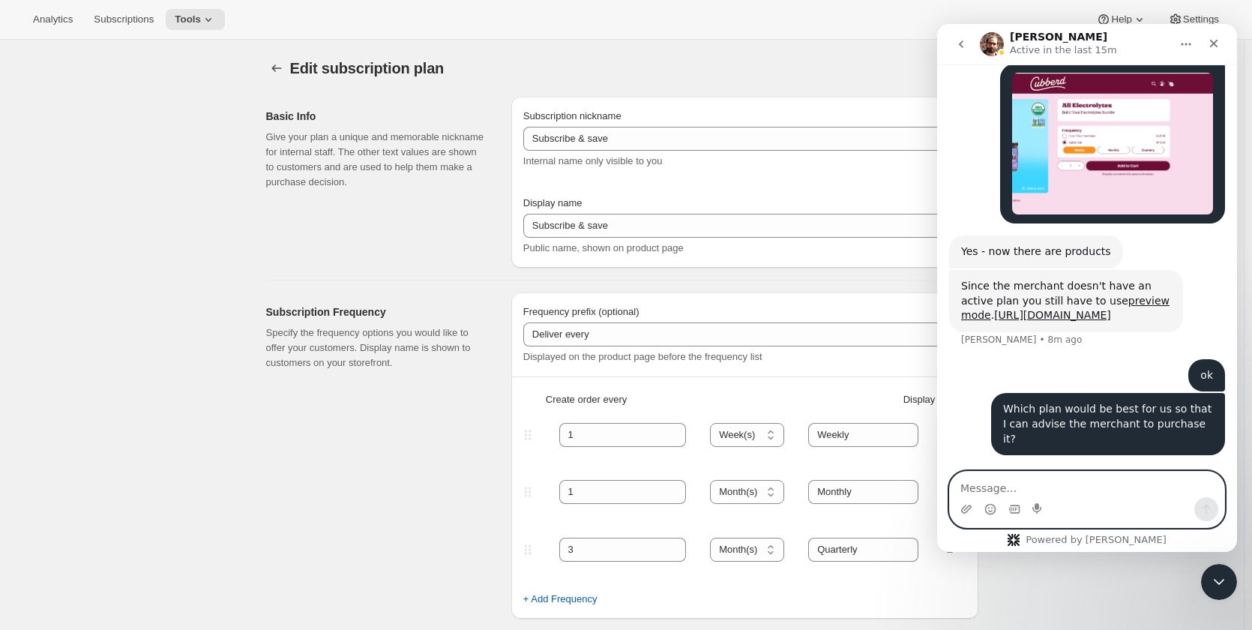
click at [1127, 489] on textarea "Message…" at bounding box center [1087, 483] width 274 height 25
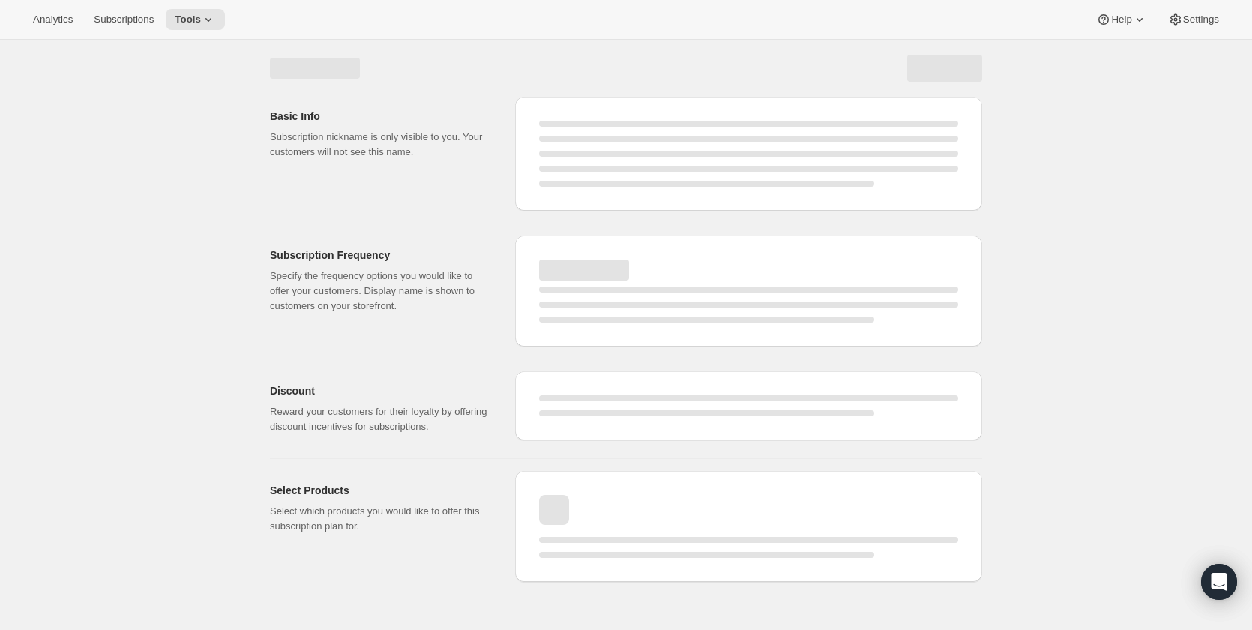
select select "WEEK"
select select "MONTH"
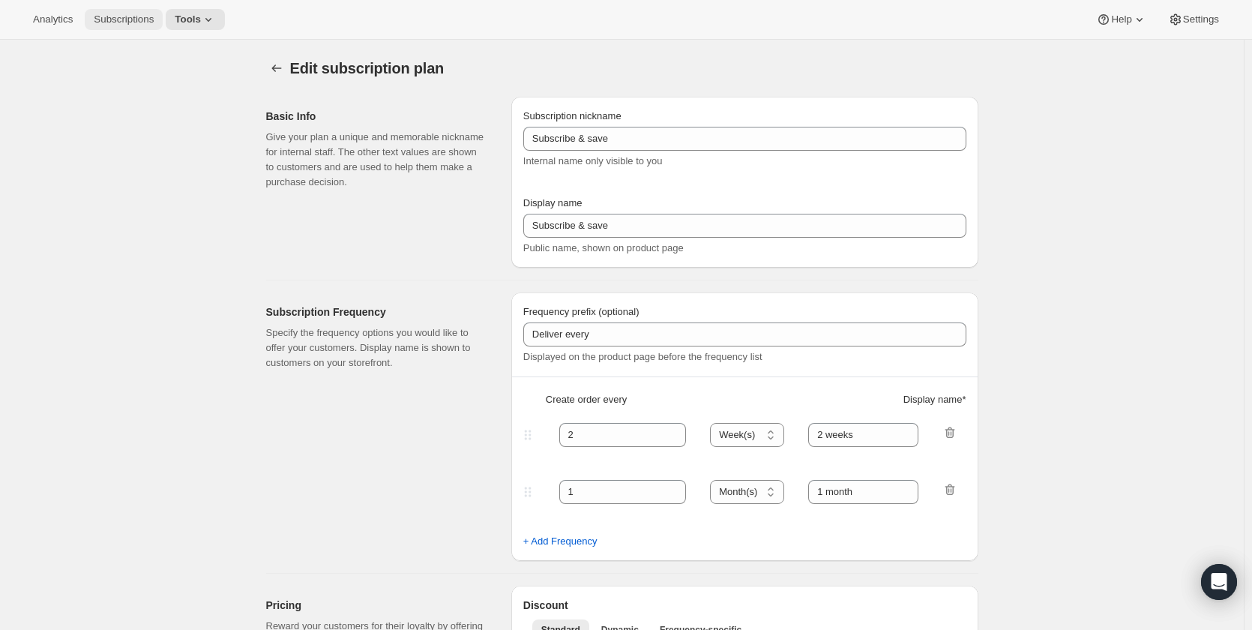
type input "1"
type input "Weekly"
type input "Monthly"
type input "10"
select select "MONTH"
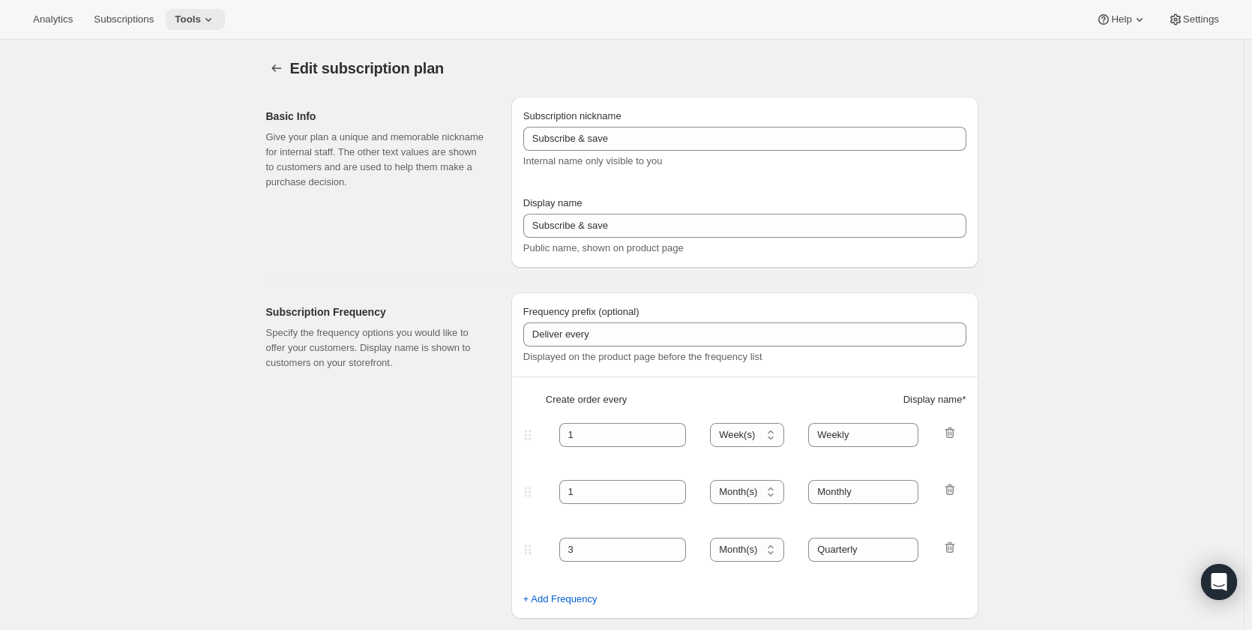
click at [201, 20] on icon at bounding box center [208, 19] width 15 height 15
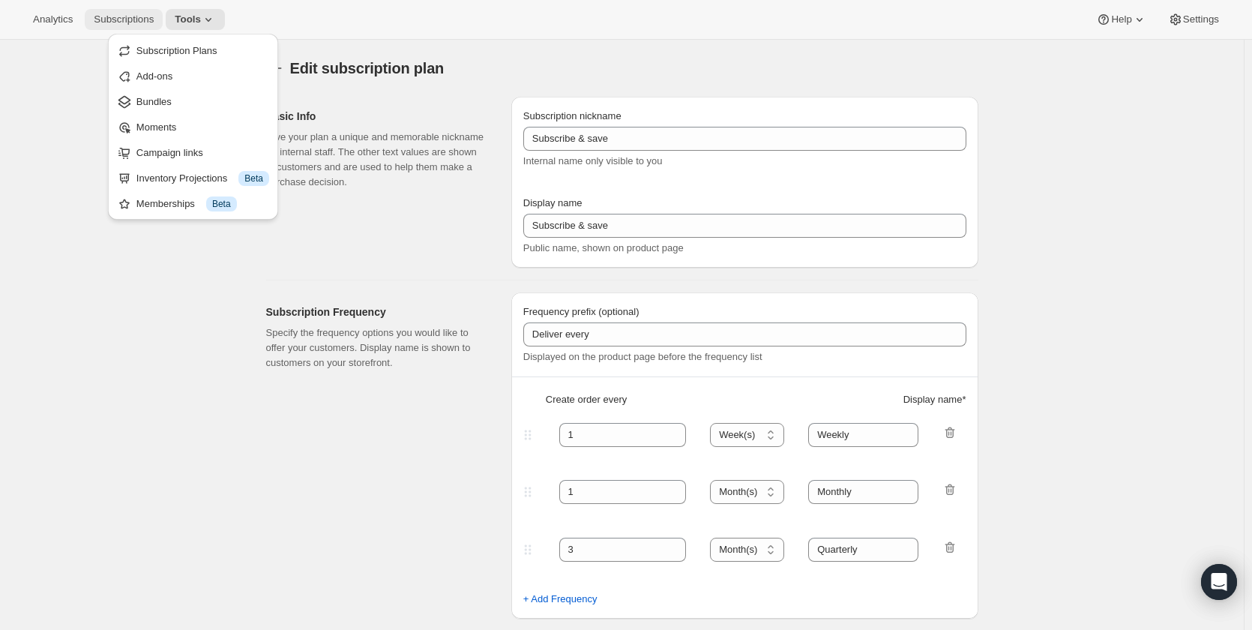
click at [115, 16] on span "Subscriptions" at bounding box center [124, 19] width 60 height 12
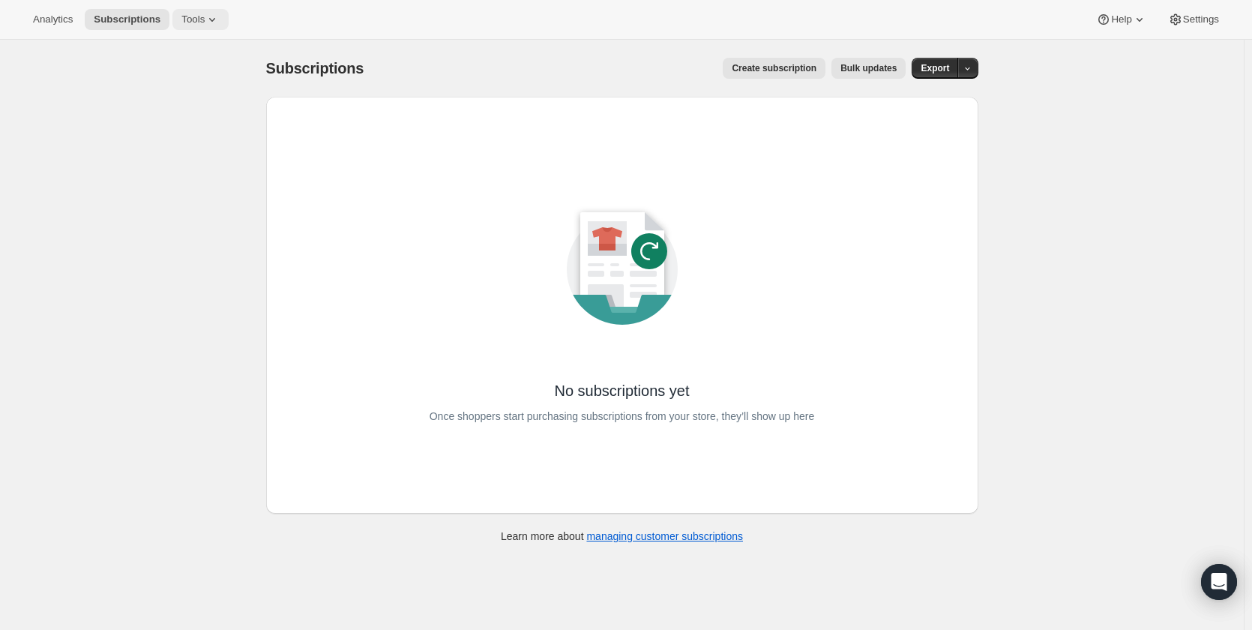
click at [189, 16] on span "Tools" at bounding box center [192, 19] width 23 height 12
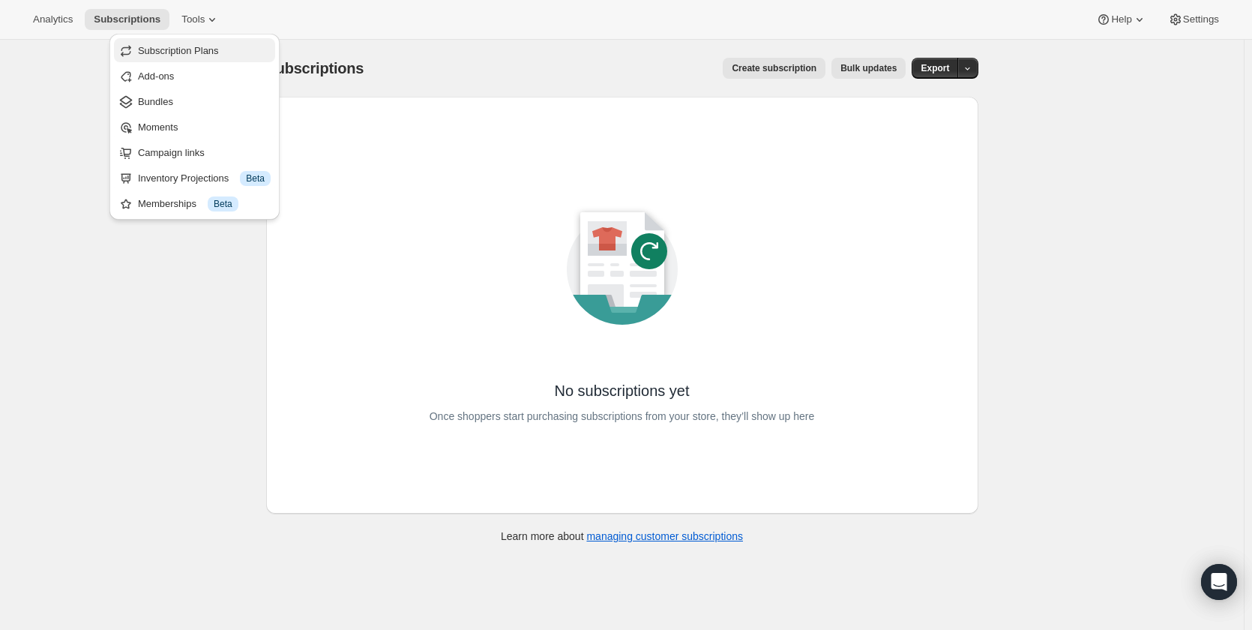
click at [201, 54] on span "Subscription Plans" at bounding box center [178, 50] width 81 height 11
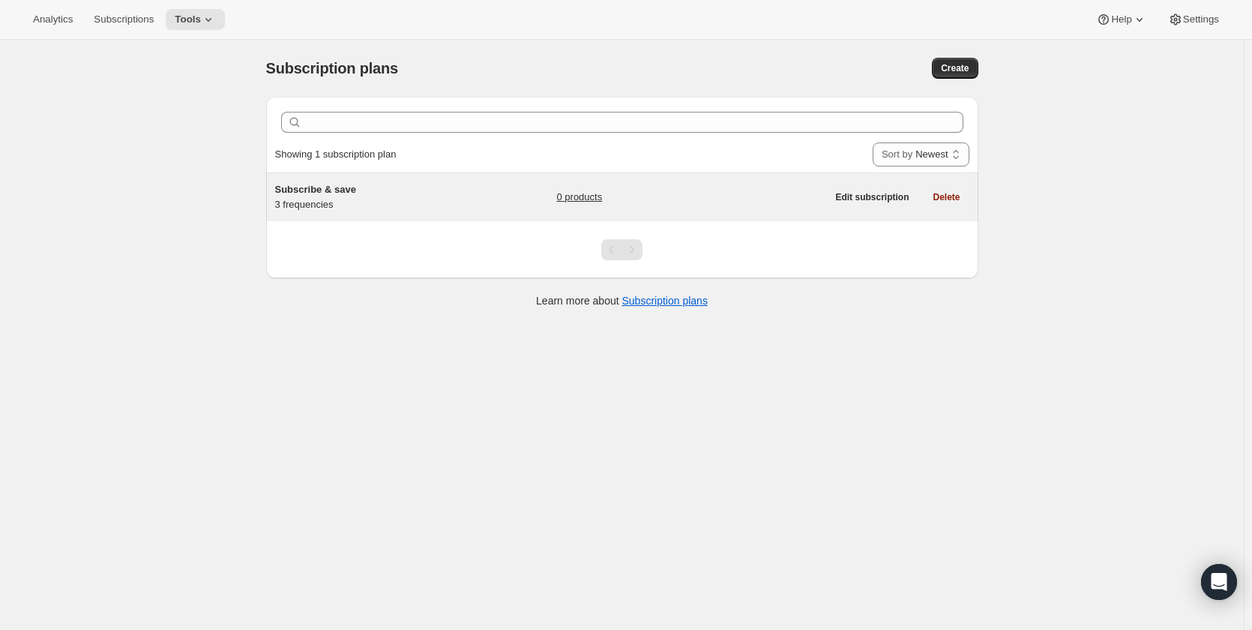
click at [336, 197] on div "Subscribe & save 3 frequencies" at bounding box center [368, 197] width 187 height 30
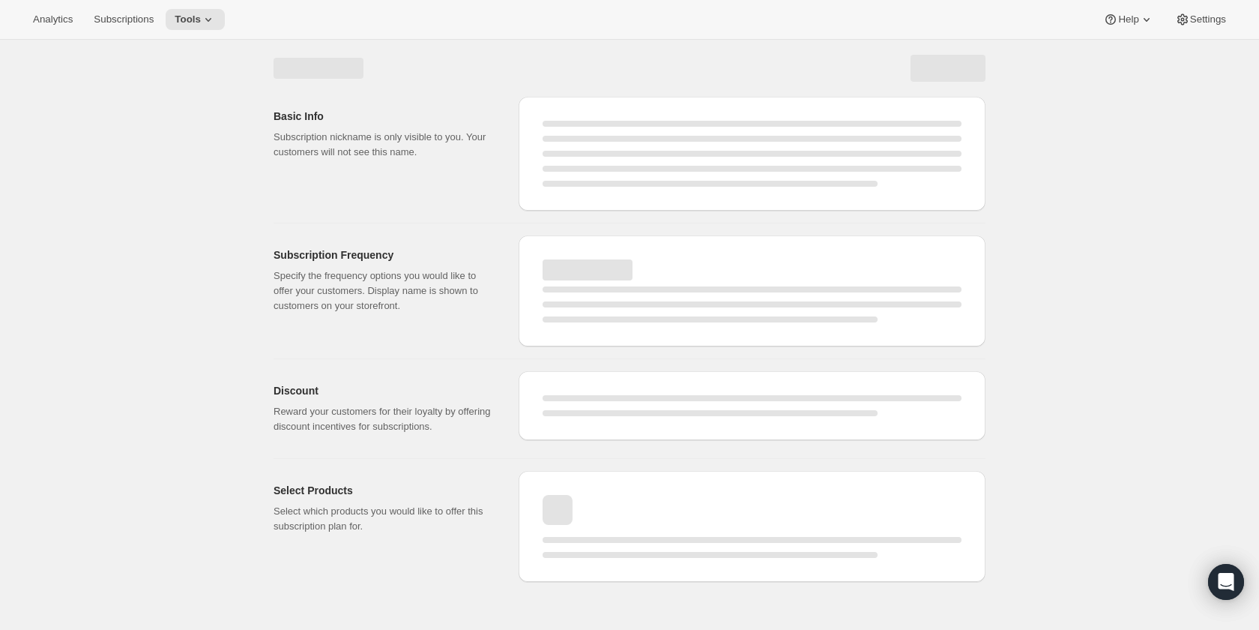
select select "WEEK"
select select "MONTH"
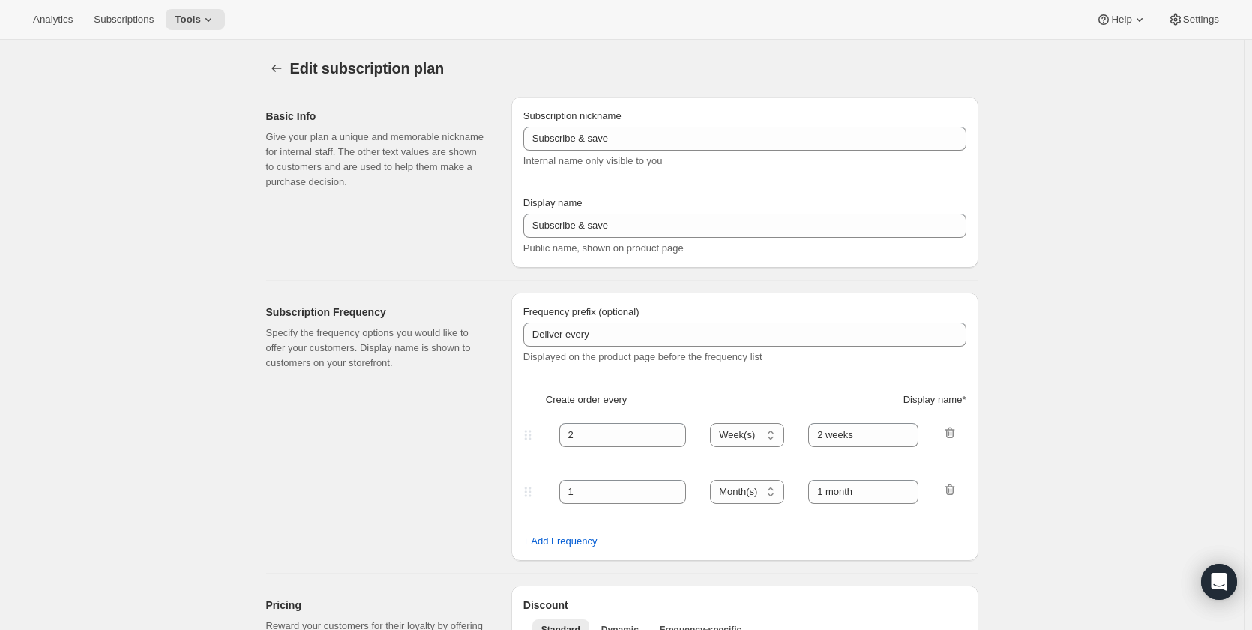
type input "1"
type input "Weekly"
type input "Monthly"
type input "10"
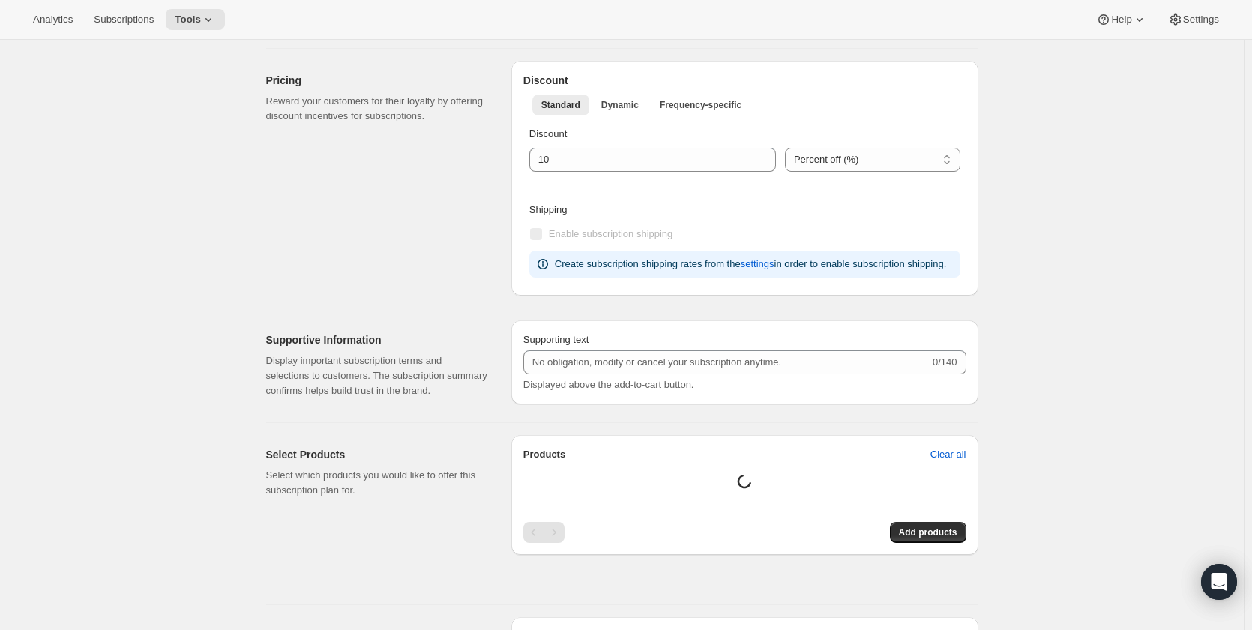
select select "MONTH"
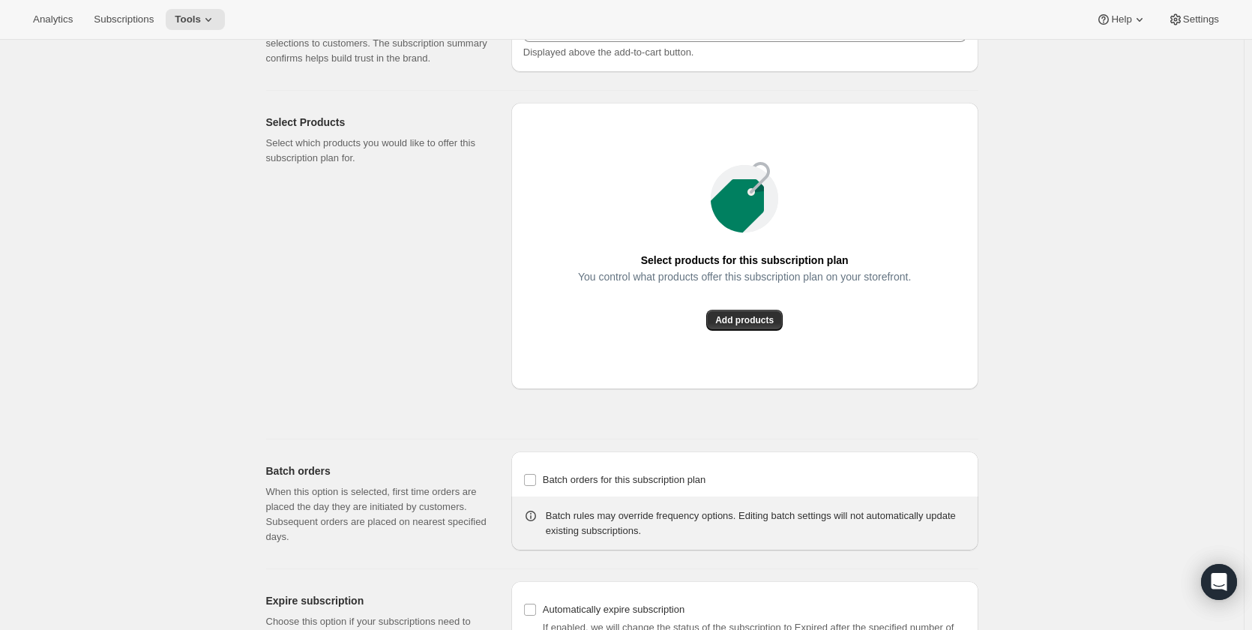
scroll to position [899, 0]
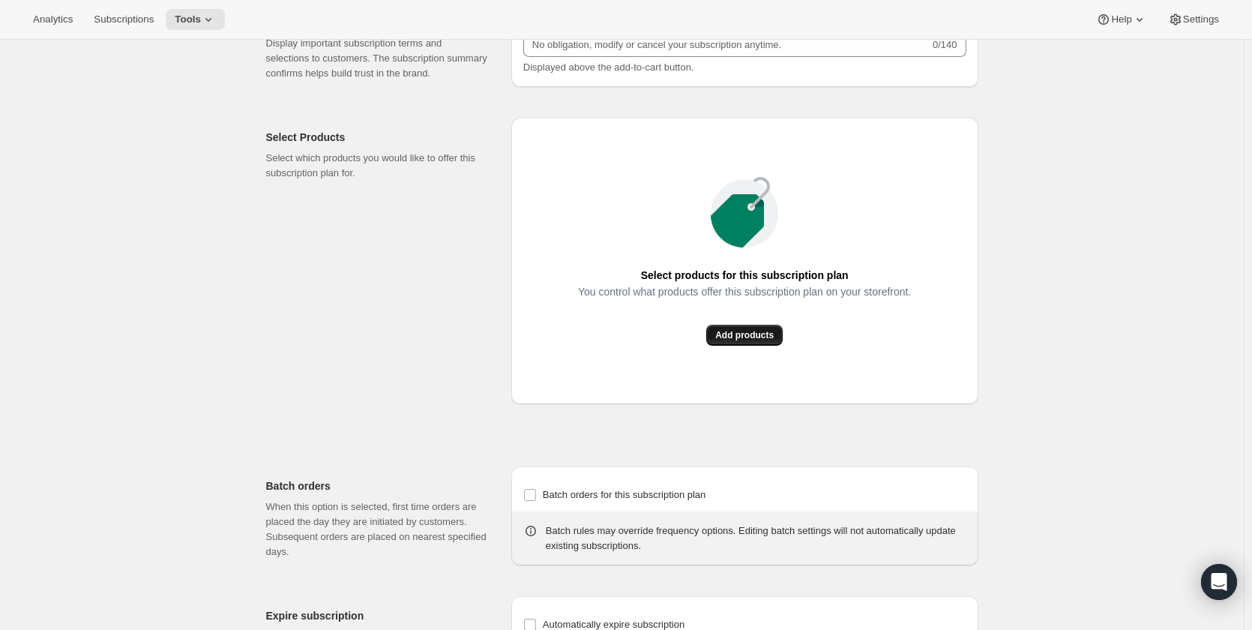
click at [748, 333] on span "Add products" at bounding box center [744, 335] width 58 height 12
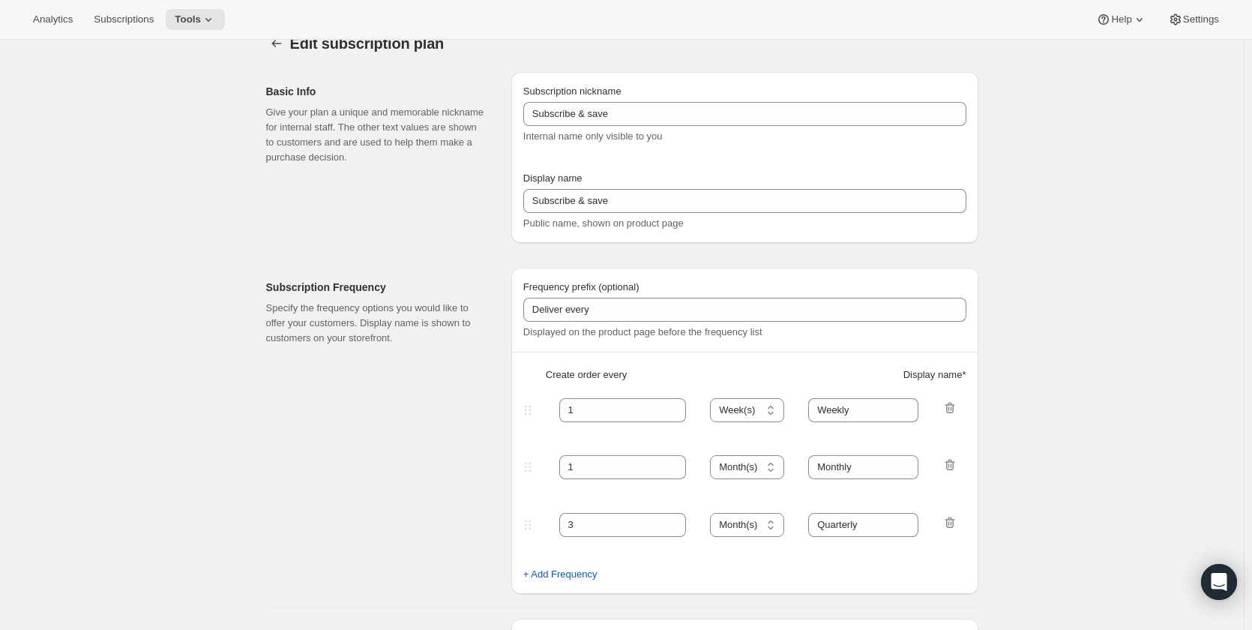
scroll to position [0, 0]
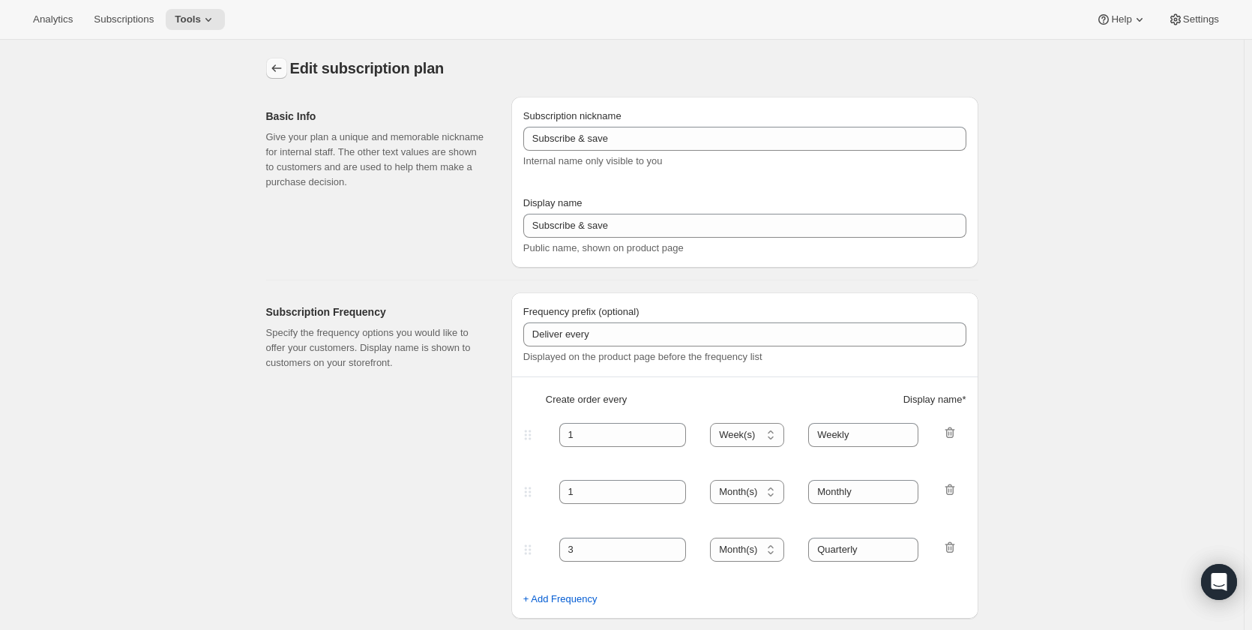
click at [284, 64] on icon "Subscription plans" at bounding box center [276, 68] width 15 height 15
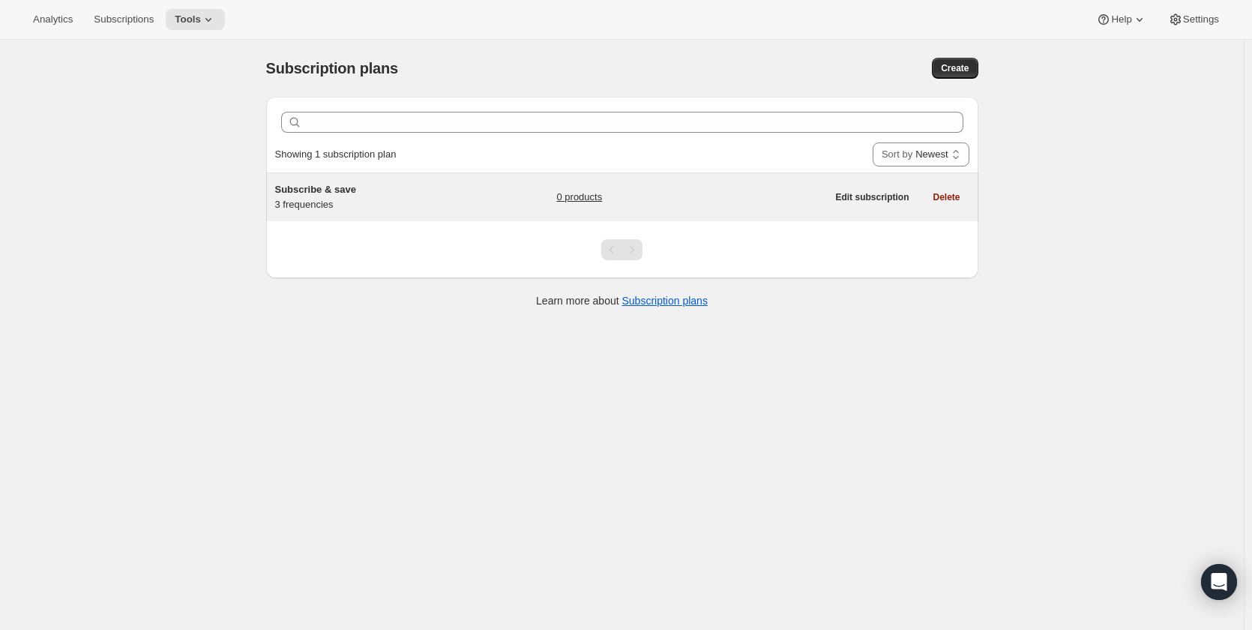
click at [480, 199] on div "Subscribe & save 3 frequencies 0 products" at bounding box center [551, 197] width 552 height 30
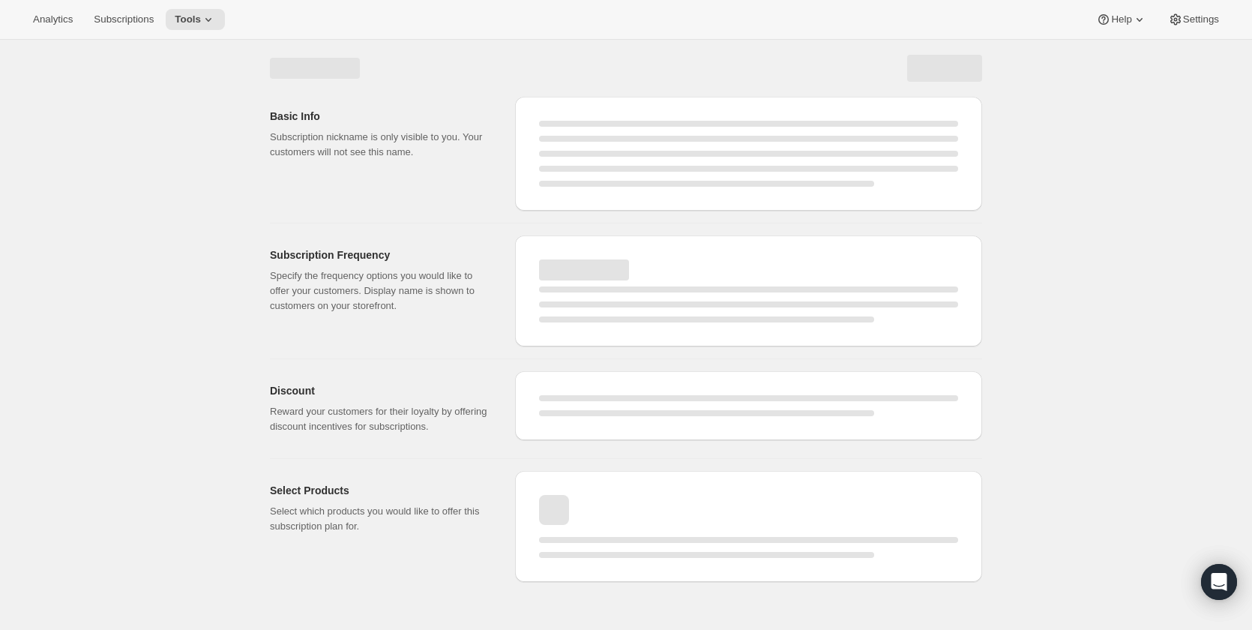
select select "WEEK"
select select "MONTH"
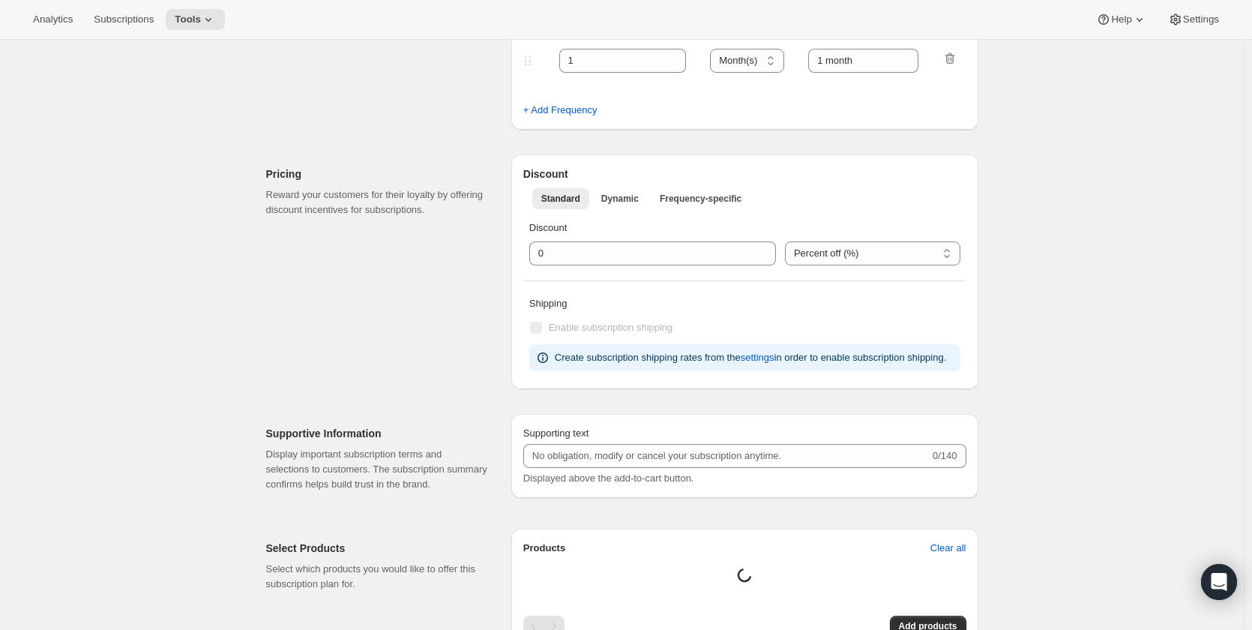
type input "1"
type input "Weekly"
type input "Monthly"
type input "10"
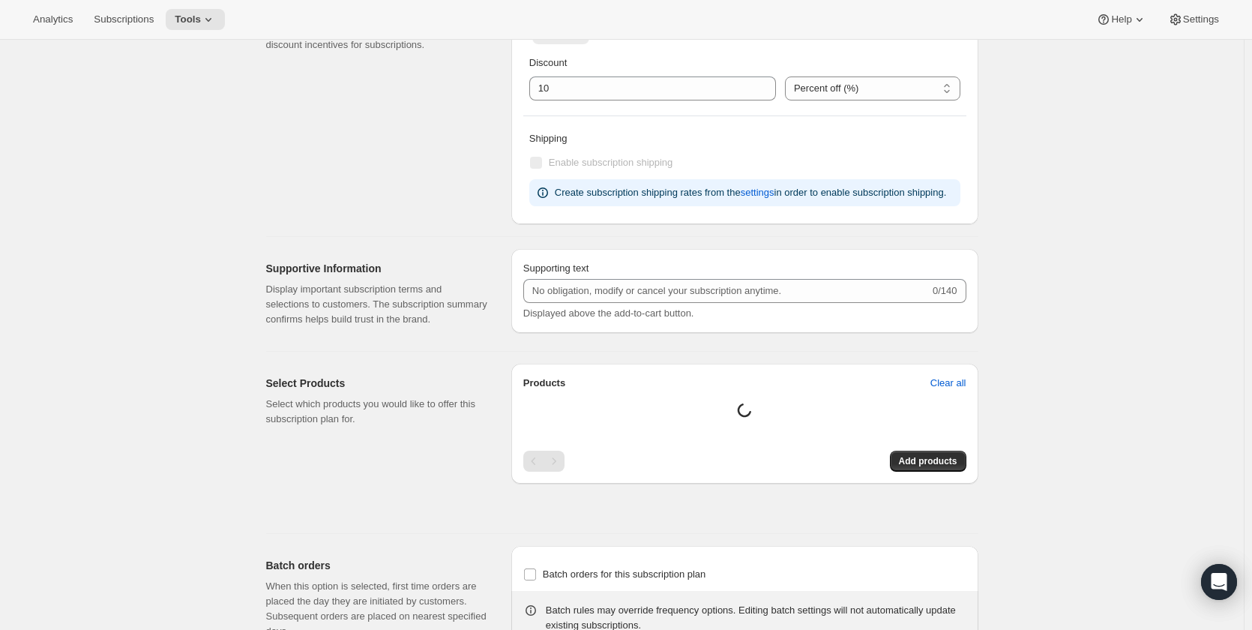
select select "MONTH"
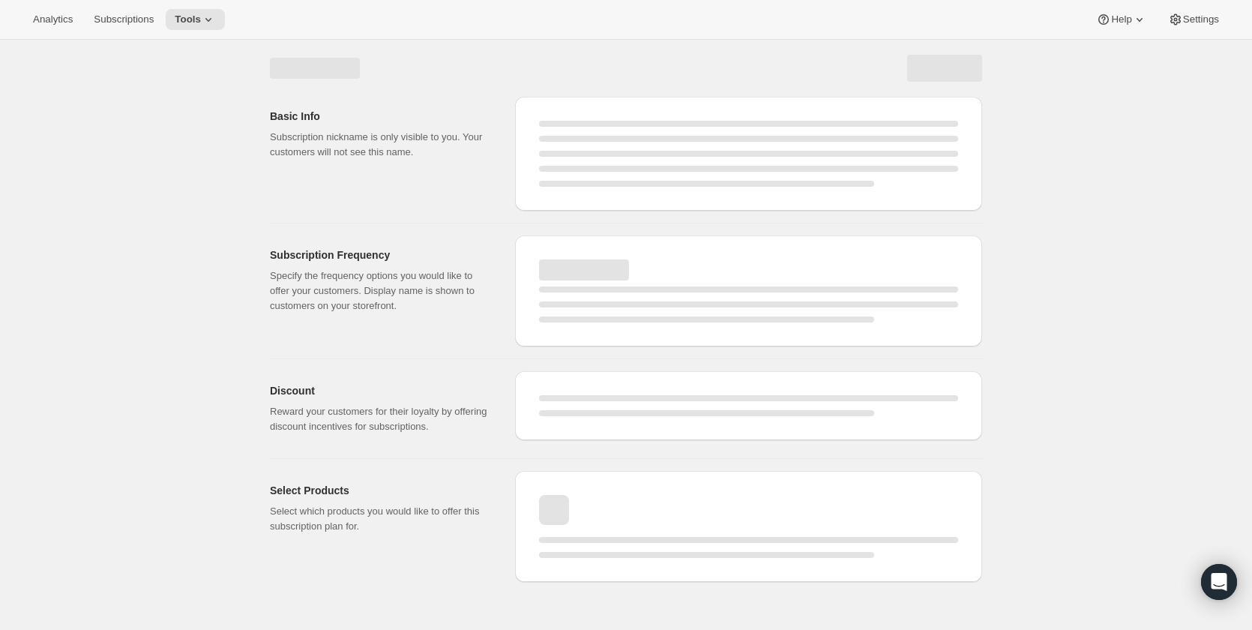
select select "WEEK"
select select "MONTH"
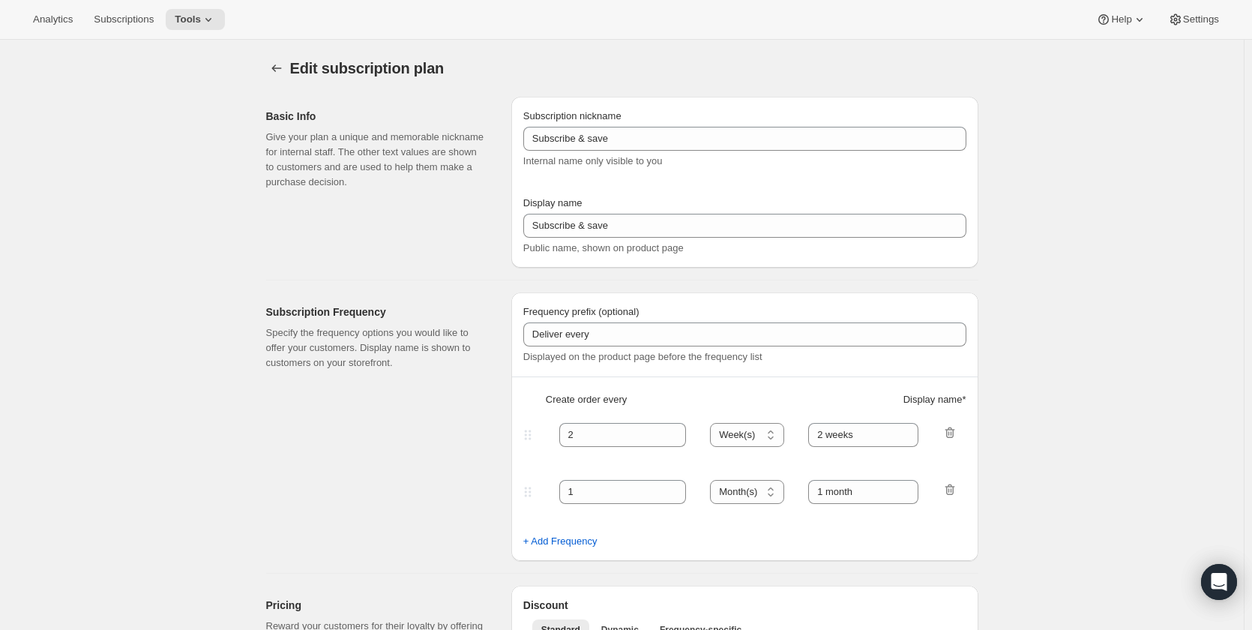
type input "1"
type input "Weekly"
type input "Monthly"
type input "10"
select select "MONTH"
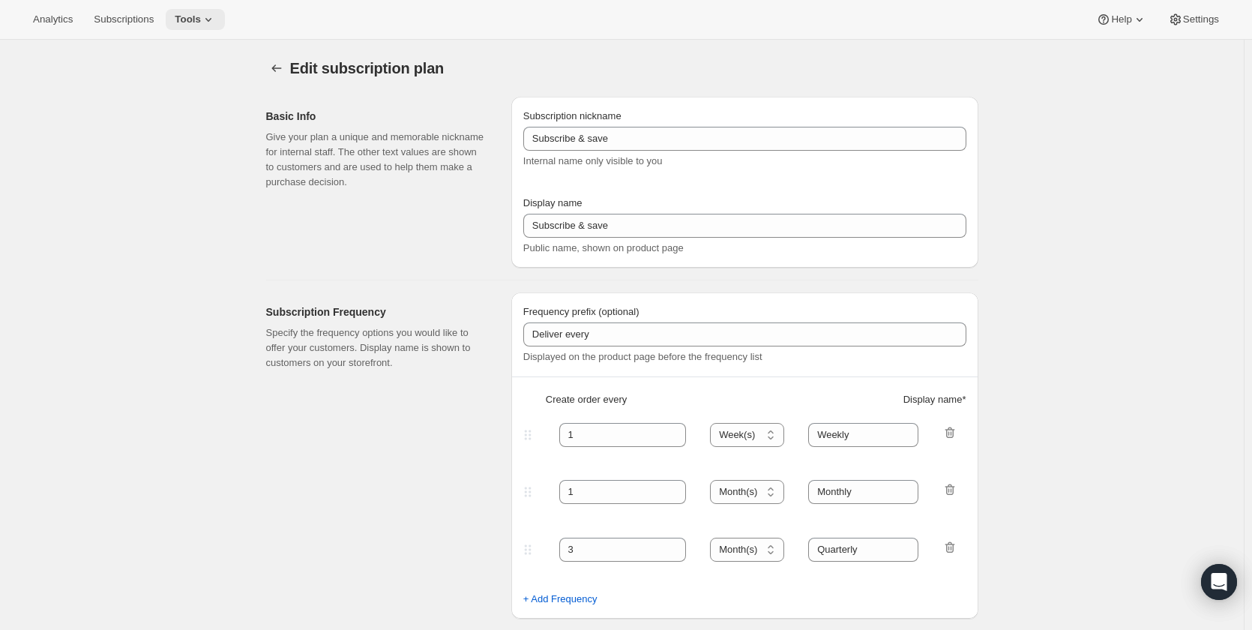
click at [177, 17] on span "Tools" at bounding box center [188, 19] width 26 height 12
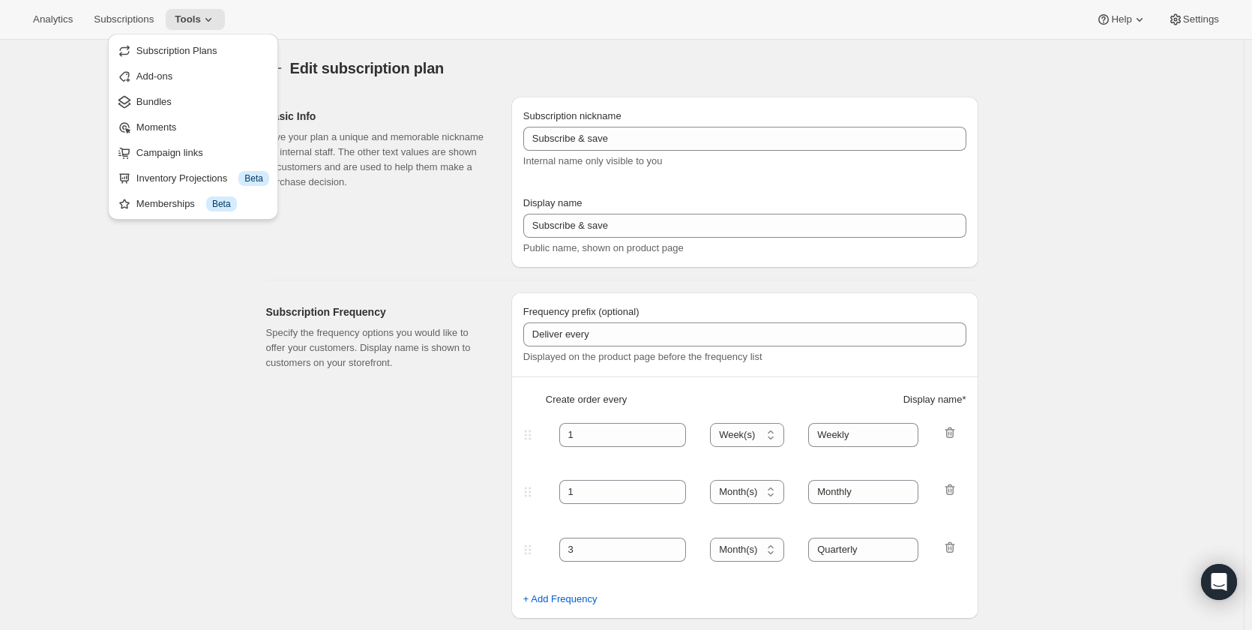
click at [192, 62] on ul "Subscription Plans Add-ons Bundles Moments Campaign links Inventory Projections…" at bounding box center [192, 126] width 161 height 177
click at [202, 46] on span "Subscription Plans" at bounding box center [176, 50] width 81 height 11
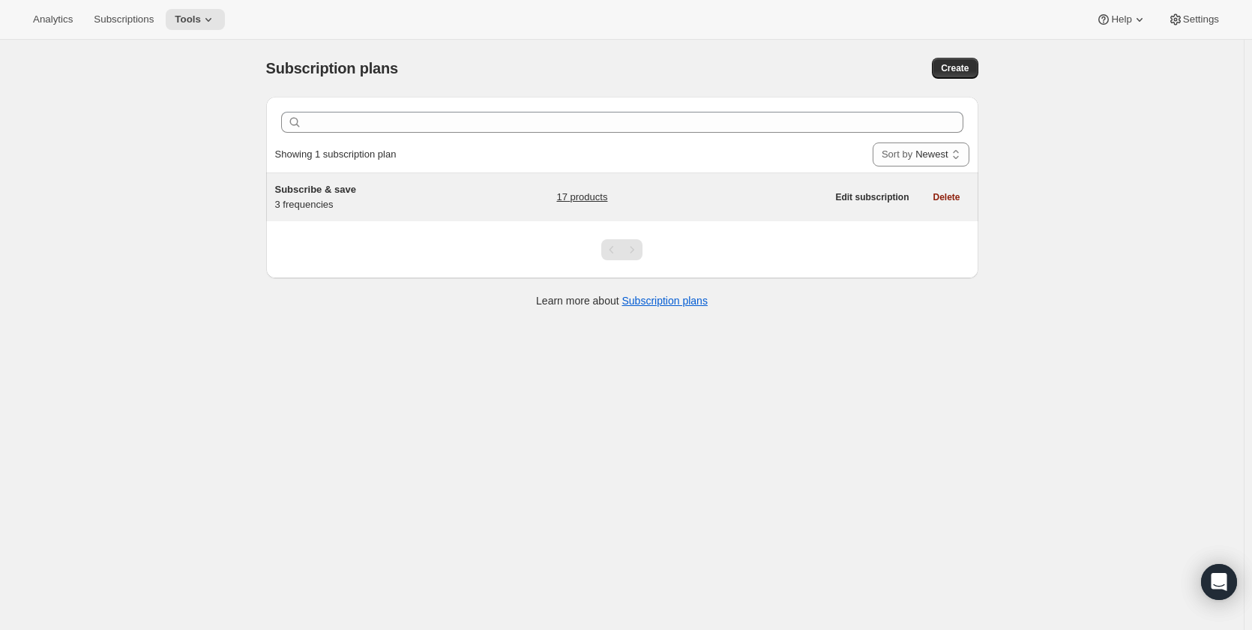
click at [540, 187] on div "Subscribe & save 3 frequencies 17 products" at bounding box center [551, 197] width 552 height 30
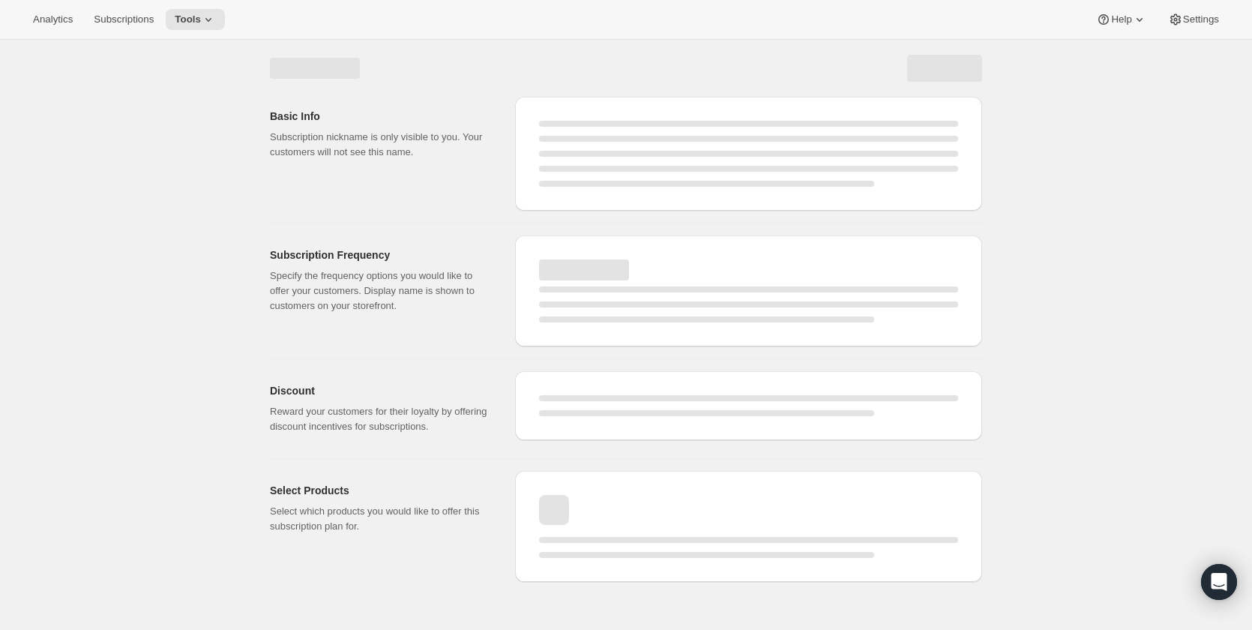
select select "WEEK"
select select "MONTH"
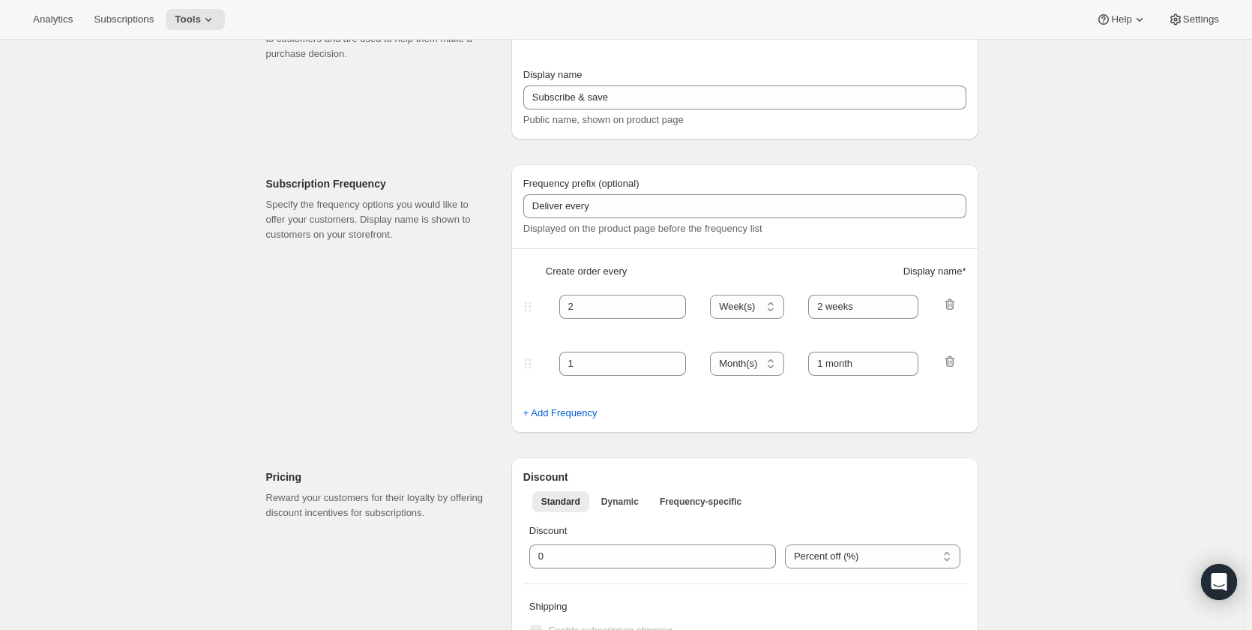
type input "1"
type input "Weekly"
type input "Monthly"
type input "10"
select select "MONTH"
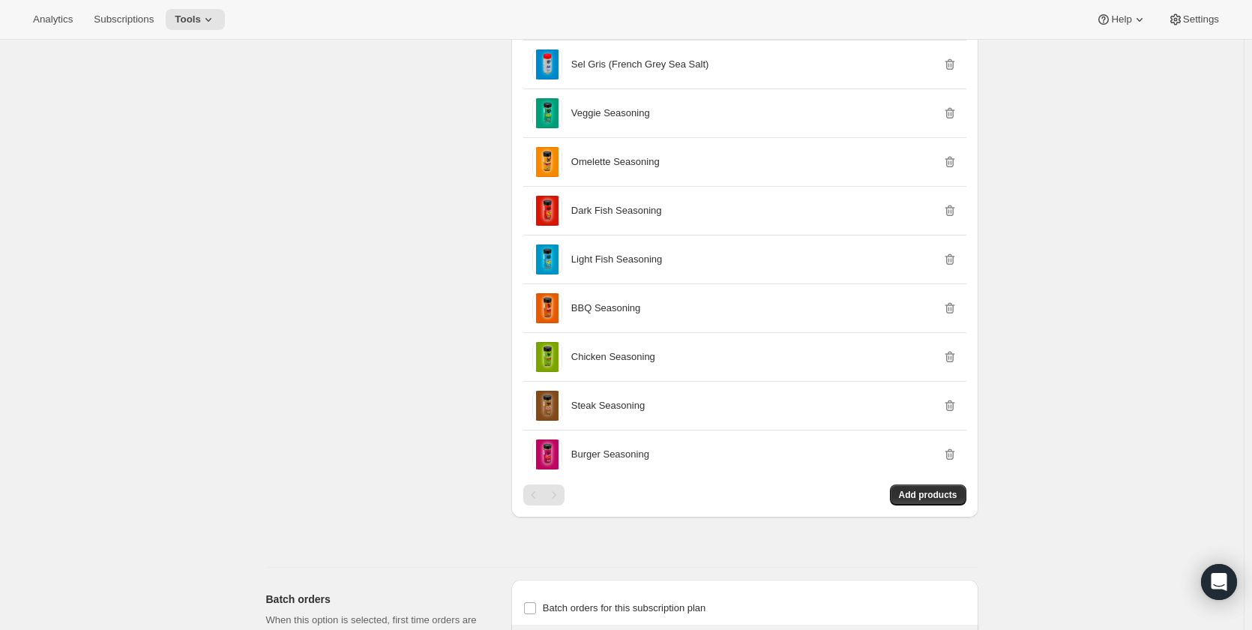
scroll to position [1574, 0]
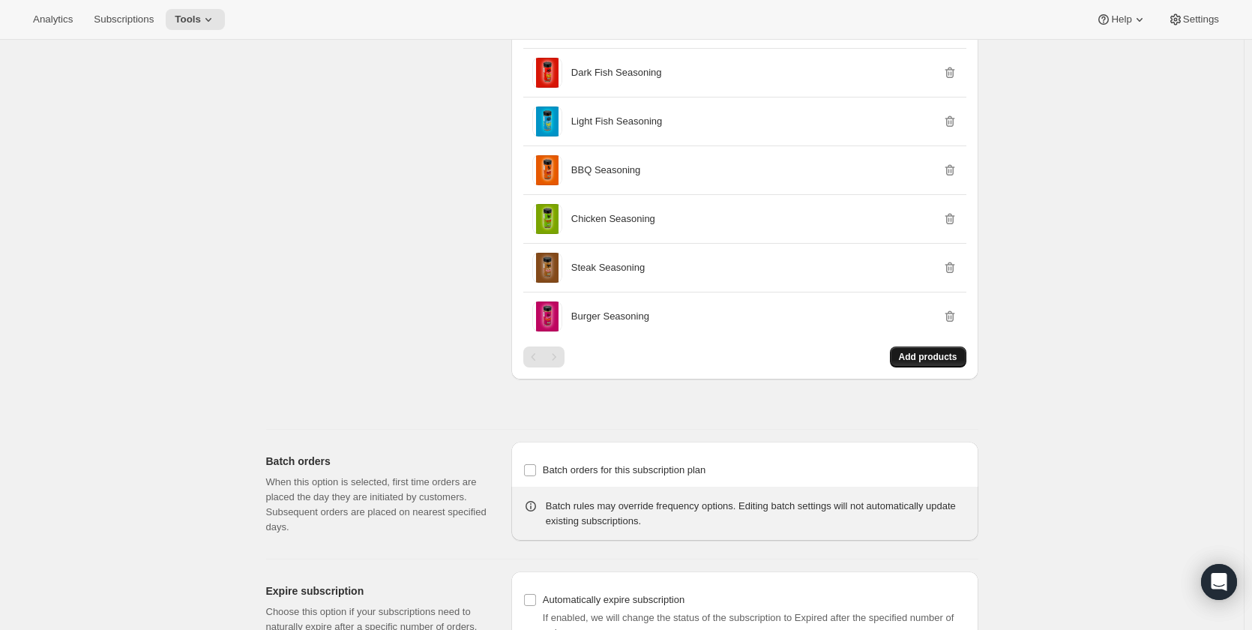
click at [961, 358] on button "Add products" at bounding box center [928, 356] width 76 height 21
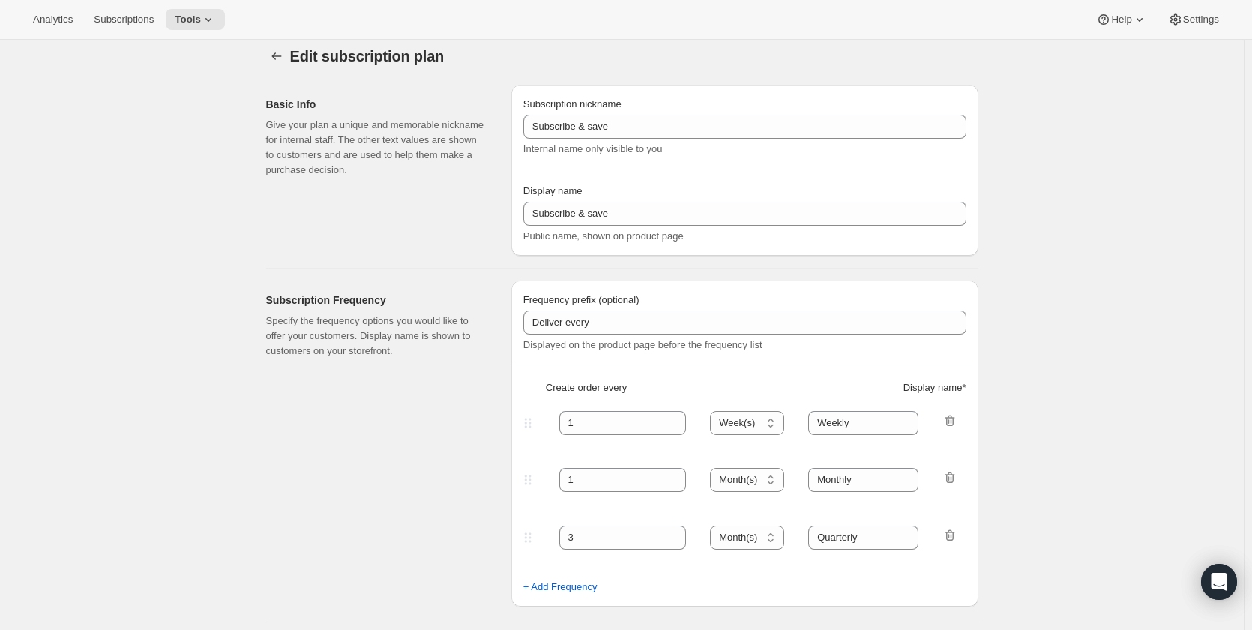
scroll to position [0, 0]
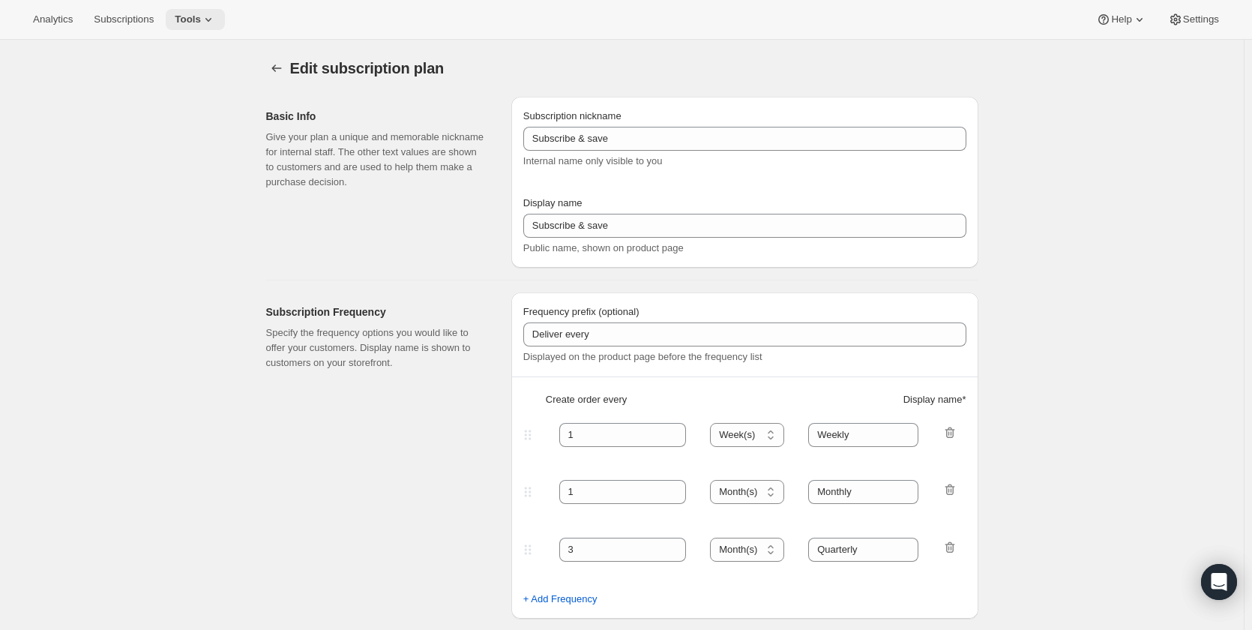
click at [208, 18] on icon at bounding box center [208, 19] width 15 height 15
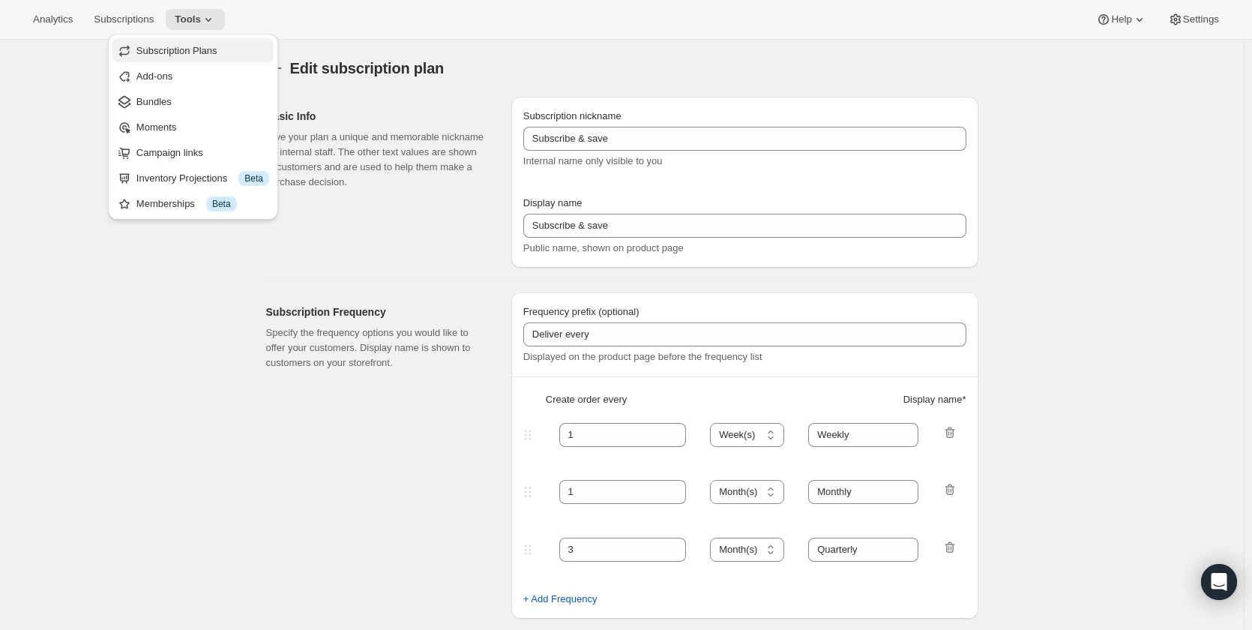
click at [234, 53] on span "Subscription Plans" at bounding box center [202, 50] width 133 height 15
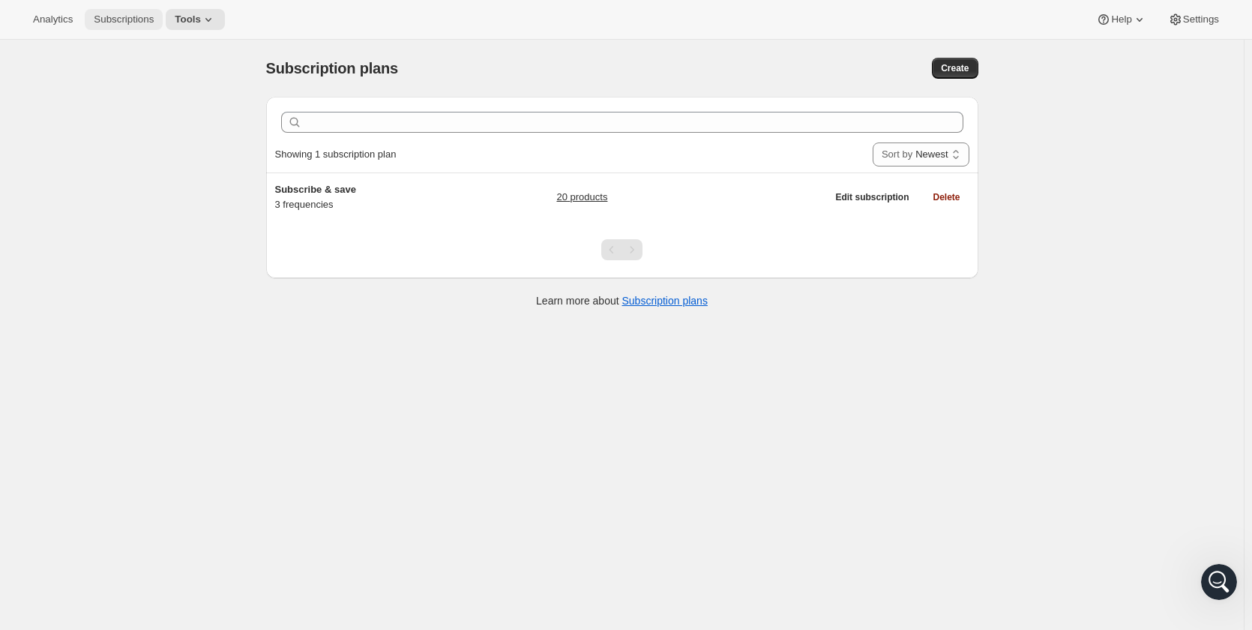
click at [128, 19] on span "Subscriptions" at bounding box center [124, 19] width 60 height 12
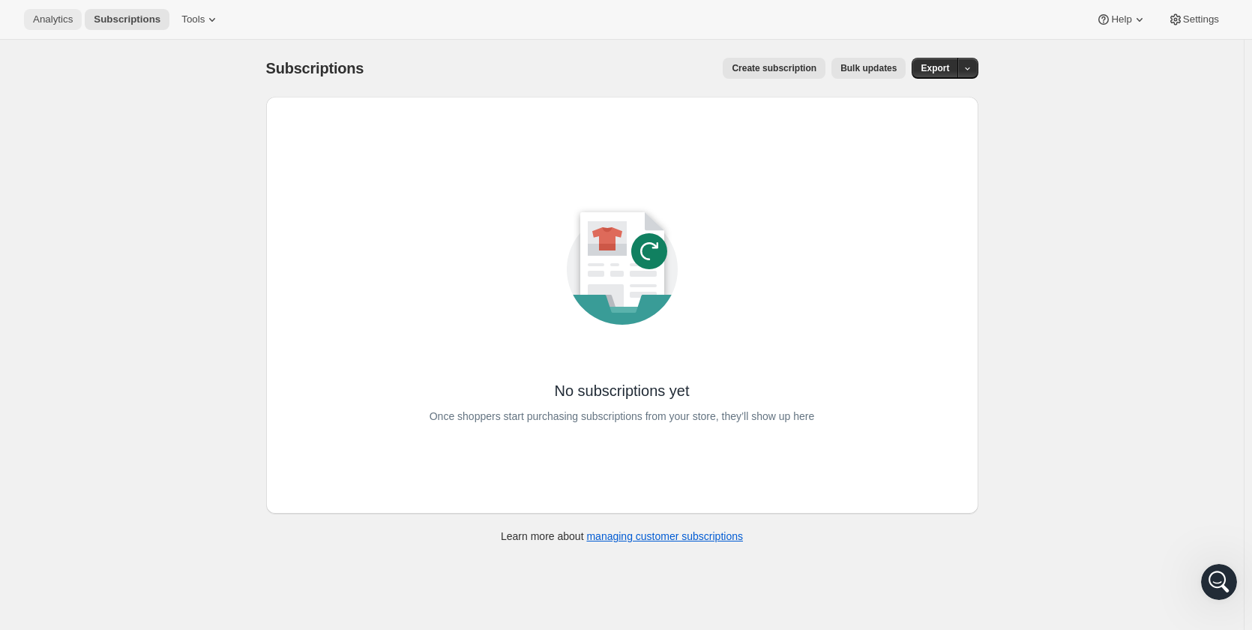
click at [58, 23] on span "Analytics" at bounding box center [53, 19] width 40 height 12
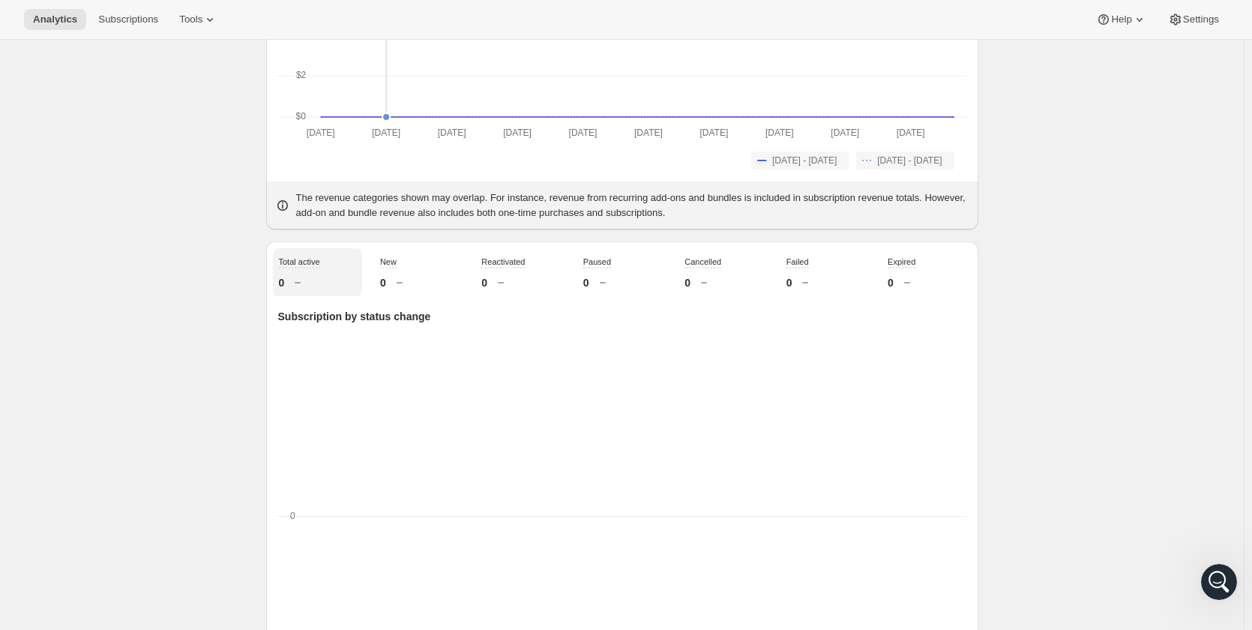
scroll to position [600, 0]
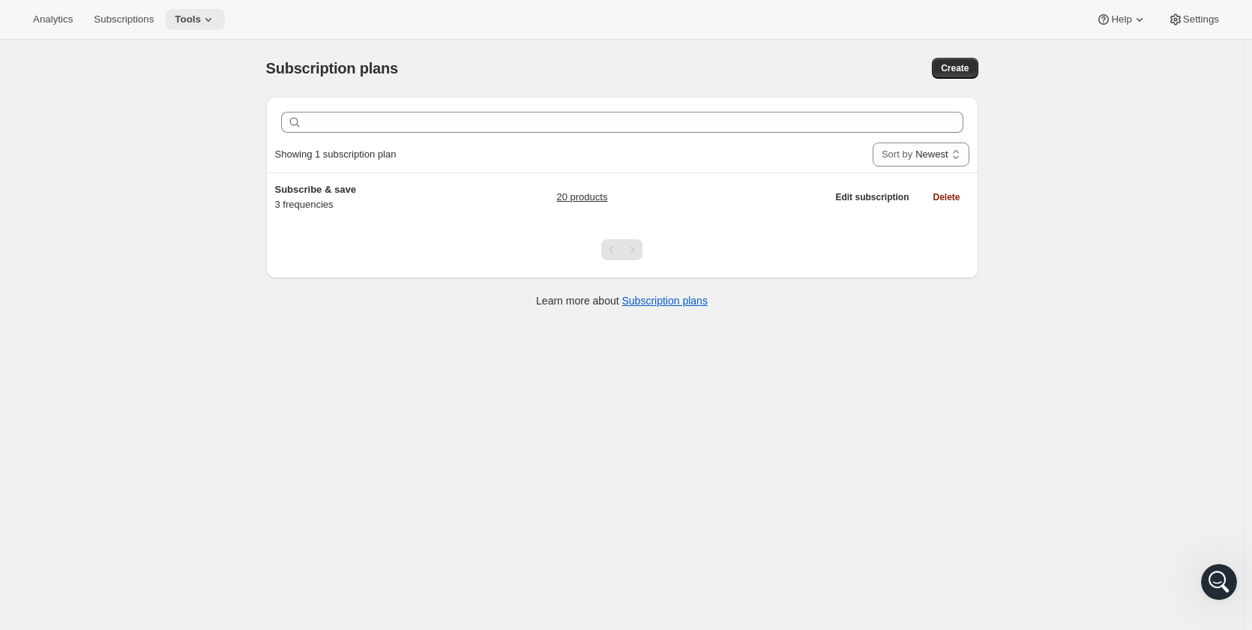
click at [214, 28] on button "Tools" at bounding box center [195, 19] width 59 height 21
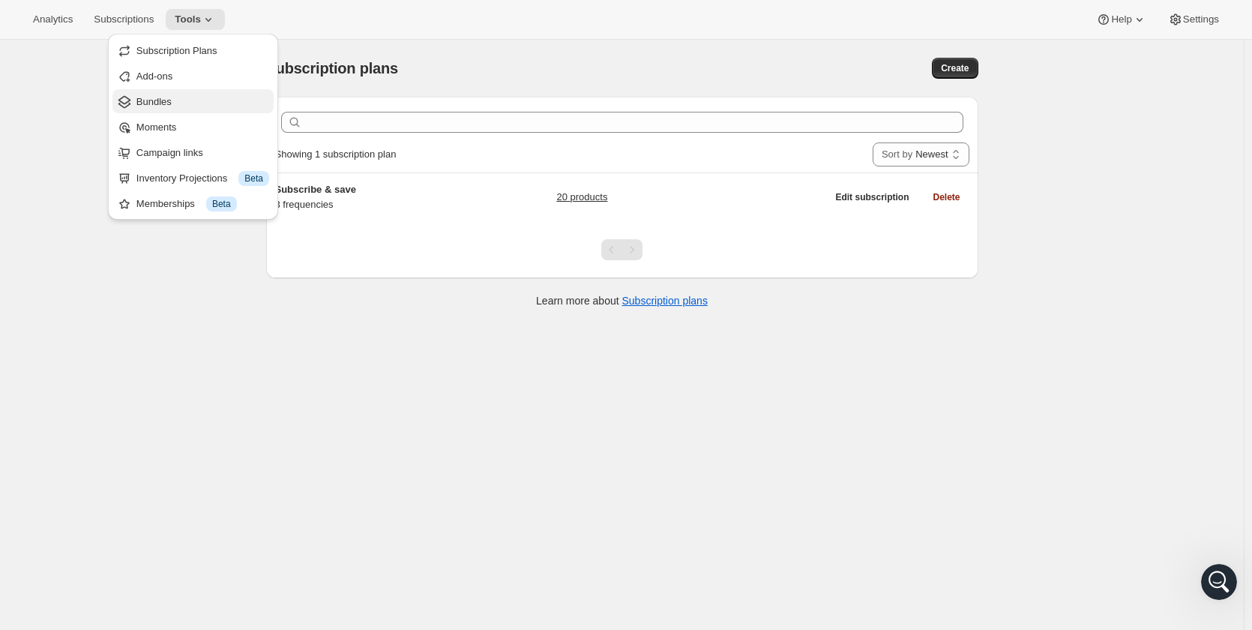
click at [190, 101] on span "Bundles" at bounding box center [202, 101] width 133 height 15
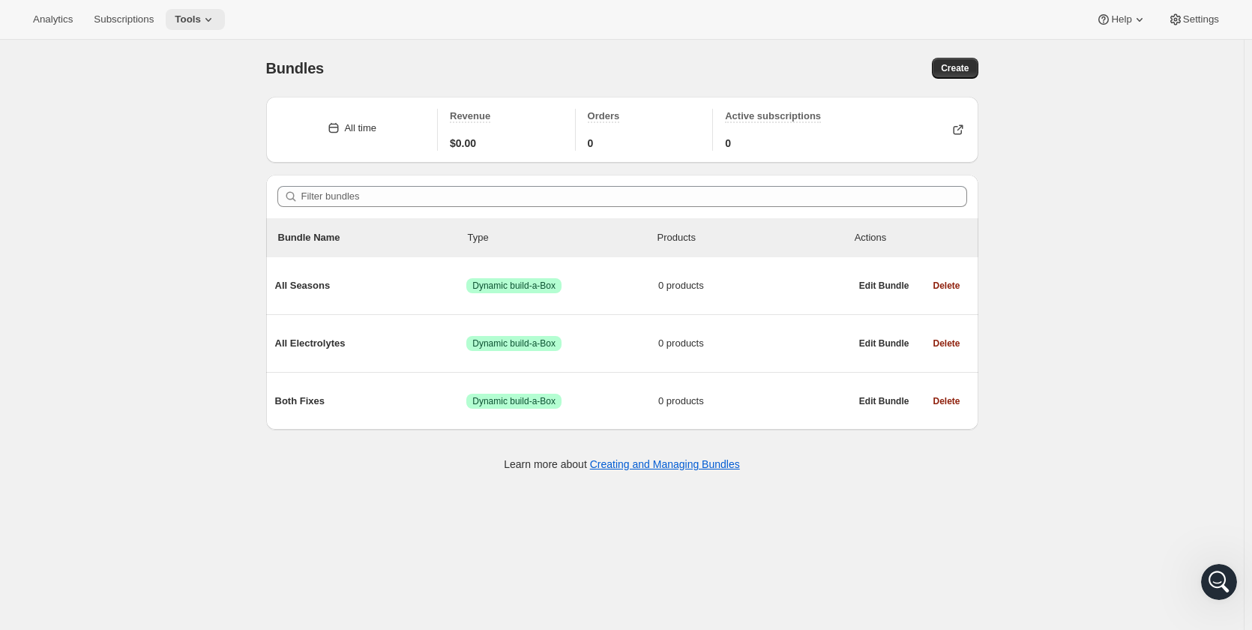
click at [206, 14] on icon at bounding box center [208, 19] width 15 height 15
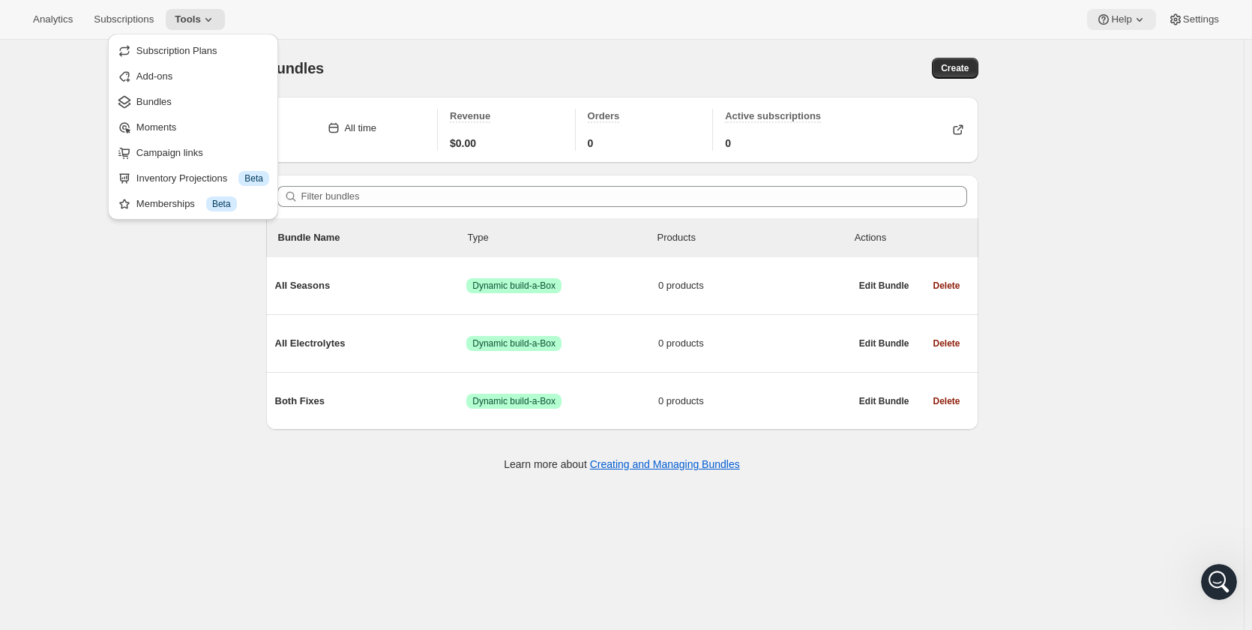
drag, startPoint x: 1147, startPoint y: 18, endPoint x: 1139, endPoint y: 20, distance: 7.8
click at [1144, 19] on icon at bounding box center [1139, 19] width 15 height 15
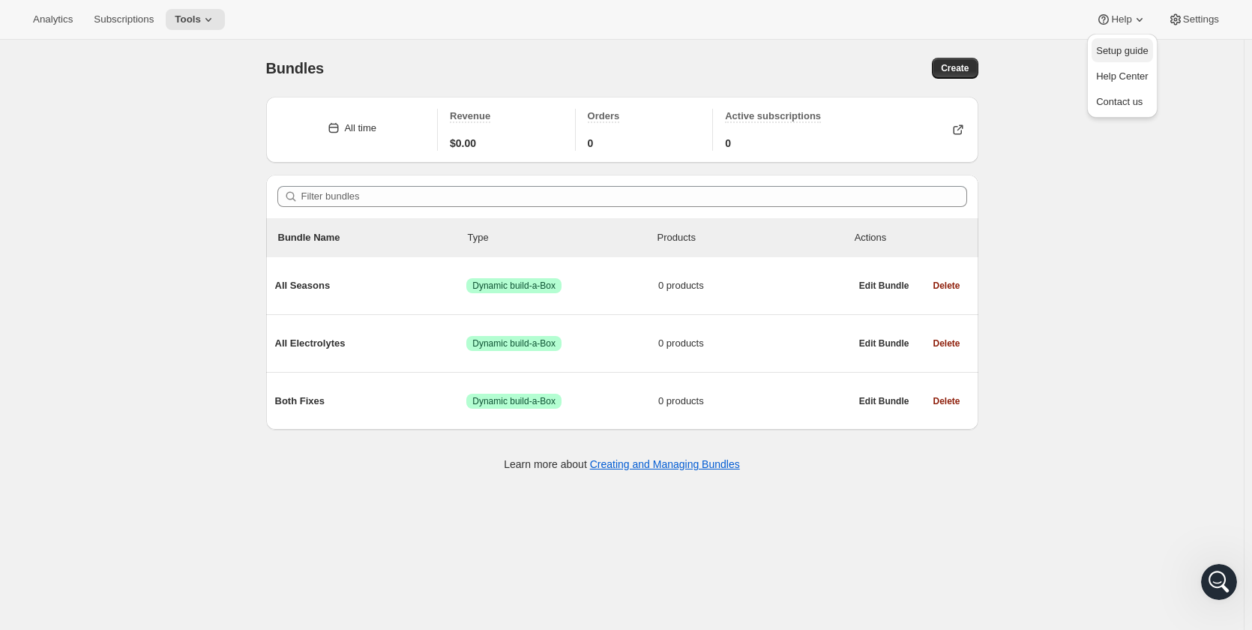
click at [1126, 46] on span "Setup guide" at bounding box center [1122, 50] width 52 height 11
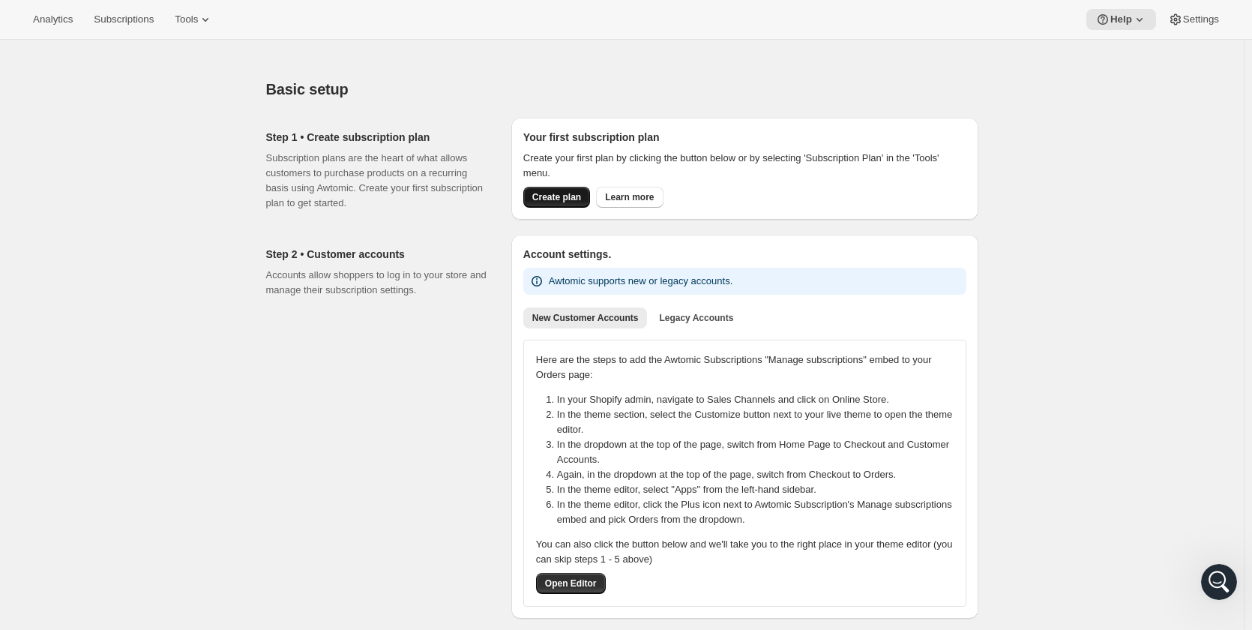
click at [567, 196] on span "Create plan" at bounding box center [556, 197] width 49 height 12
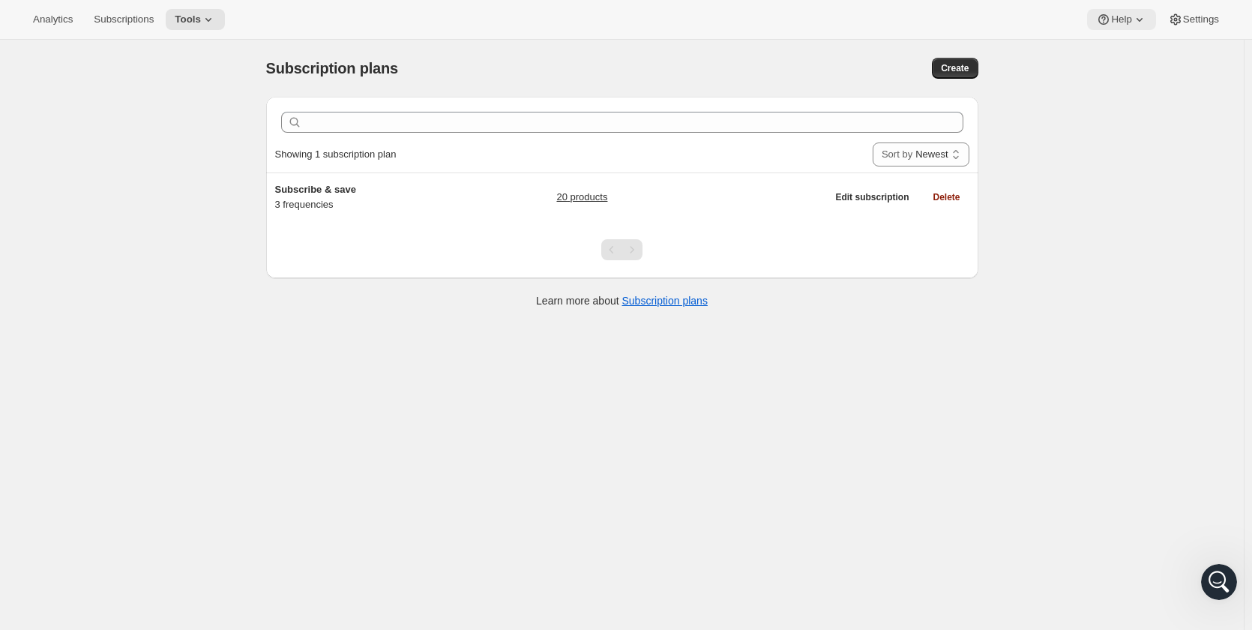
click at [1131, 20] on span "Help" at bounding box center [1121, 19] width 20 height 12
click at [1126, 53] on span "Setup guide" at bounding box center [1122, 50] width 52 height 11
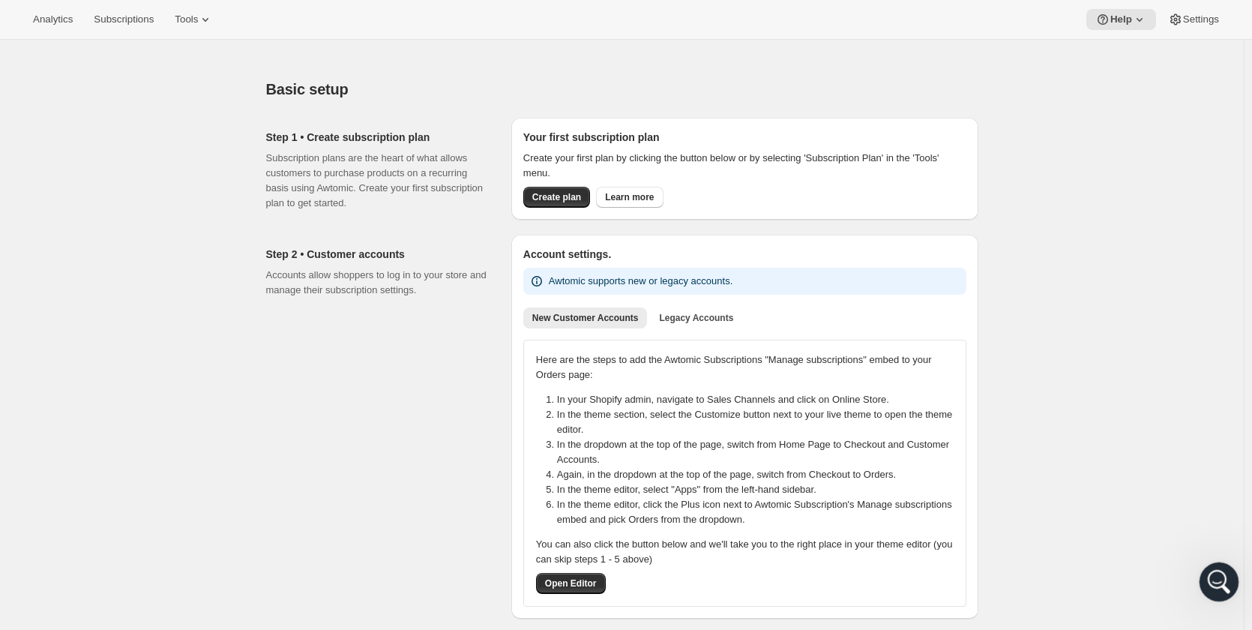
click at [1215, 582] on icon "Open Intercom Messenger" at bounding box center [1216, 579] width 25 height 25
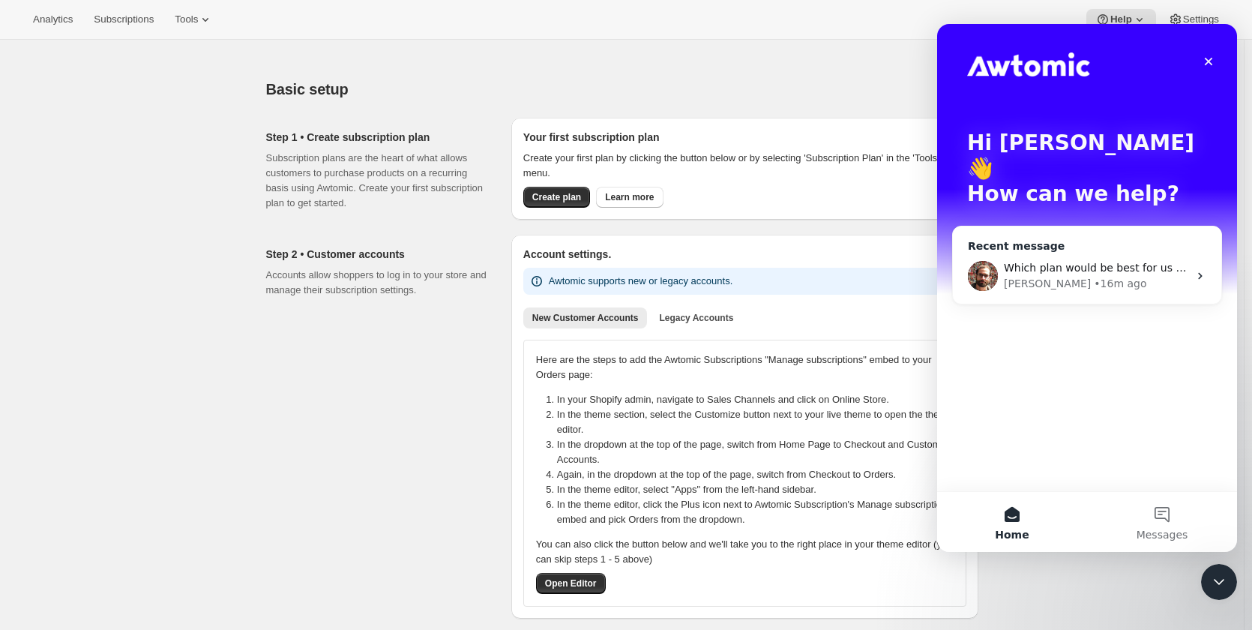
click at [1105, 262] on span "Which plan would be best for us so that I can advise the merchant to purchase i…" at bounding box center [1219, 268] width 430 height 12
